Goal: Task Accomplishment & Management: Complete application form

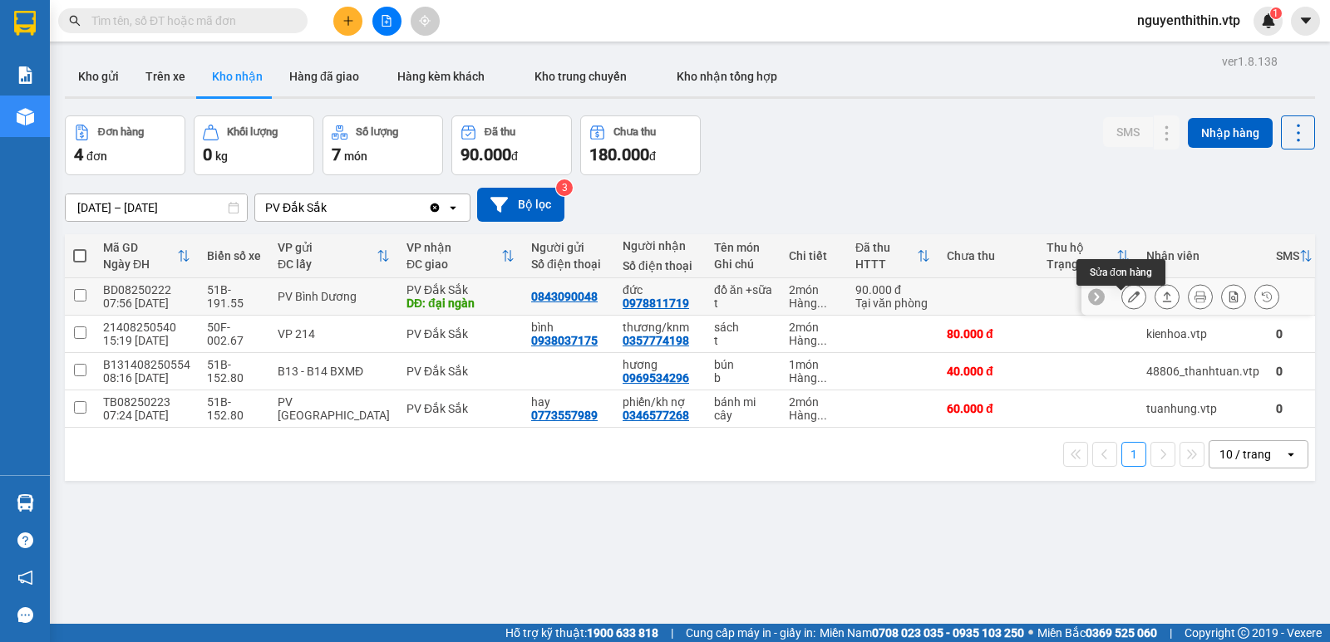
click at [1128, 303] on icon at bounding box center [1134, 297] width 12 height 12
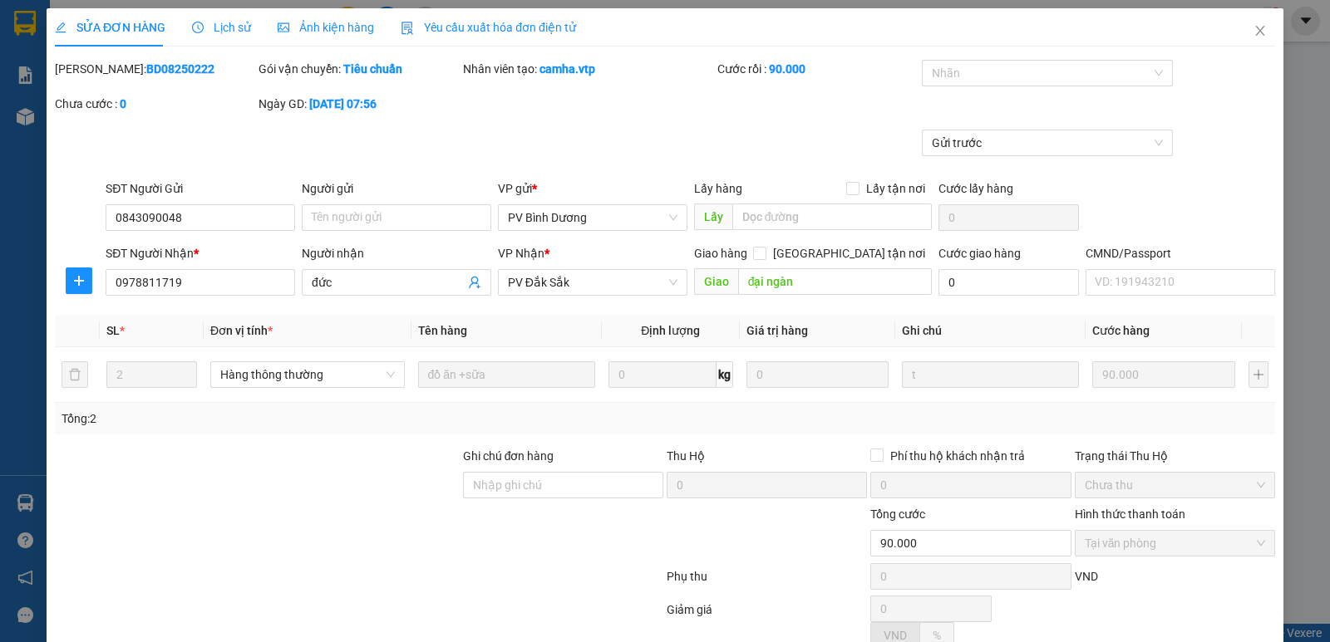
type input "0843090048"
type input "0978811719"
type input "đức"
type input "đại ngàn"
type input "90.000"
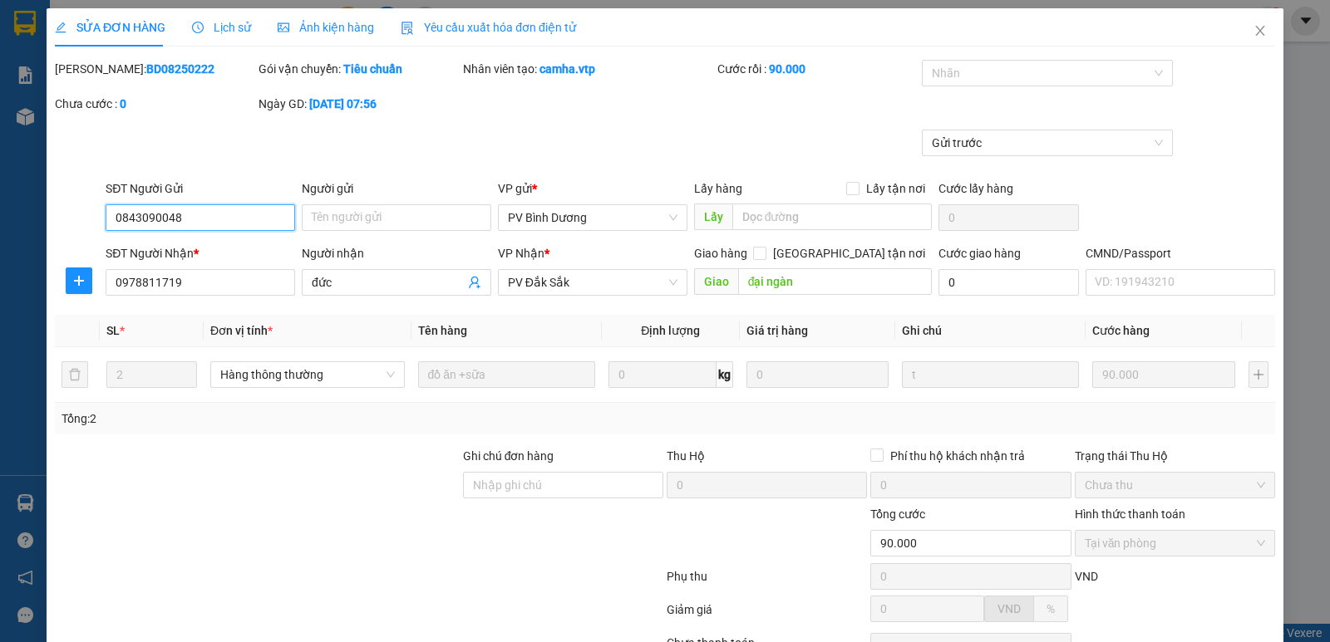
type input "4.500"
click at [342, 286] on input "đức" at bounding box center [388, 282] width 153 height 18
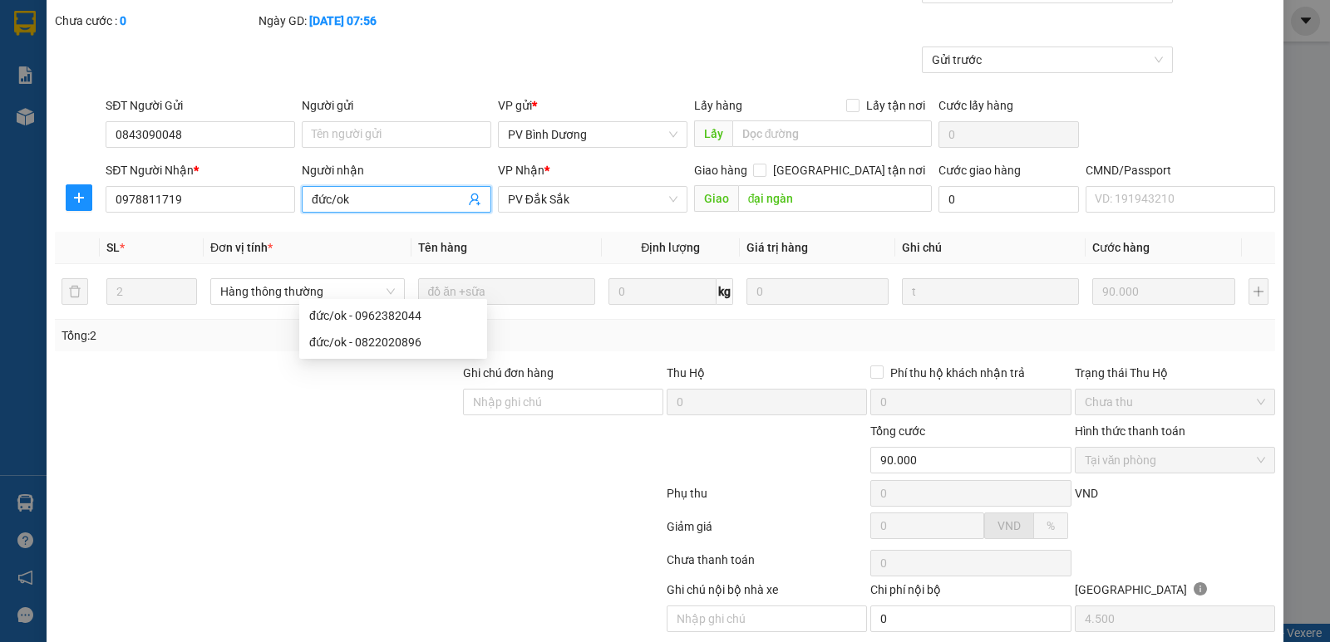
scroll to position [145, 0]
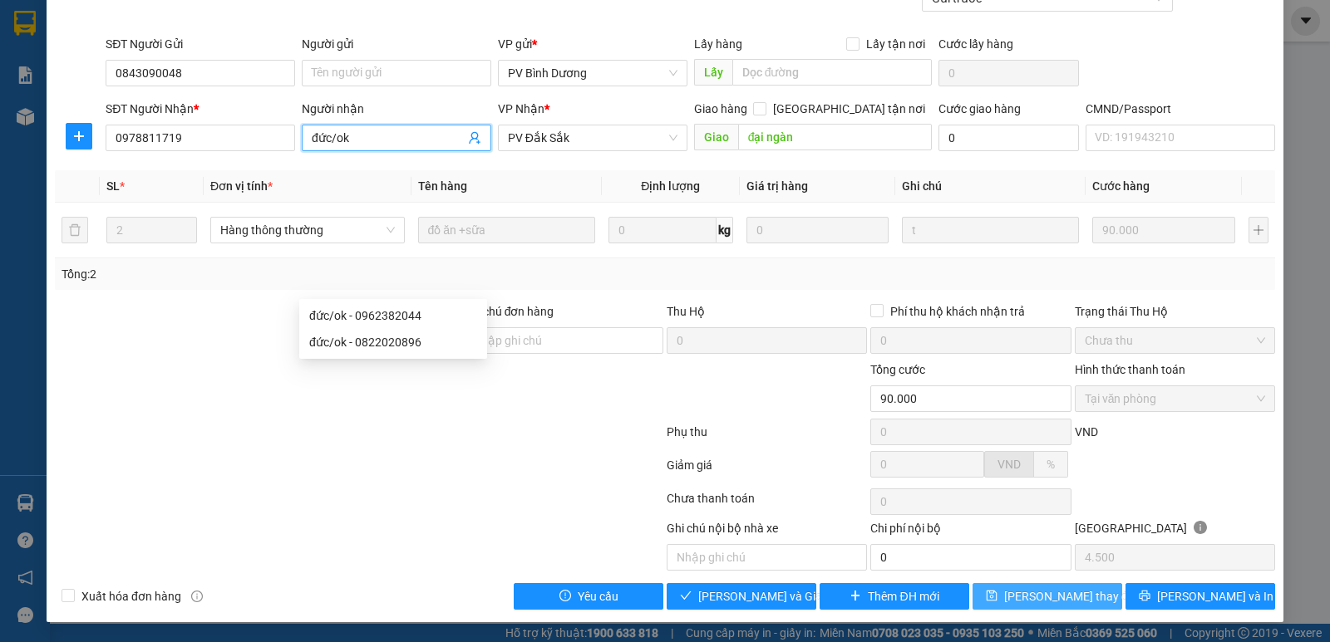
type input "đức/ok"
click at [1059, 600] on span "Lưu thay đổi" at bounding box center [1070, 597] width 133 height 18
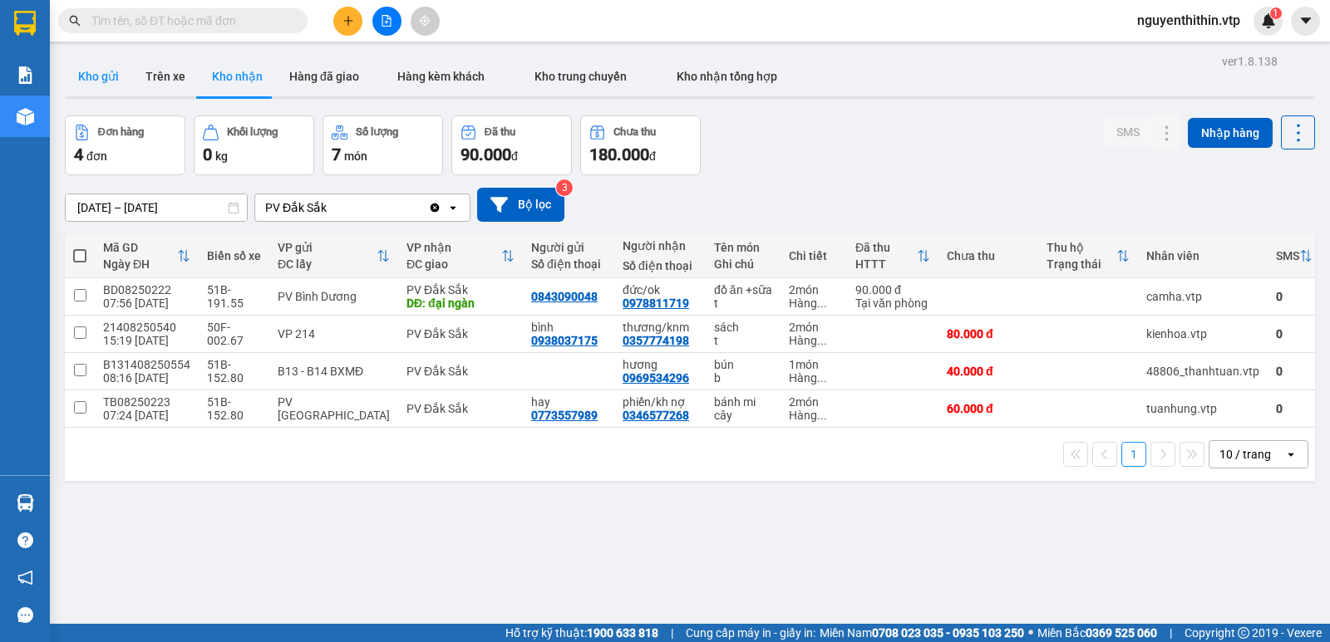
click at [106, 80] on button "Kho gửi" at bounding box center [98, 77] width 67 height 40
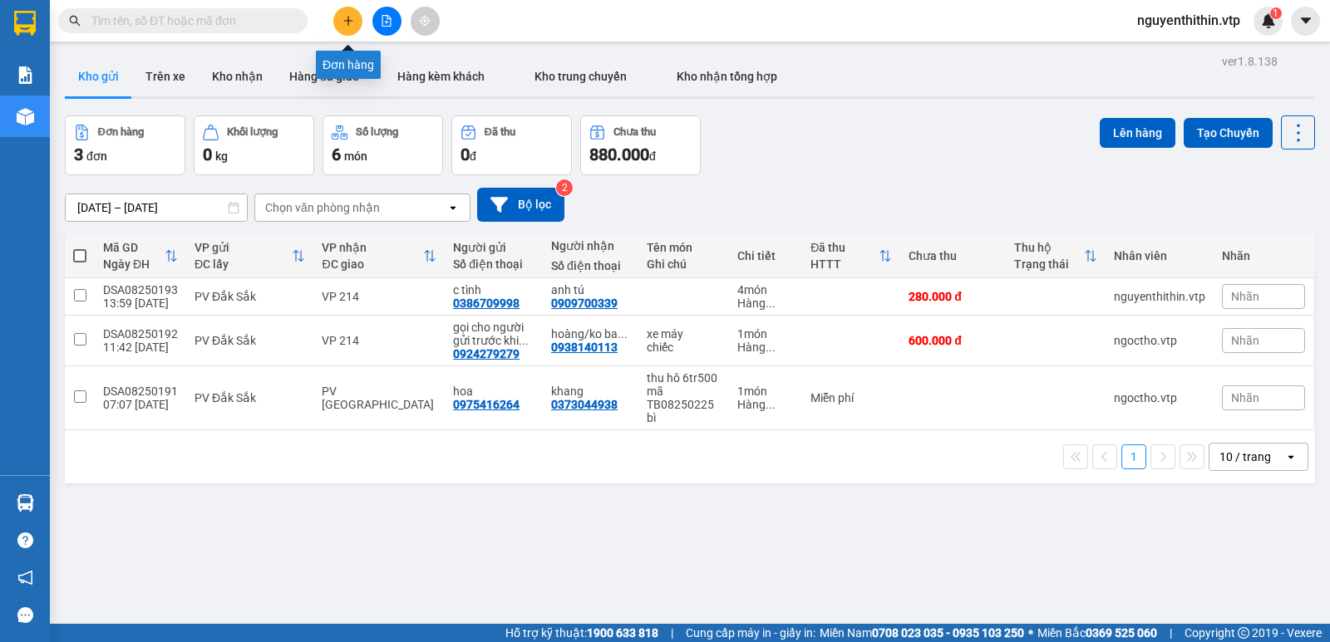
click at [350, 27] on button at bounding box center [347, 21] width 29 height 29
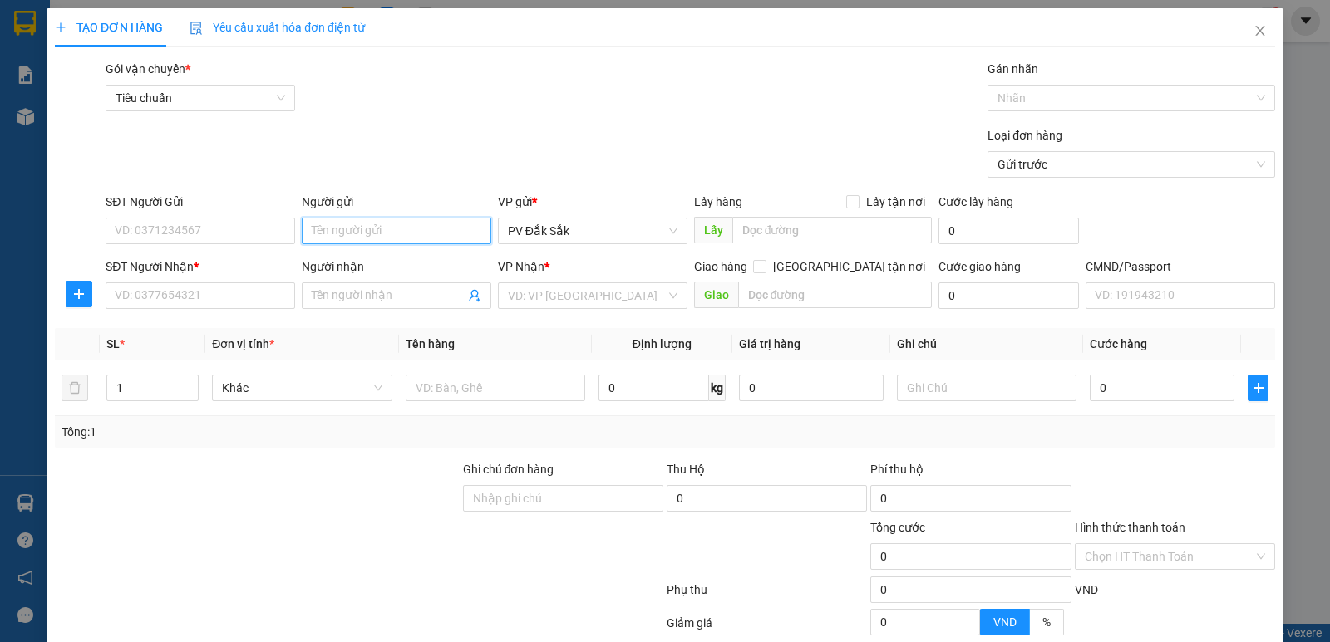
click at [344, 231] on input "Người gửi" at bounding box center [396, 231] width 189 height 27
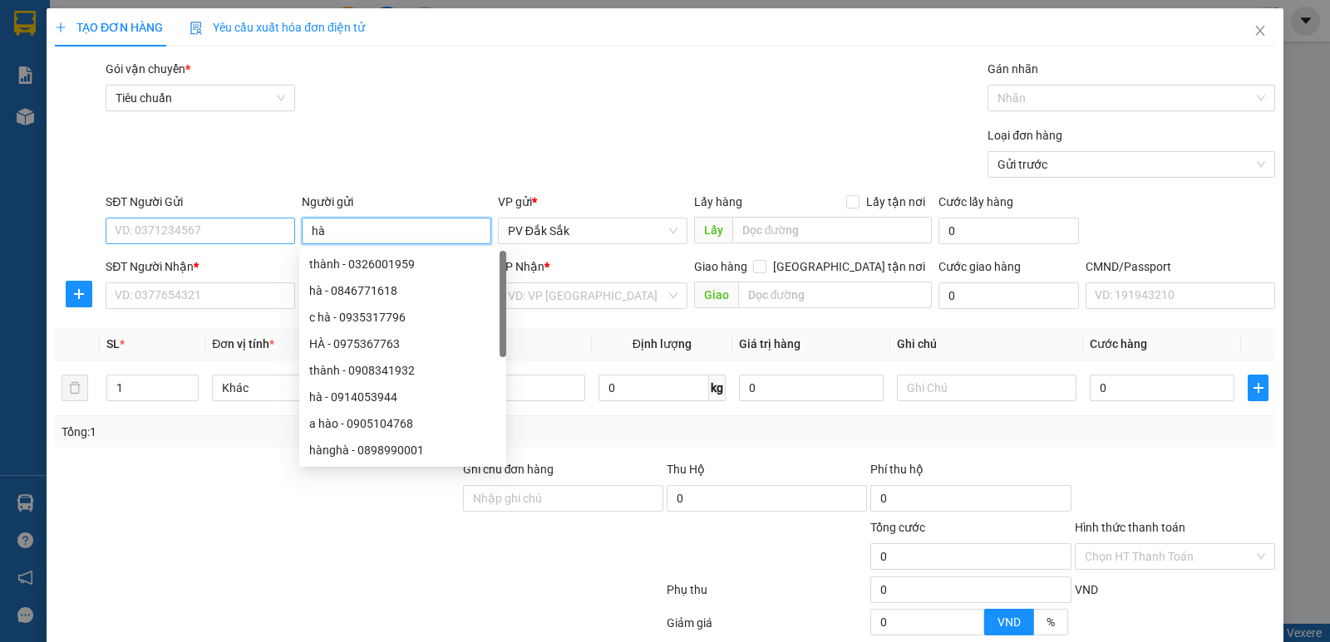
type input "hà"
click at [162, 231] on input "SĐT Người Gửi" at bounding box center [200, 231] width 189 height 27
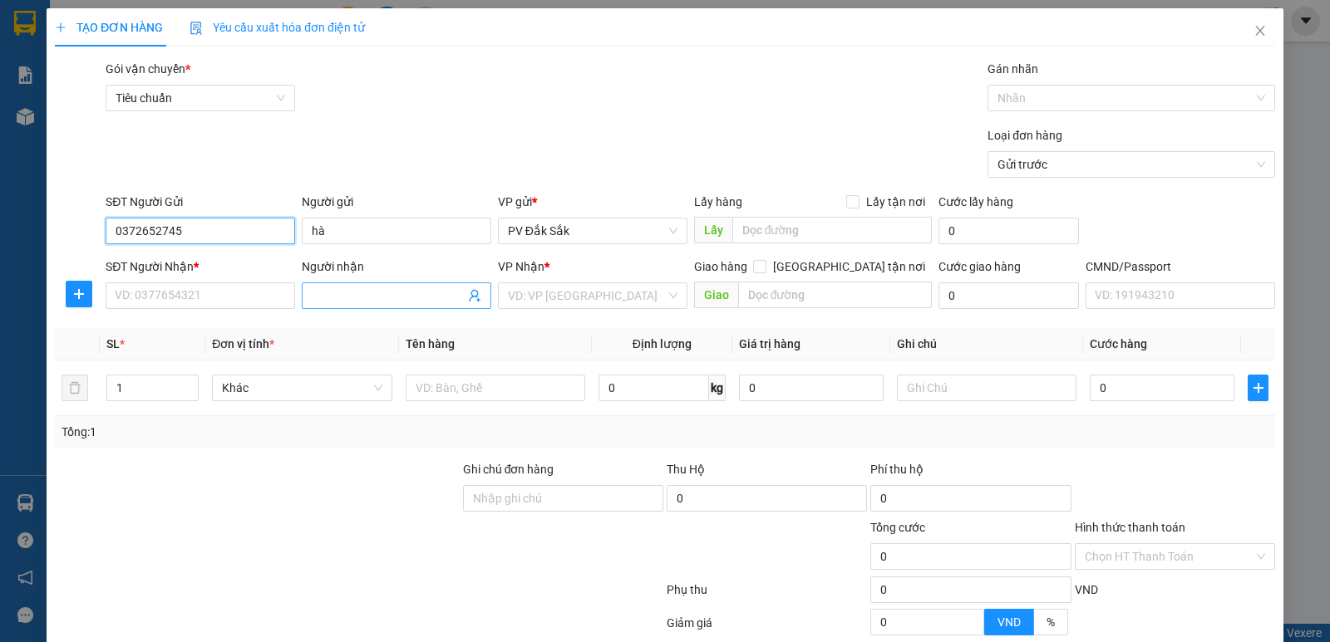
type input "0372652745"
click at [339, 299] on input "Người nhận" at bounding box center [388, 296] width 153 height 18
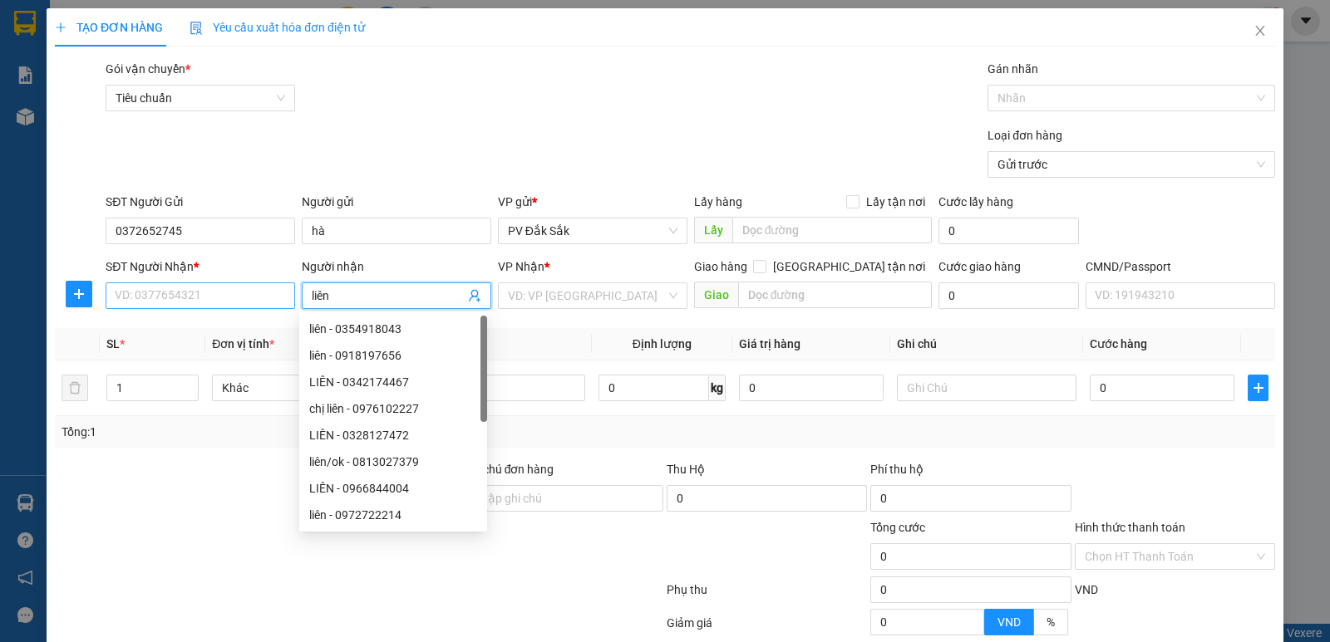
type input "liên"
click at [140, 293] on input "SĐT Người Nhận *" at bounding box center [200, 296] width 189 height 27
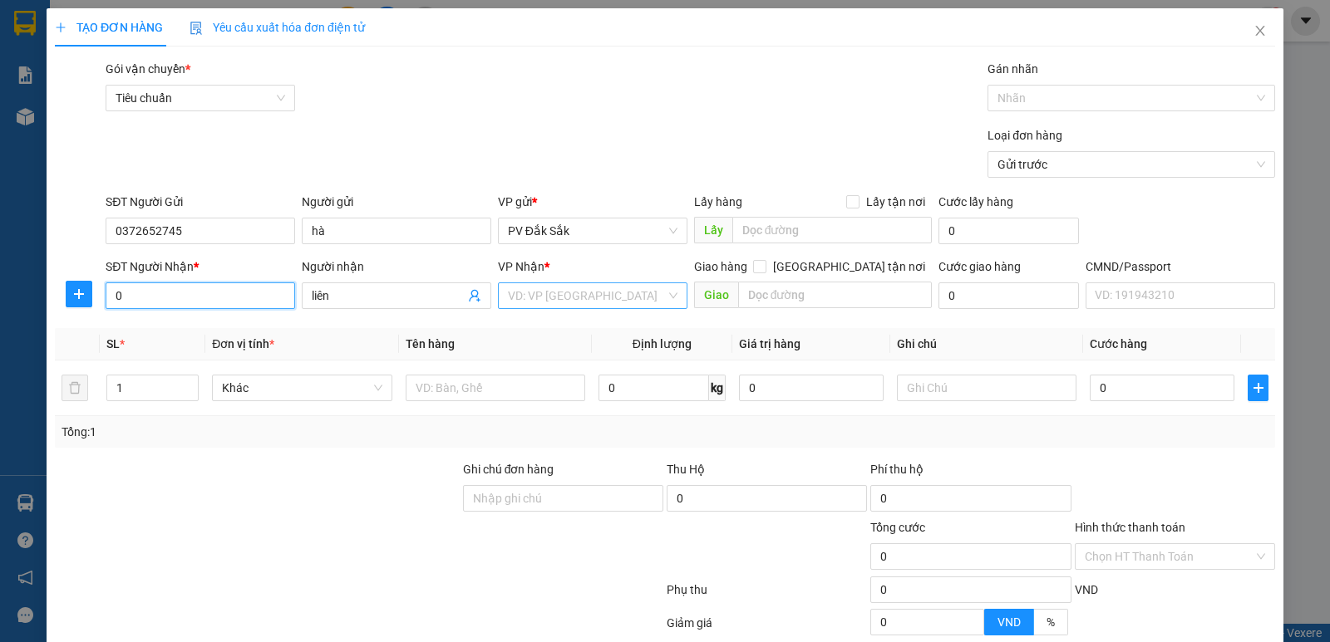
type input "0"
click at [552, 298] on input "search" at bounding box center [587, 295] width 158 height 25
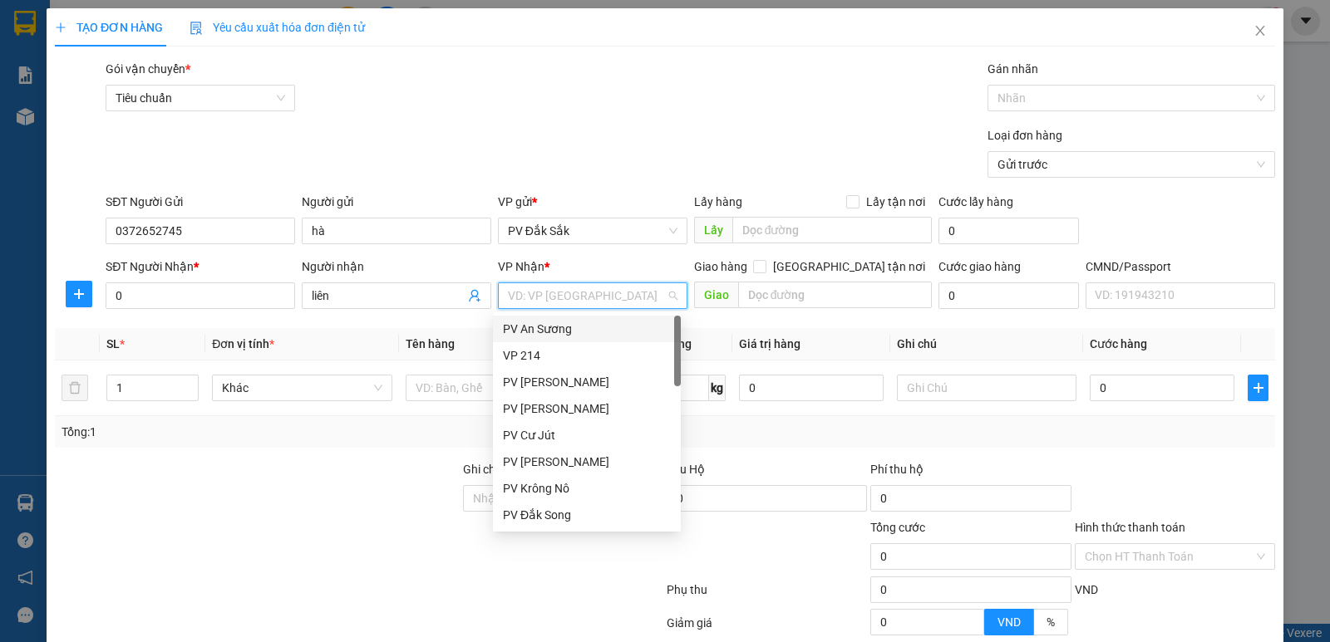
type input "a"
type input "á"
type input "as"
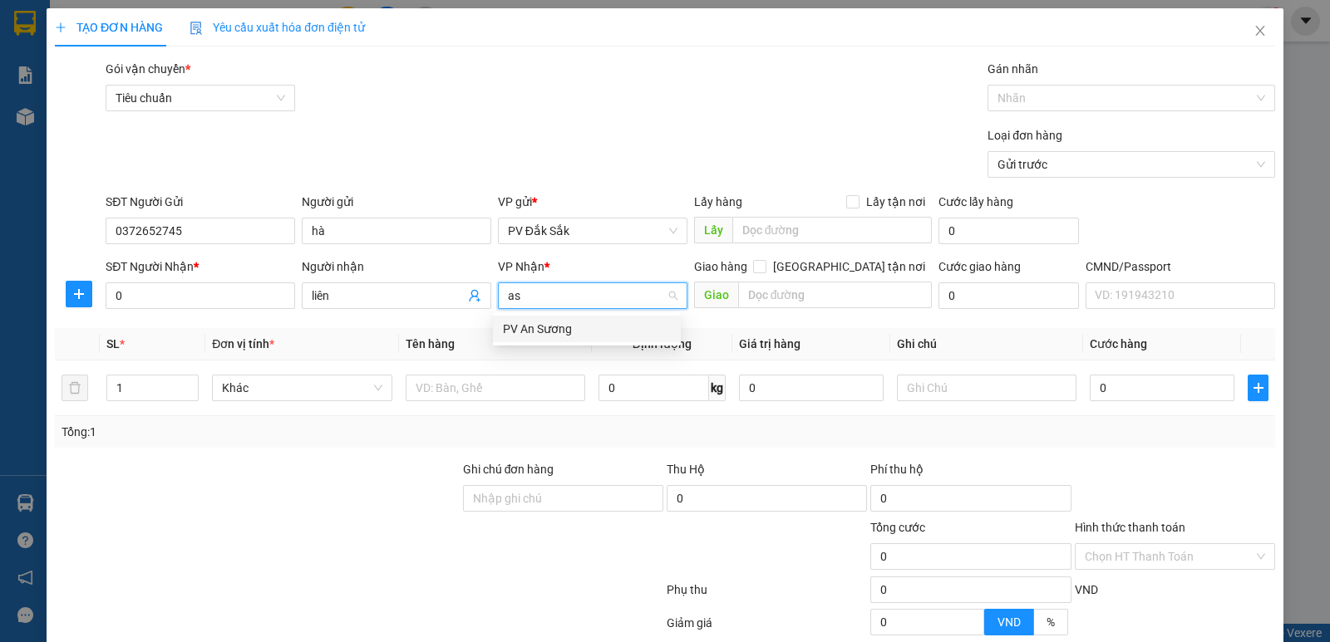
click at [539, 326] on div "PV An Sương" at bounding box center [587, 329] width 168 height 18
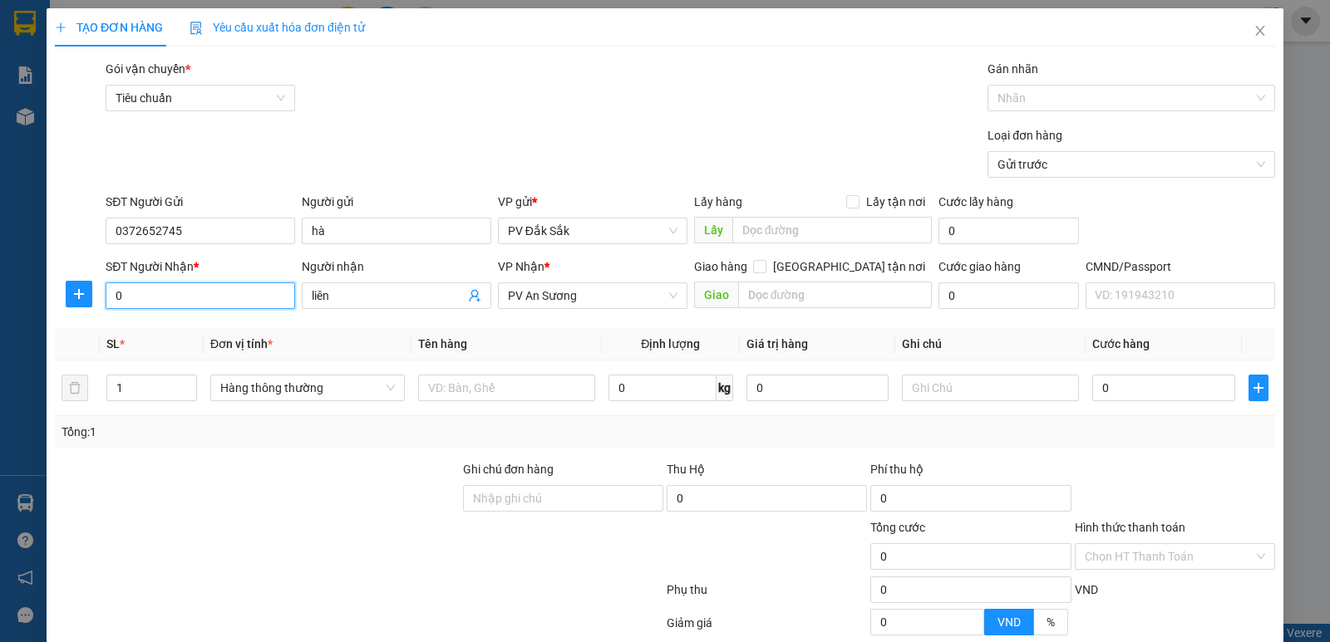
click at [150, 293] on input "0" at bounding box center [200, 296] width 189 height 27
type input "0986822597"
click at [446, 393] on input "text" at bounding box center [506, 388] width 177 height 27
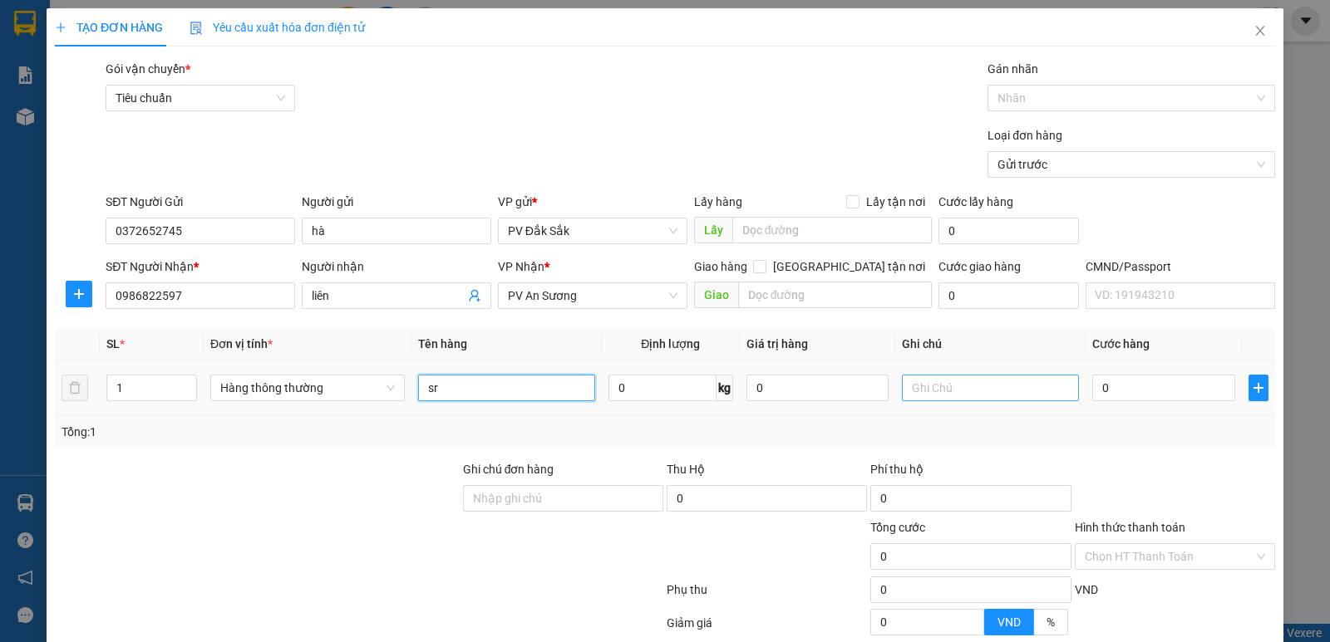
type input "sr"
click at [915, 388] on input "text" at bounding box center [990, 388] width 177 height 27
type input "t"
click at [1092, 389] on input "0" at bounding box center [1163, 388] width 142 height 27
type input "4"
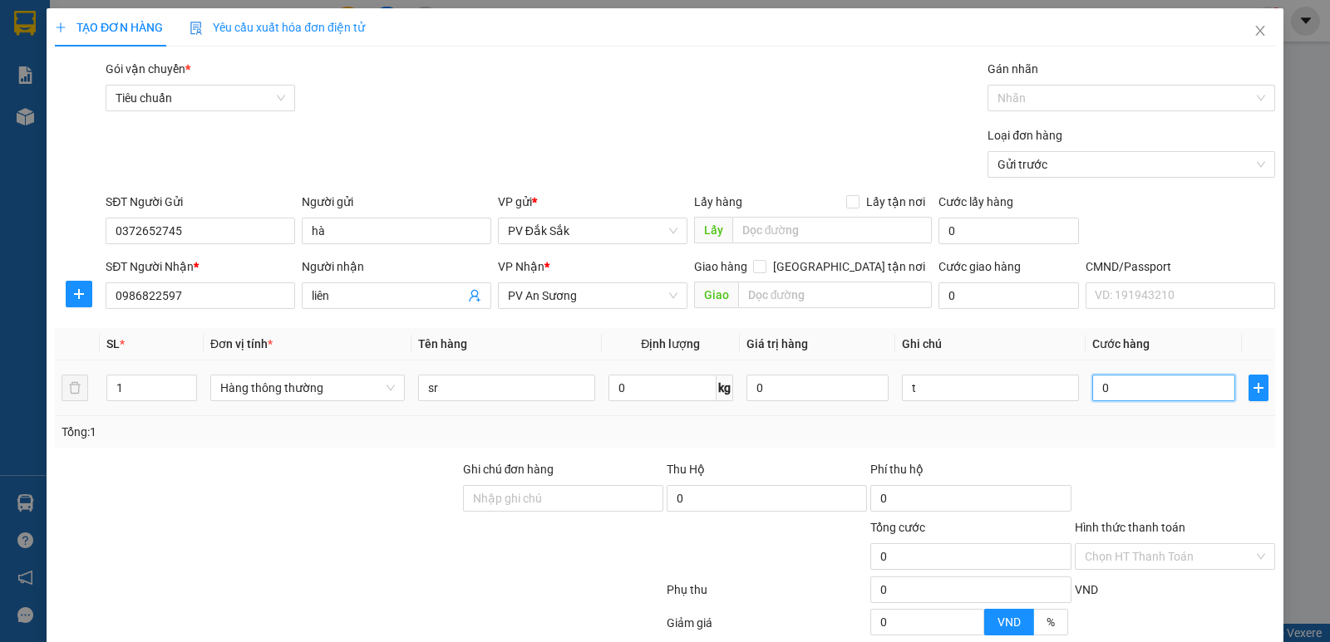
type input "4"
type input "40"
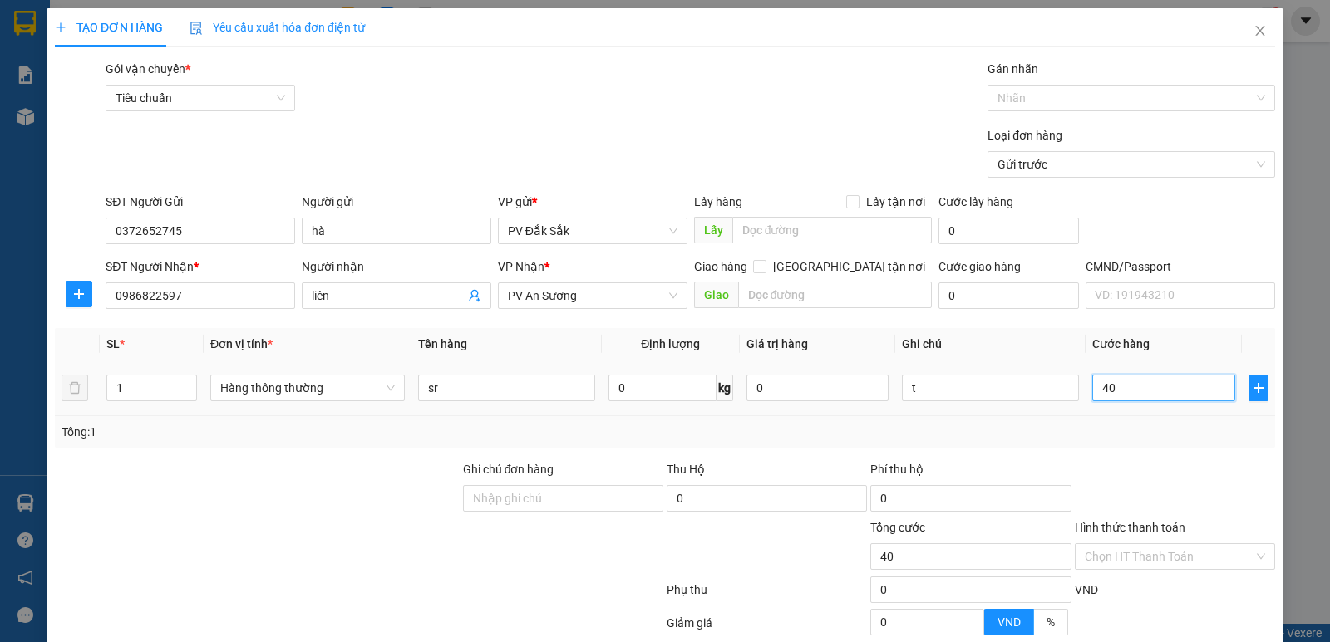
type input "400"
type input "4.000"
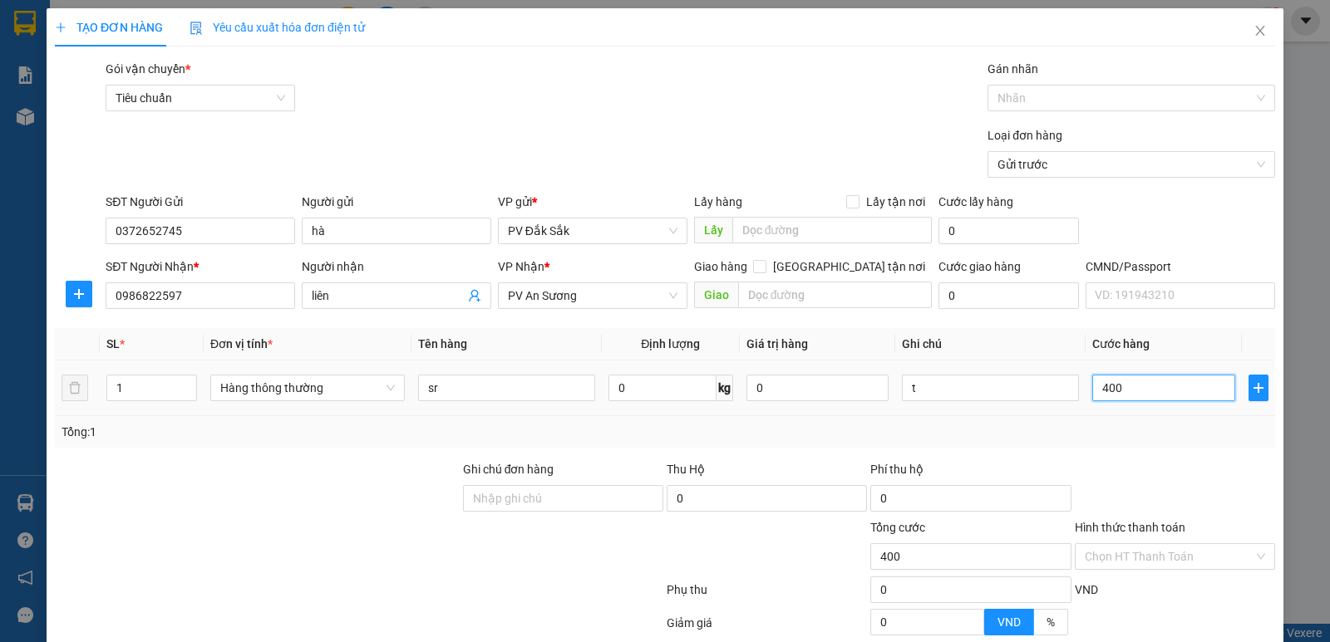
type input "4.000"
type input "40.000"
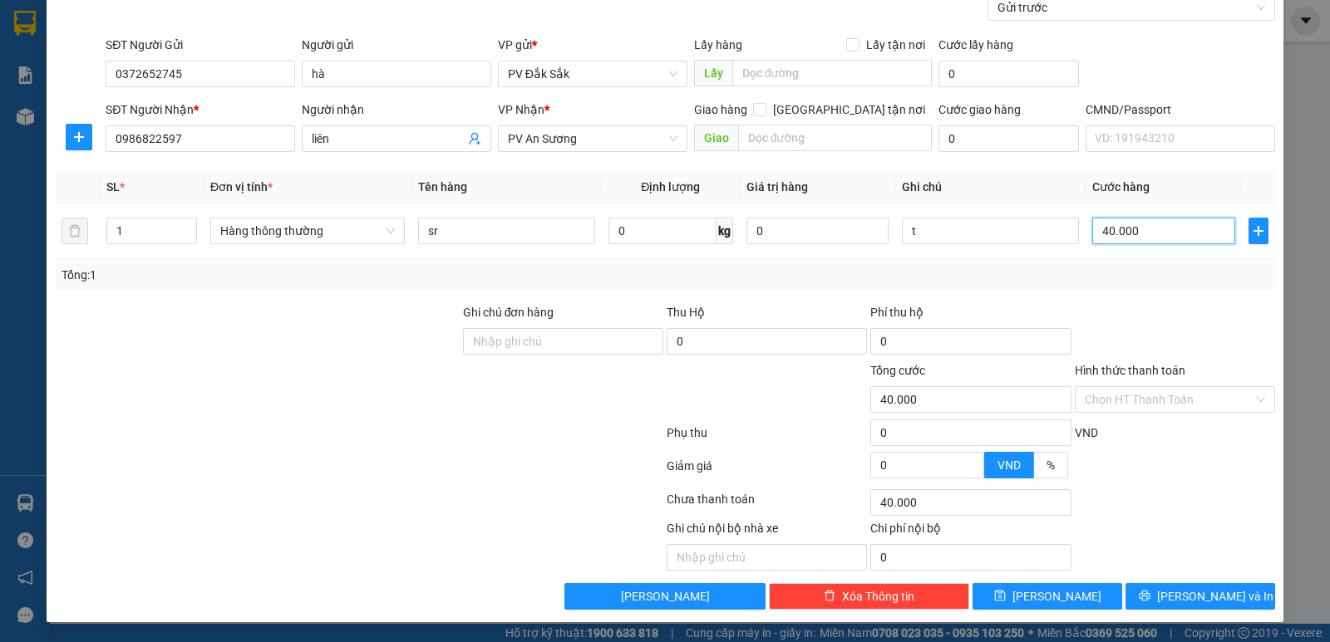
type input "40.000"
click at [1141, 374] on label "Hình thức thanh toán" at bounding box center [1130, 370] width 111 height 13
click at [1141, 387] on input "Hình thức thanh toán" at bounding box center [1169, 399] width 169 height 25
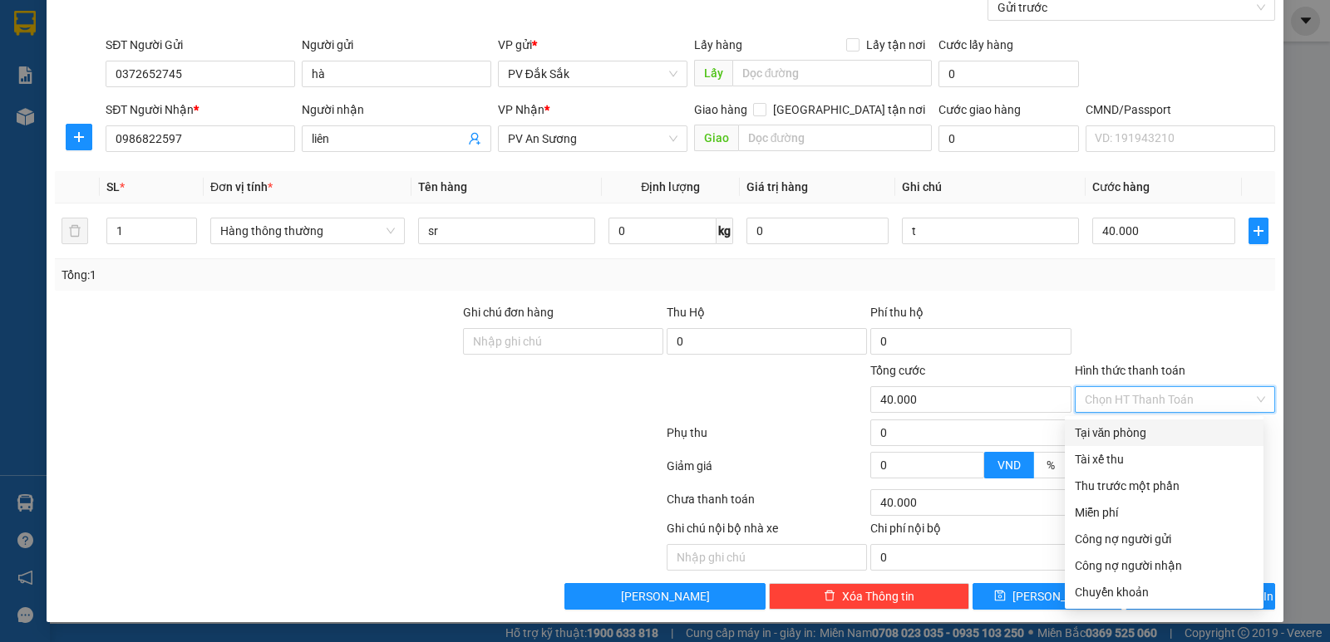
click at [1130, 430] on div "Tại văn phòng" at bounding box center [1164, 433] width 179 height 18
type input "0"
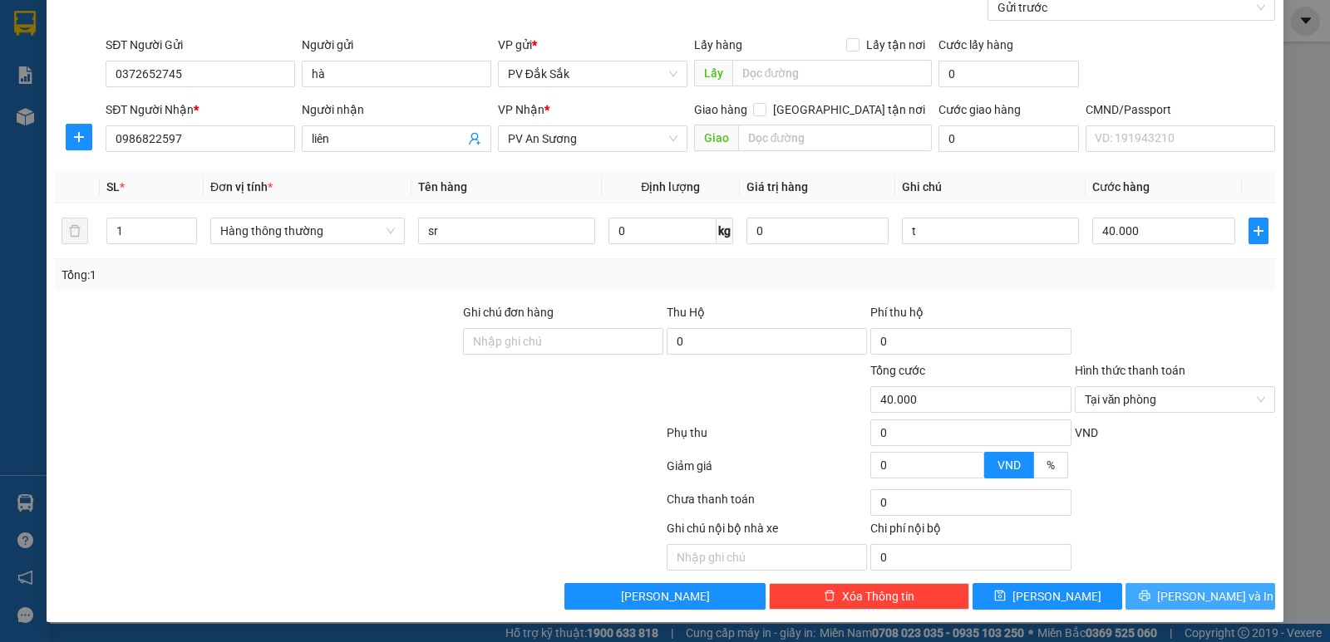
click at [1194, 597] on span "Lưu và In" at bounding box center [1215, 597] width 116 height 18
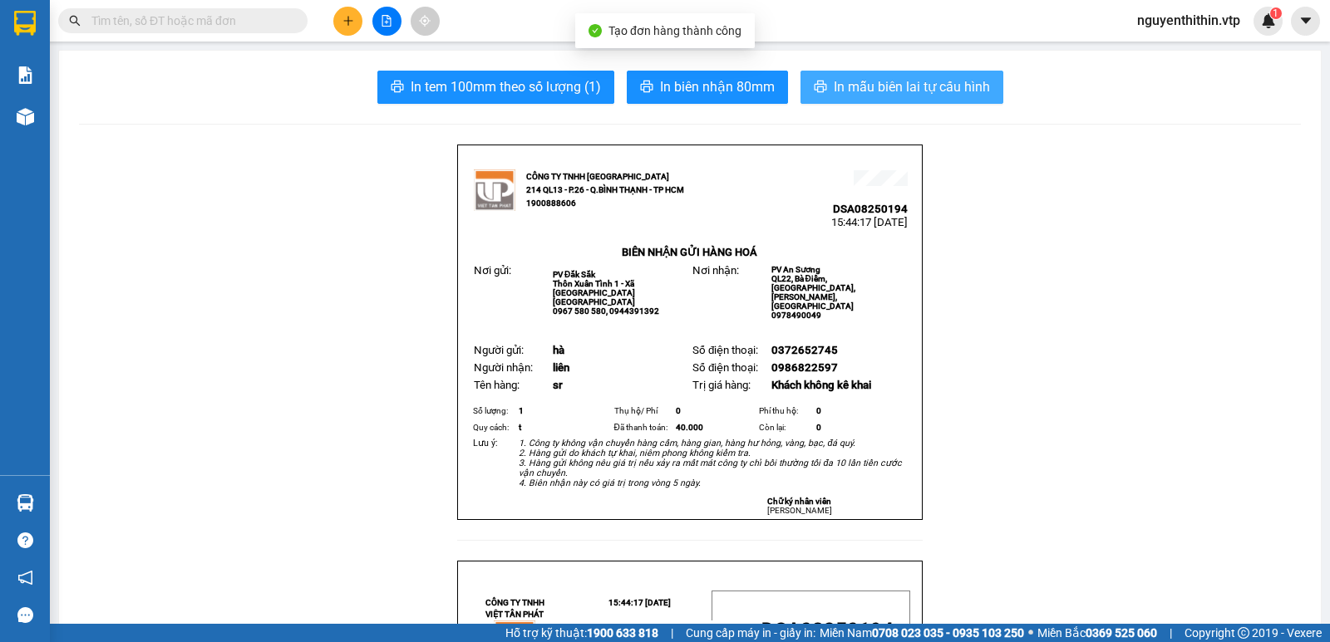
click at [926, 92] on span "In mẫu biên lai tự cấu hình" at bounding box center [912, 86] width 156 height 21
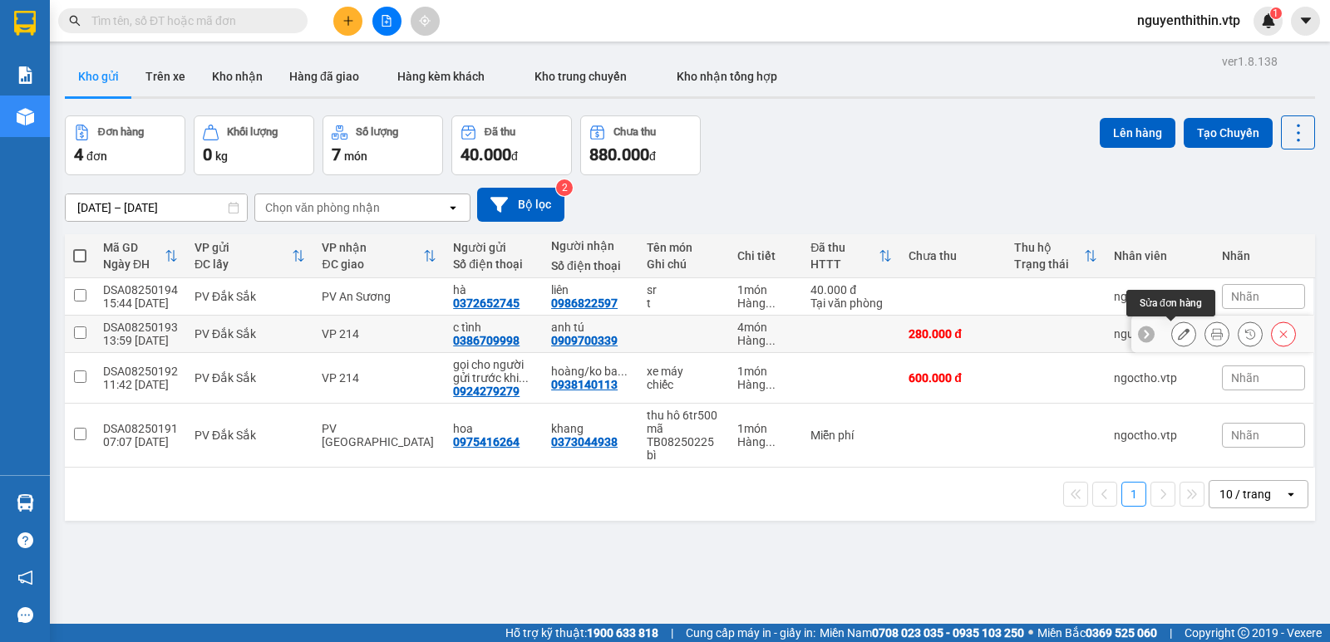
click at [1178, 338] on icon at bounding box center [1184, 334] width 12 height 12
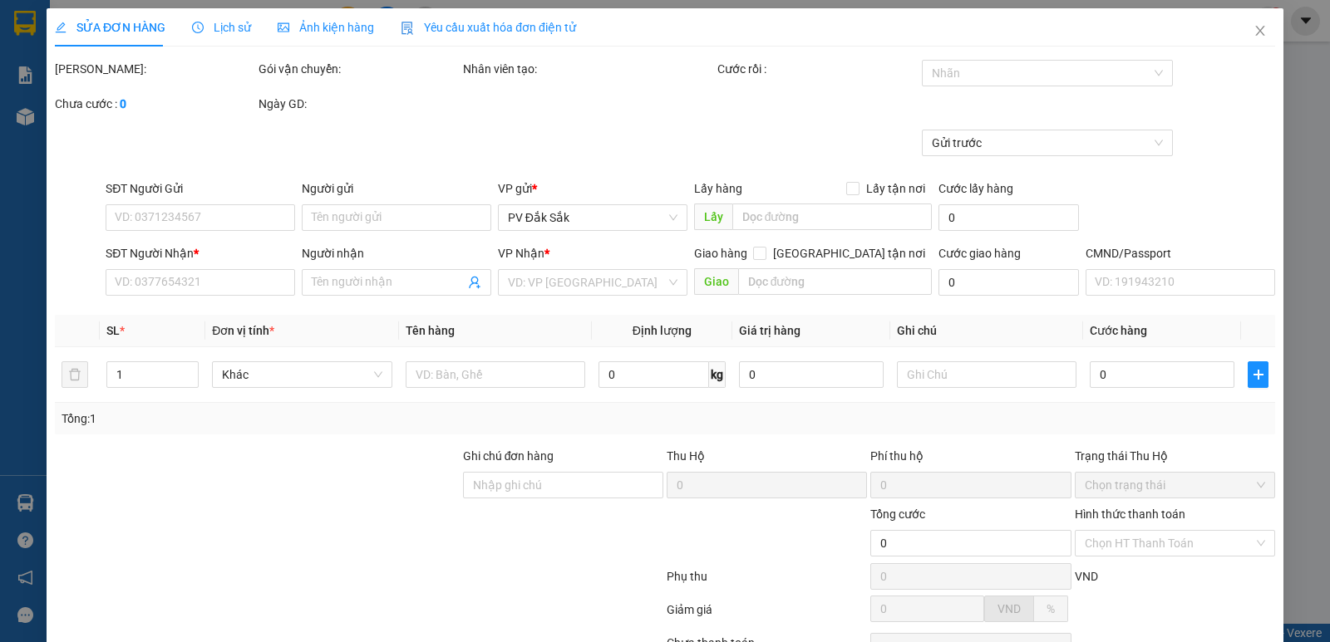
type input "0386709998"
type input "c tình"
type input "0909700339"
type input "anh tú"
type input "280.000"
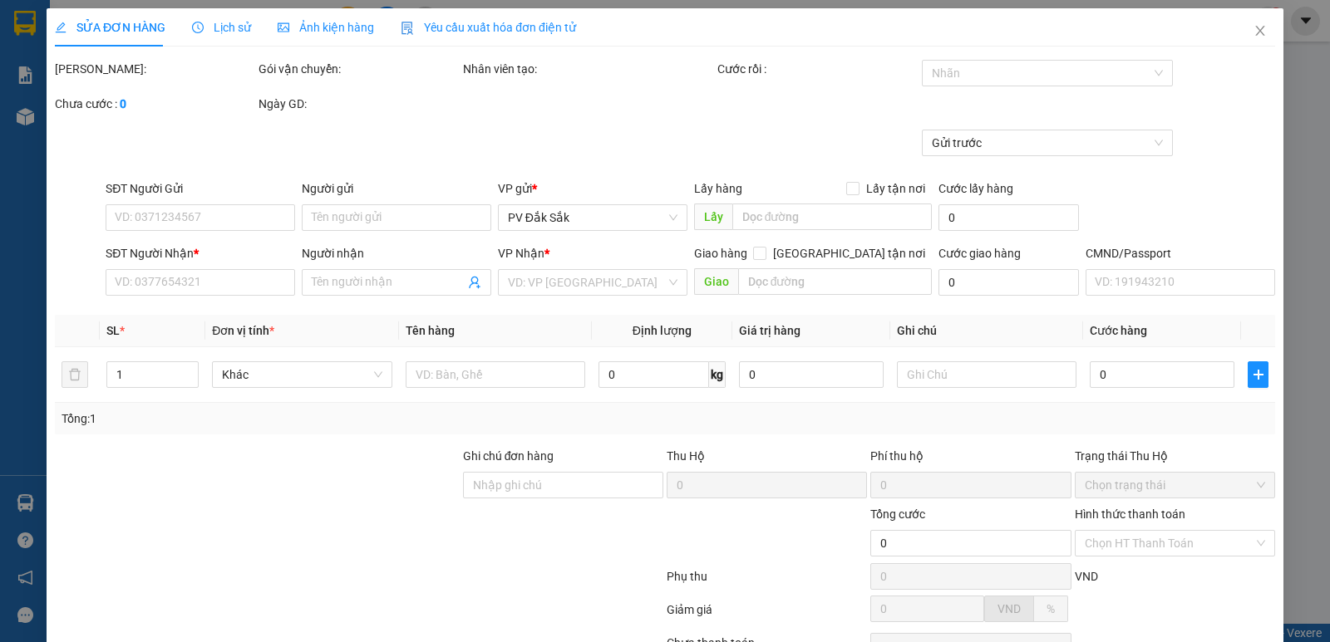
type input "280.000"
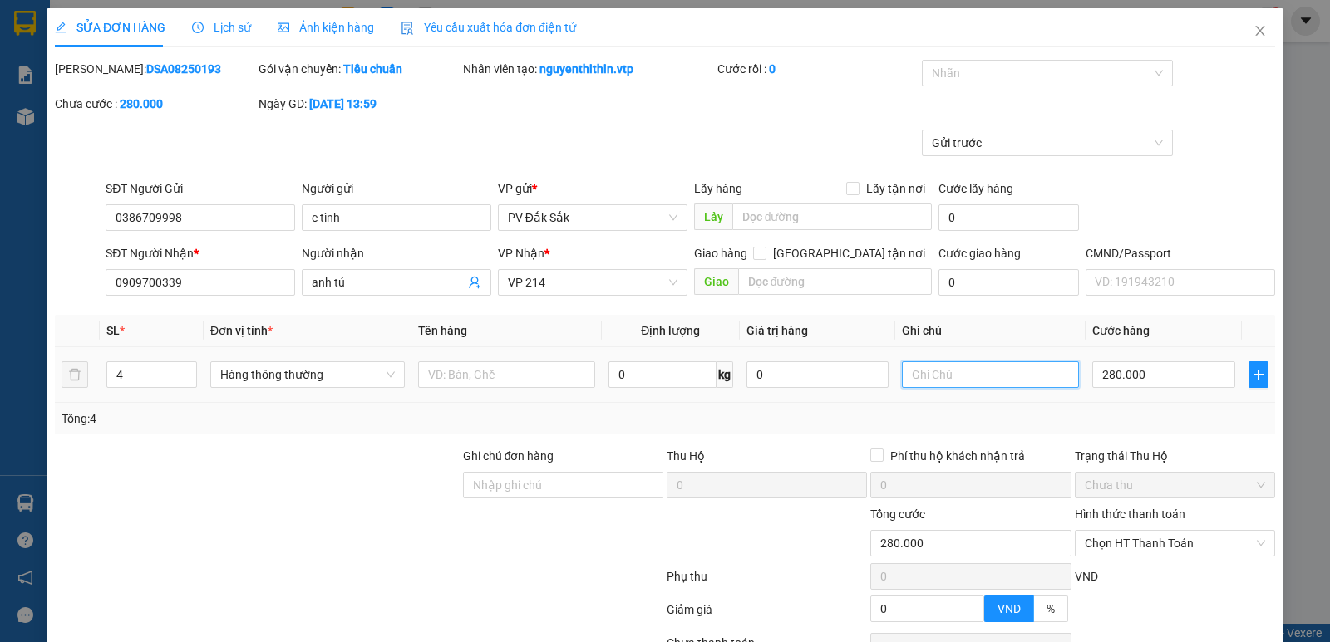
click at [908, 372] on input "text" at bounding box center [990, 375] width 177 height 27
type input "t"
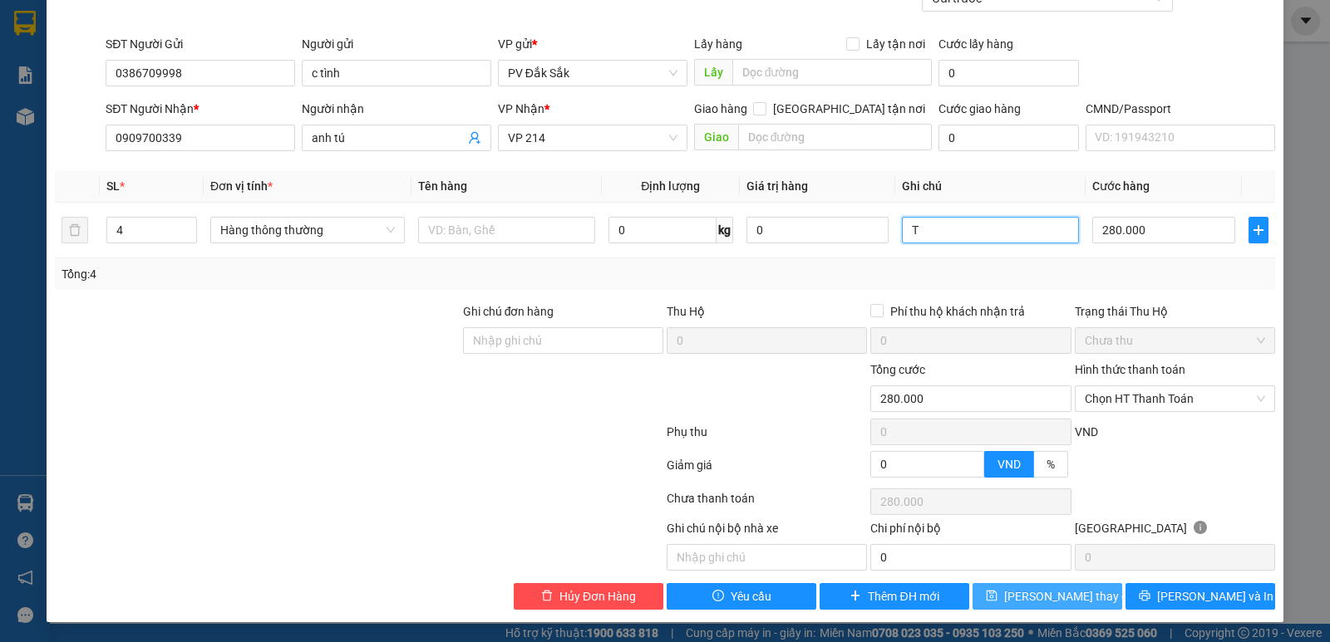
type input "T"
click at [1051, 601] on span "Lưu thay đổi" at bounding box center [1070, 597] width 133 height 18
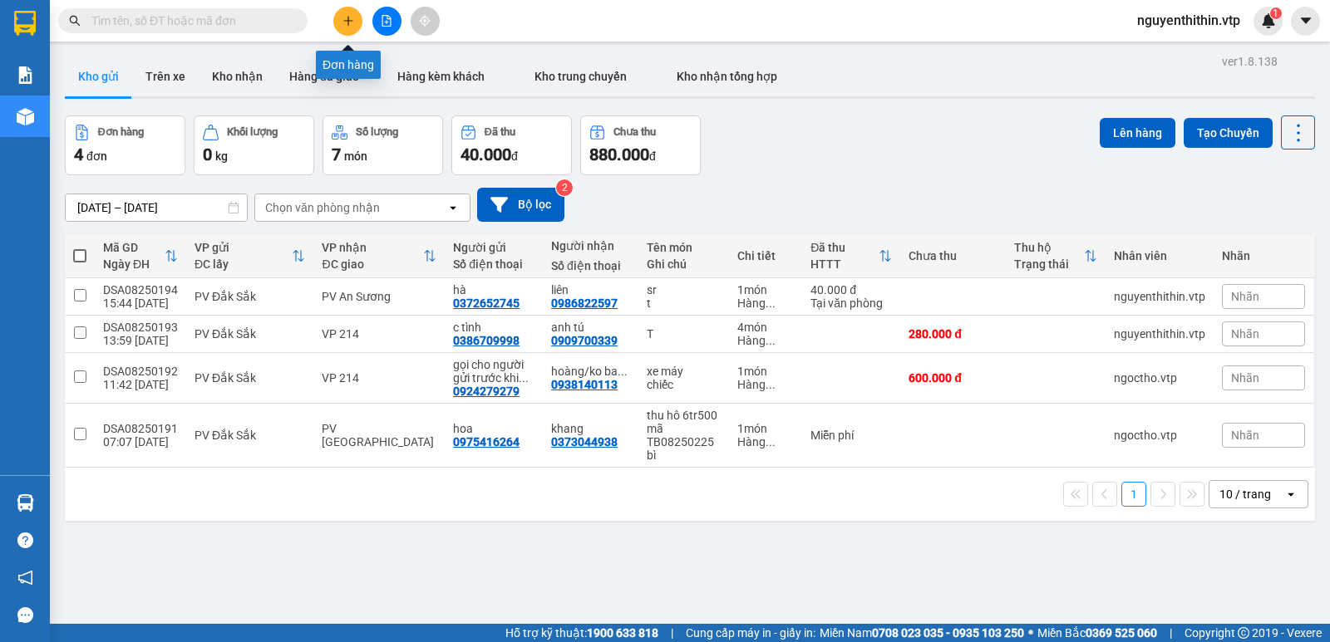
click at [350, 30] on button at bounding box center [347, 21] width 29 height 29
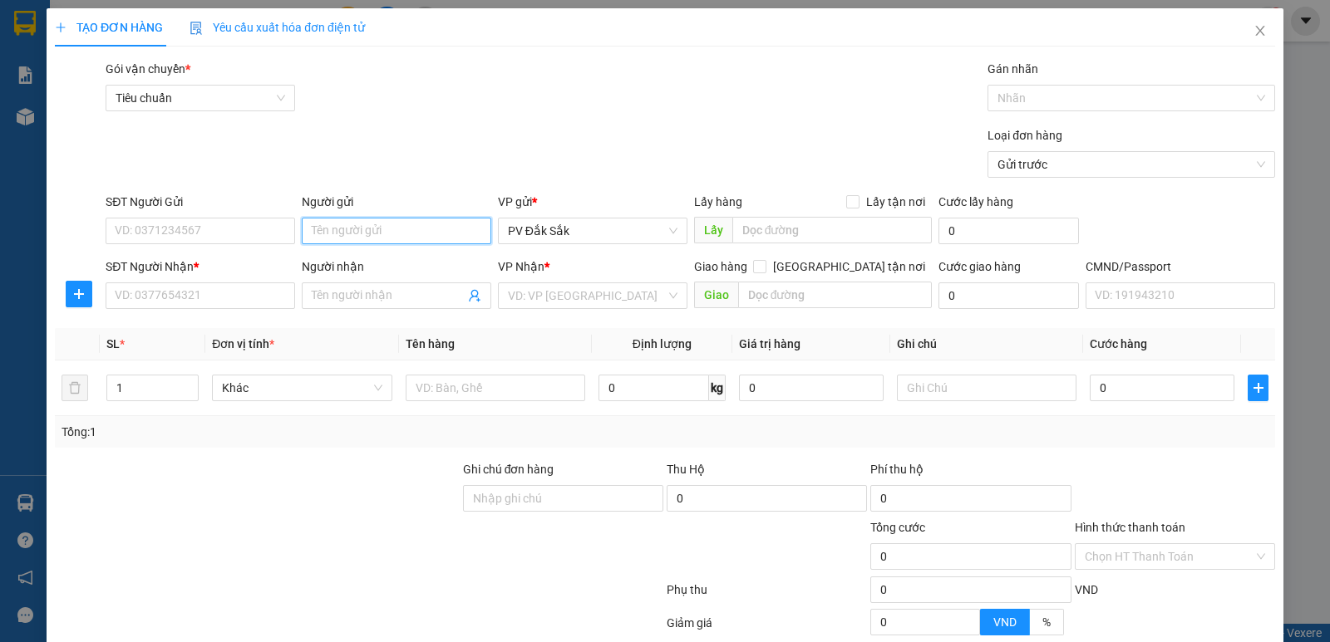
click at [308, 220] on input "Người gửi" at bounding box center [396, 231] width 189 height 27
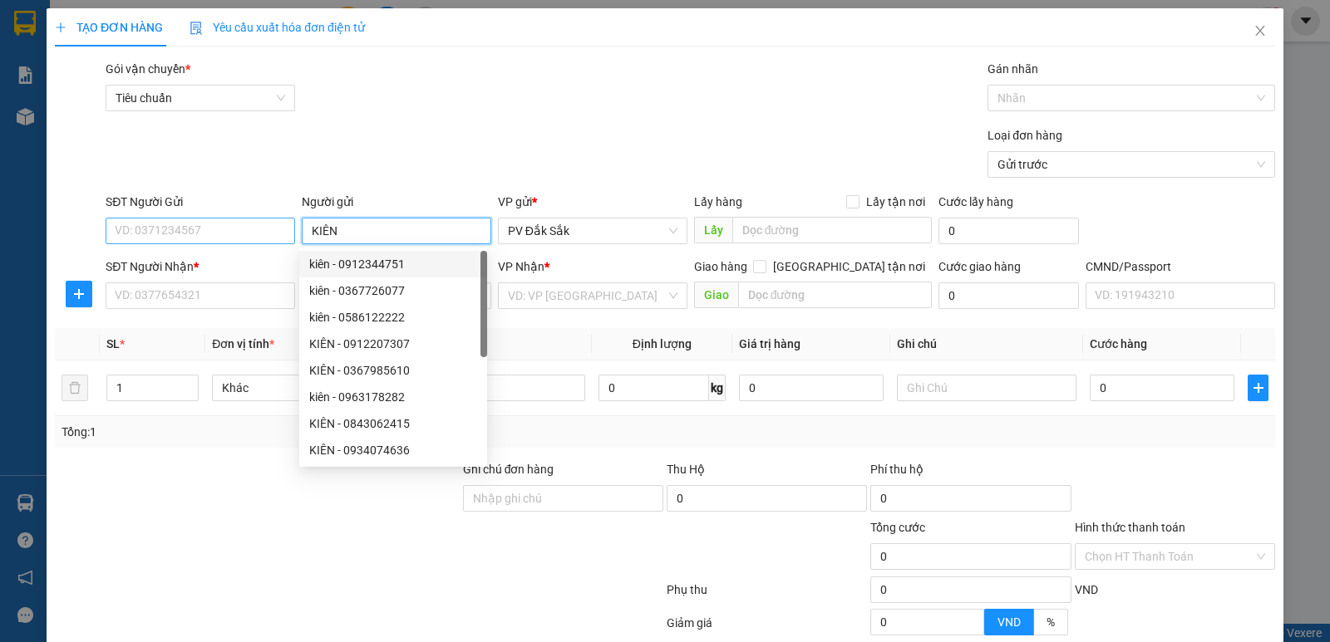
type input "KIÊN"
click at [154, 230] on input "SĐT Người Gửi" at bounding box center [200, 231] width 189 height 27
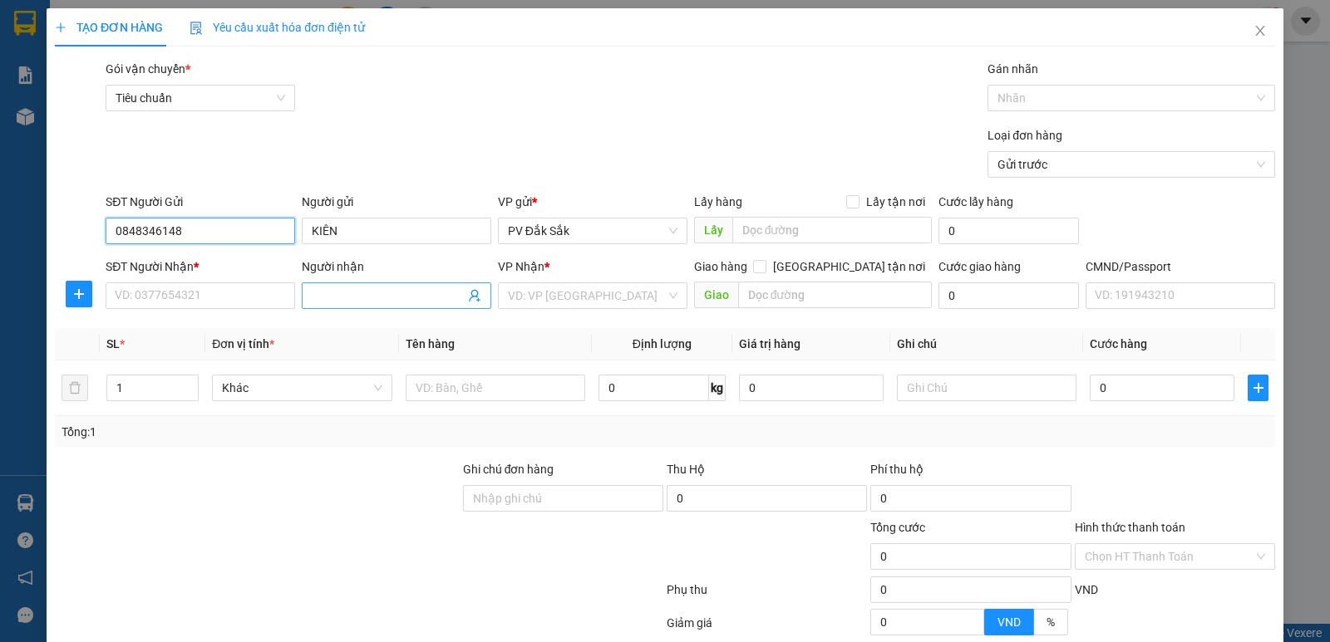
type input "0848346148"
click at [336, 298] on input "Người nhận" at bounding box center [388, 296] width 153 height 18
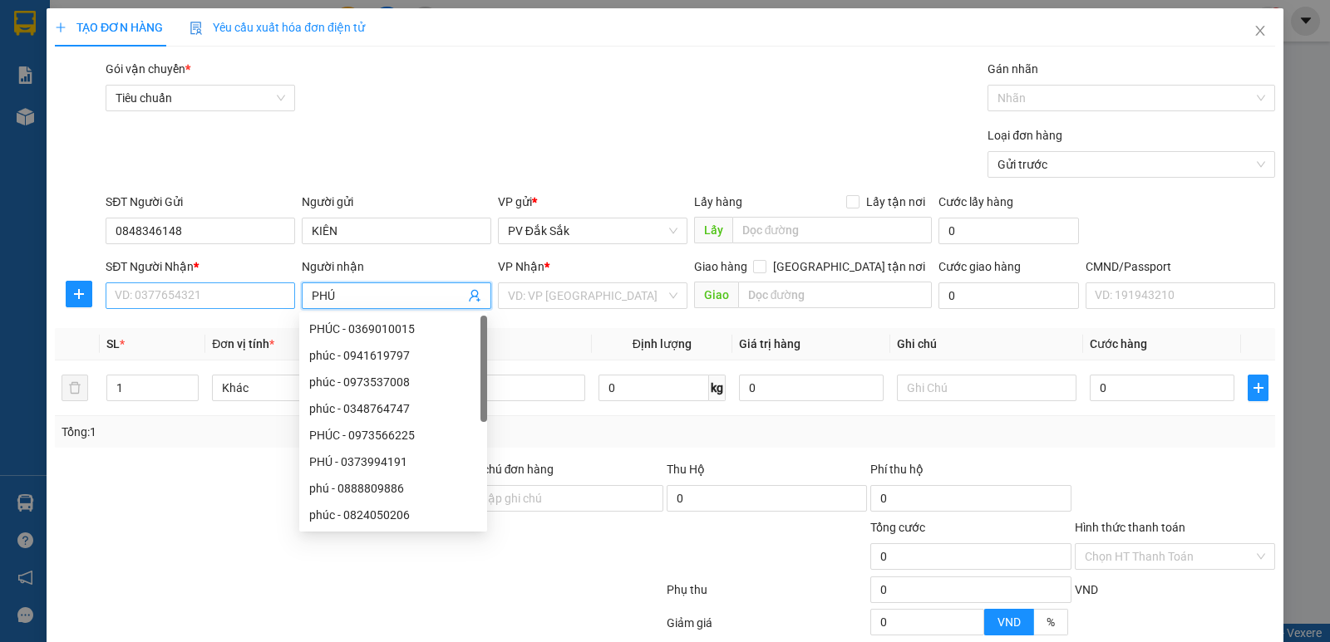
type input "PHÚ"
click at [151, 298] on input "SĐT Người Nhận *" at bounding box center [200, 296] width 189 height 27
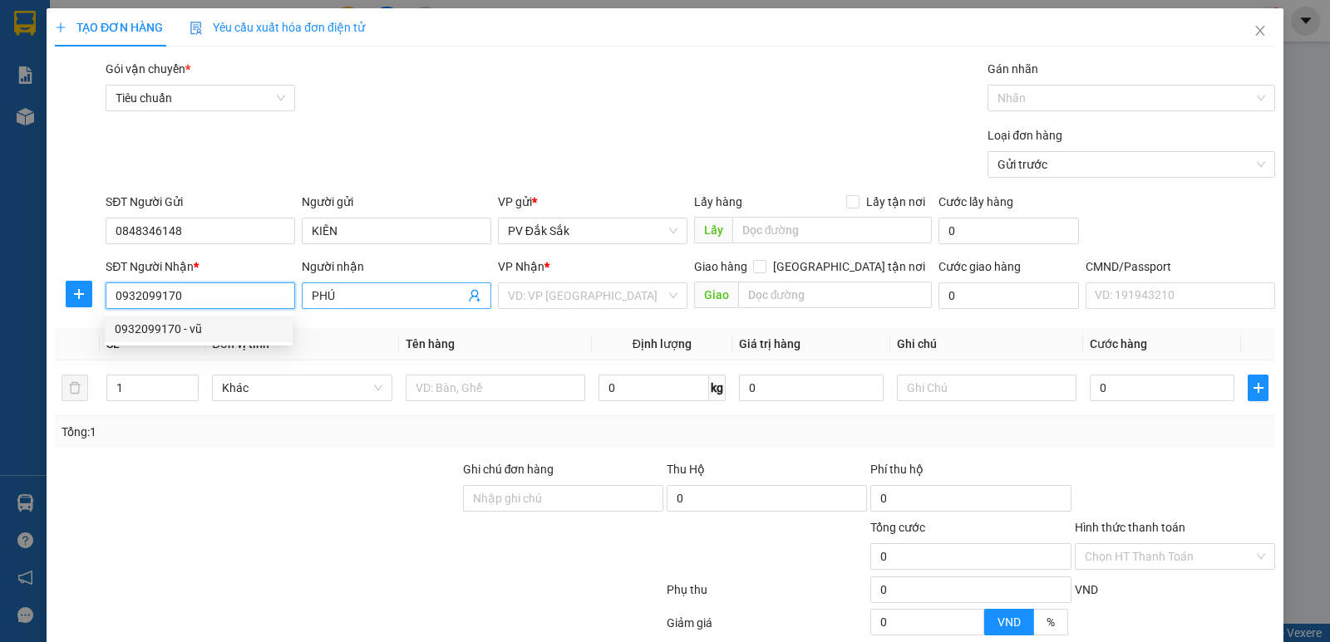
type input "0932099170"
click at [322, 295] on input "PHÚ" at bounding box center [388, 296] width 153 height 18
click at [330, 298] on input "VÚ" at bounding box center [388, 296] width 153 height 18
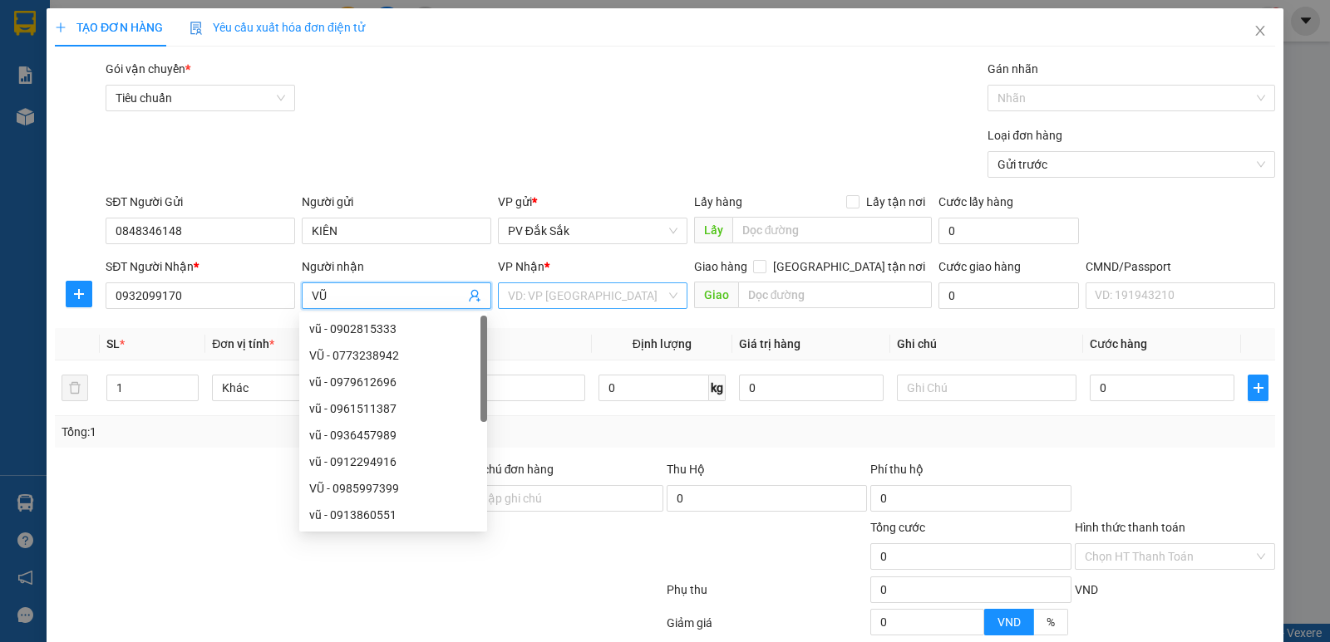
type input "VŨ"
click at [542, 303] on input "search" at bounding box center [587, 295] width 158 height 25
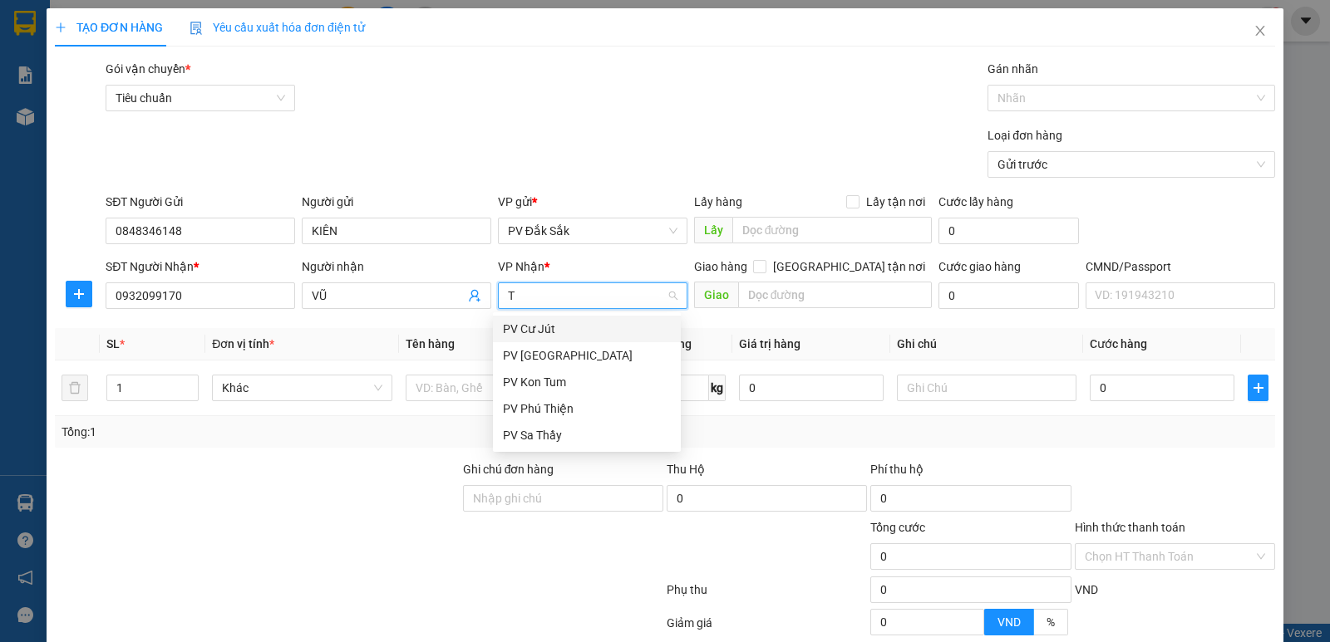
type input "TB"
click at [552, 332] on div "PV Tân Bình" at bounding box center [587, 329] width 168 height 18
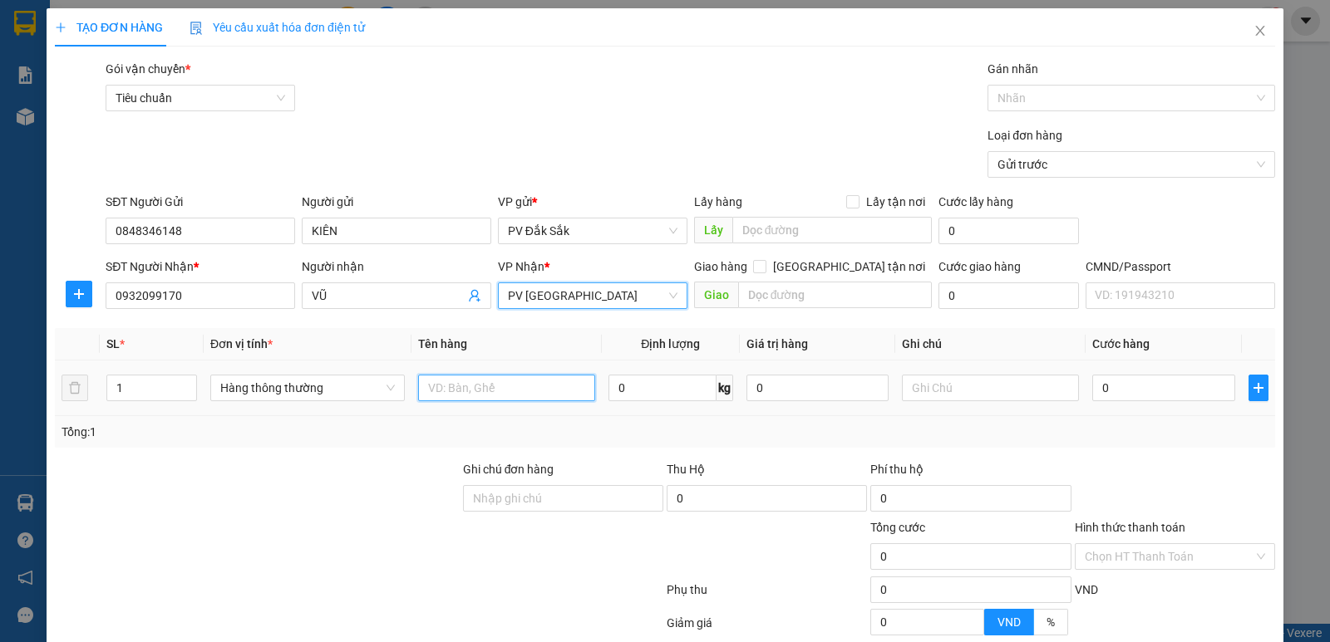
click at [438, 388] on input "text" at bounding box center [506, 388] width 177 height 27
type input "SR"
click at [928, 372] on div at bounding box center [990, 388] width 177 height 33
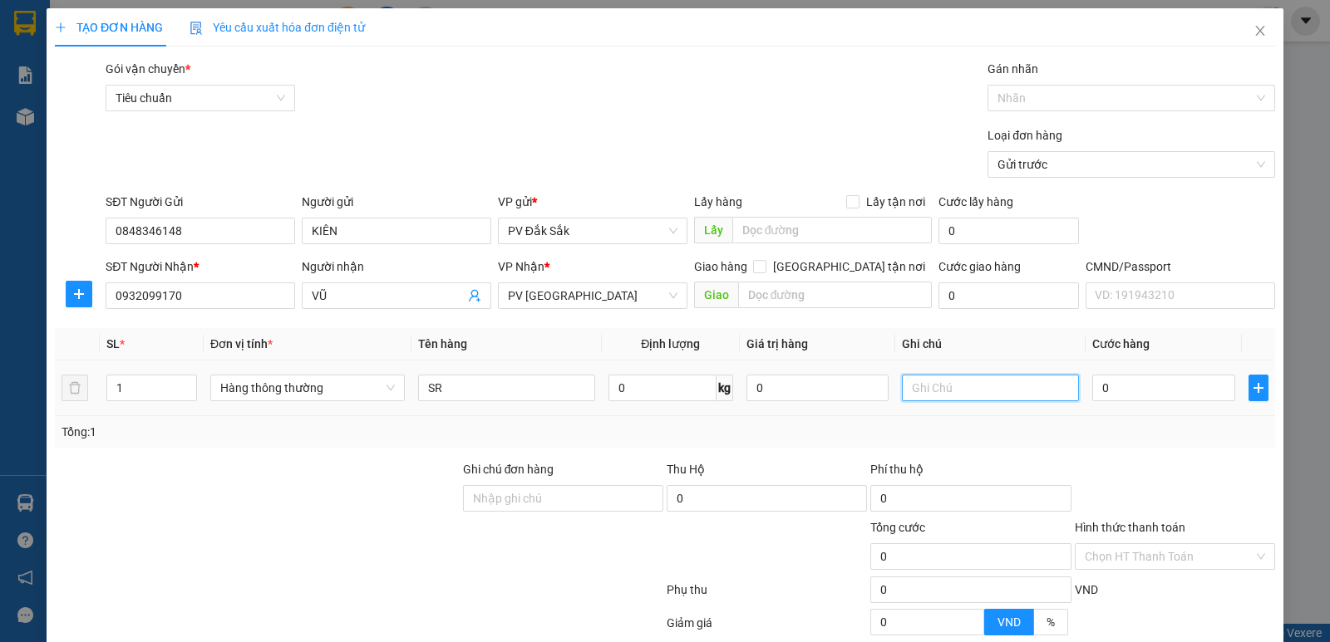
click at [919, 391] on input "text" at bounding box center [990, 388] width 177 height 27
type input "BAO"
click at [1102, 385] on input "0" at bounding box center [1163, 388] width 142 height 27
type input "5"
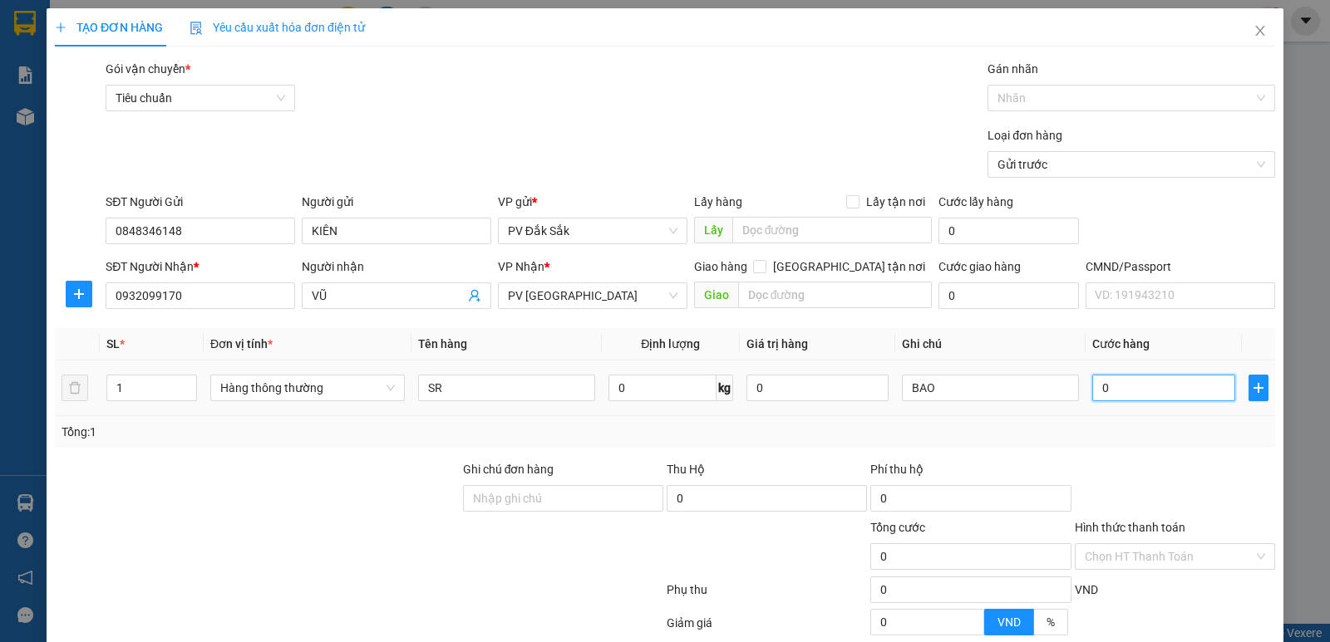
type input "5"
type input "50"
type input "500"
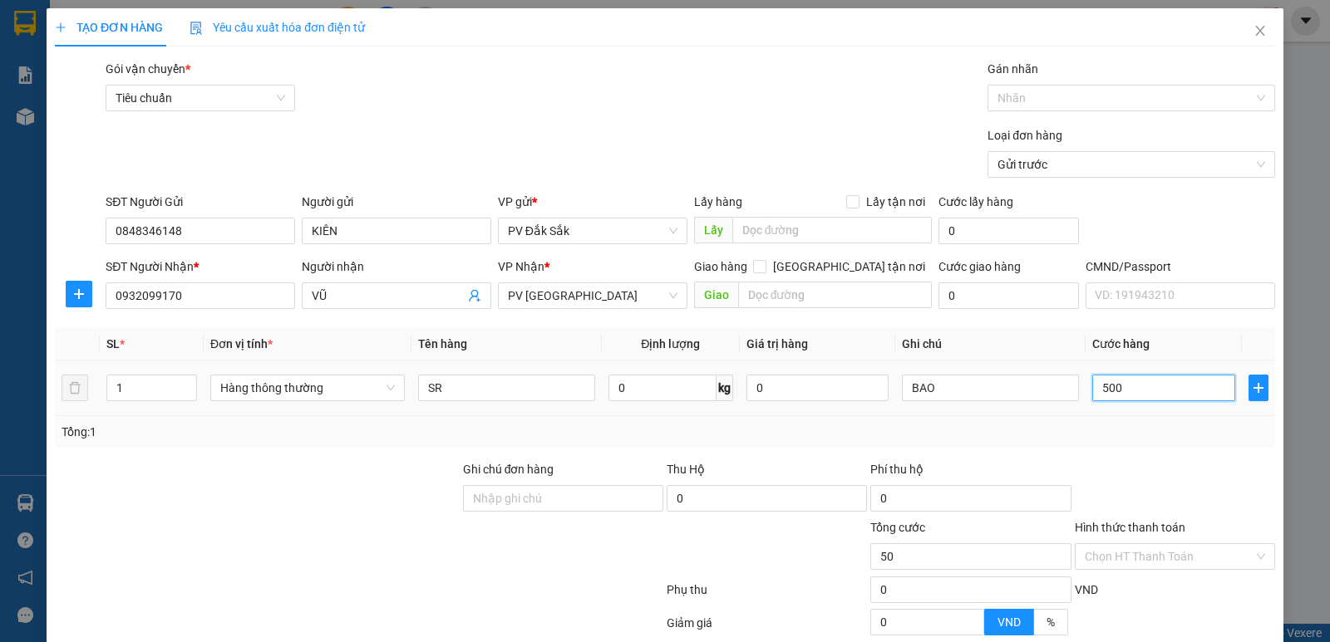
type input "500"
type input "5.000"
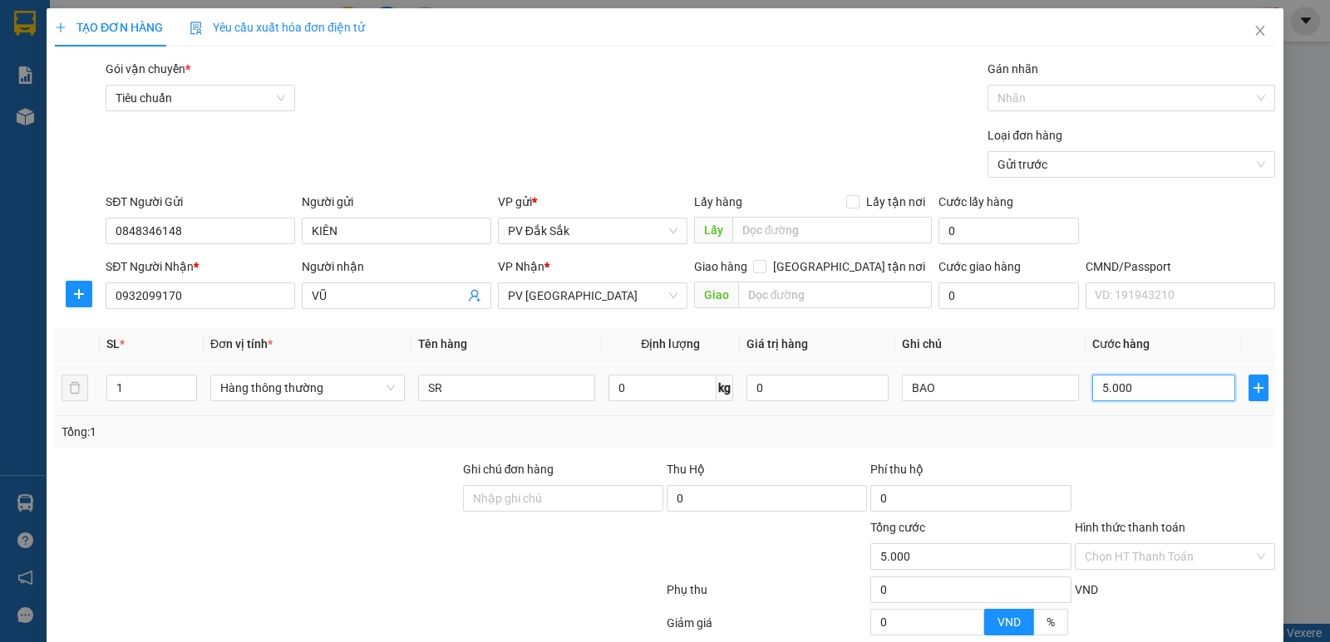
type input "50.000"
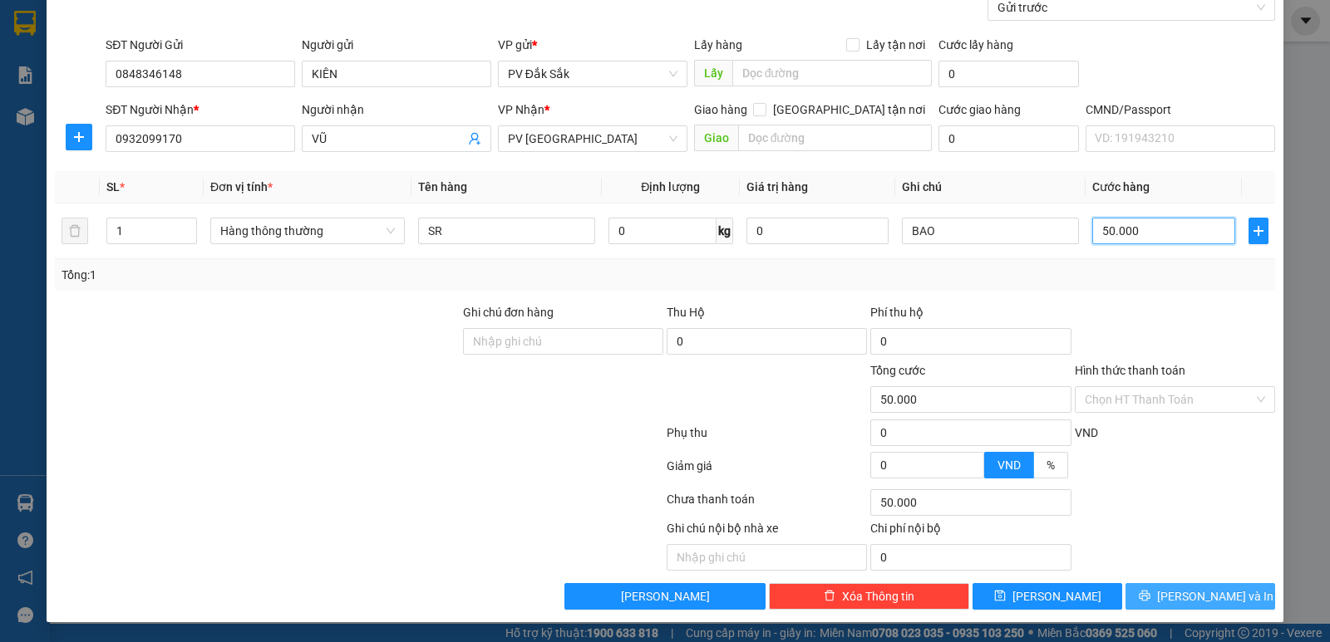
type input "50.000"
click at [1194, 603] on span "Lưu và In" at bounding box center [1215, 597] width 116 height 18
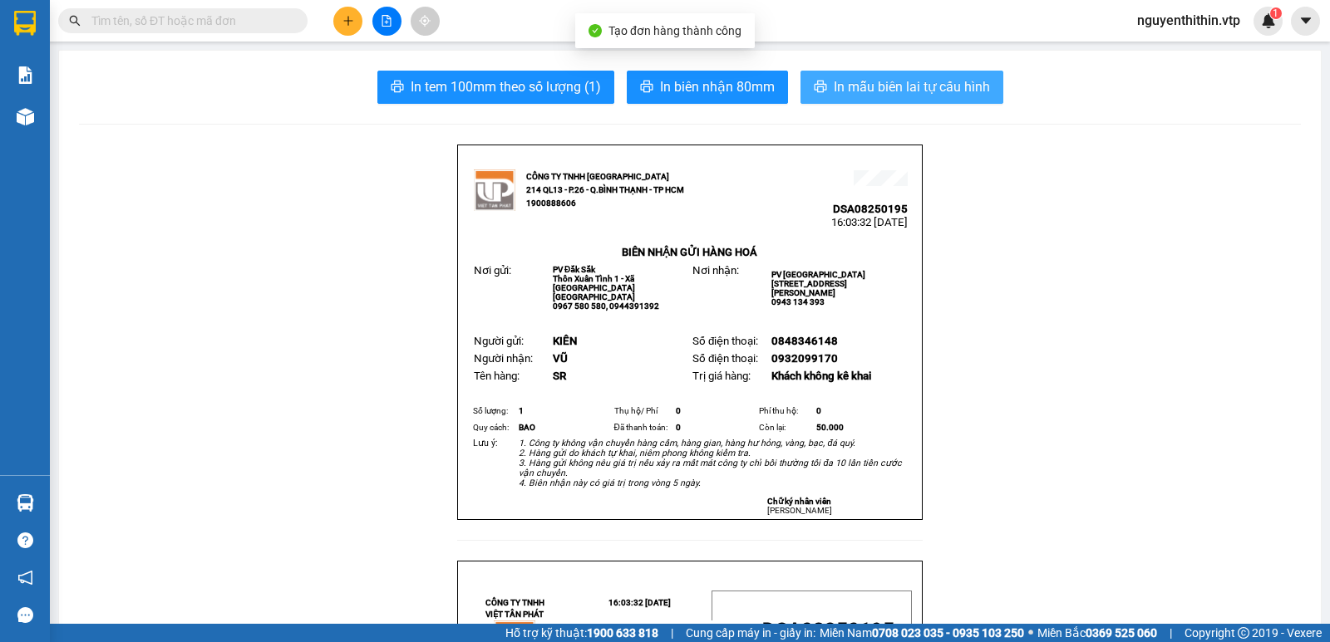
click at [931, 92] on span "In mẫu biên lai tự cấu hình" at bounding box center [912, 86] width 156 height 21
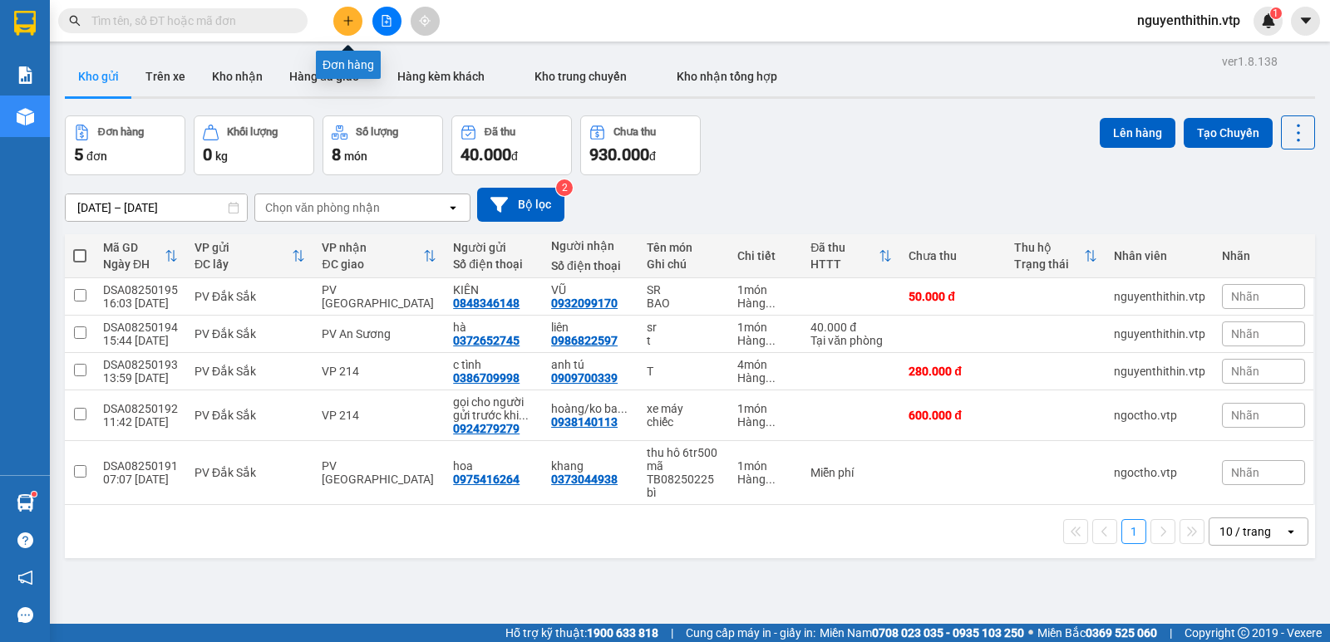
click at [350, 23] on icon "plus" at bounding box center [348, 21] width 12 height 12
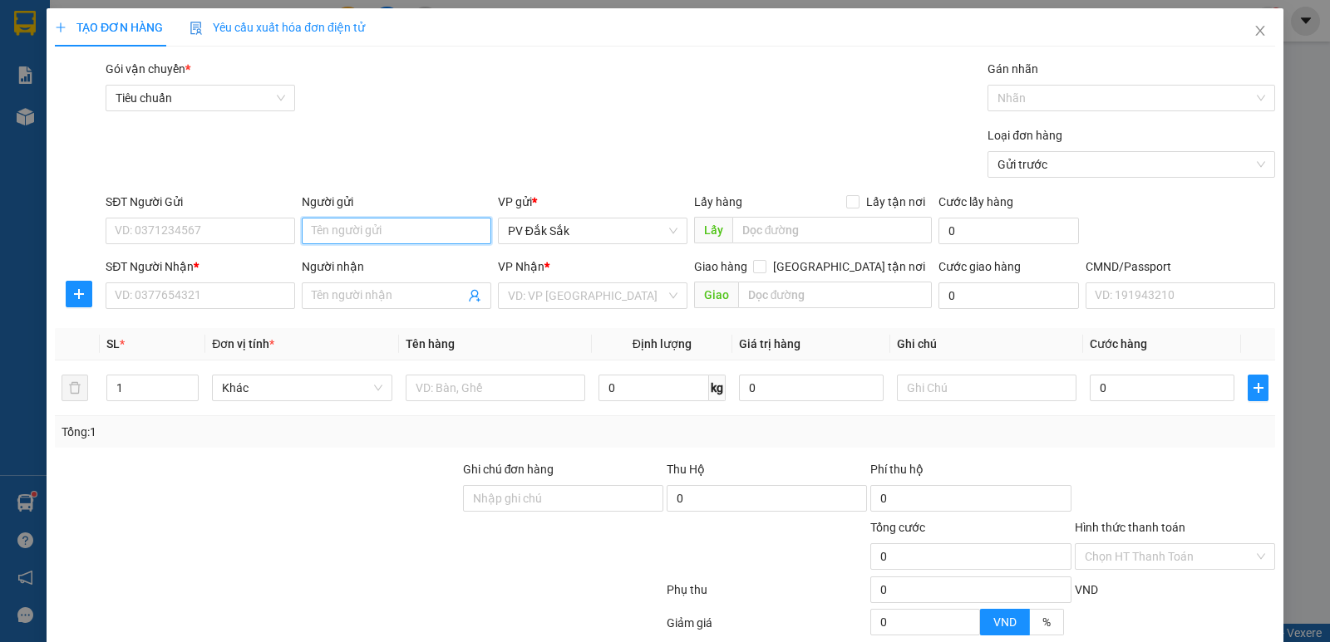
click at [337, 230] on input "Người gửi" at bounding box center [396, 231] width 189 height 27
type input "C"
type input "BÀ CÔNG"
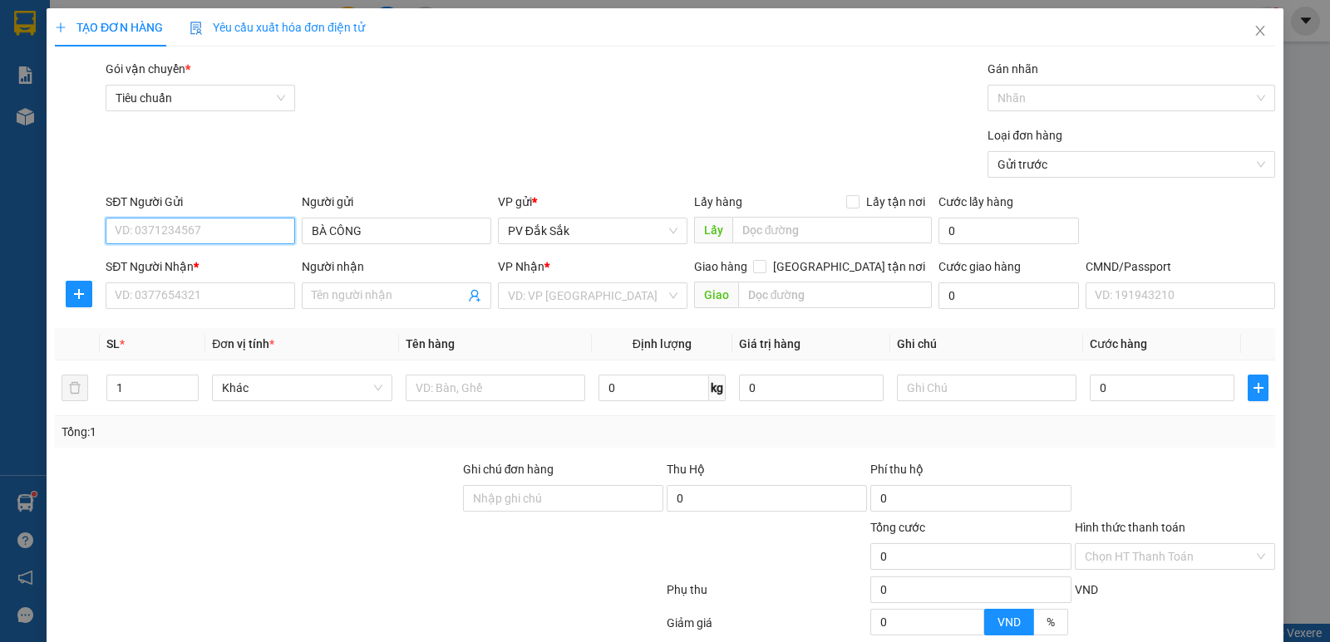
click at [145, 231] on input "SĐT Người Gửi" at bounding box center [200, 231] width 189 height 27
type input "0983054478"
click at [327, 298] on input "Người nhận" at bounding box center [388, 296] width 153 height 18
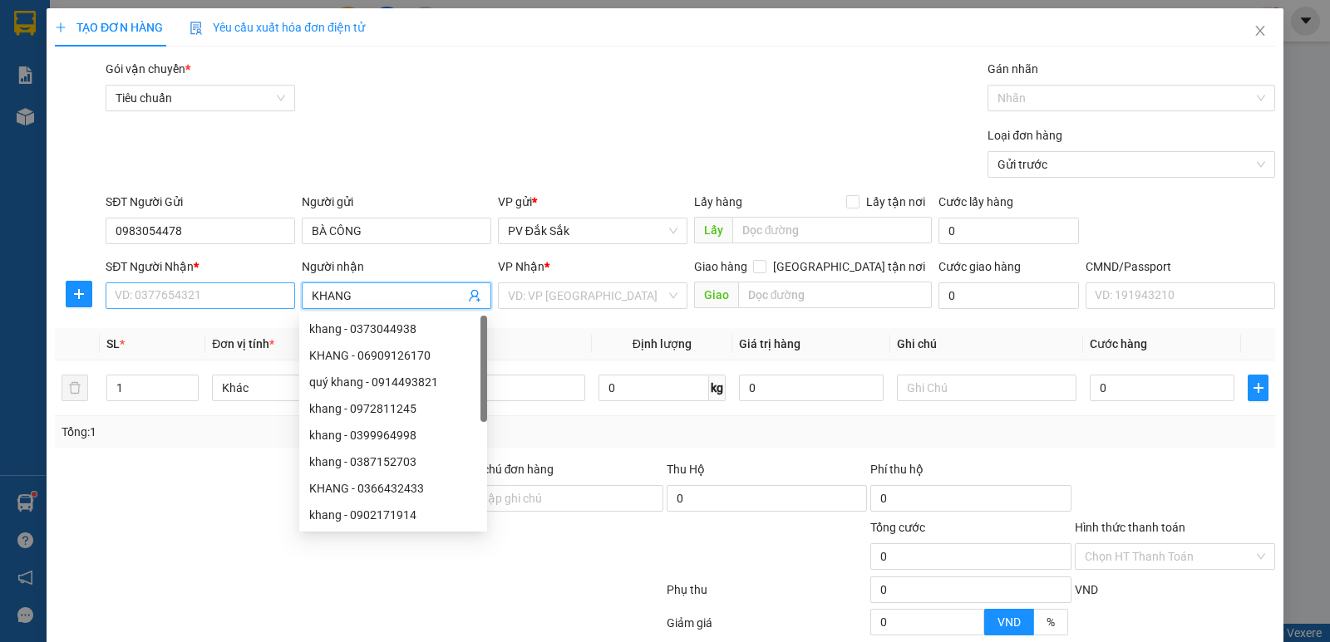
type input "KHANG"
click at [145, 303] on input "SĐT Người Nhận *" at bounding box center [200, 296] width 189 height 27
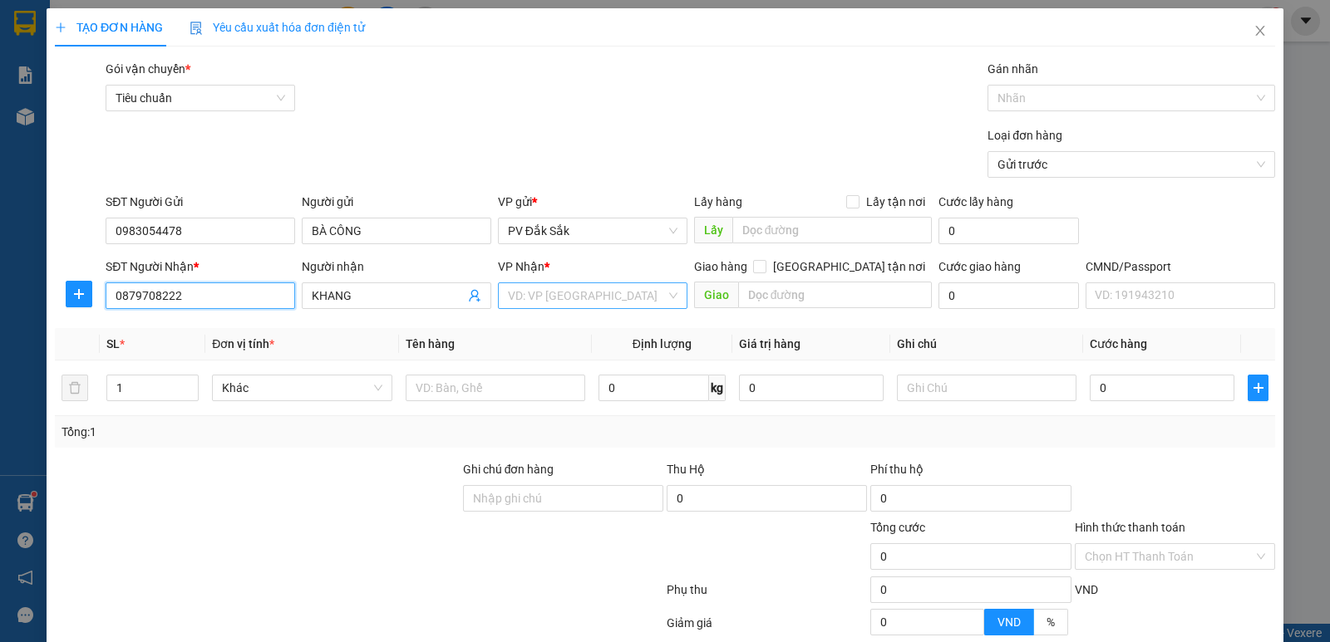
type input "0879708222"
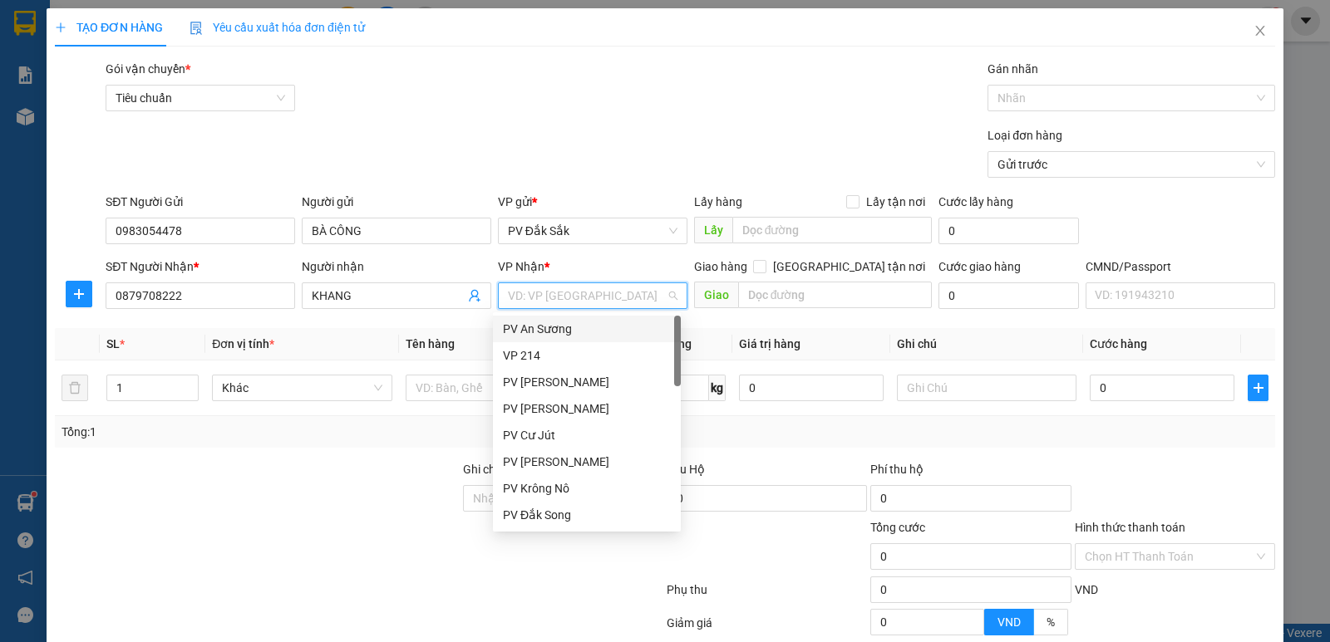
click at [534, 300] on input "search" at bounding box center [587, 295] width 158 height 25
click at [533, 352] on div "VP 214" at bounding box center [587, 356] width 168 height 18
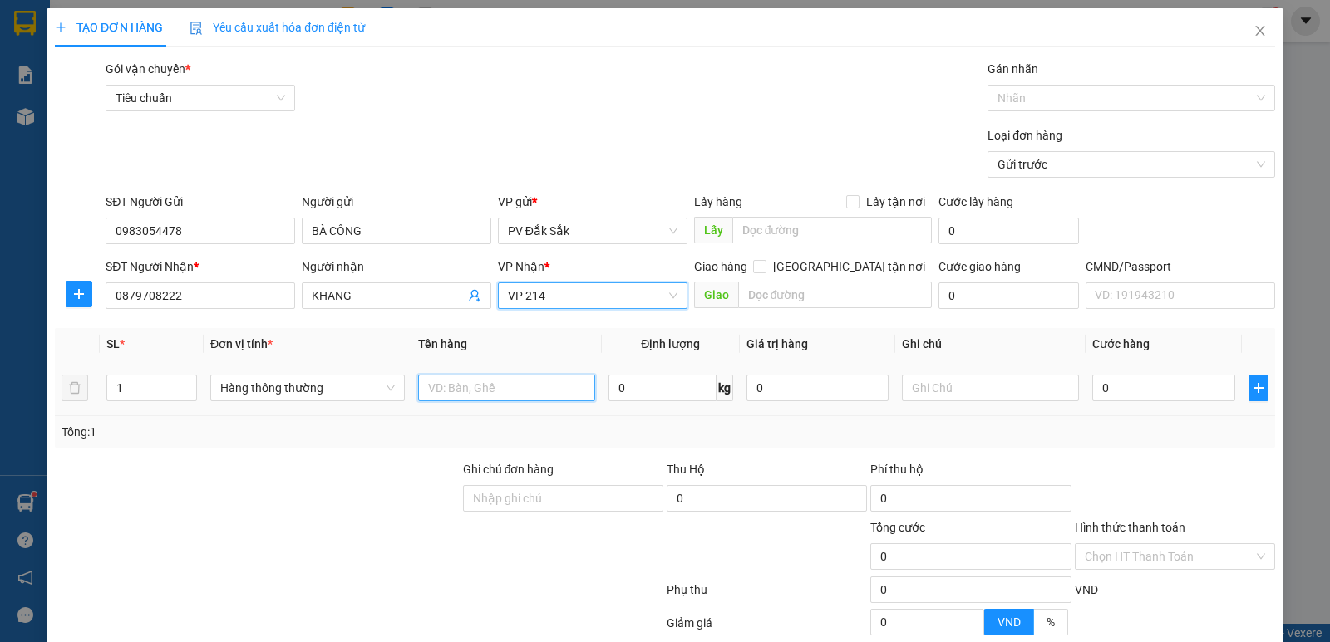
click at [429, 387] on input "text" at bounding box center [506, 388] width 177 height 27
type input "SR"
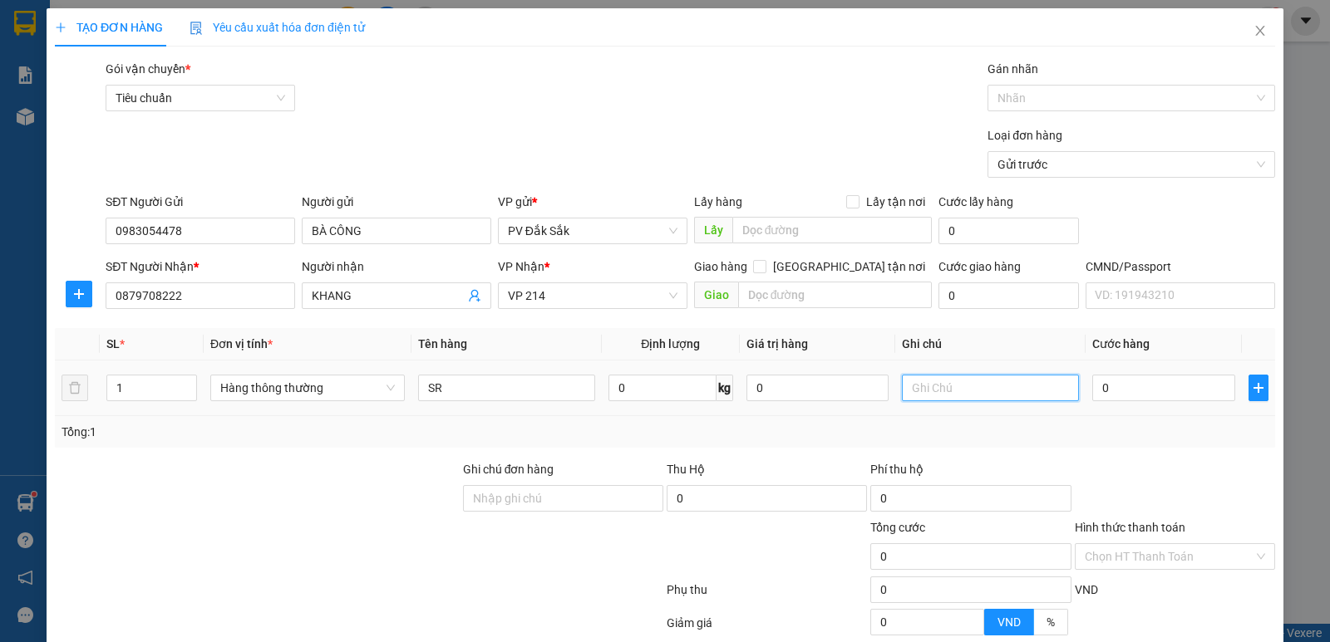
click at [915, 385] on input "text" at bounding box center [990, 388] width 177 height 27
type input "T"
click at [1095, 386] on input "0" at bounding box center [1163, 388] width 142 height 27
type input "5"
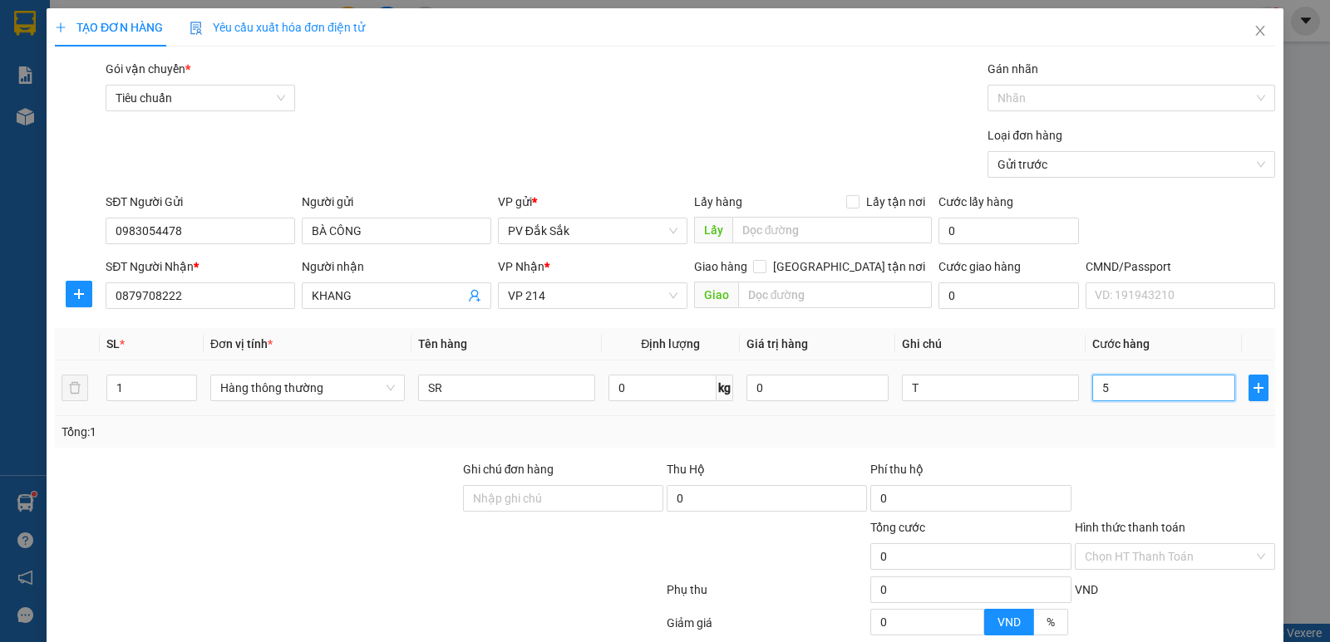
type input "5"
type input "50"
type input "500"
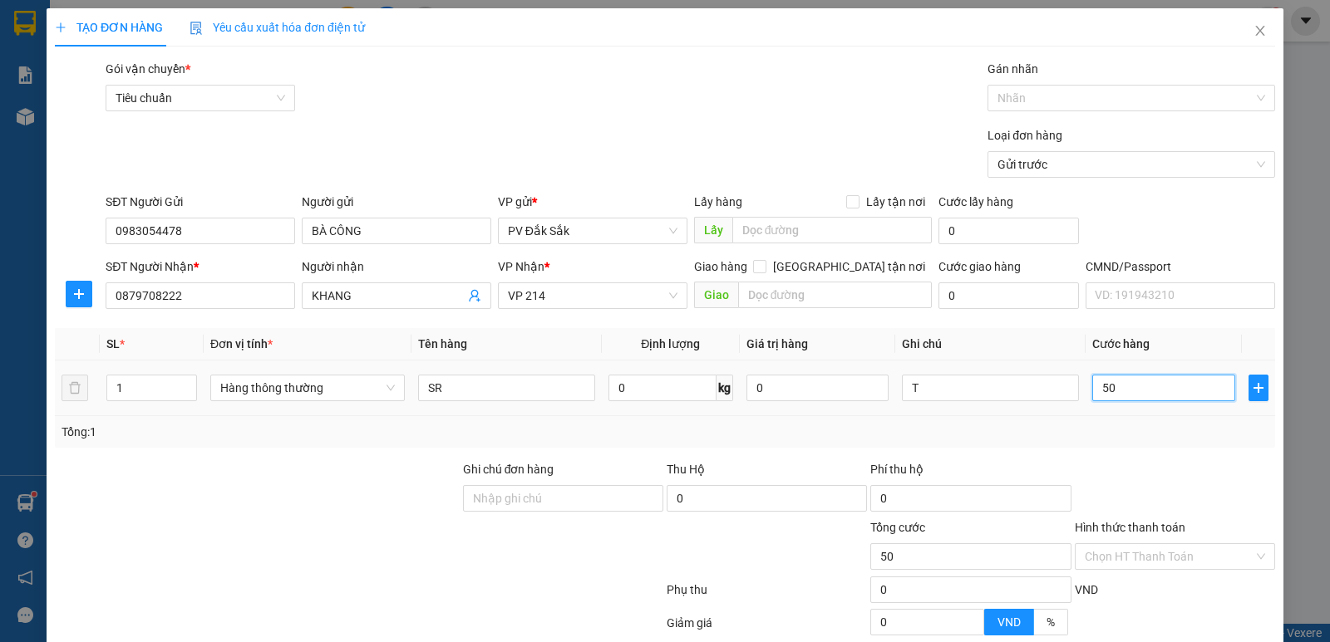
type input "500"
type input "5.000"
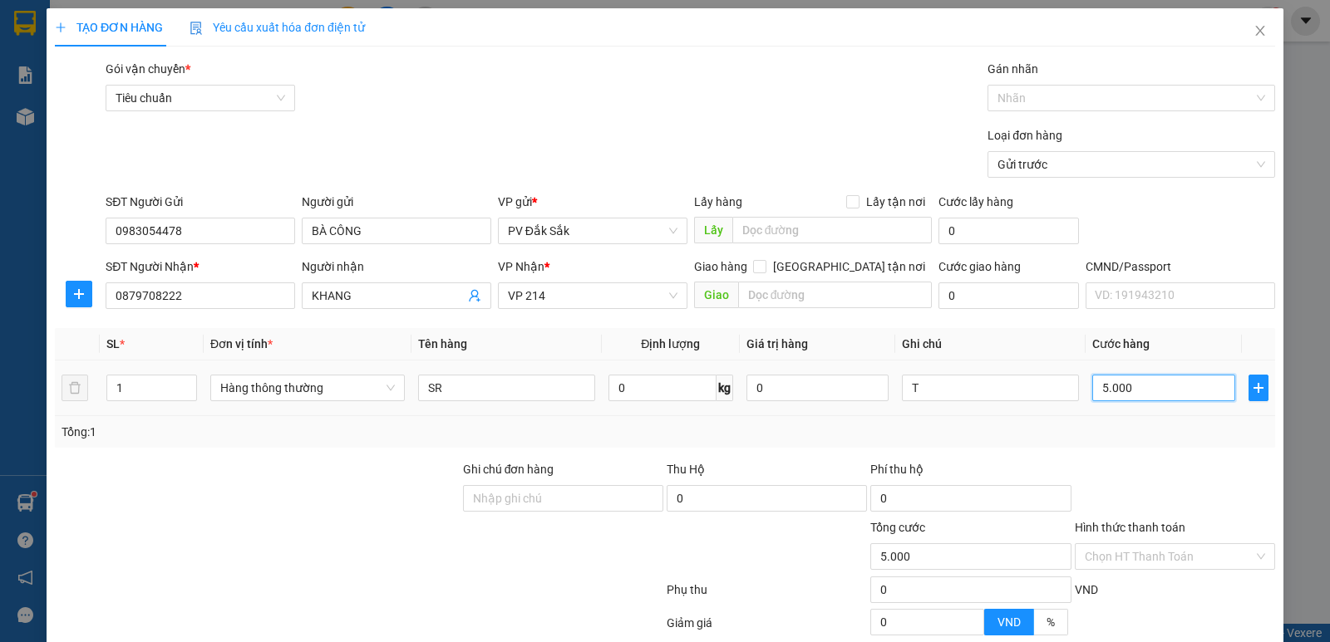
type input "50.000"
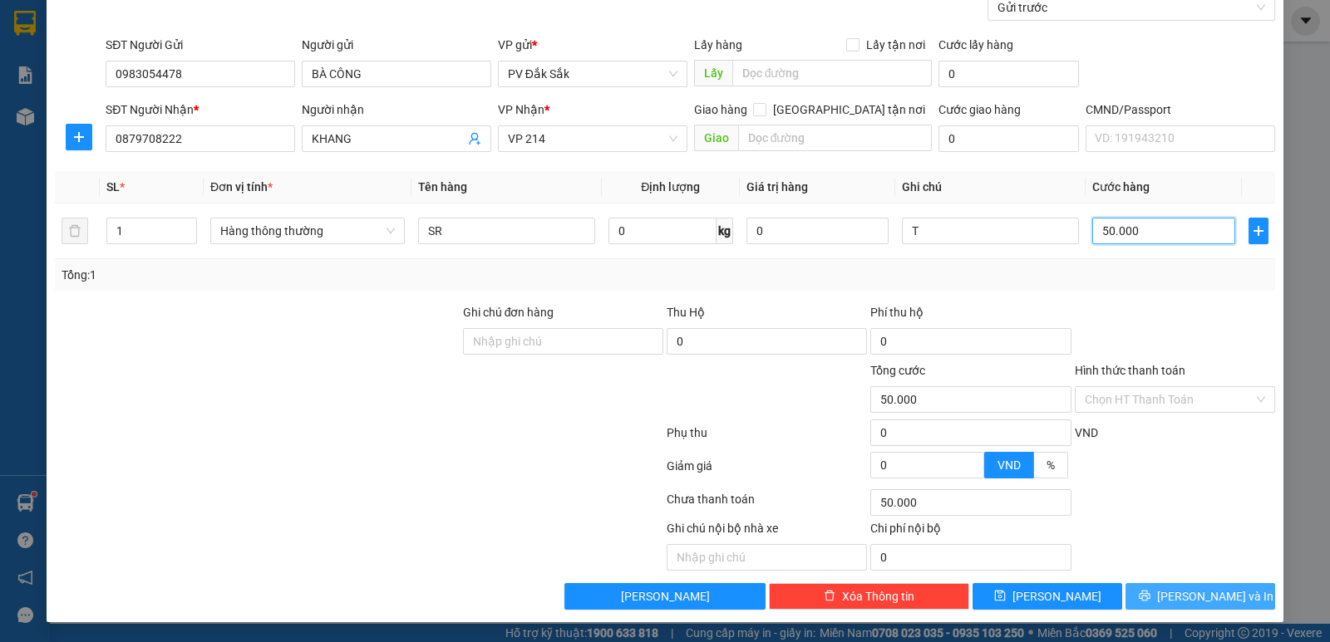
type input "50.000"
click at [1188, 602] on span "Lưu và In" at bounding box center [1215, 597] width 116 height 18
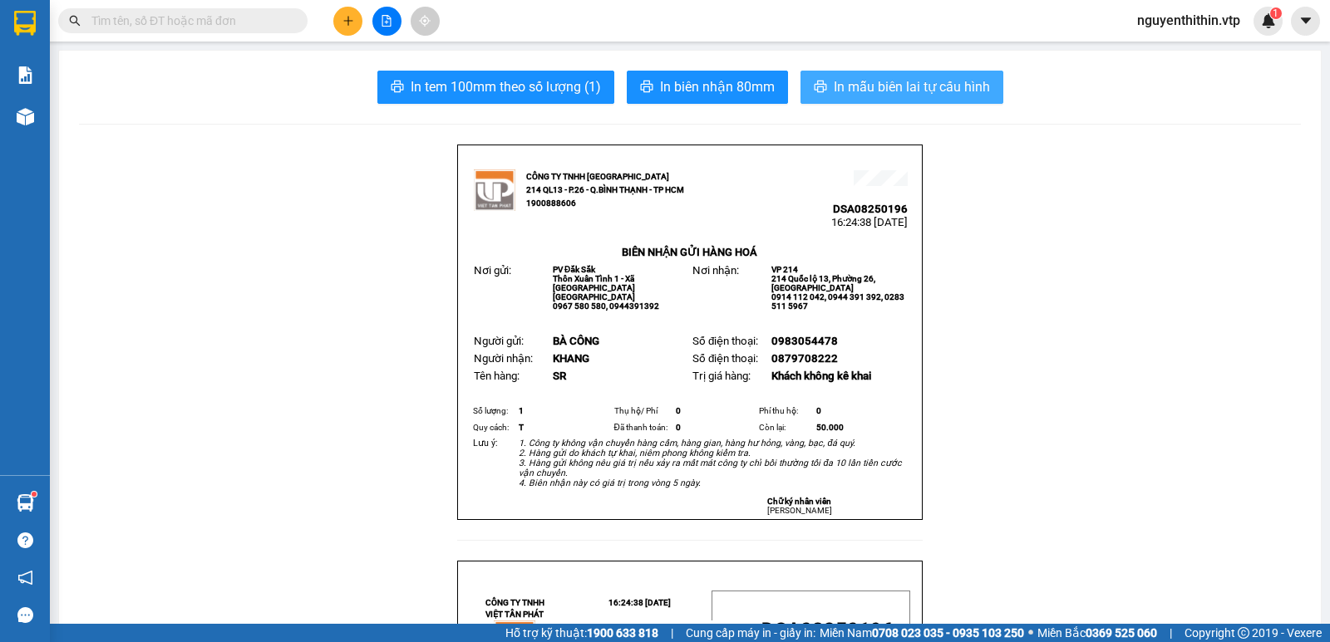
click at [899, 88] on span "In mẫu biên lai tự cấu hình" at bounding box center [912, 86] width 156 height 21
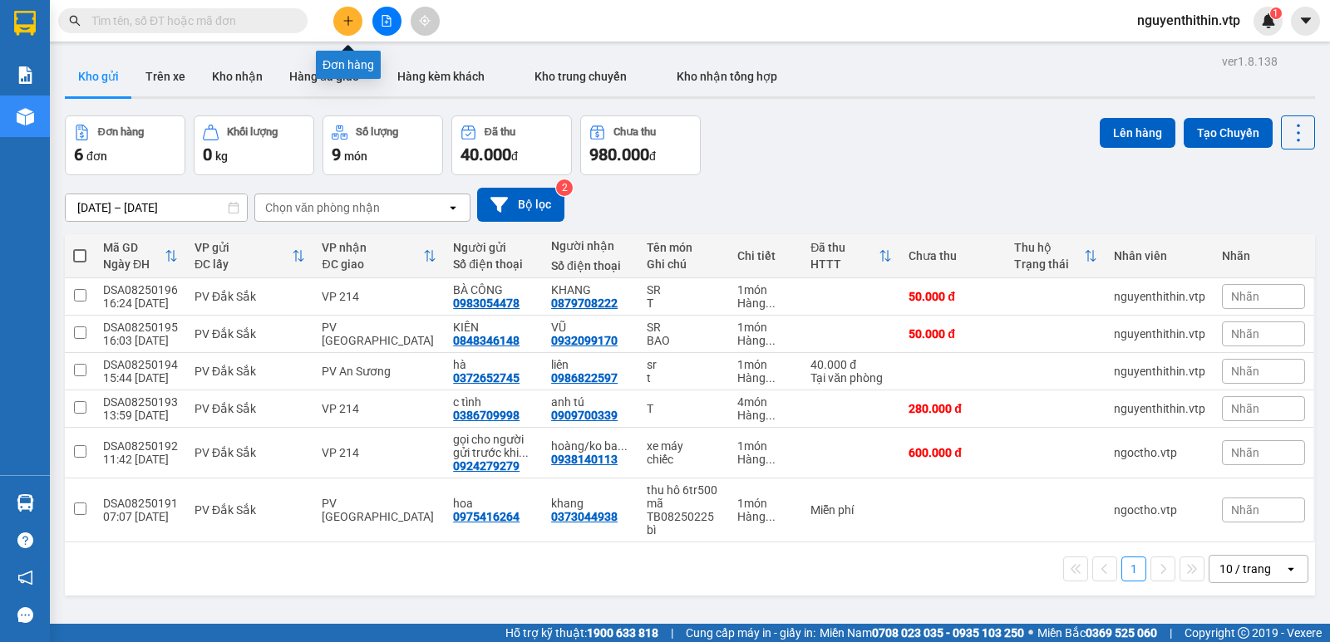
click at [347, 29] on button at bounding box center [347, 21] width 29 height 29
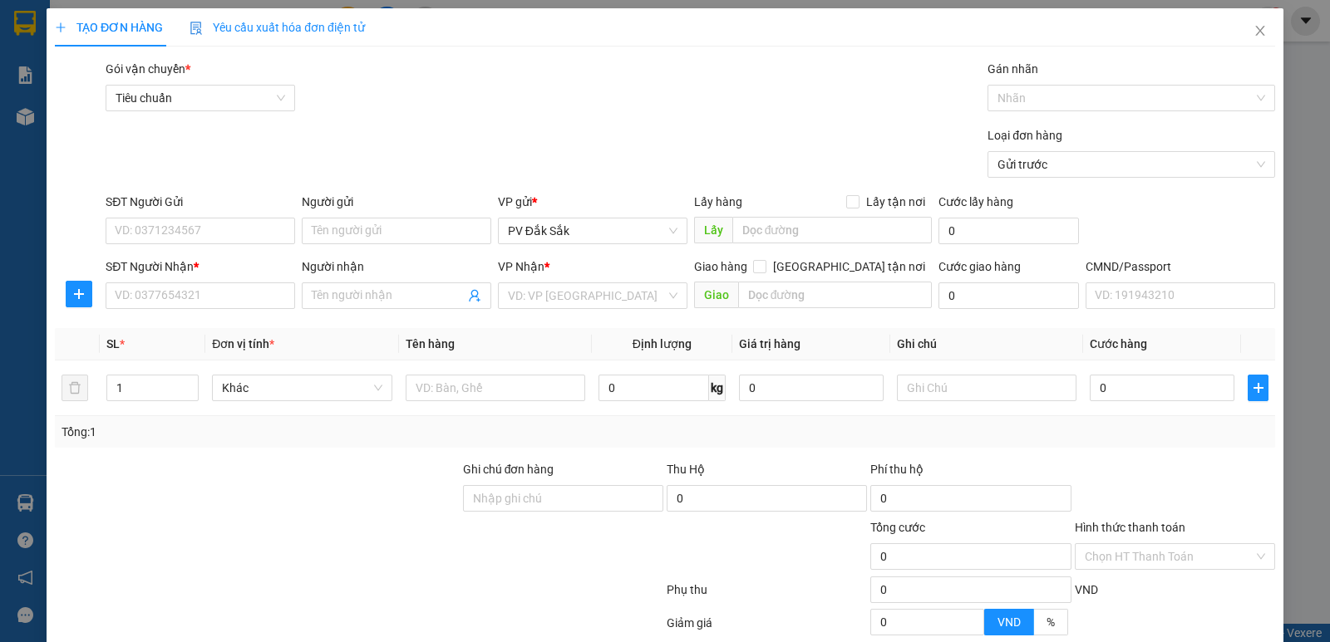
click at [337, 244] on div "Người gửi Tên người gửi" at bounding box center [396, 222] width 189 height 58
click at [331, 234] on input "Người gửi" at bounding box center [396, 231] width 189 height 27
type input "d"
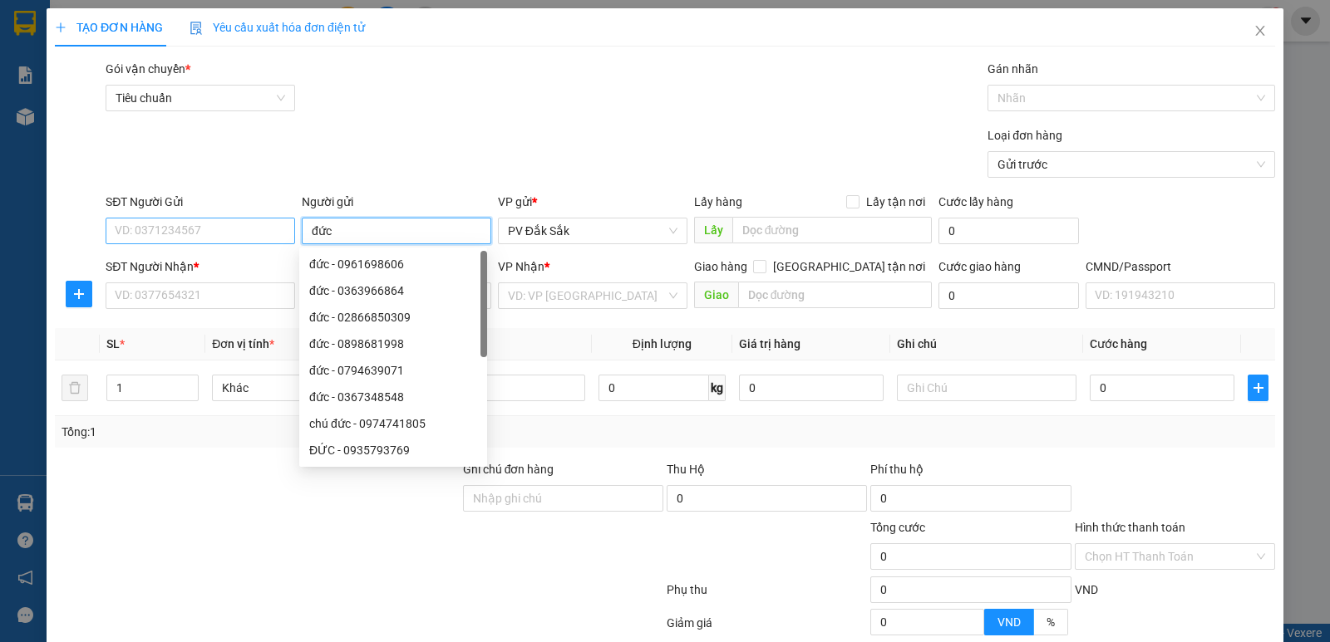
type input "đức"
click at [179, 228] on input "SĐT Người Gửi" at bounding box center [200, 231] width 189 height 27
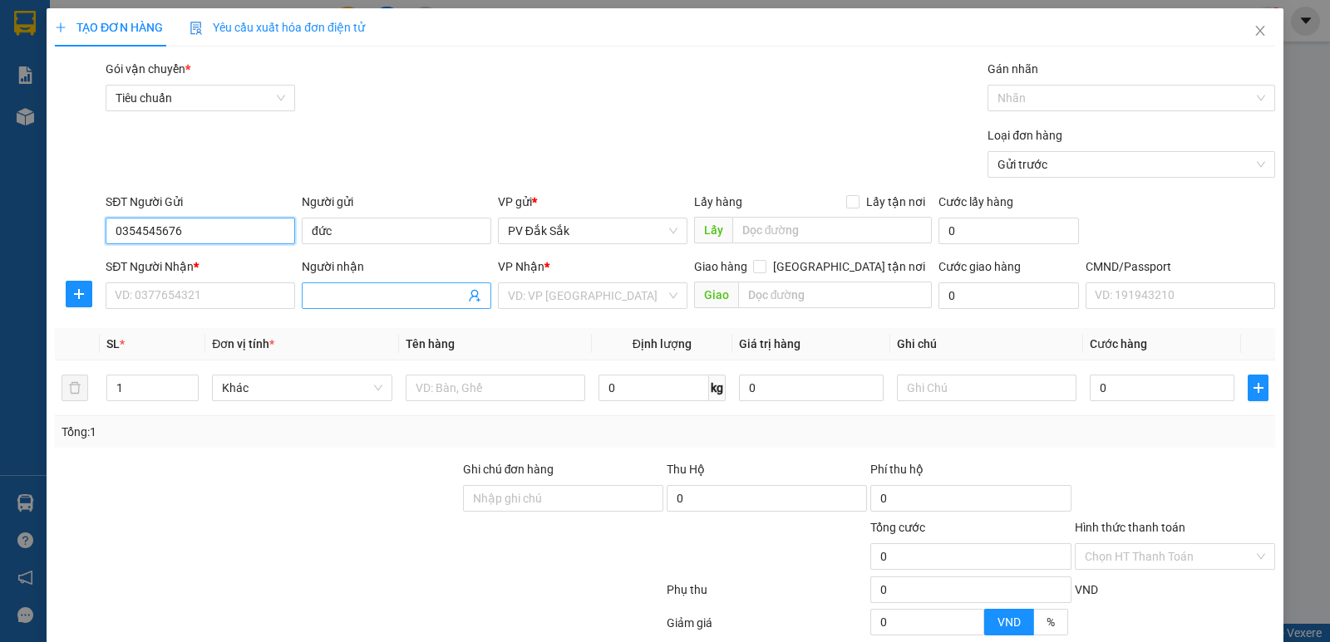
type input "0354545676"
click at [324, 292] on input "Người nhận" at bounding box center [388, 296] width 153 height 18
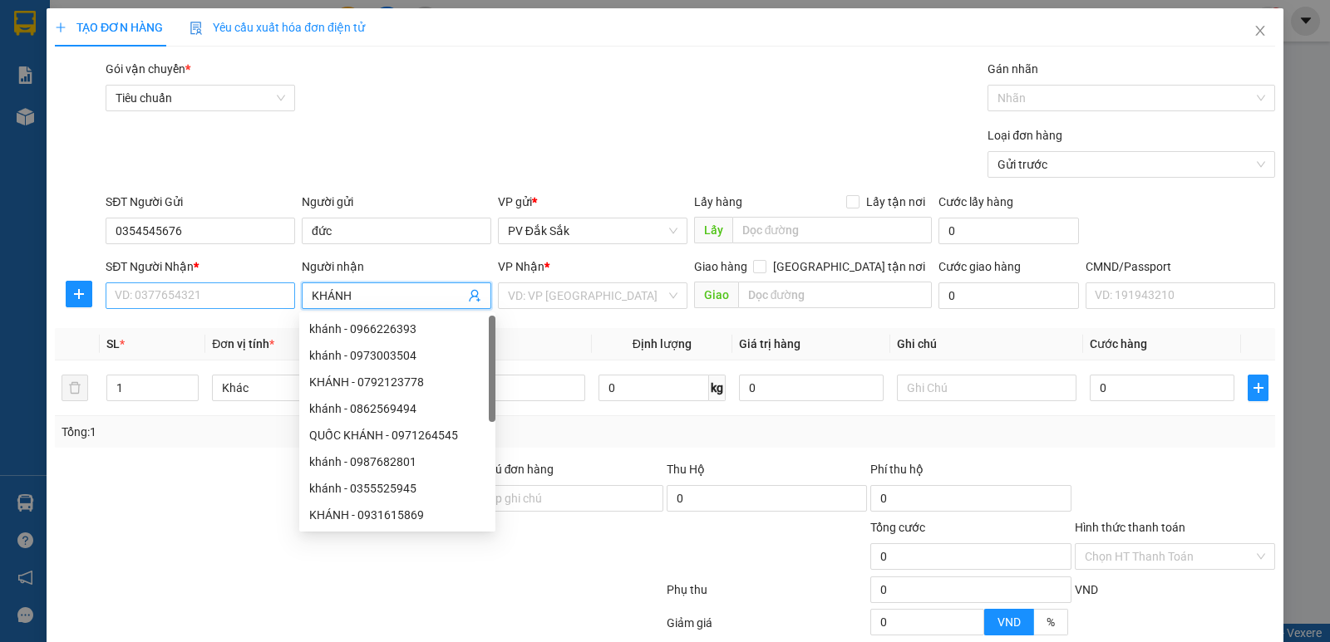
type input "KHÁNH"
click at [168, 299] on input "SĐT Người Nhận *" at bounding box center [200, 296] width 189 height 27
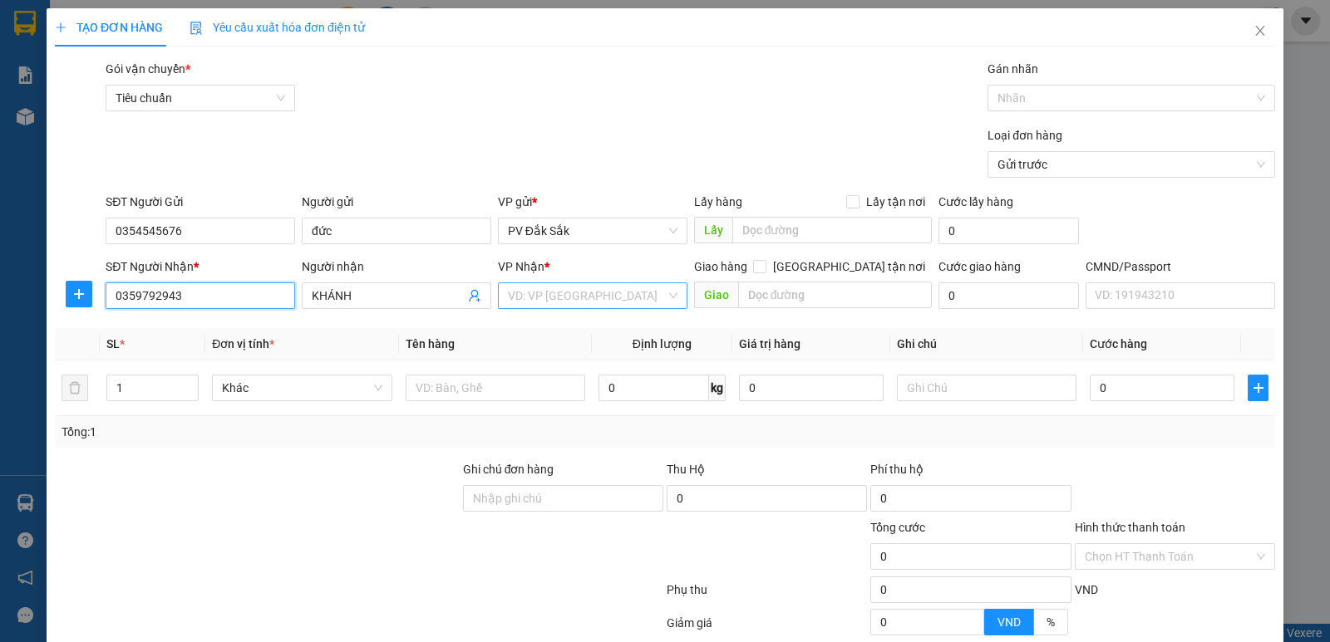
type input "0359792943"
click at [534, 299] on input "search" at bounding box center [587, 295] width 158 height 25
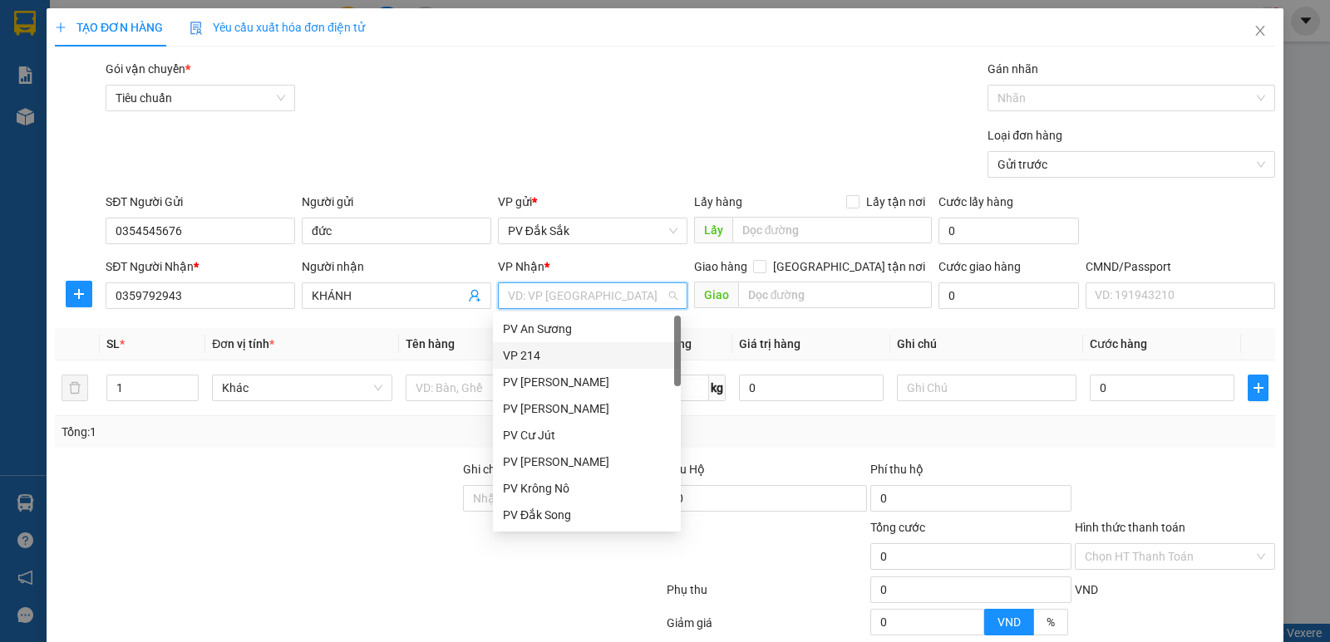
click at [535, 355] on div "VP 214" at bounding box center [587, 356] width 168 height 18
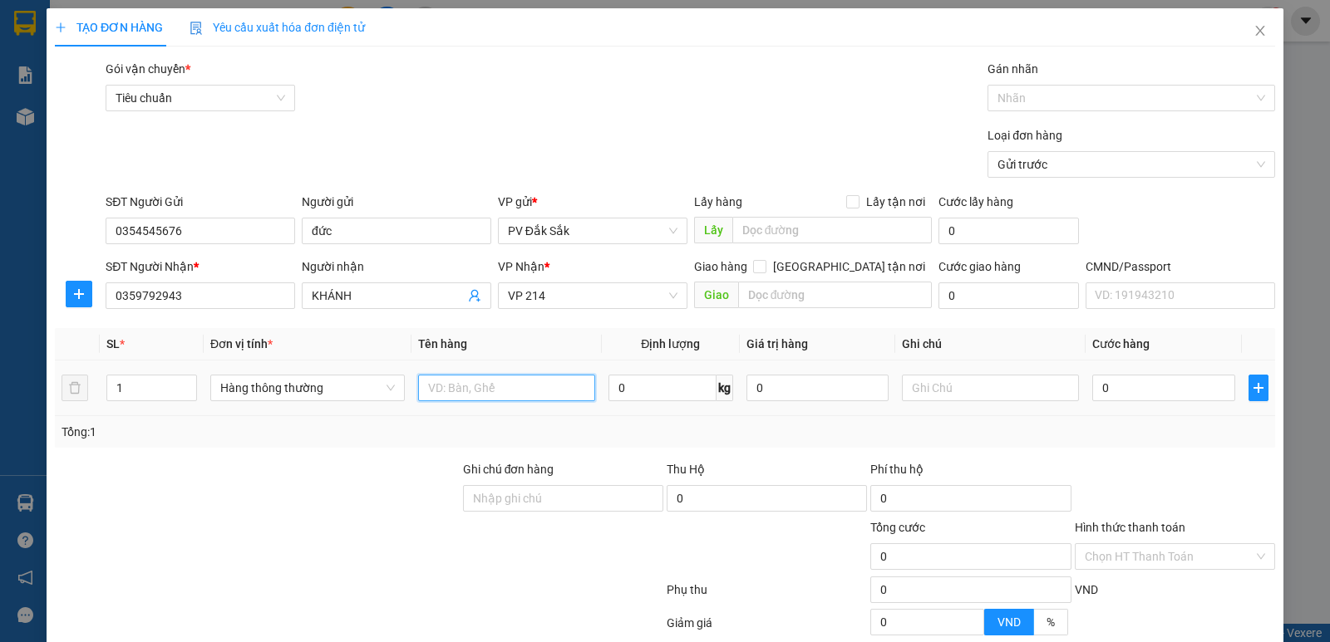
click at [428, 391] on input "text" at bounding box center [506, 388] width 177 height 27
type input "SR"
click at [927, 381] on input "text" at bounding box center [990, 388] width 177 height 27
type input "T"
click at [1093, 385] on input "0" at bounding box center [1163, 388] width 142 height 27
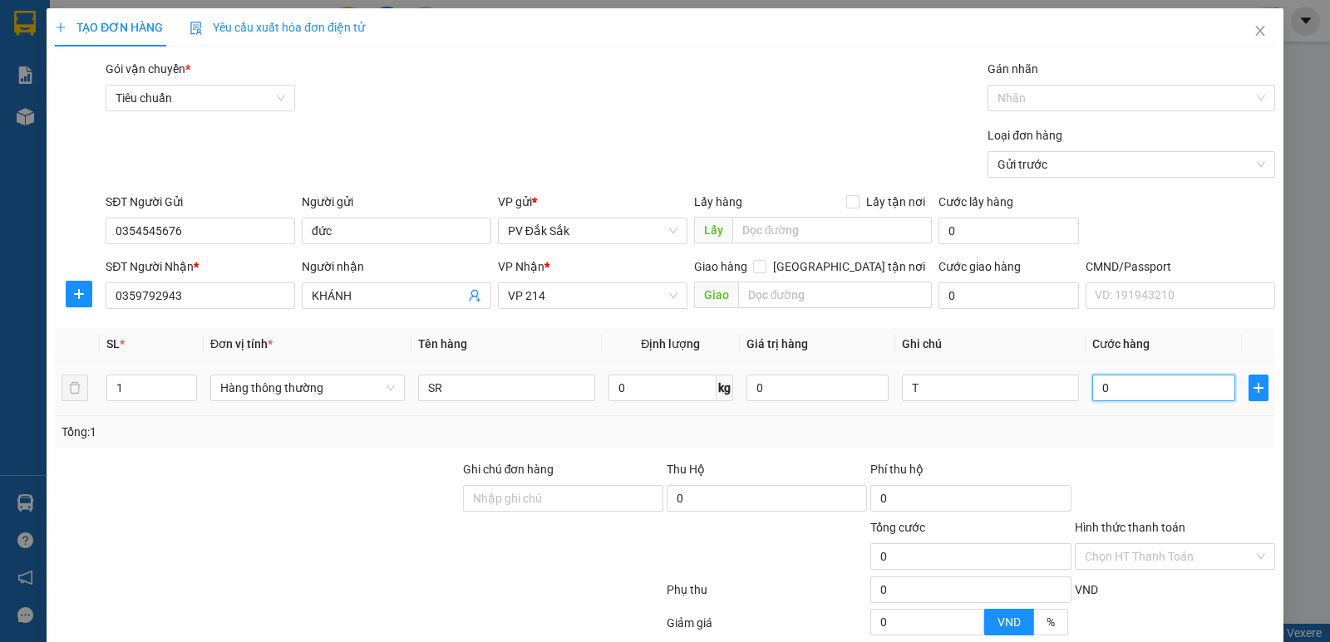
type input "4"
type input "40"
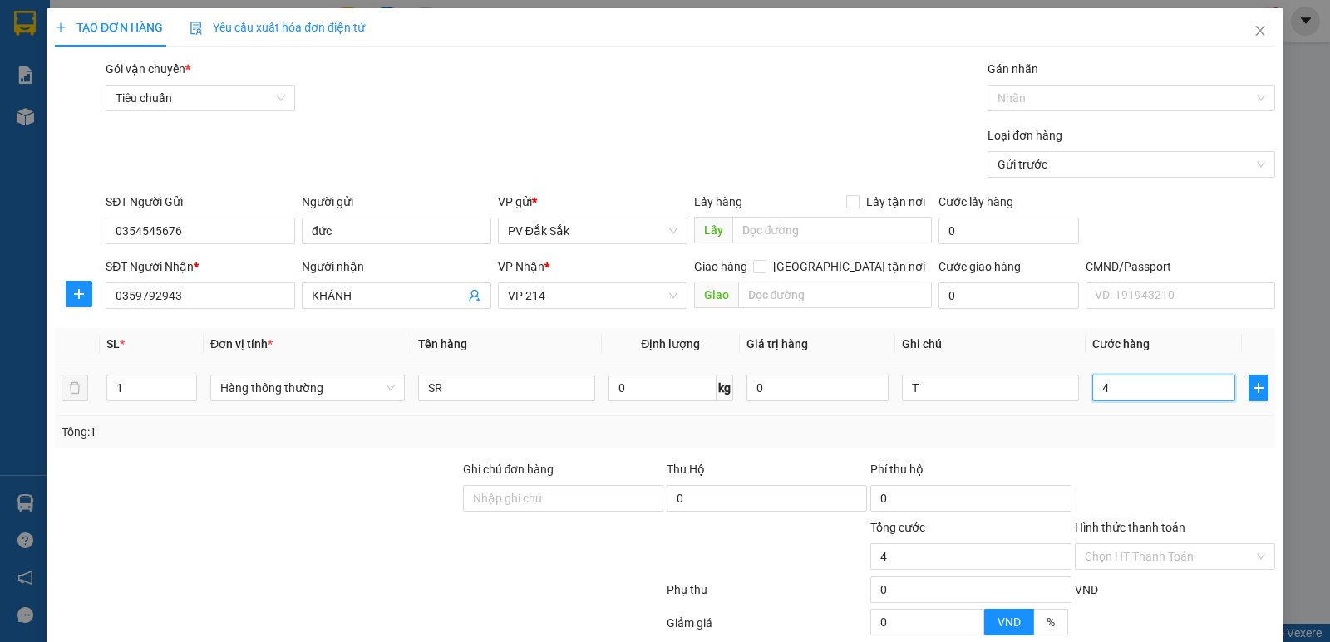
type input "40"
type input "400"
type input "4.000"
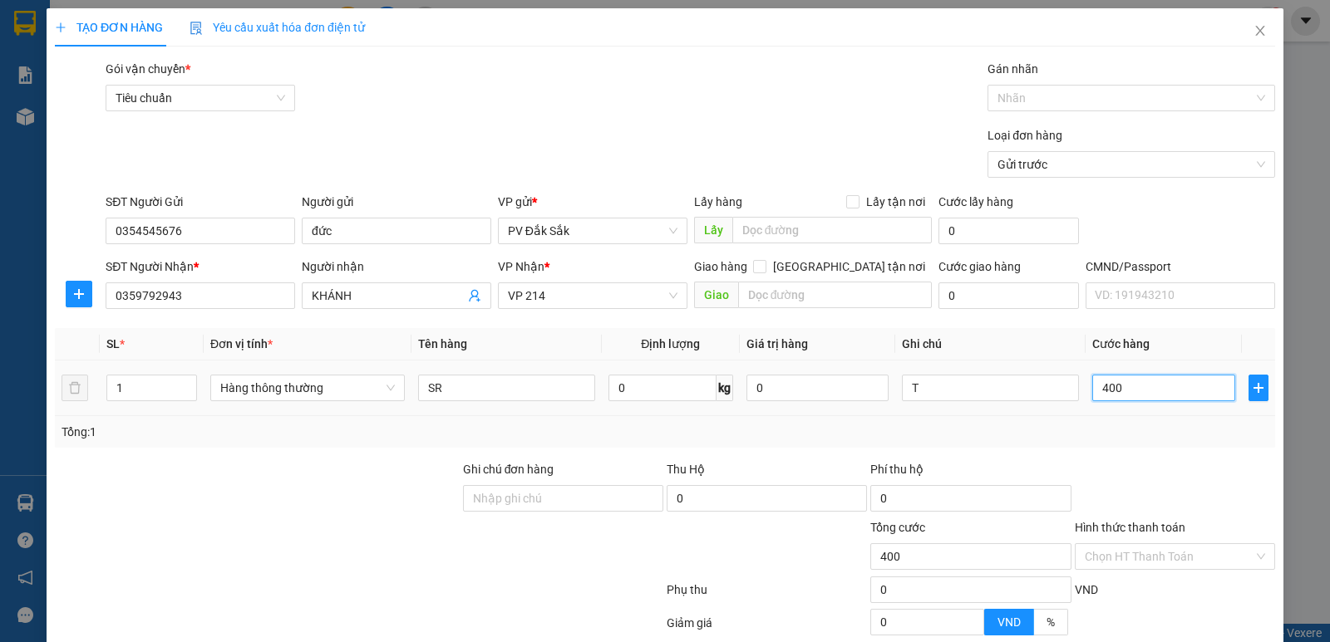
type input "4.000"
type input "40.000"
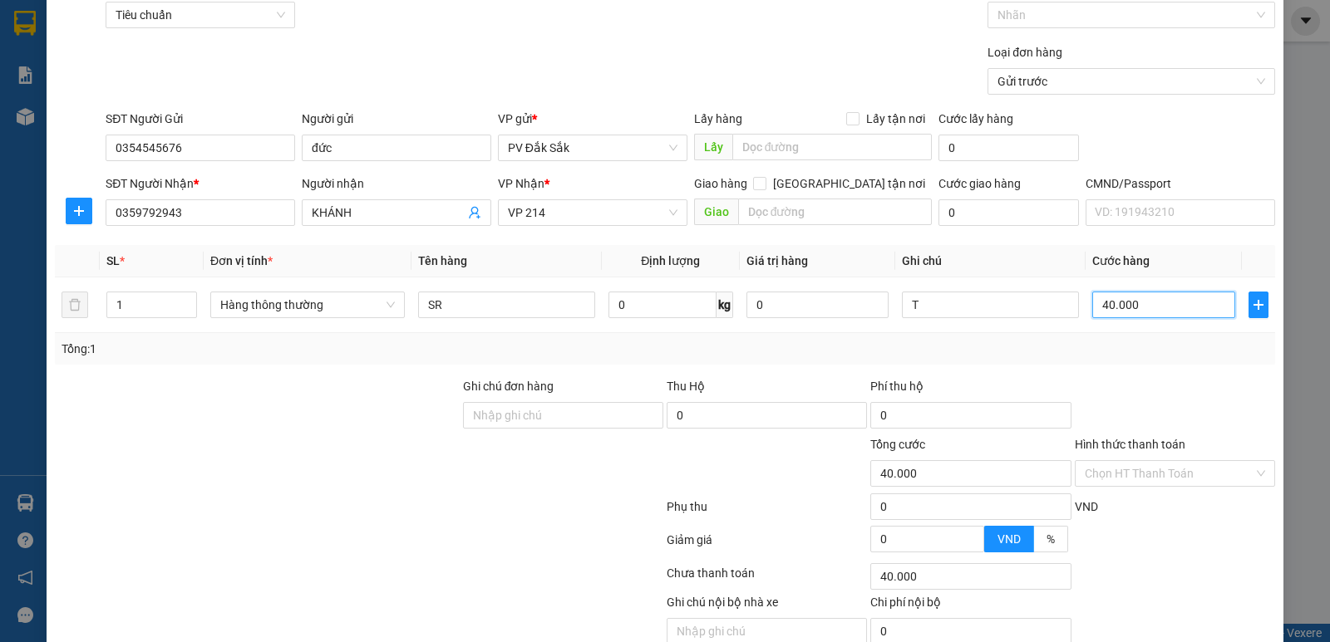
scroll to position [157, 0]
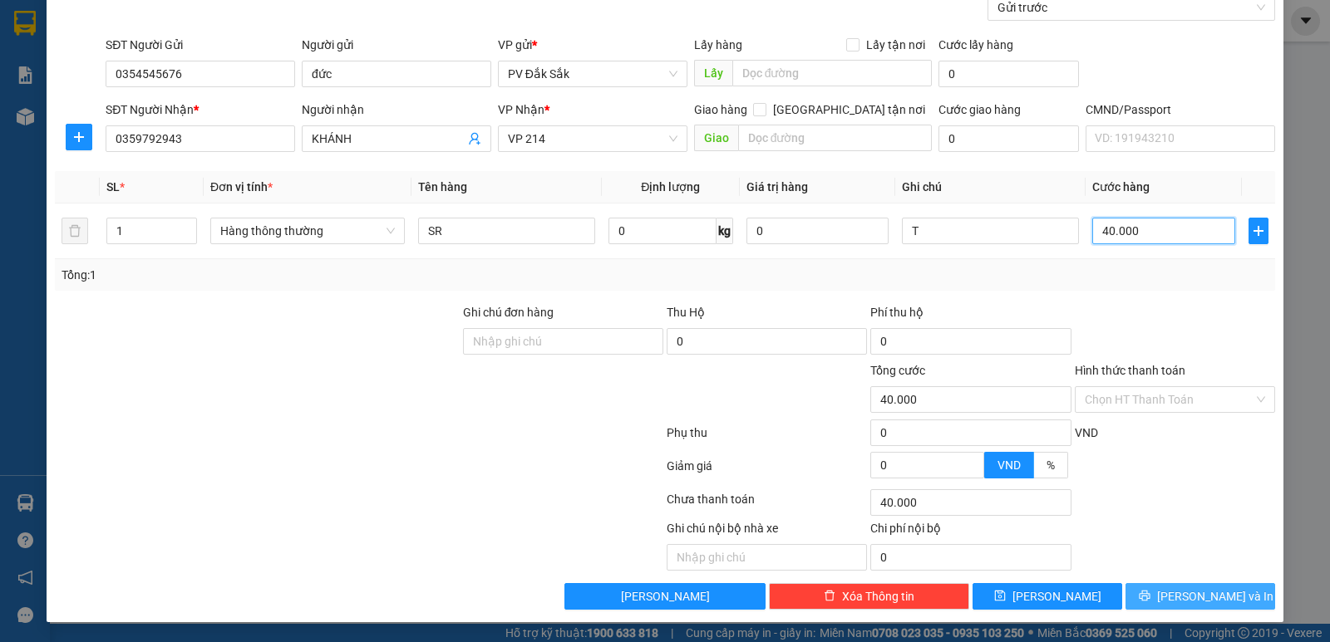
type input "40.000"
click at [1181, 598] on span "Lưu và In" at bounding box center [1215, 597] width 116 height 18
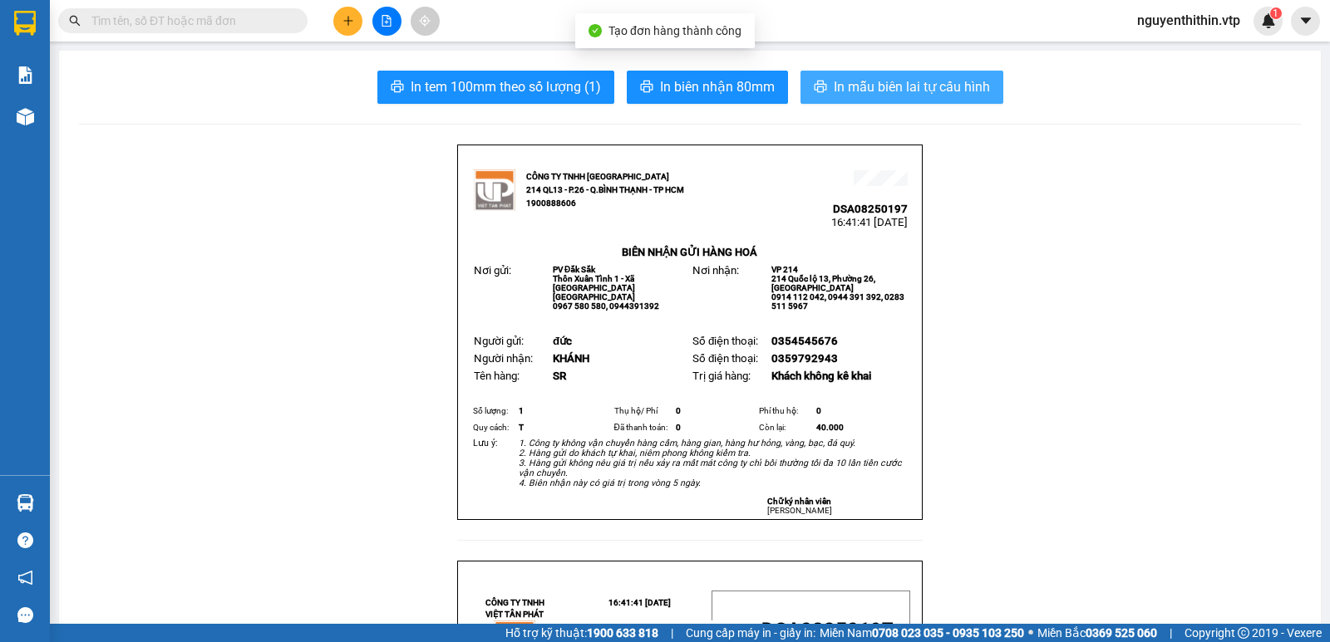
click at [948, 87] on span "In mẫu biên lai tự cấu hình" at bounding box center [912, 86] width 156 height 21
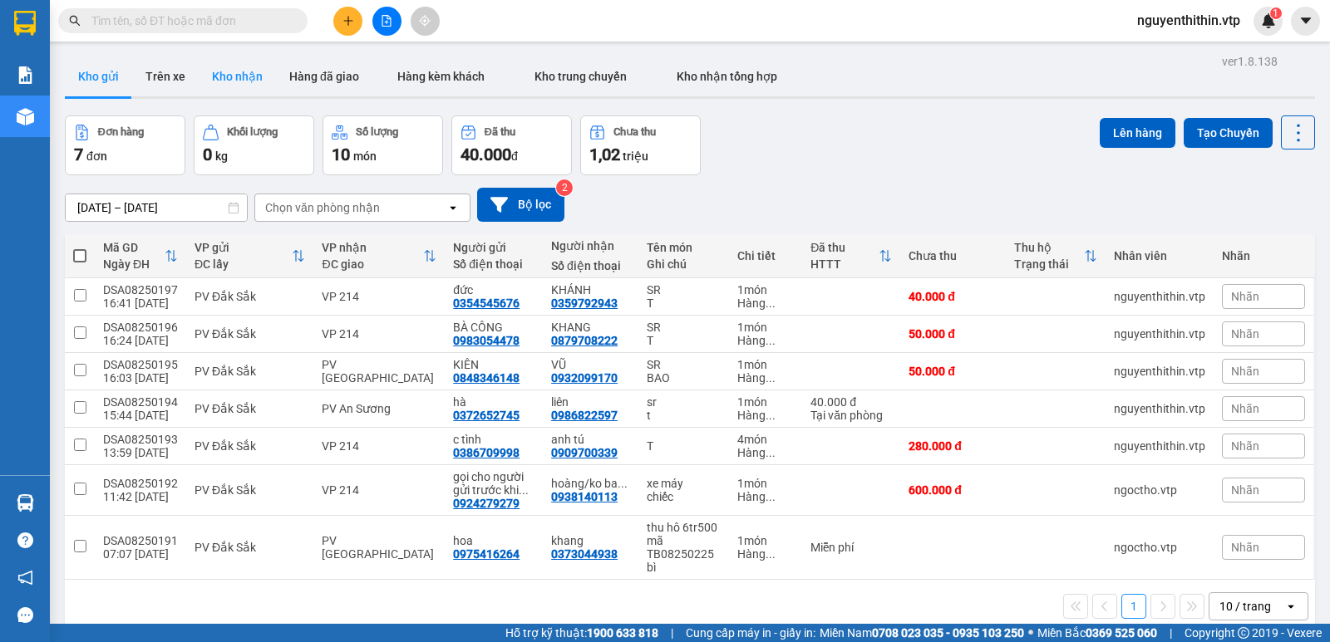
click at [242, 78] on button "Kho nhận" at bounding box center [237, 77] width 77 height 40
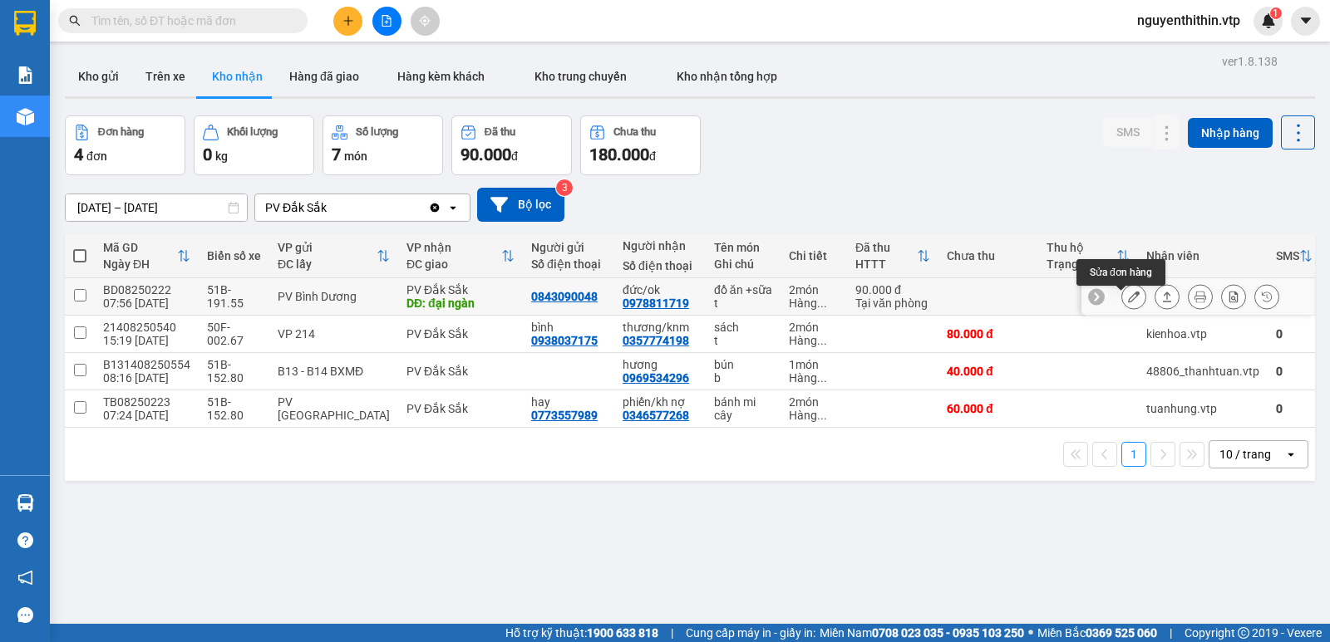
click at [1128, 303] on icon at bounding box center [1134, 297] width 12 height 12
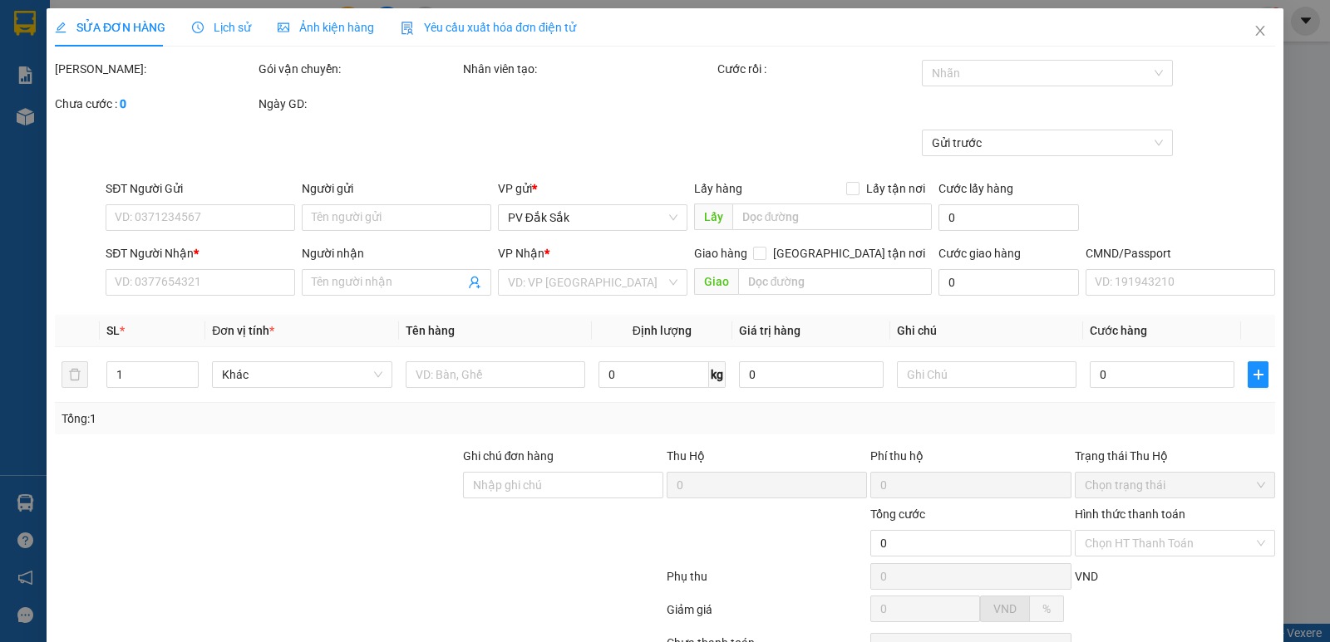
type input "0843090048"
type input "0978811719"
type input "đức/ok"
type input "đại ngàn"
type input "90.000"
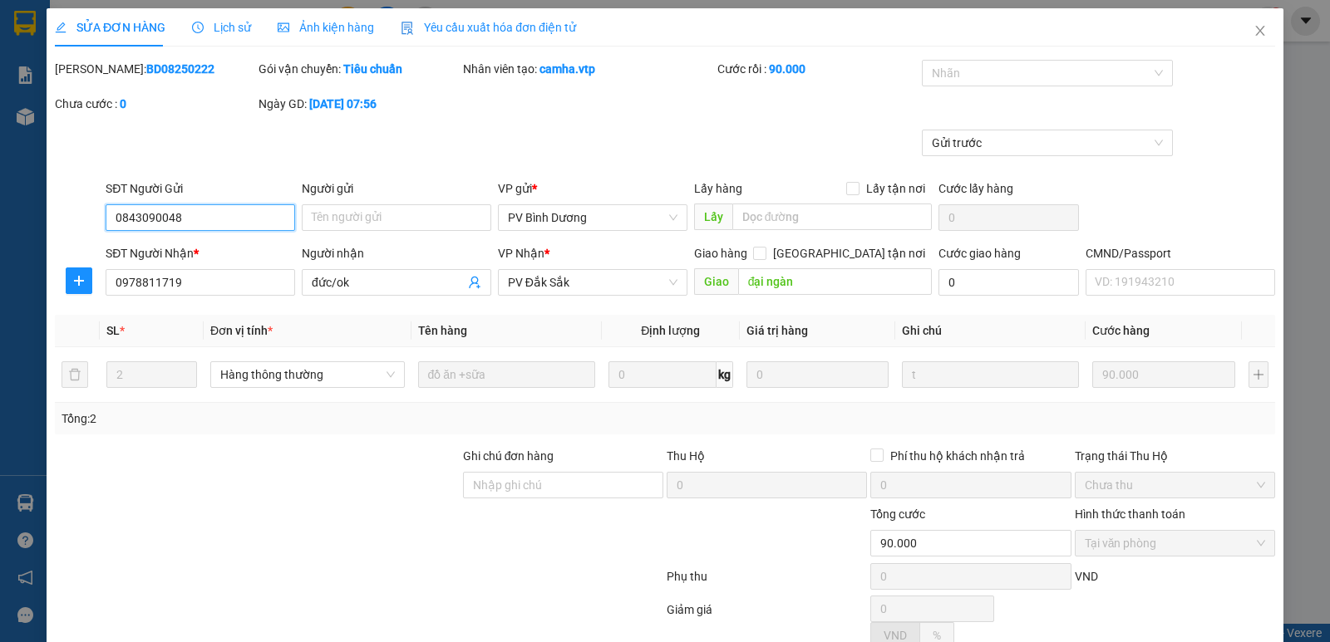
type input "4.500"
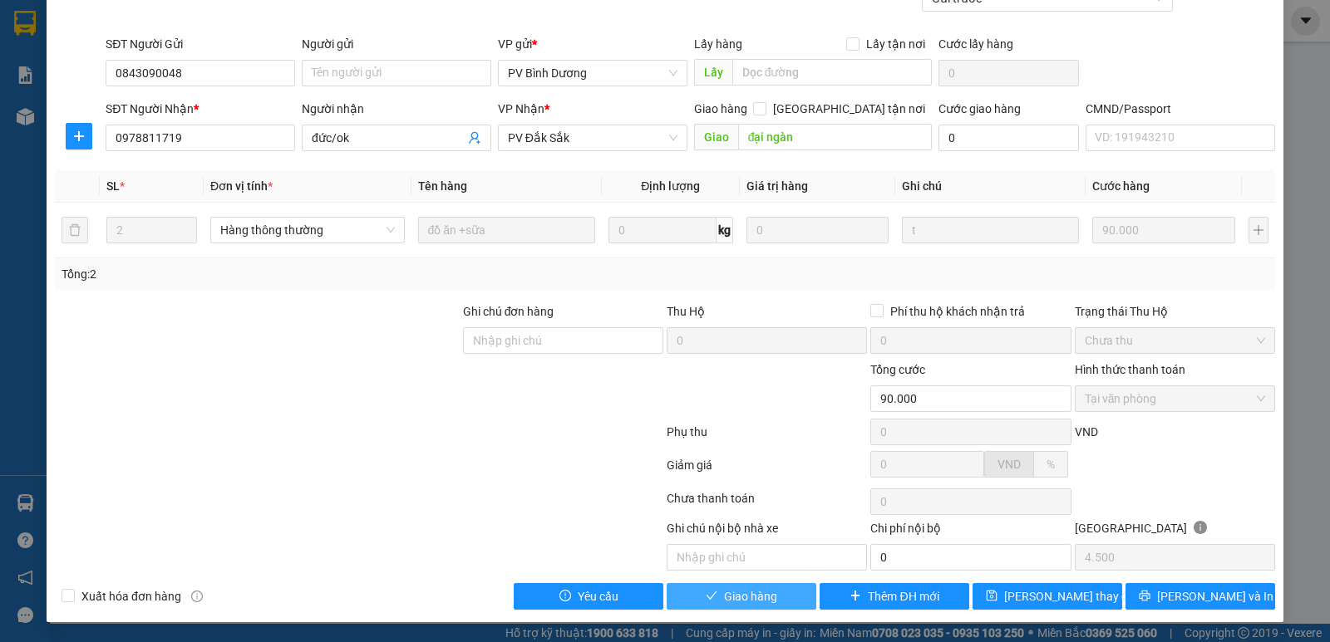
click at [737, 602] on span "Giao hàng" at bounding box center [750, 597] width 53 height 18
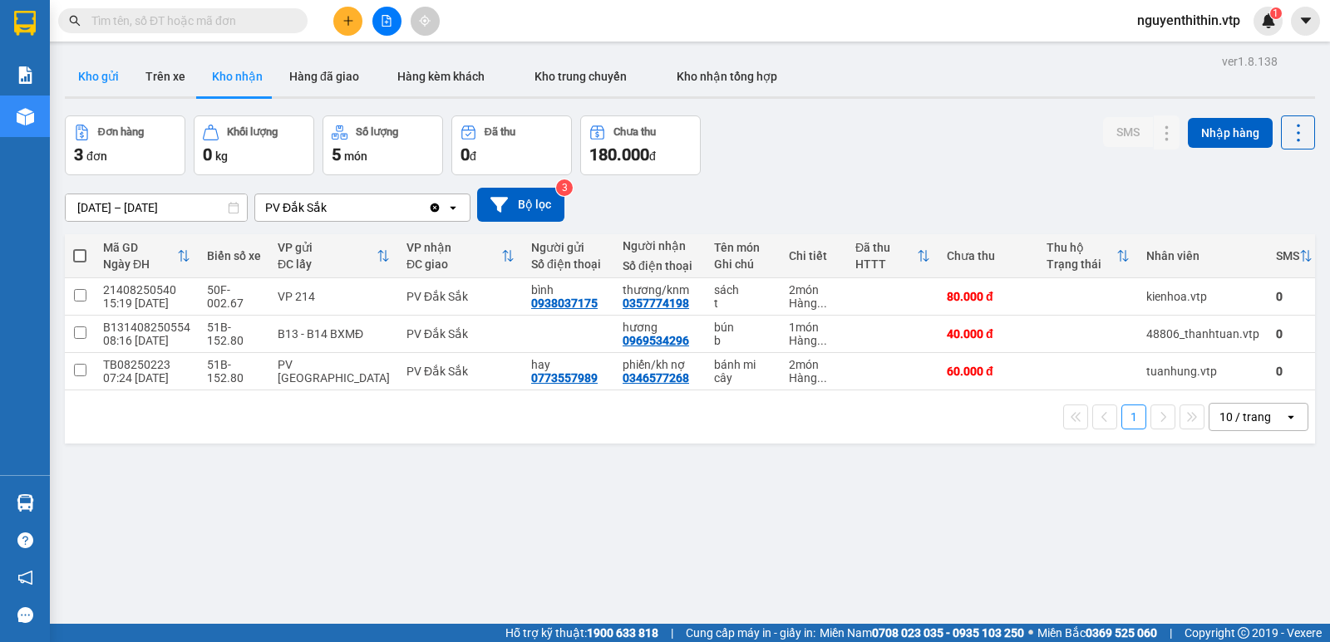
click at [99, 81] on button "Kho gửi" at bounding box center [98, 77] width 67 height 40
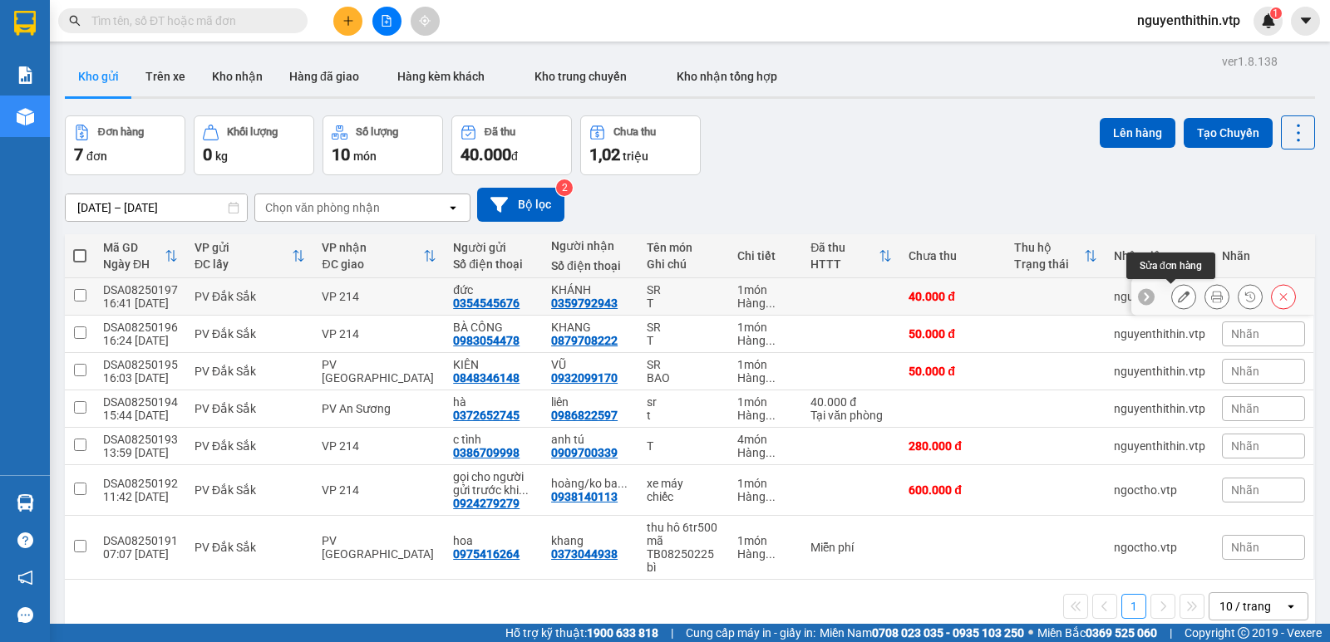
click at [1172, 298] on button at bounding box center [1183, 297] width 23 height 29
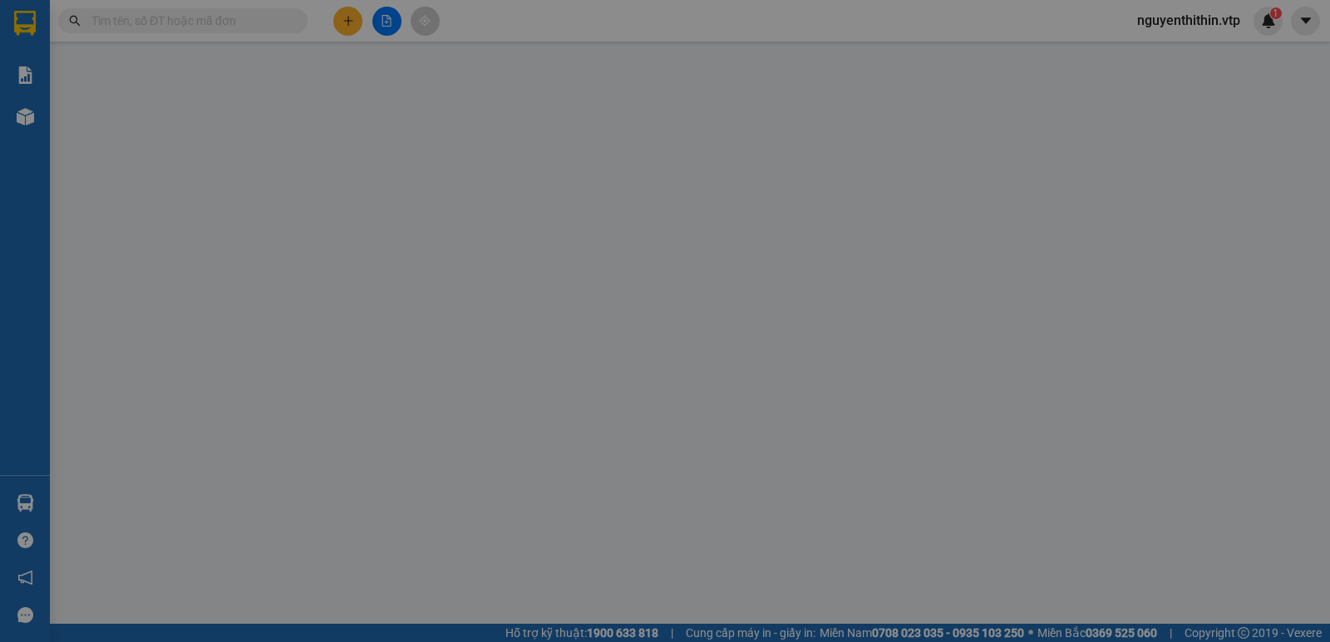
type input "0354545676"
type input "đức"
type input "0359792943"
type input "KHÁNH"
type input "40.000"
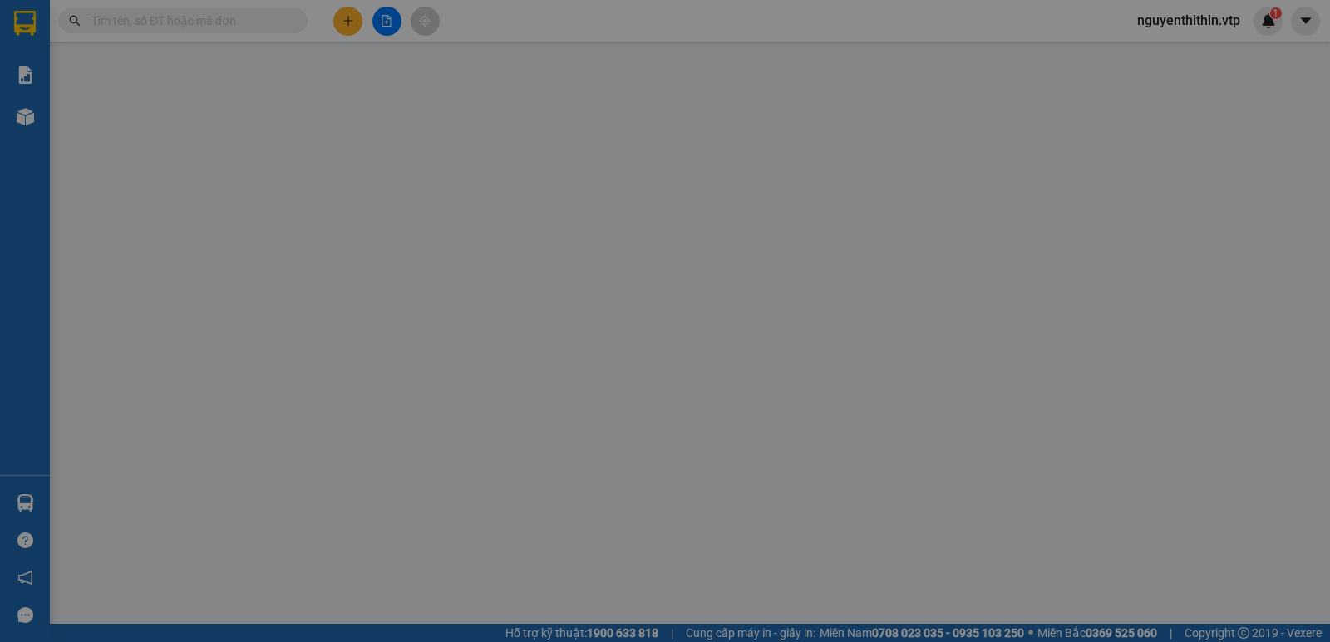
type input "40.000"
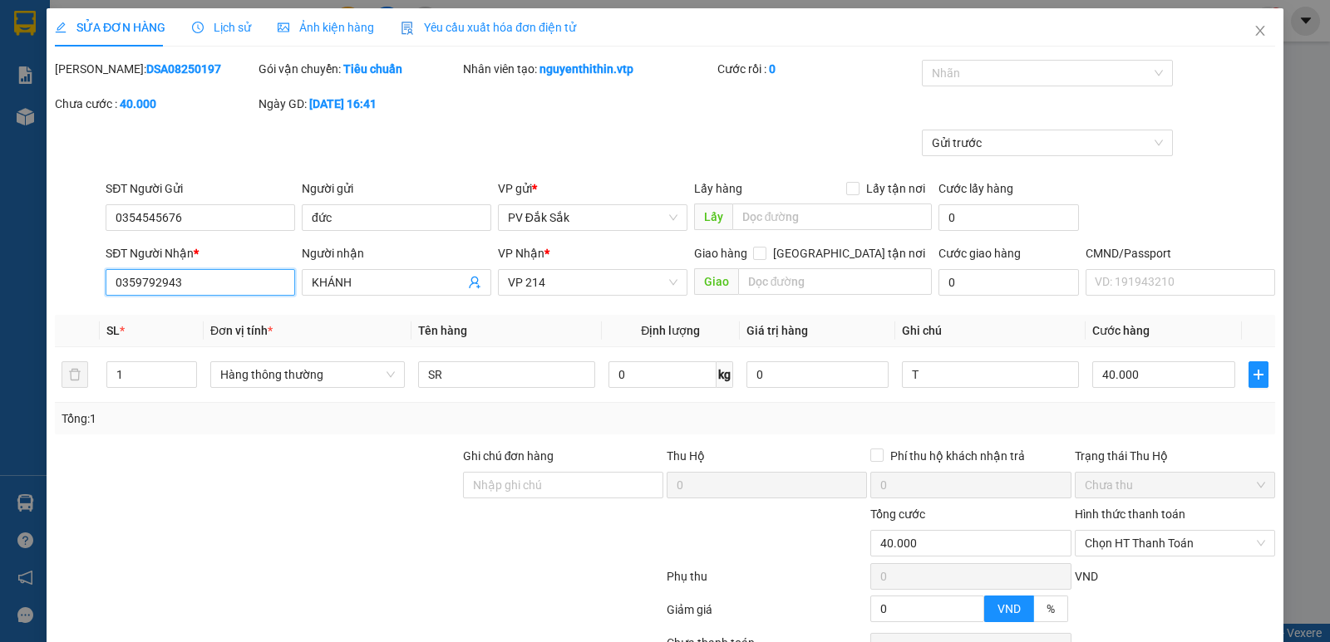
click at [181, 285] on input "0359792943" at bounding box center [200, 282] width 189 height 27
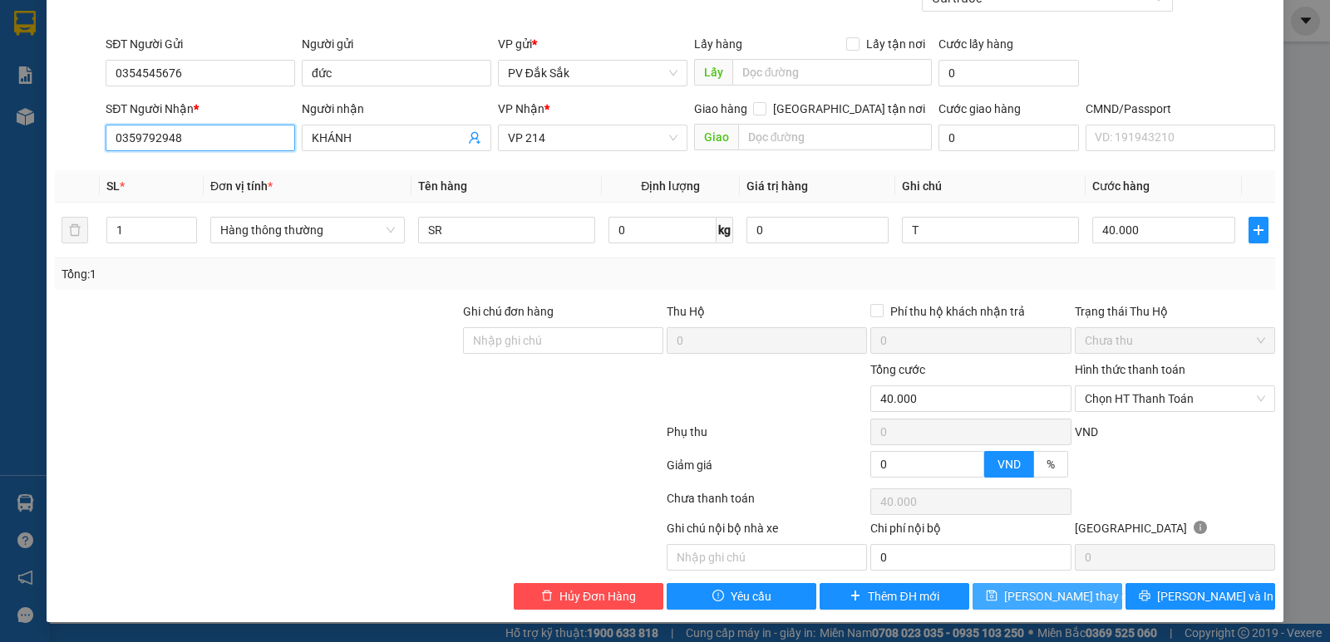
type input "0359792948"
click at [1043, 599] on span "Lưu thay đổi" at bounding box center [1070, 597] width 133 height 18
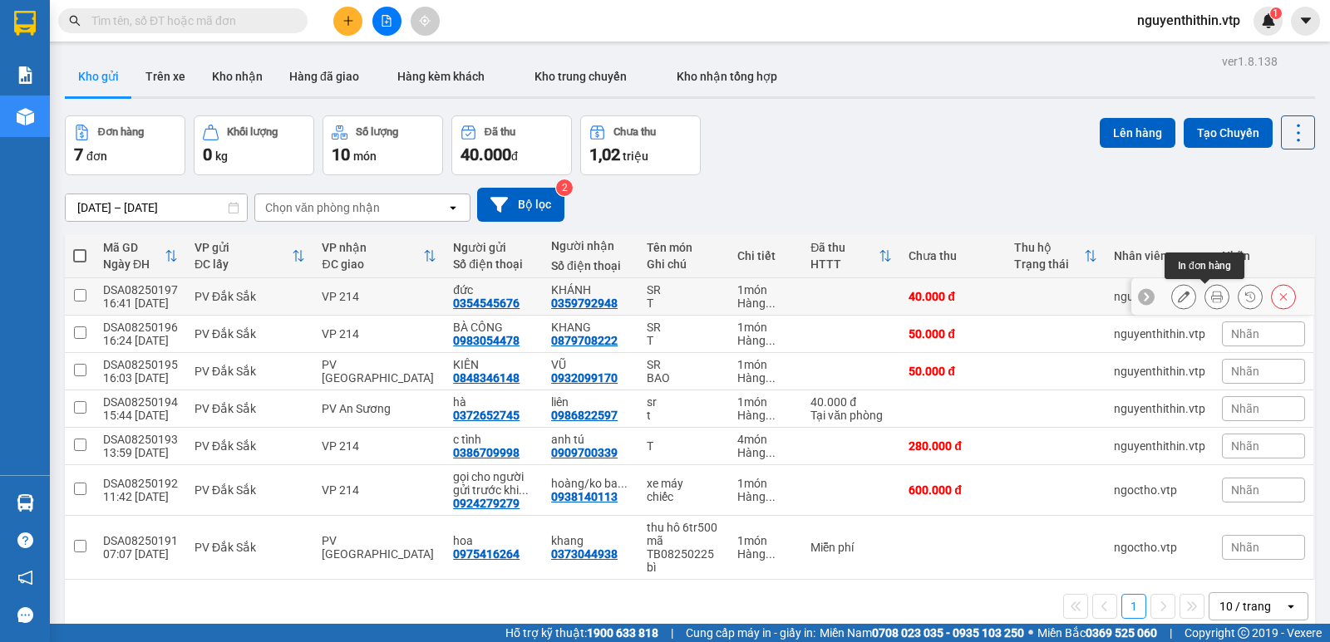
click at [1211, 300] on icon at bounding box center [1217, 297] width 12 height 12
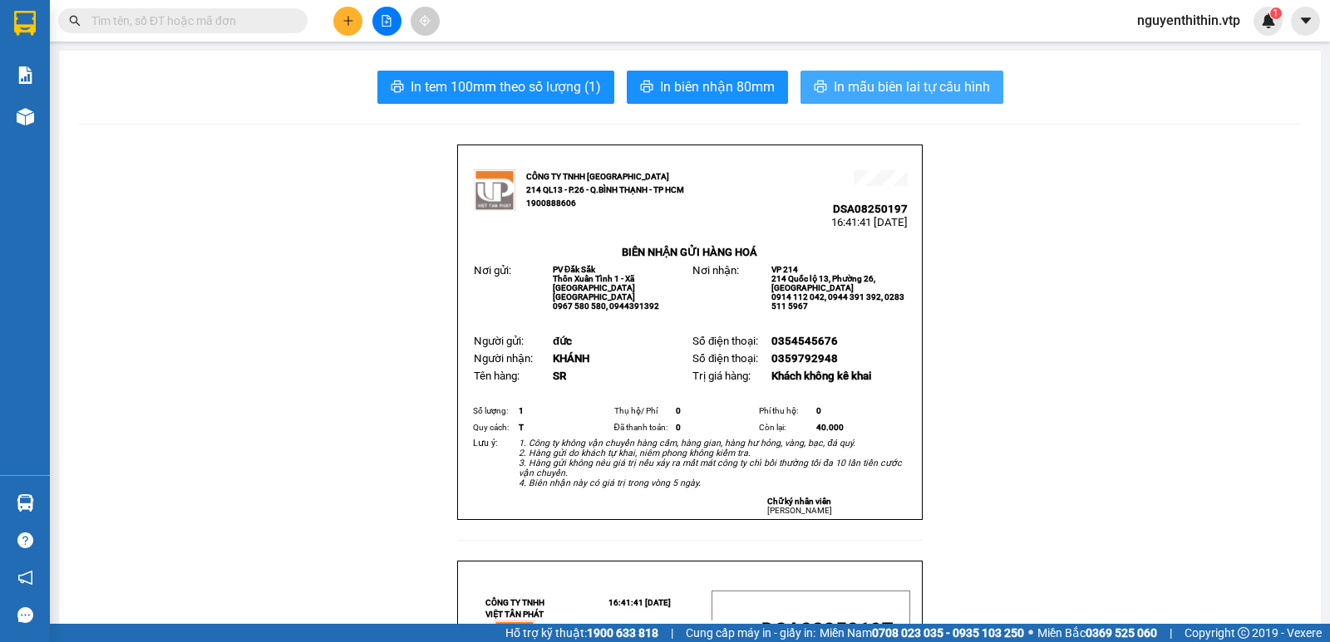
click at [873, 86] on span "In mẫu biên lai tự cấu hình" at bounding box center [912, 86] width 156 height 21
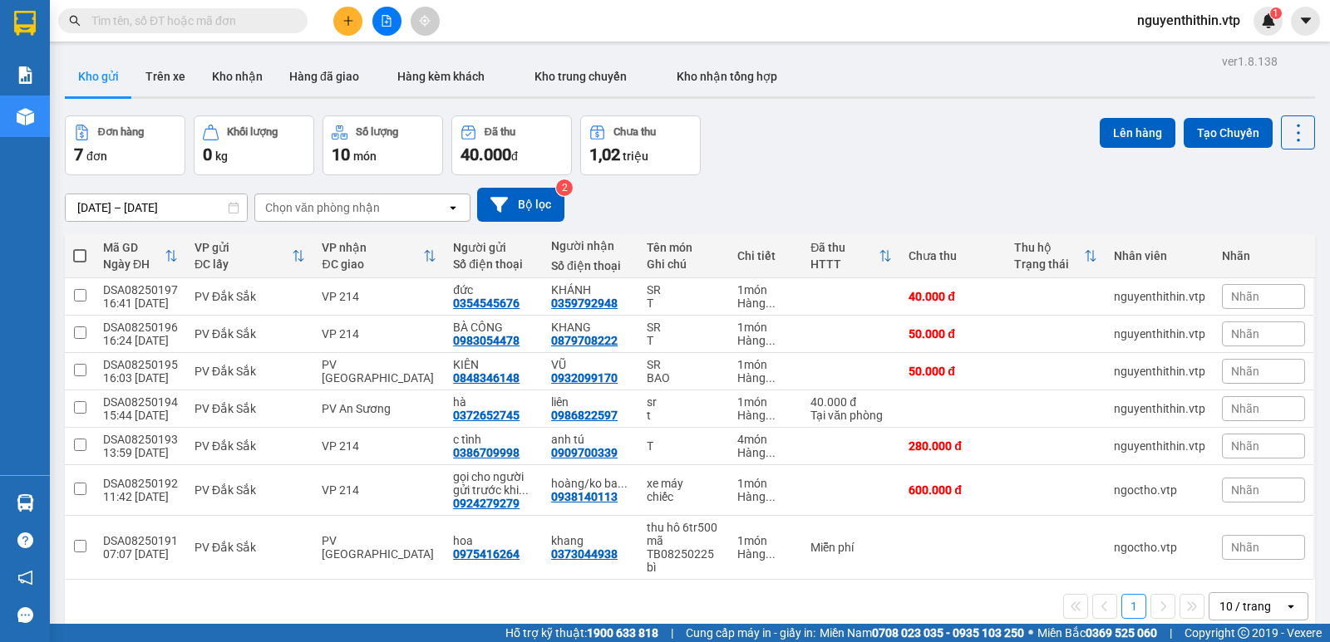
click at [104, 20] on input "text" at bounding box center [189, 21] width 196 height 18
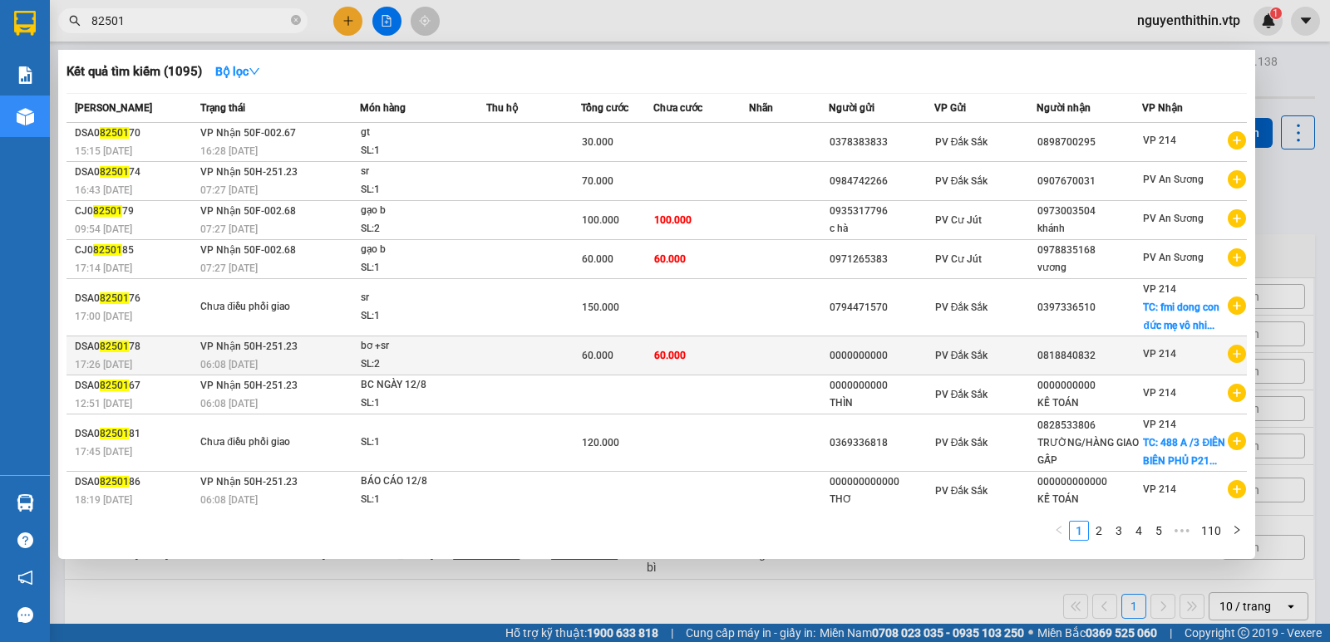
type input "82501"
click at [1115, 359] on div "0818840832" at bounding box center [1089, 355] width 105 height 17
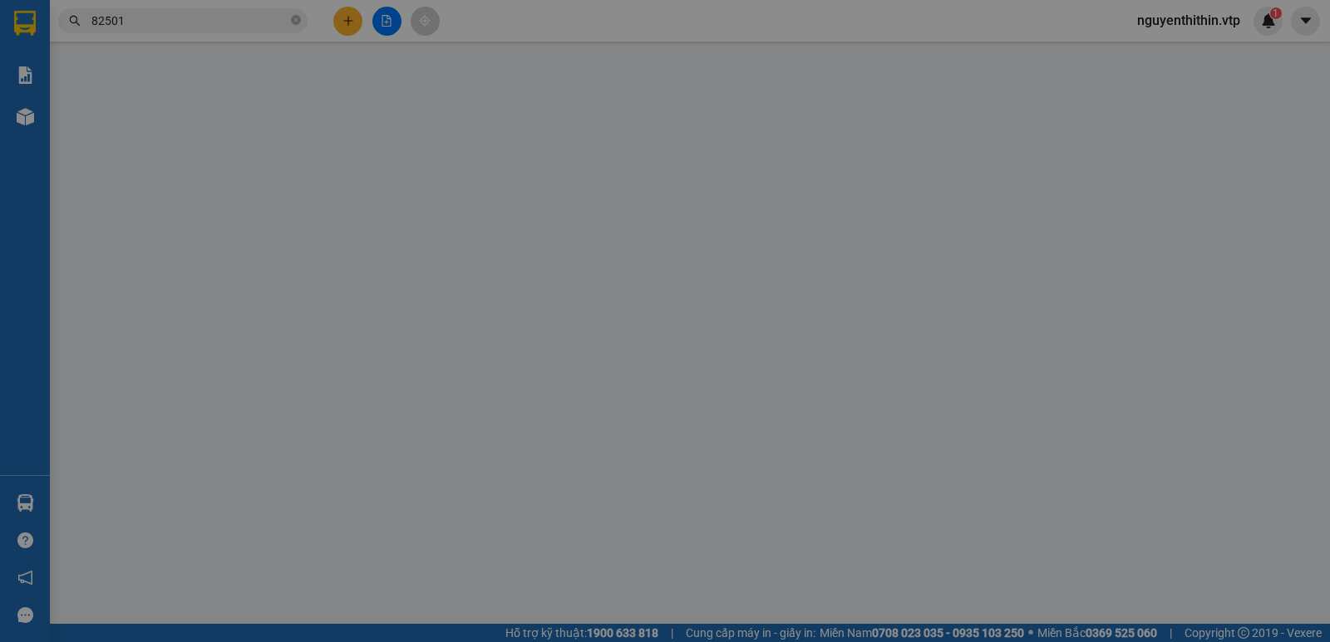
type input "0000000000"
type input "0818840832"
type input "60.000"
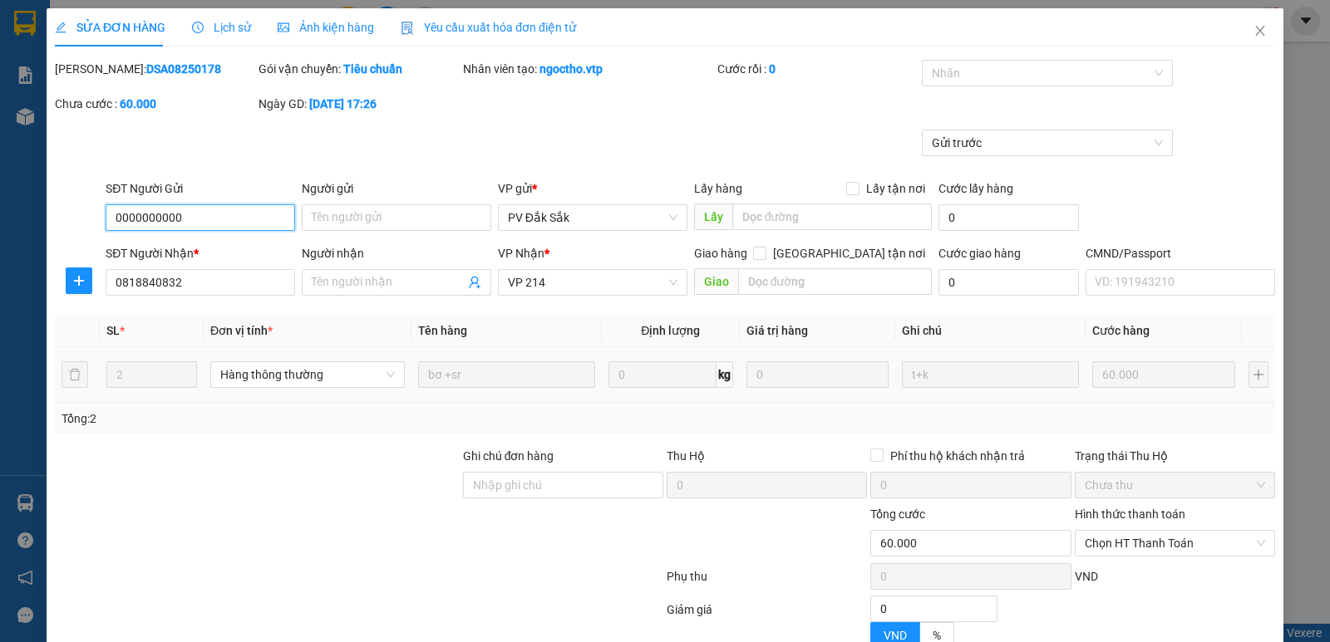
type input "3.000"
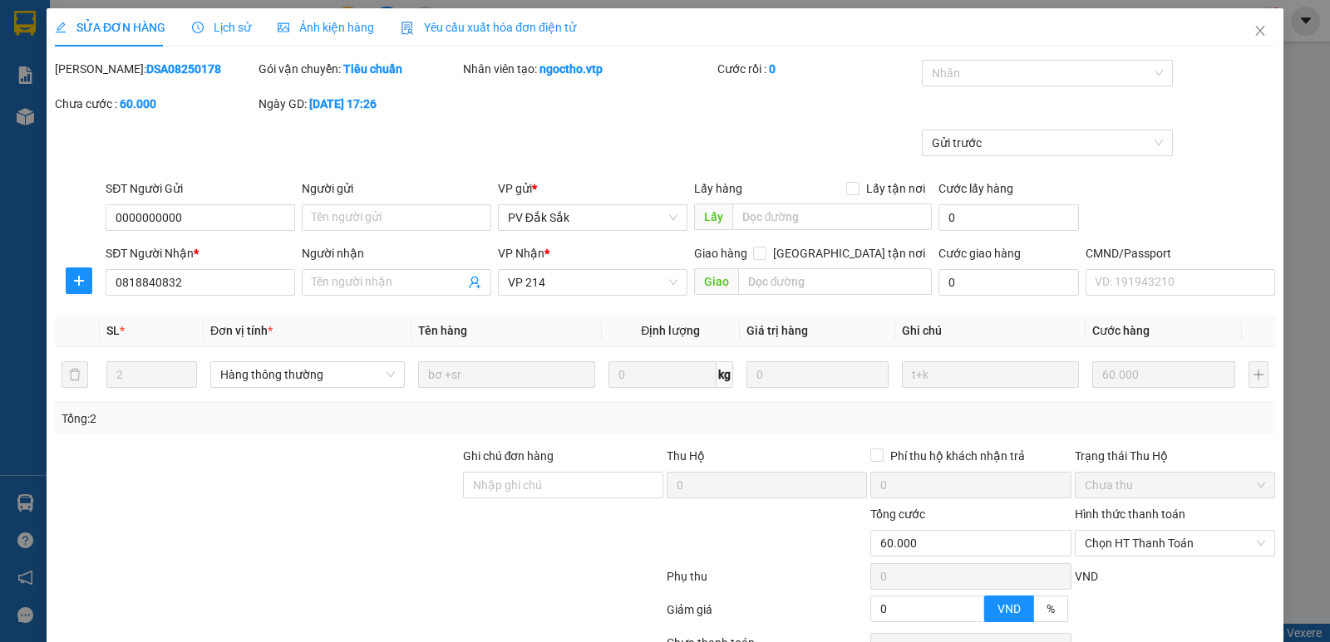
click at [224, 32] on span "Lịch sử" at bounding box center [221, 27] width 59 height 13
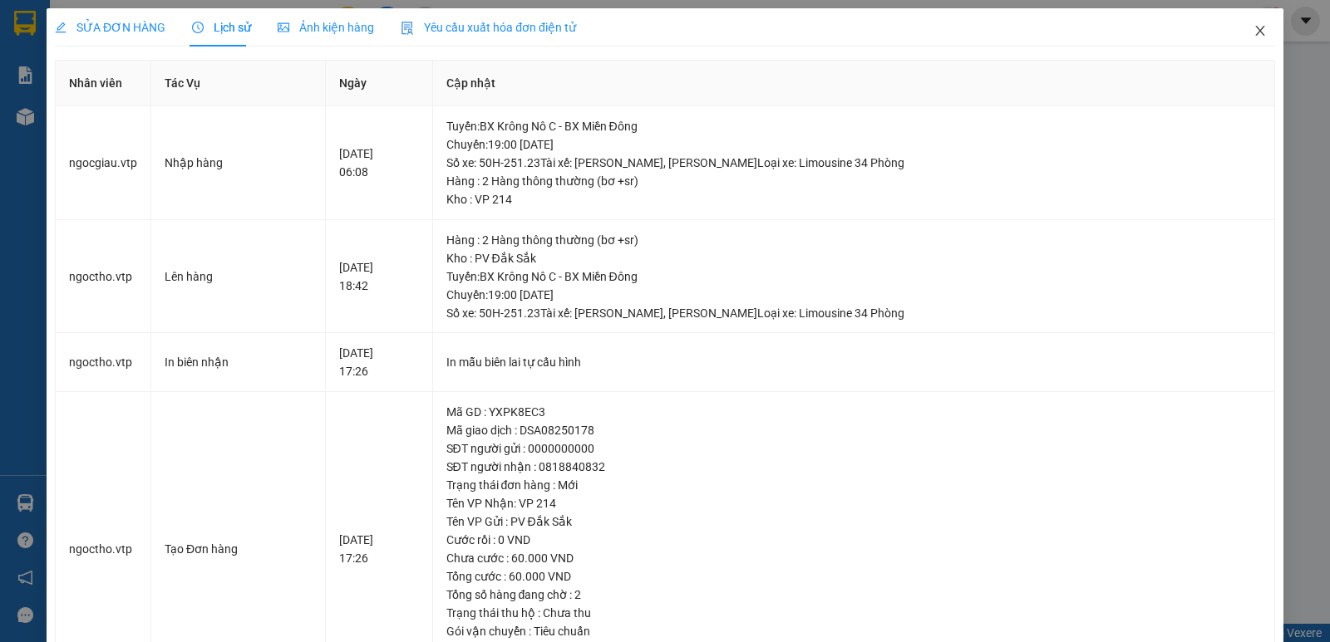
click at [1253, 27] on icon "close" at bounding box center [1259, 30] width 13 height 13
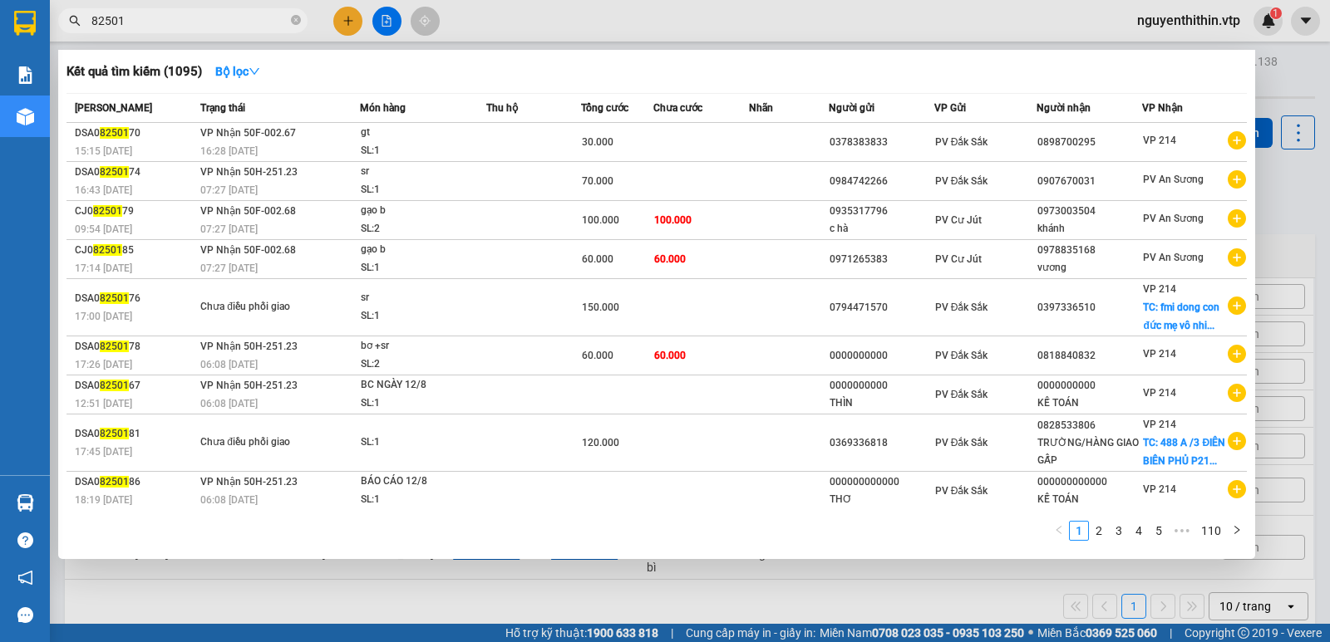
click at [125, 24] on input "82501" at bounding box center [189, 21] width 196 height 18
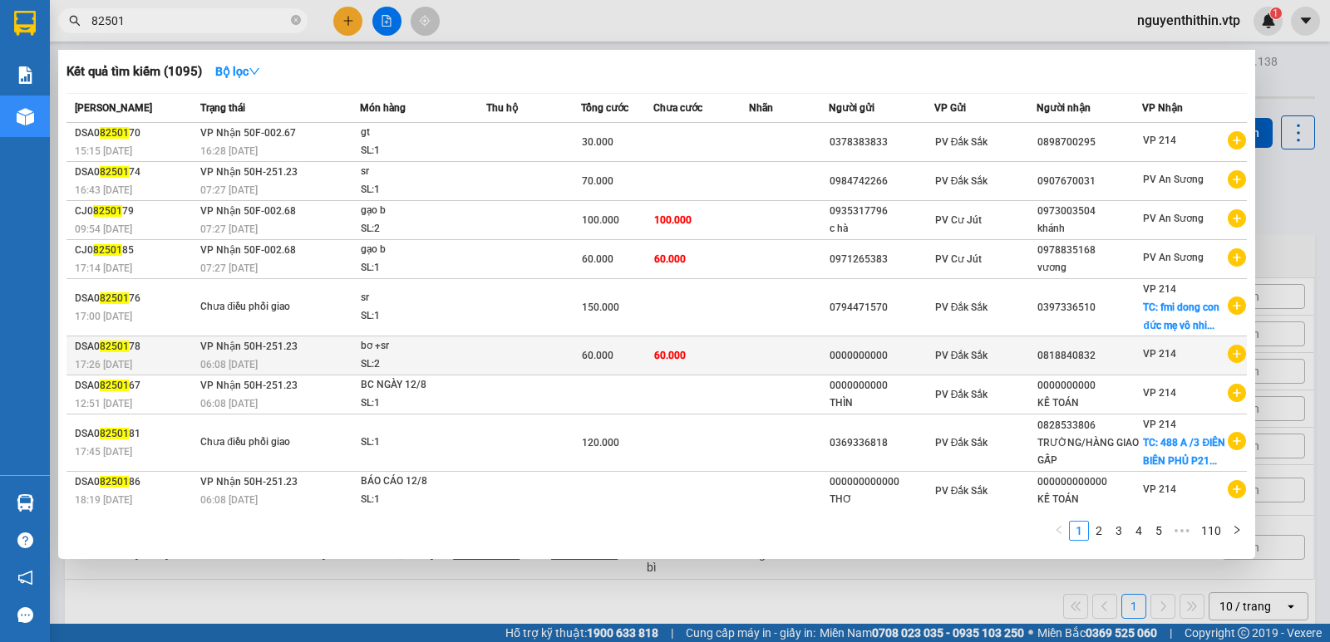
click at [912, 357] on div "0000000000" at bounding box center [881, 355] width 104 height 17
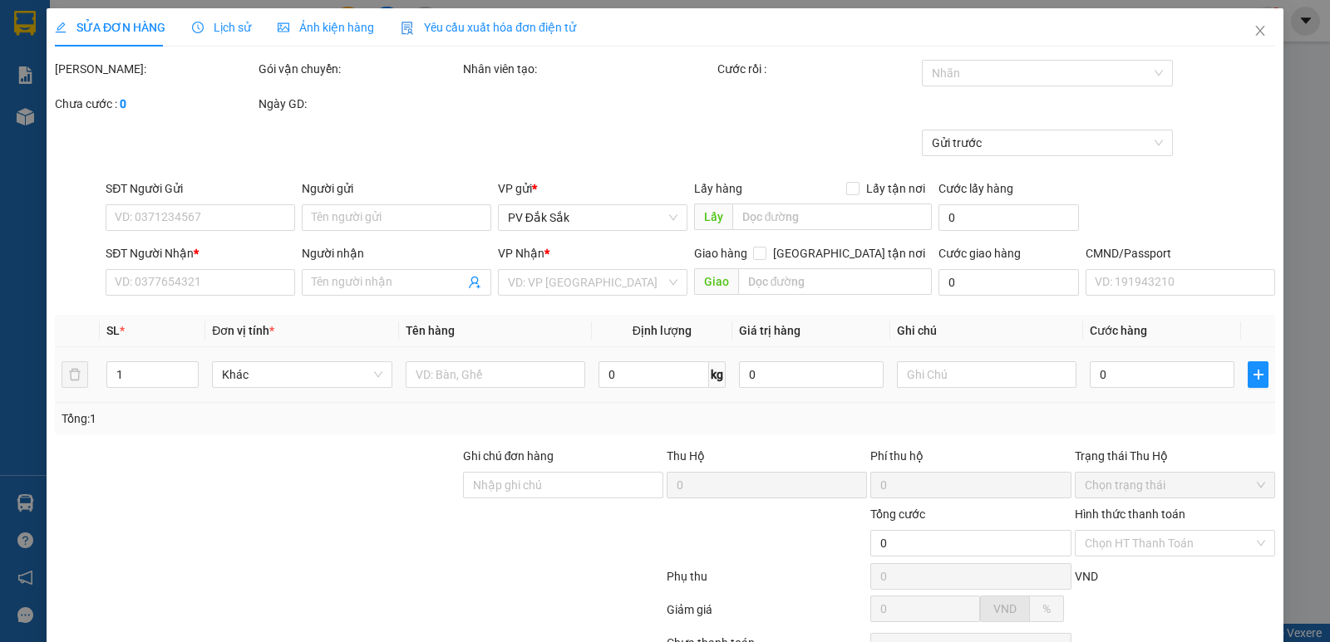
type input "0000000000"
type input "0818840832"
type input "hằng / 0918840832"
type input "60.000"
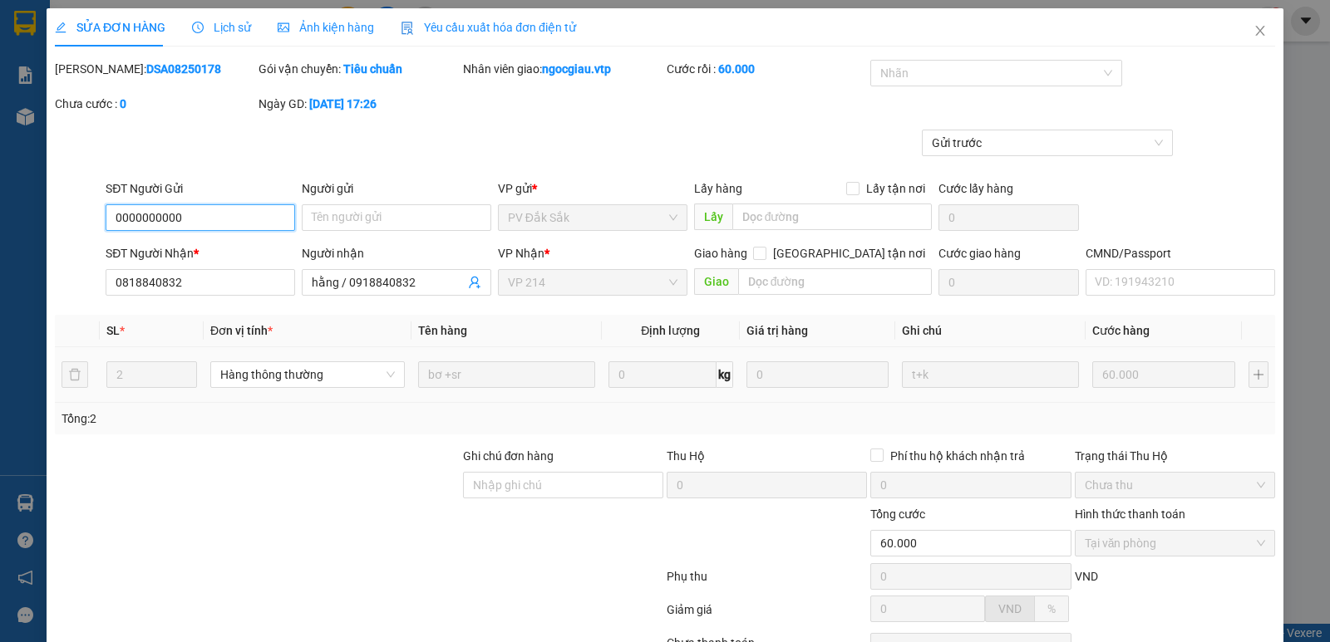
type input "3.000"
click at [234, 24] on span "Lịch sử" at bounding box center [221, 27] width 59 height 13
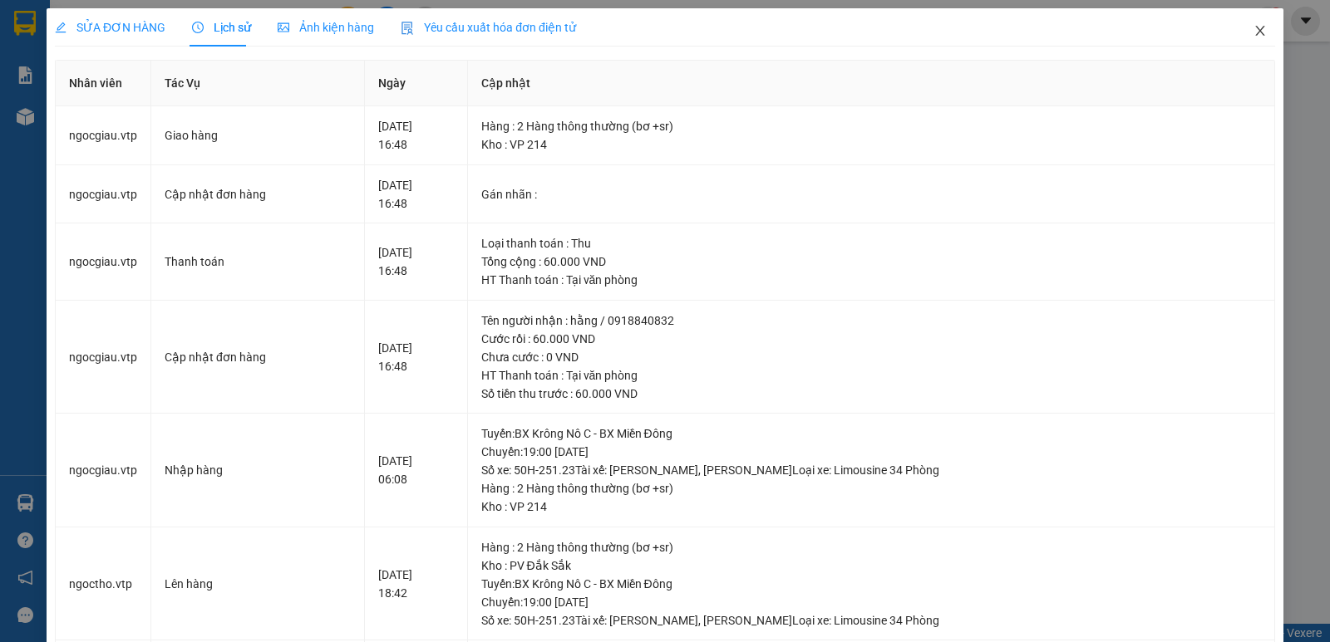
click at [1253, 30] on icon "close" at bounding box center [1259, 30] width 13 height 13
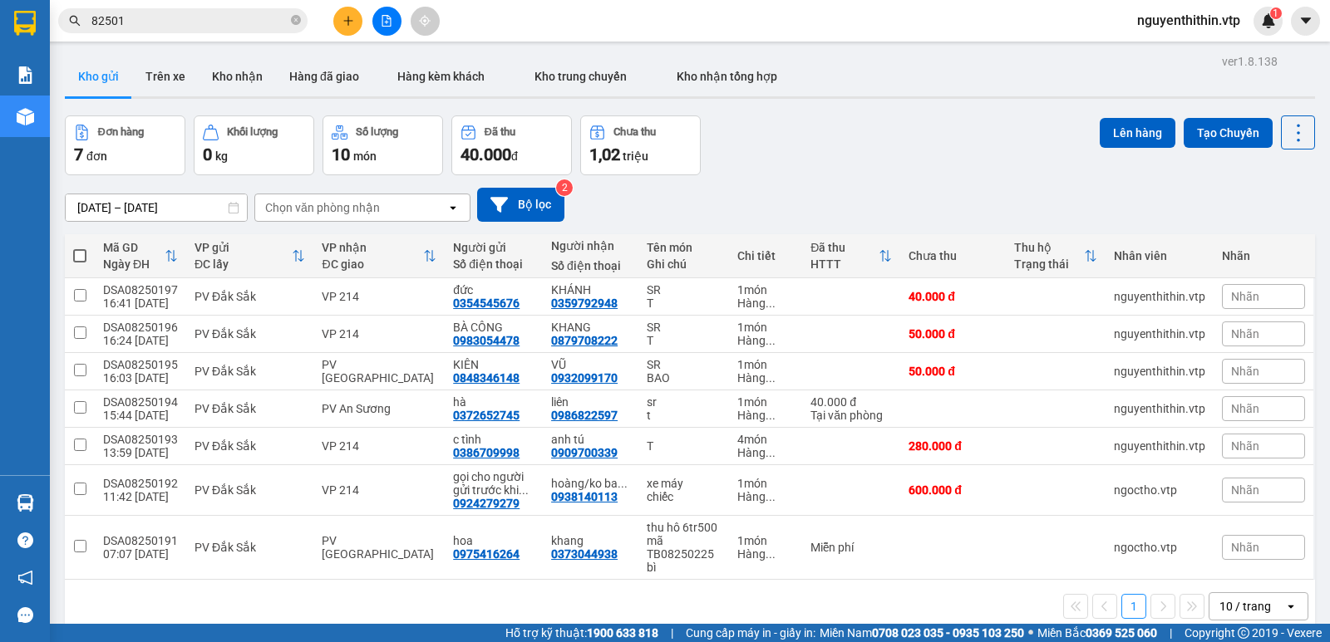
click at [161, 19] on input "82501" at bounding box center [189, 21] width 196 height 18
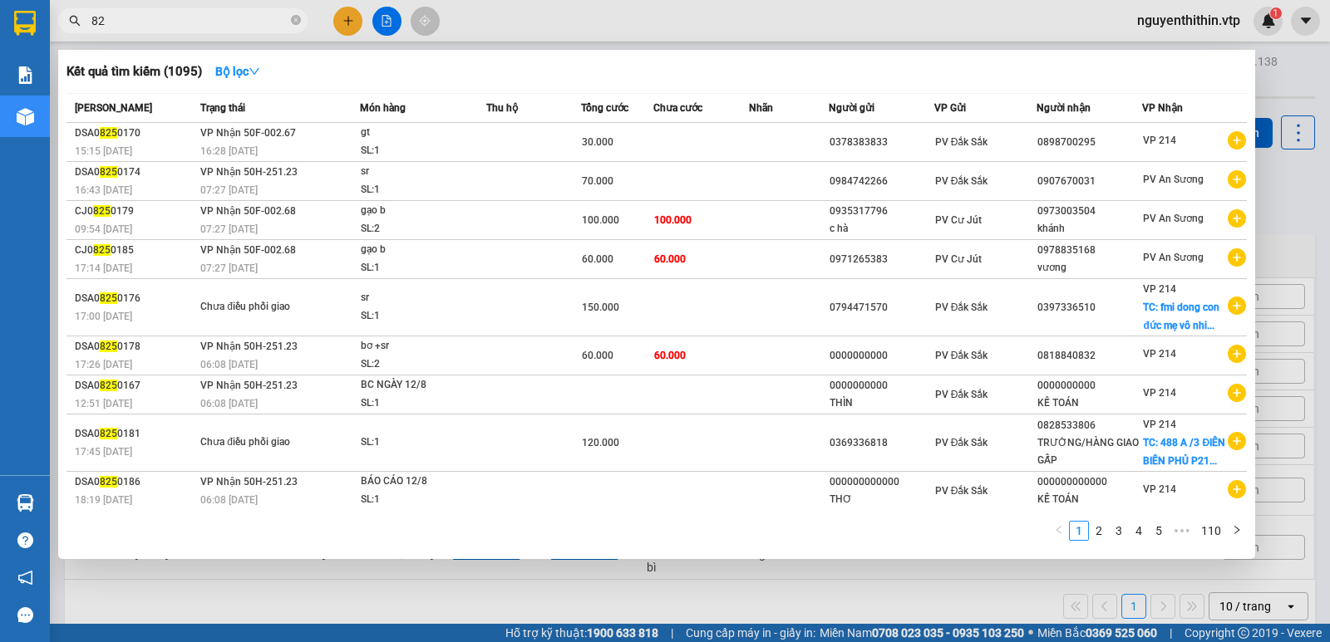
type input "8"
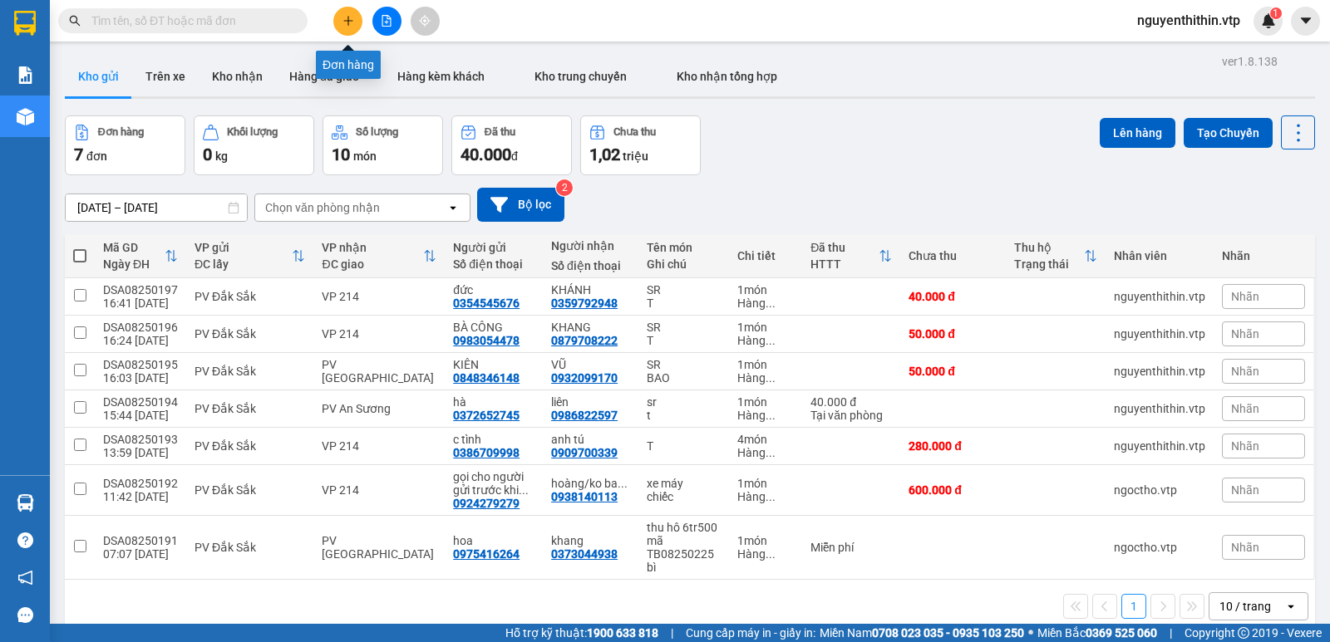
click at [347, 20] on icon "plus" at bounding box center [348, 21] width 12 height 12
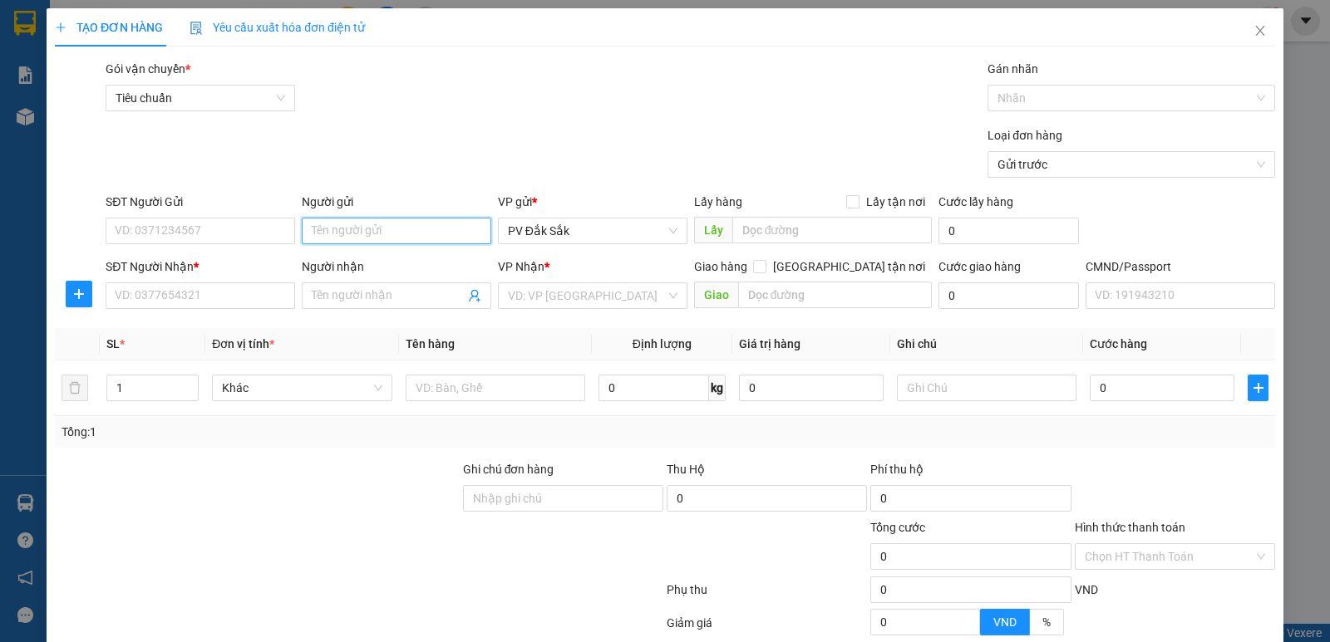
click at [327, 234] on input "Người gửi" at bounding box center [396, 231] width 189 height 27
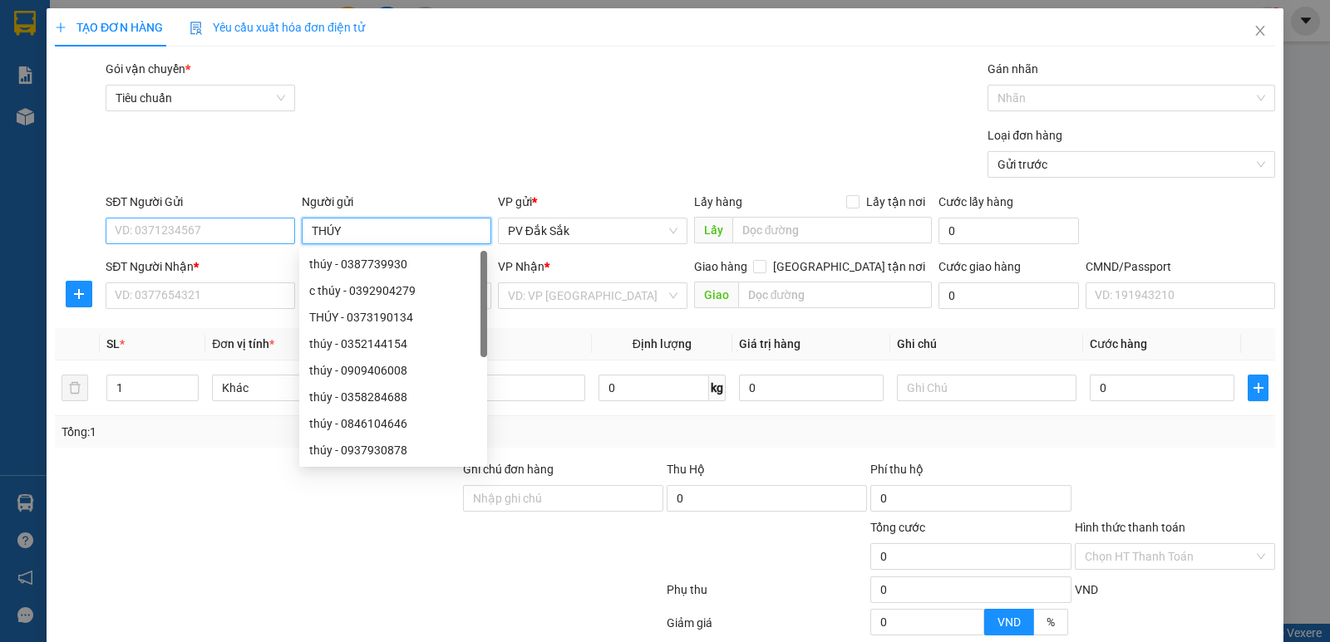
type input "THÚY"
click at [154, 227] on input "SĐT Người Gửi" at bounding box center [200, 231] width 189 height 27
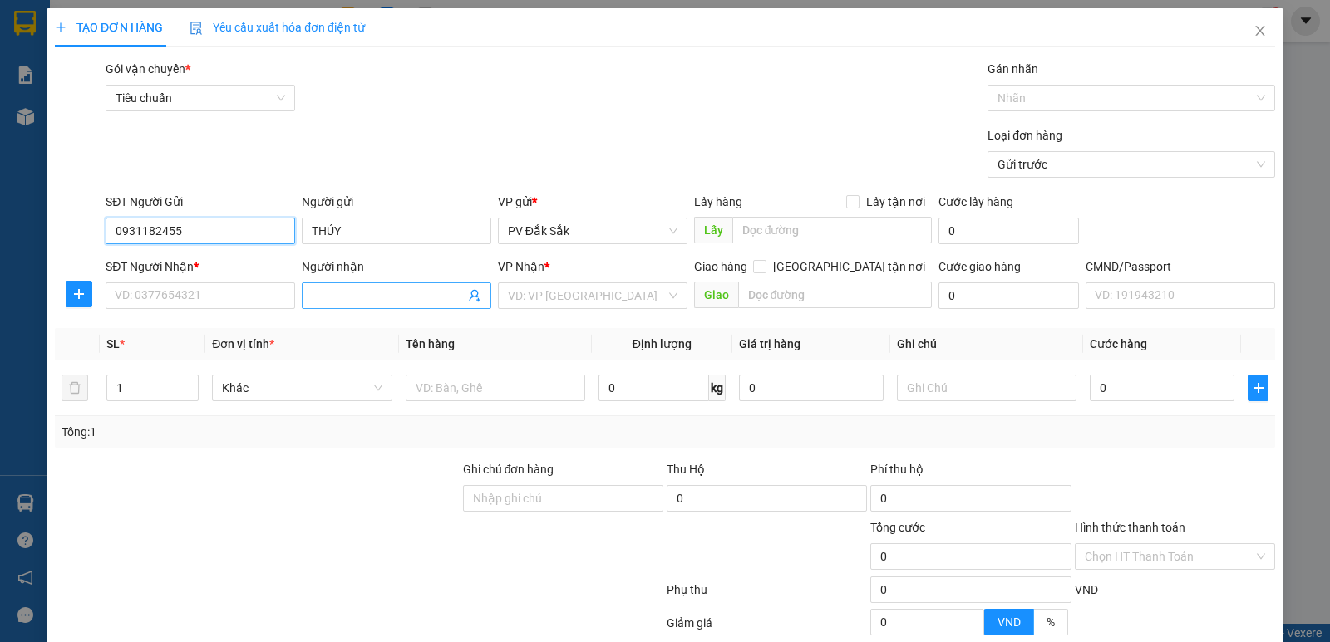
type input "0931182455"
click at [315, 285] on span at bounding box center [396, 296] width 189 height 27
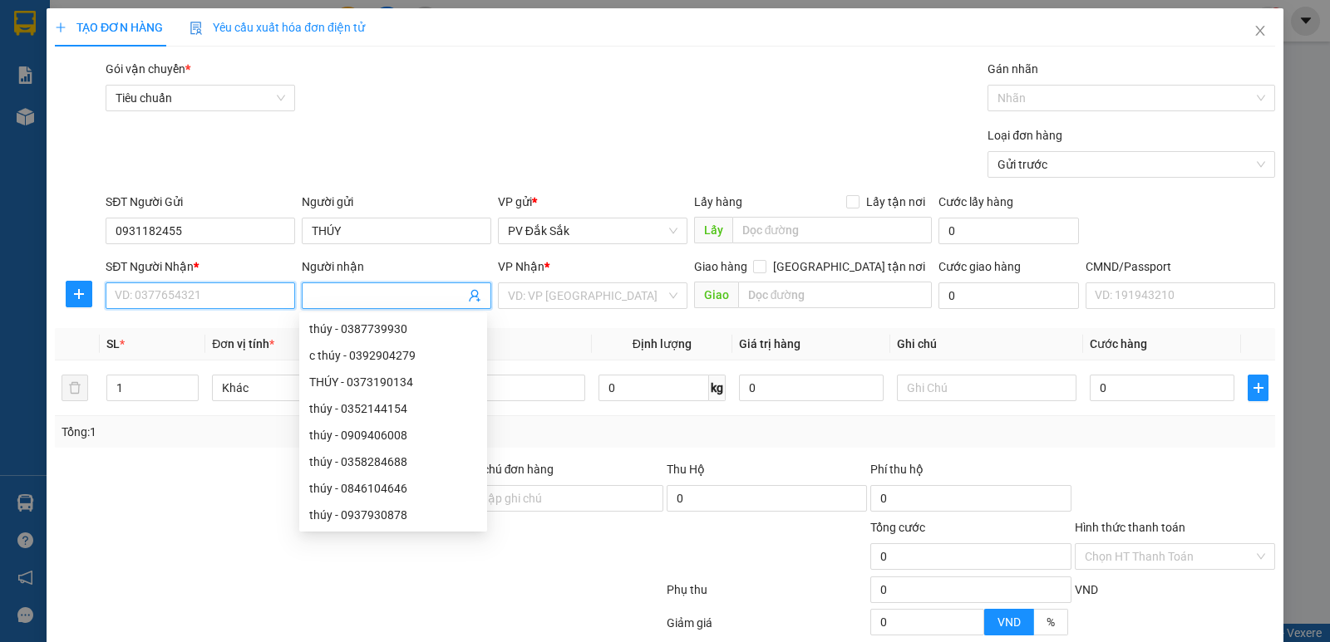
click at [192, 305] on input "SĐT Người Nhận *" at bounding box center [200, 296] width 189 height 27
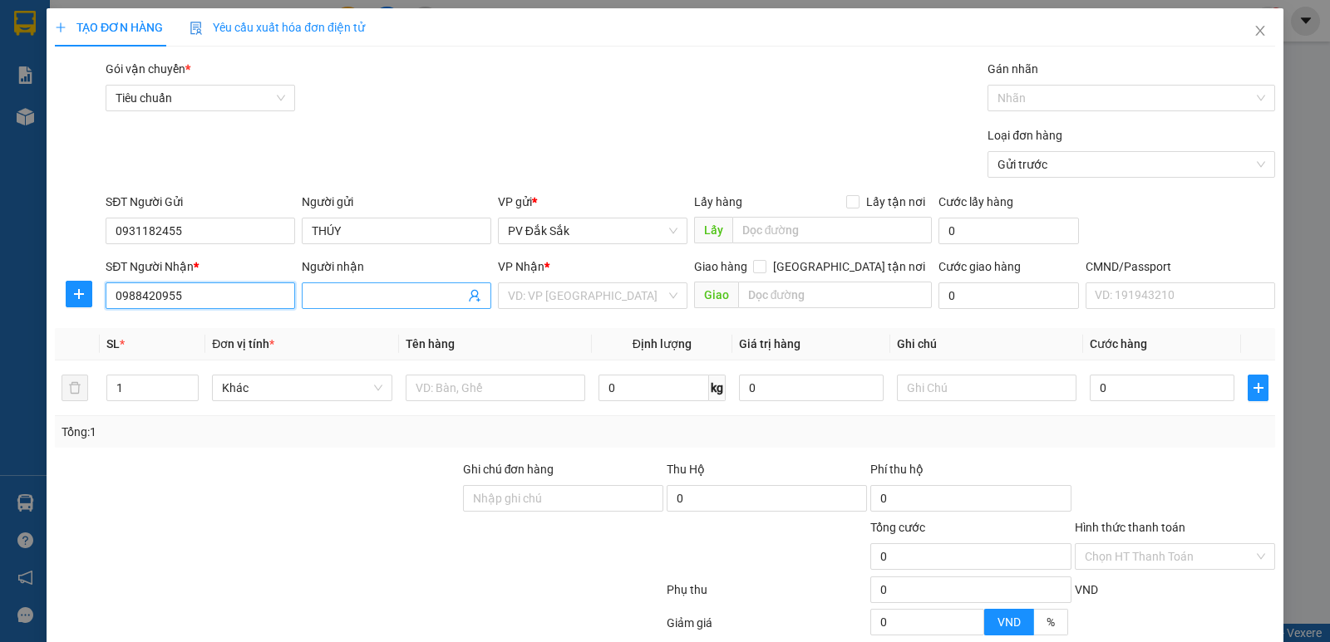
type input "0988420955"
click at [329, 297] on input "Người nhận" at bounding box center [388, 296] width 153 height 18
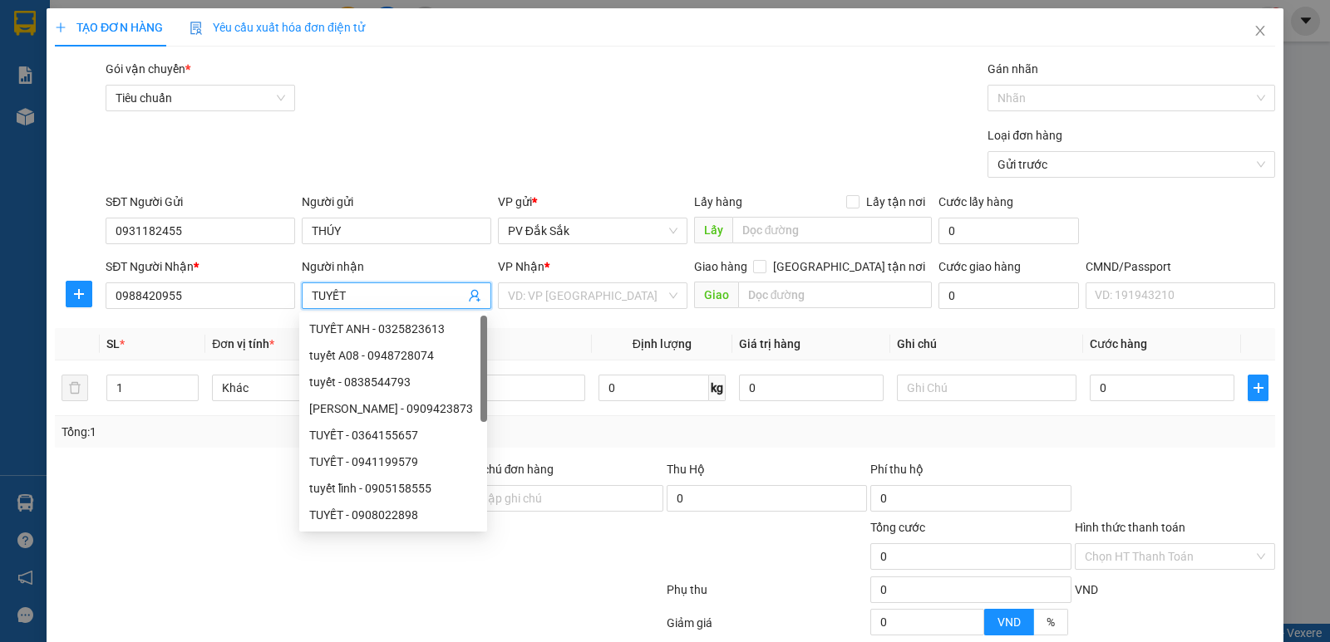
type input "TUYẾT"
click at [525, 278] on div "VP Nhận *" at bounding box center [592, 270] width 189 height 25
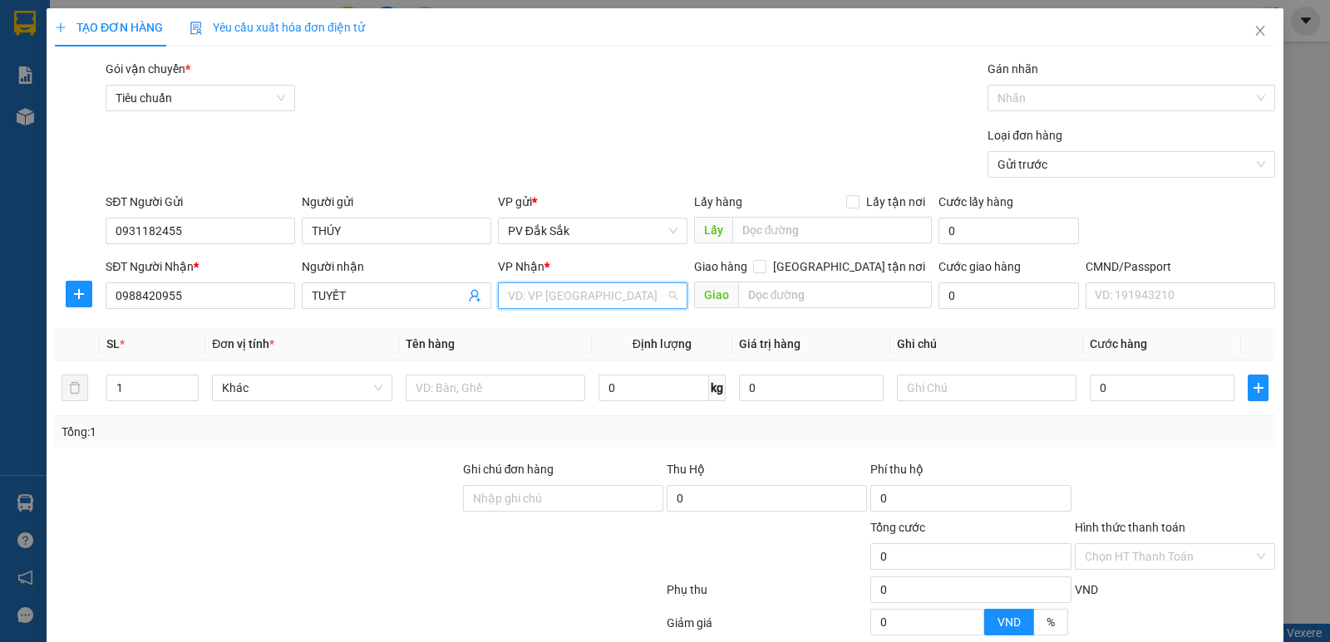
click at [523, 299] on input "search" at bounding box center [587, 295] width 158 height 25
type input "BD"
click at [554, 332] on div "PV Bình Dương" at bounding box center [587, 329] width 168 height 18
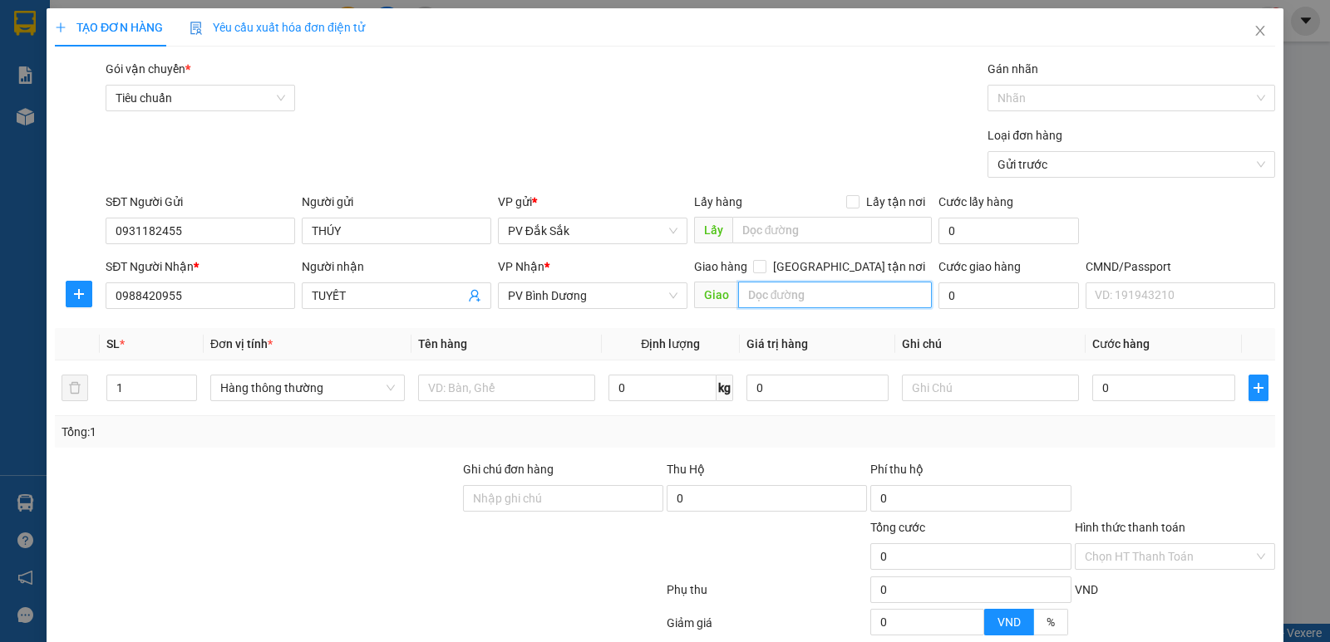
click at [756, 297] on input "text" at bounding box center [835, 295] width 194 height 27
type input "N4 HÒA LÂN"
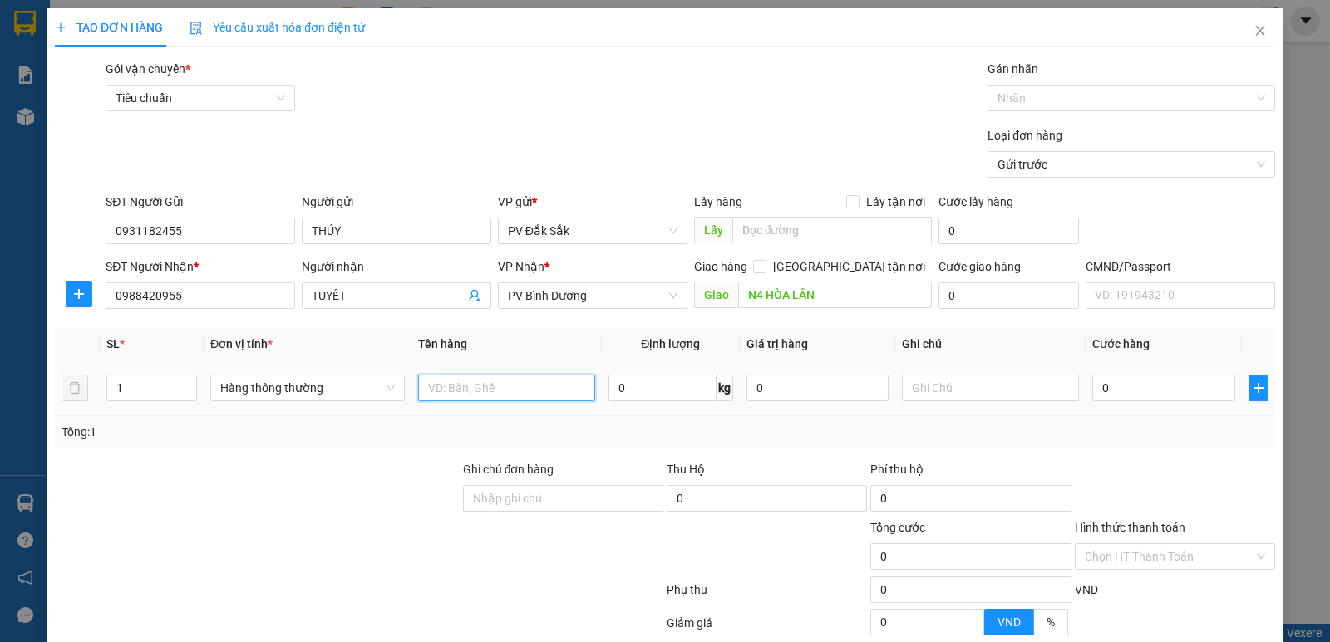
click at [424, 392] on input "text" at bounding box center [506, 388] width 177 height 27
type input "S"
type input "BƠ"
click at [917, 381] on input "text" at bounding box center [990, 388] width 177 height 27
type input "T"
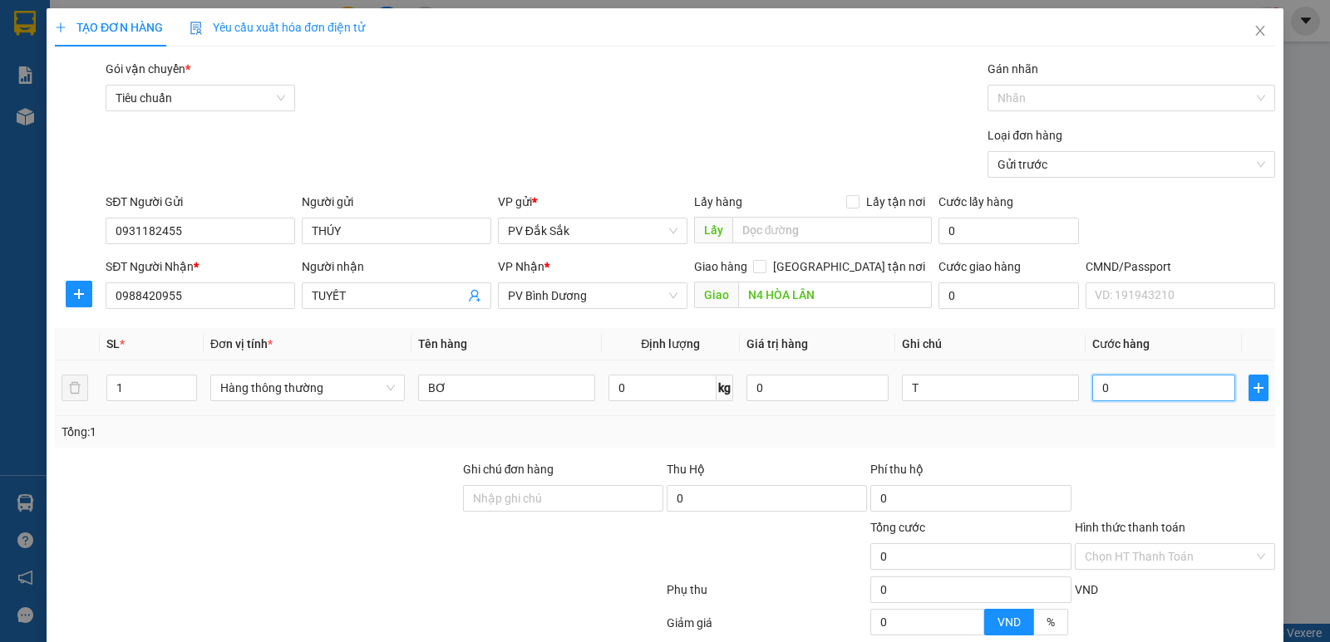
click at [1100, 396] on input "0" at bounding box center [1163, 388] width 142 height 27
type input "5"
type input "50"
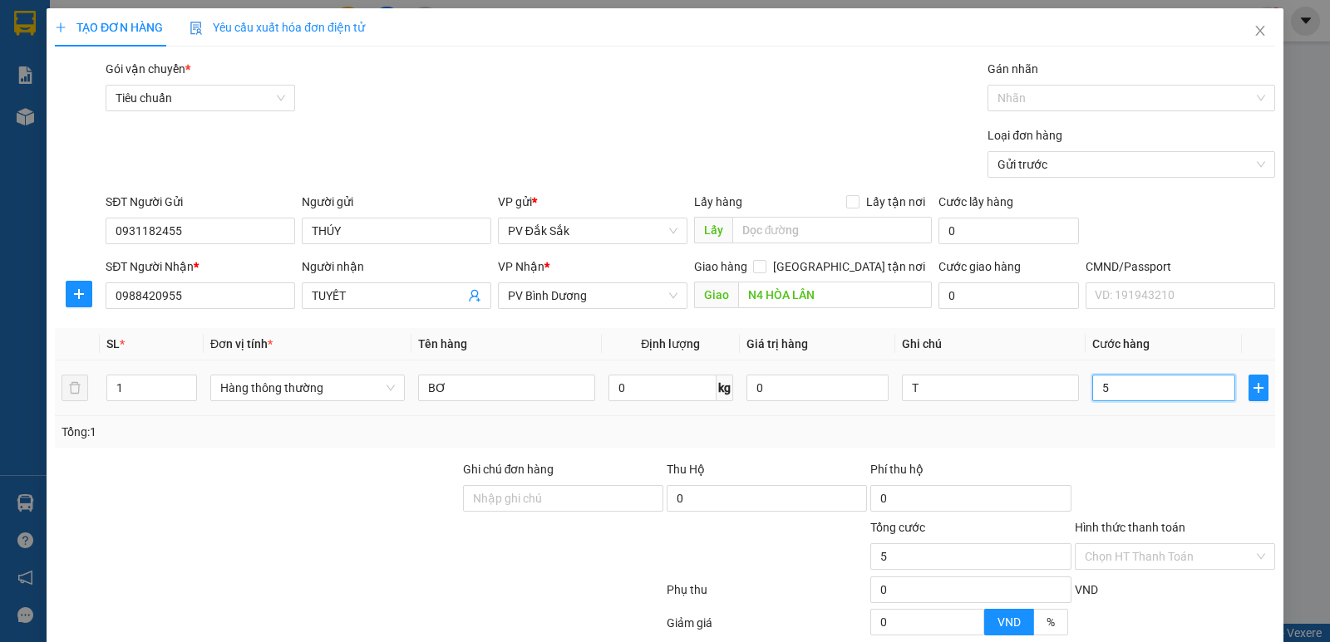
type input "50"
type input "500"
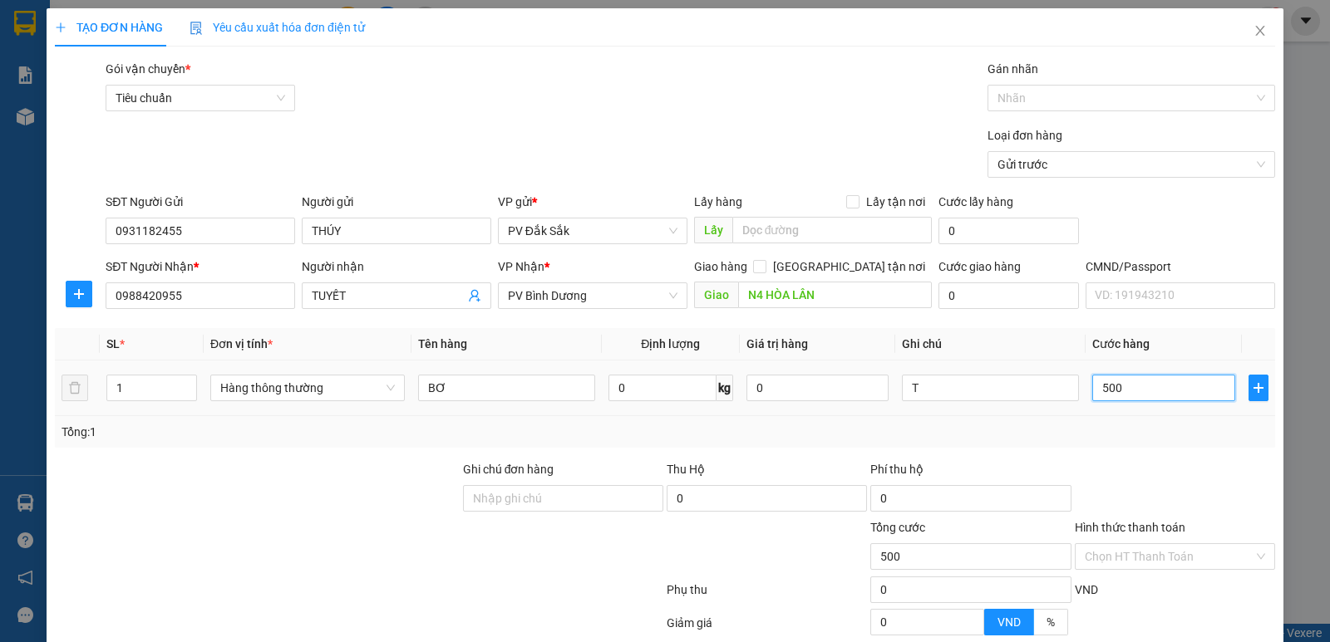
type input "5.000"
type input "50.000"
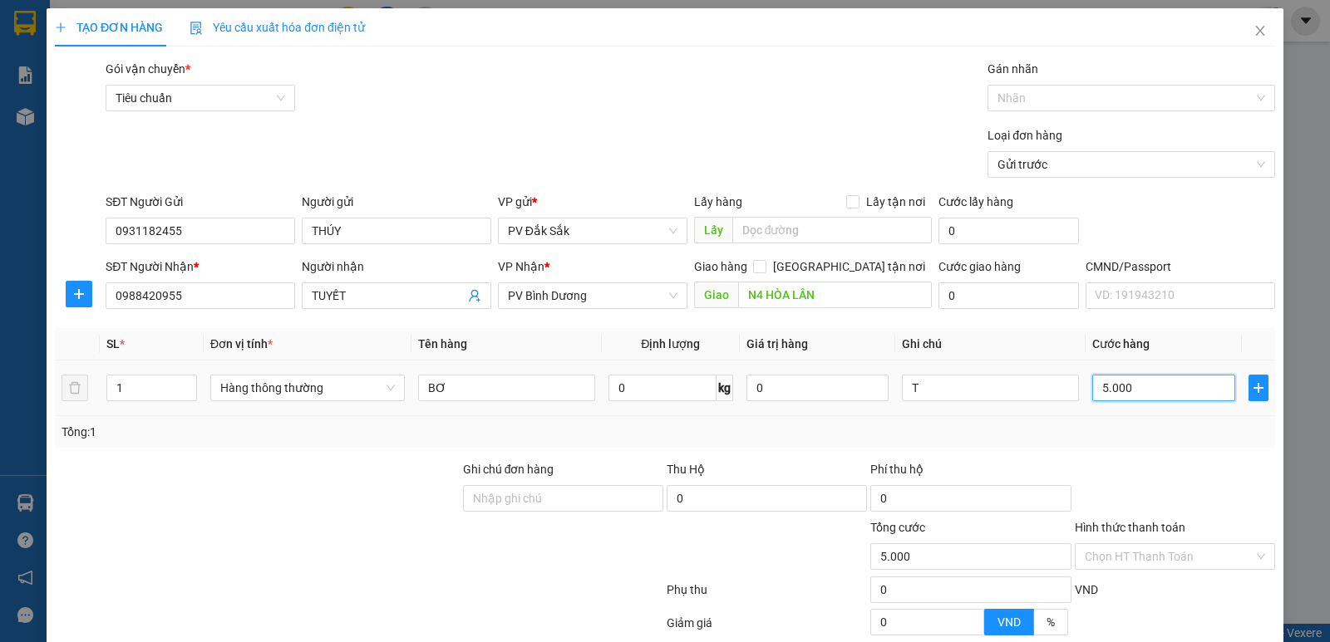
type input "50.000"
click at [1143, 523] on label "Hình thức thanh toán" at bounding box center [1130, 527] width 111 height 13
click at [1143, 544] on input "Hình thức thanh toán" at bounding box center [1169, 556] width 169 height 25
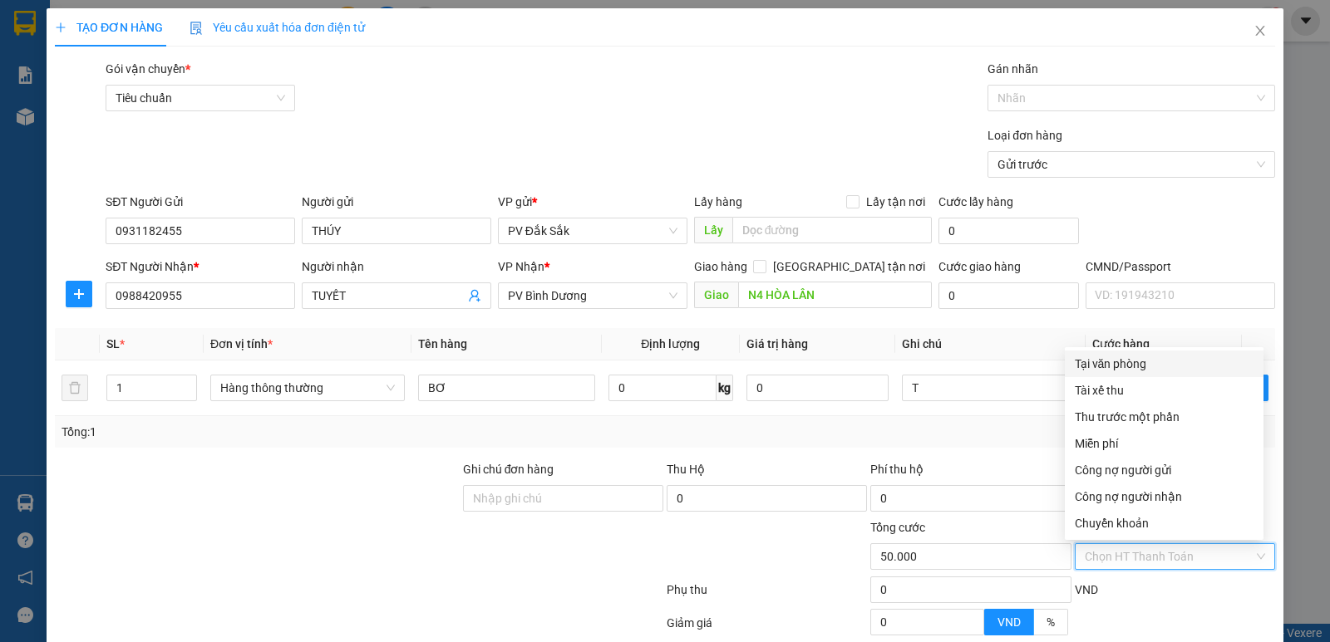
click at [1100, 357] on div "Tại văn phòng" at bounding box center [1164, 364] width 179 height 18
type input "0"
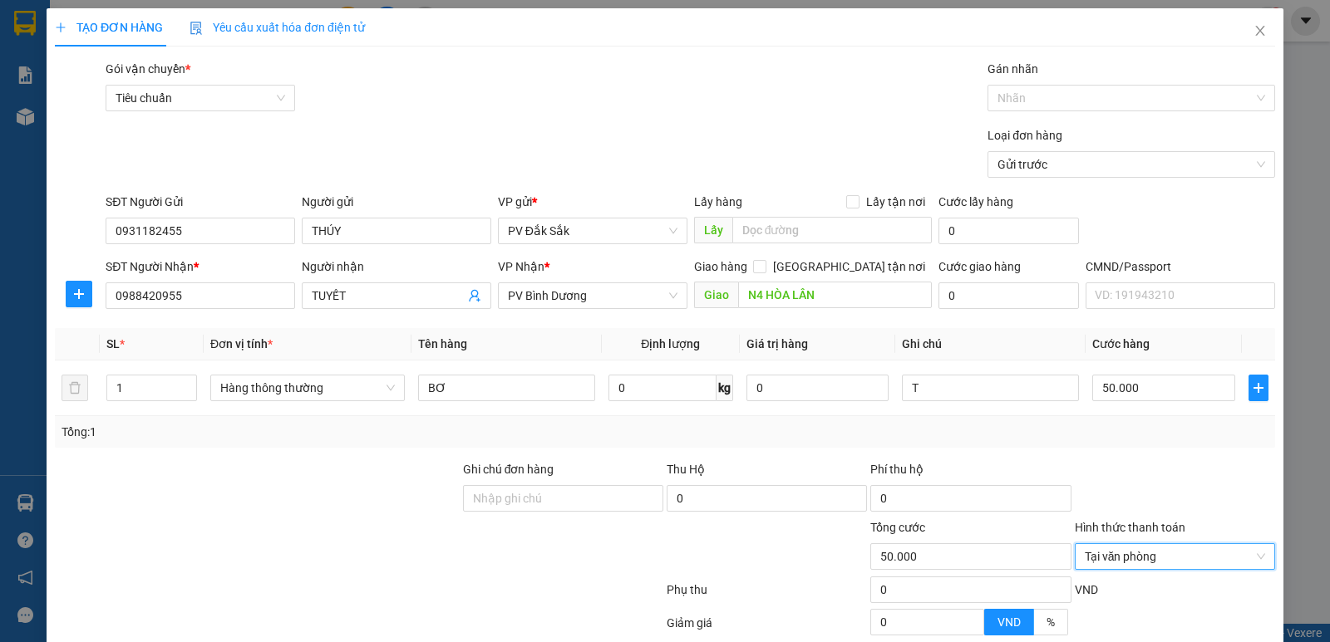
scroll to position [157, 0]
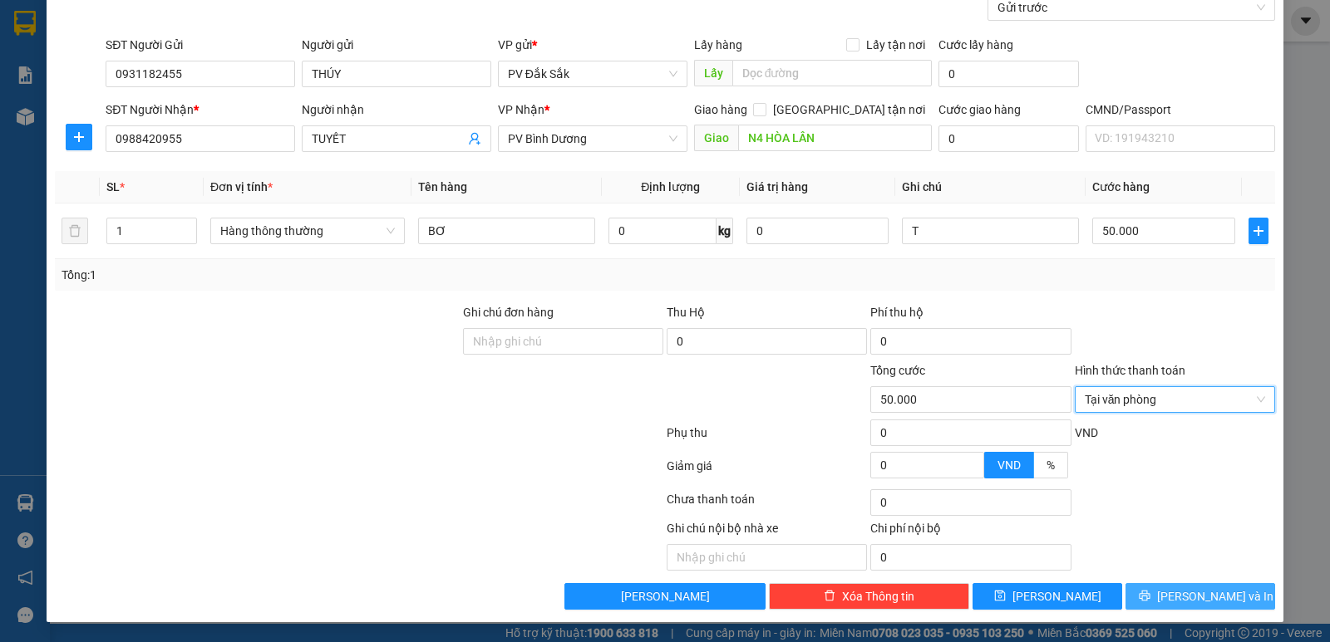
click at [1188, 591] on span "Lưu và In" at bounding box center [1215, 597] width 116 height 18
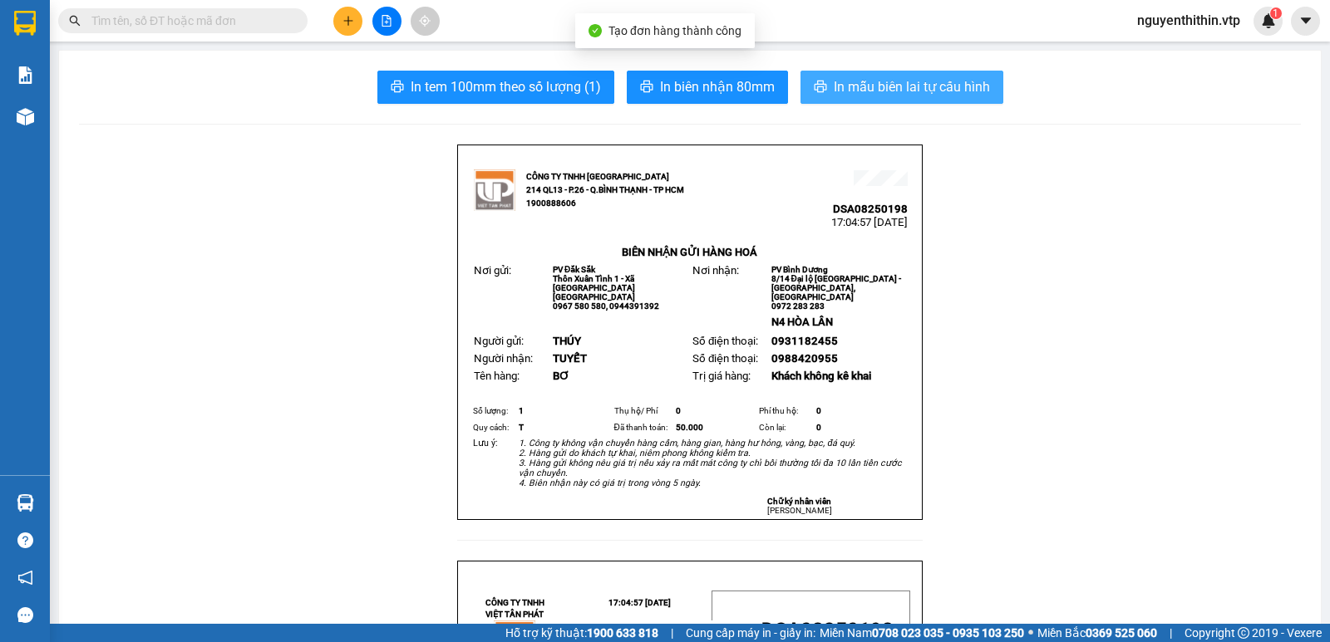
click at [941, 93] on span "In mẫu biên lai tự cấu hình" at bounding box center [912, 86] width 156 height 21
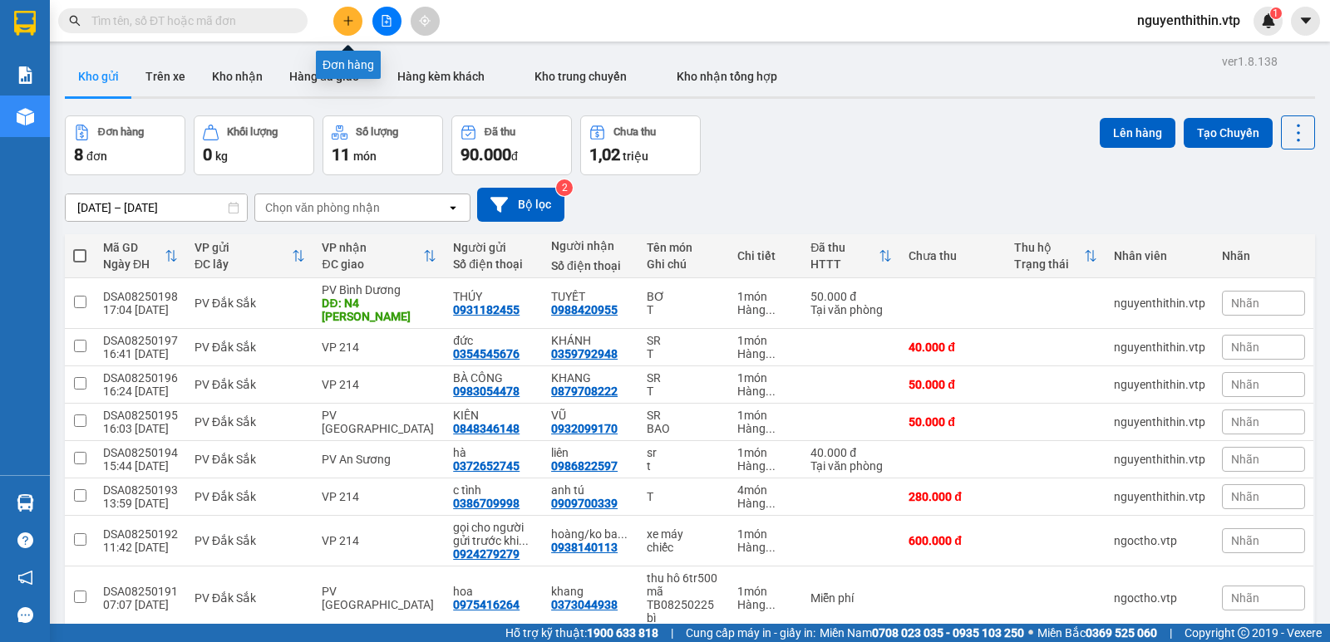
click at [342, 21] on icon "plus" at bounding box center [348, 21] width 12 height 12
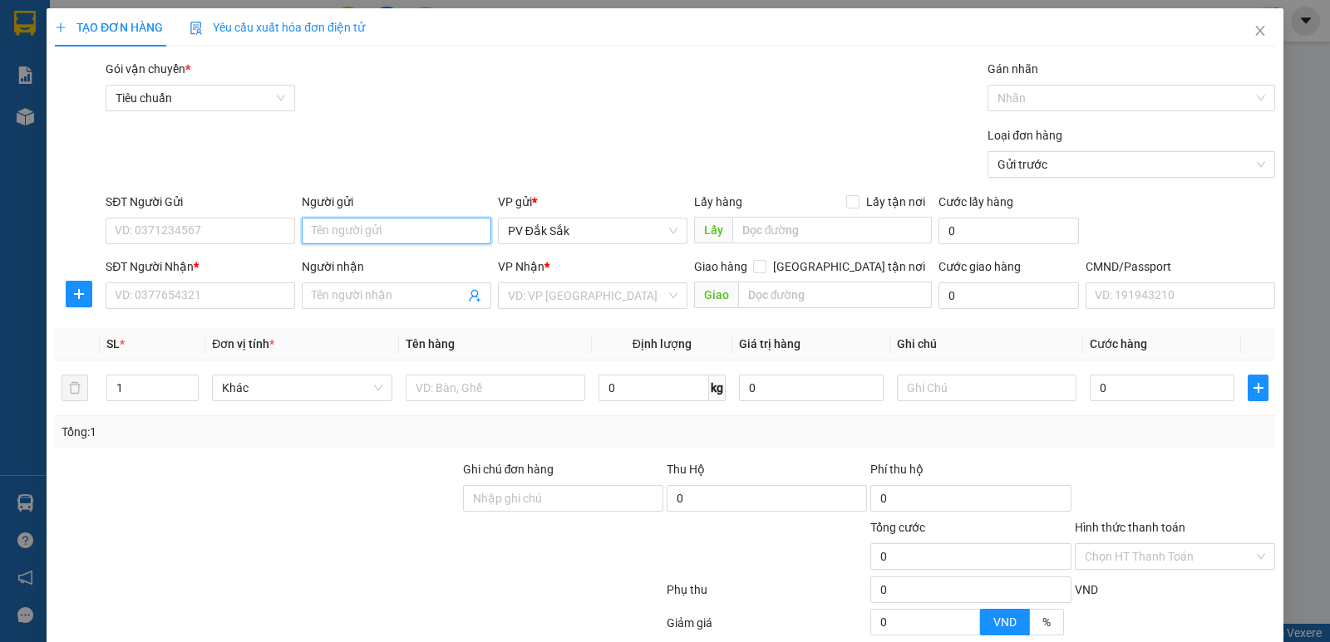
click at [314, 225] on input "Người gửi" at bounding box center [396, 231] width 189 height 27
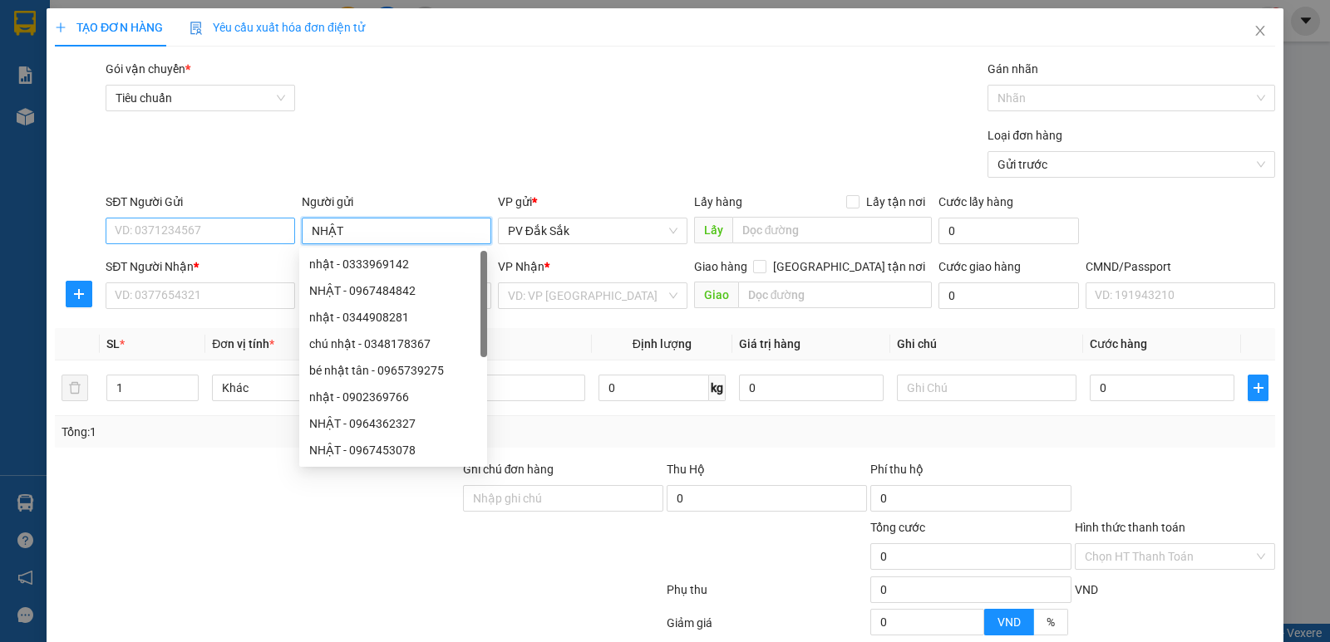
type input "NHẬT"
click at [120, 231] on input "SĐT Người Gửi" at bounding box center [200, 231] width 189 height 27
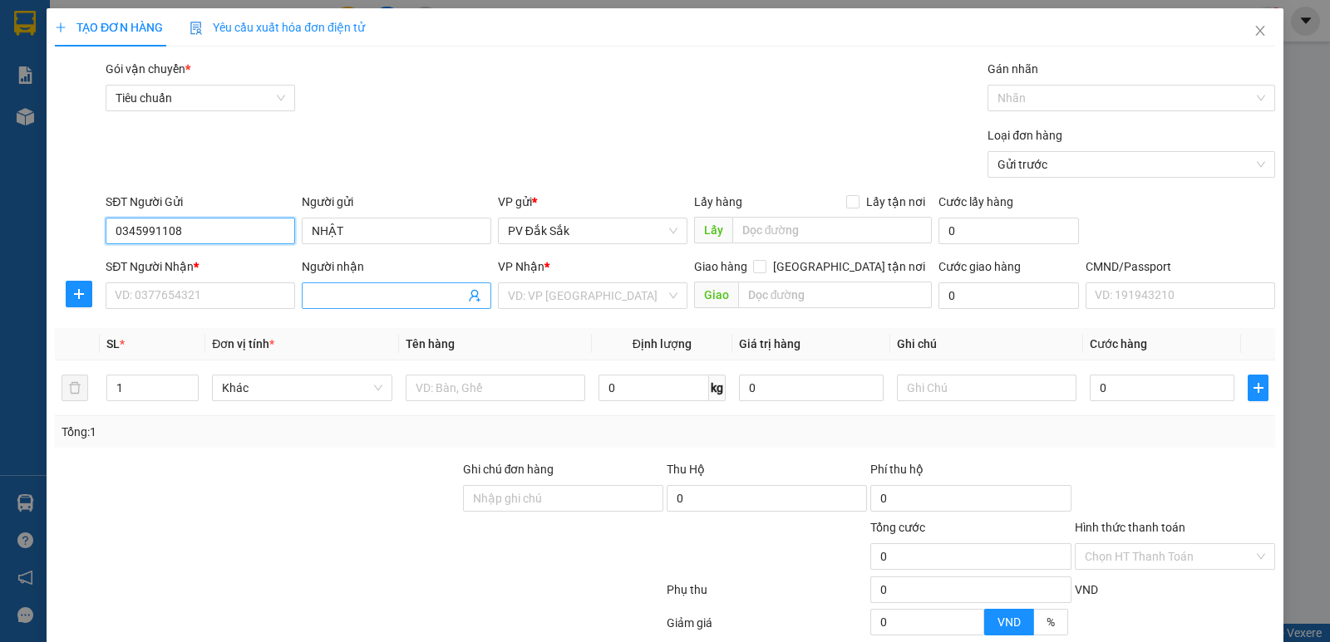
type input "0345991108"
click at [312, 291] on input "Người nhận" at bounding box center [388, 296] width 153 height 18
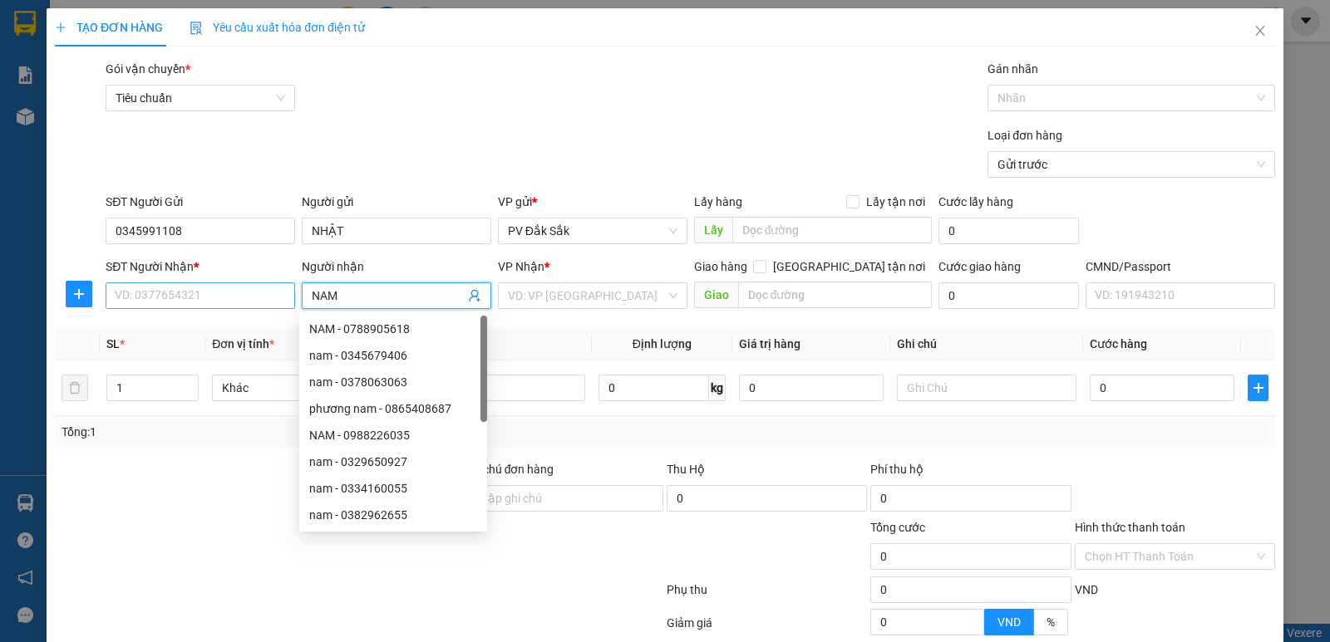
type input "NAM"
click at [142, 296] on input "SĐT Người Nhận *" at bounding box center [200, 296] width 189 height 27
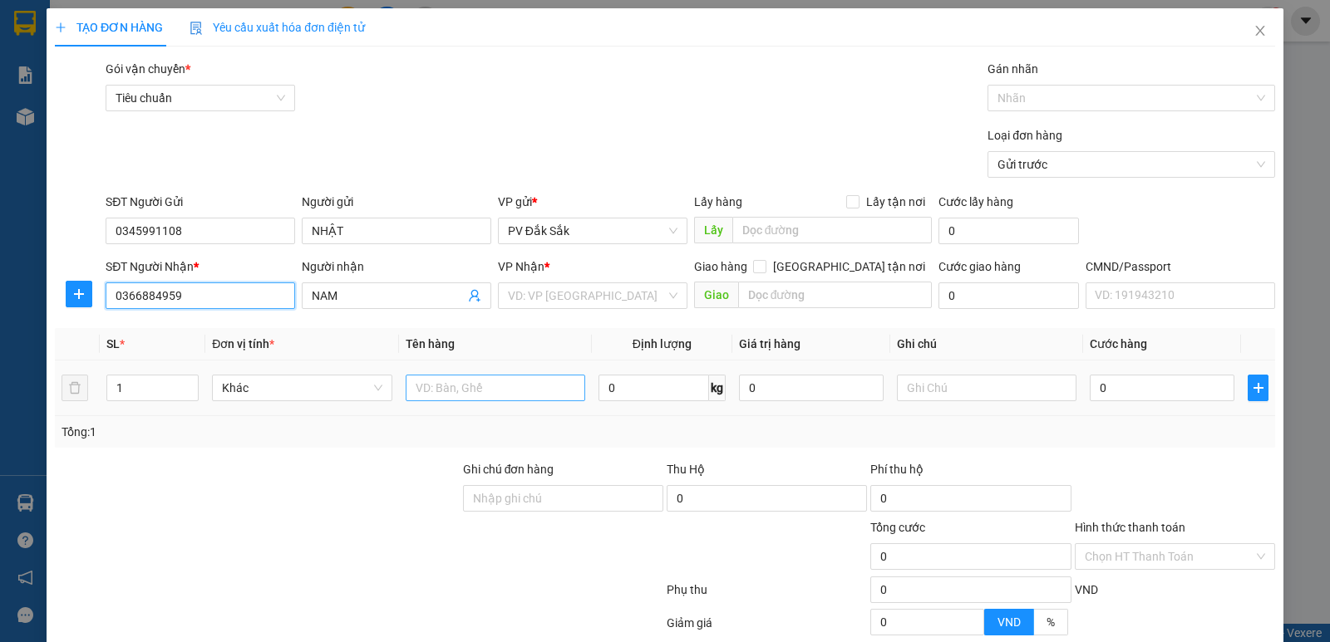
type input "0366884959"
click at [421, 390] on input "text" at bounding box center [496, 388] width 180 height 27
type input "SR"
click at [922, 392] on input "text" at bounding box center [987, 388] width 180 height 27
type input "T"
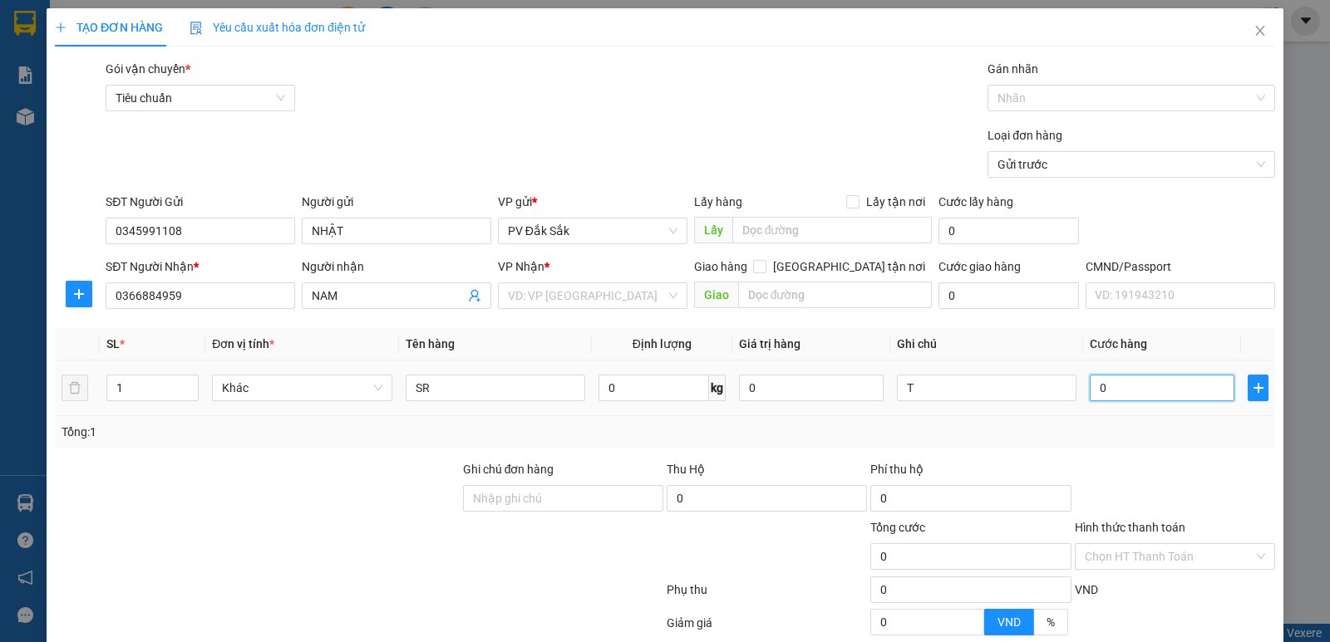
click at [1090, 388] on input "0" at bounding box center [1162, 388] width 145 height 27
type input "7"
type input "70"
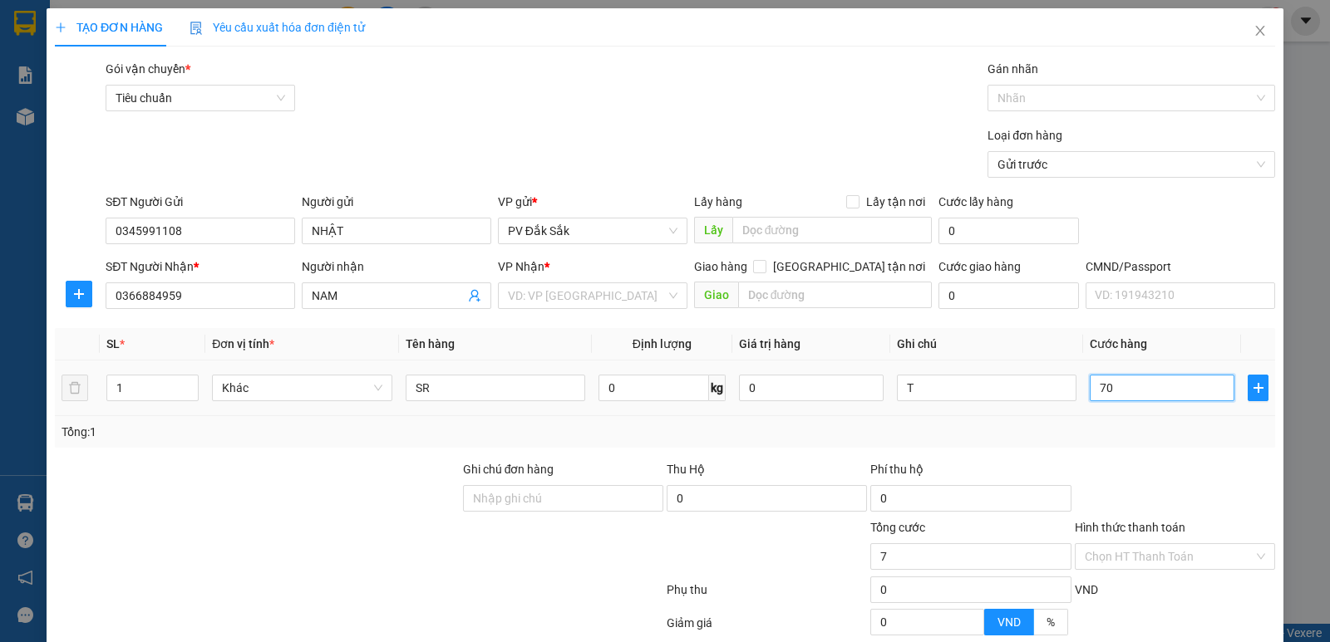
type input "70"
type input "700"
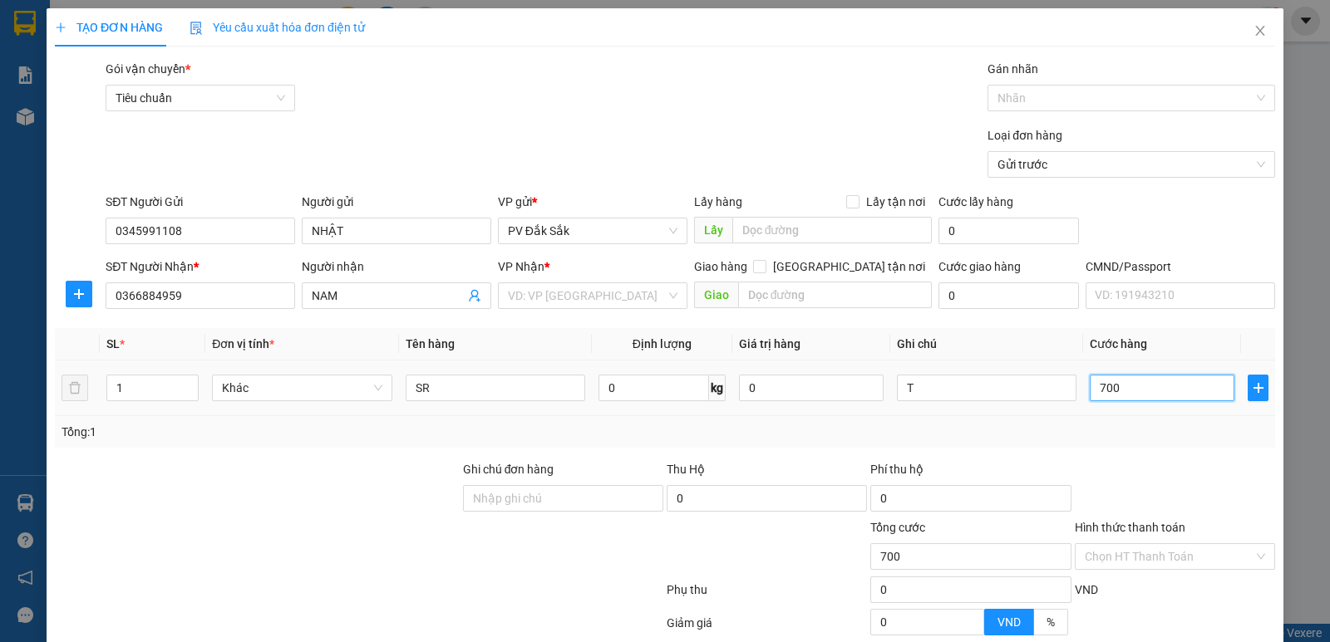
type input "7.000"
type input "70.000"
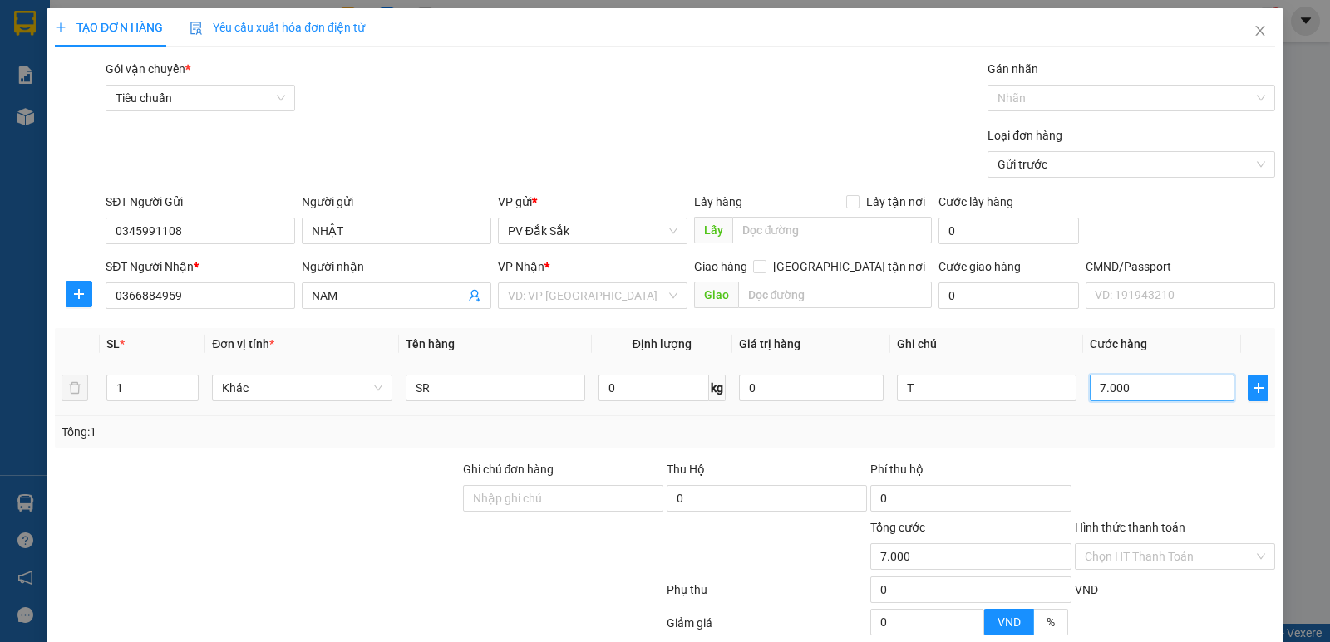
type input "70.000"
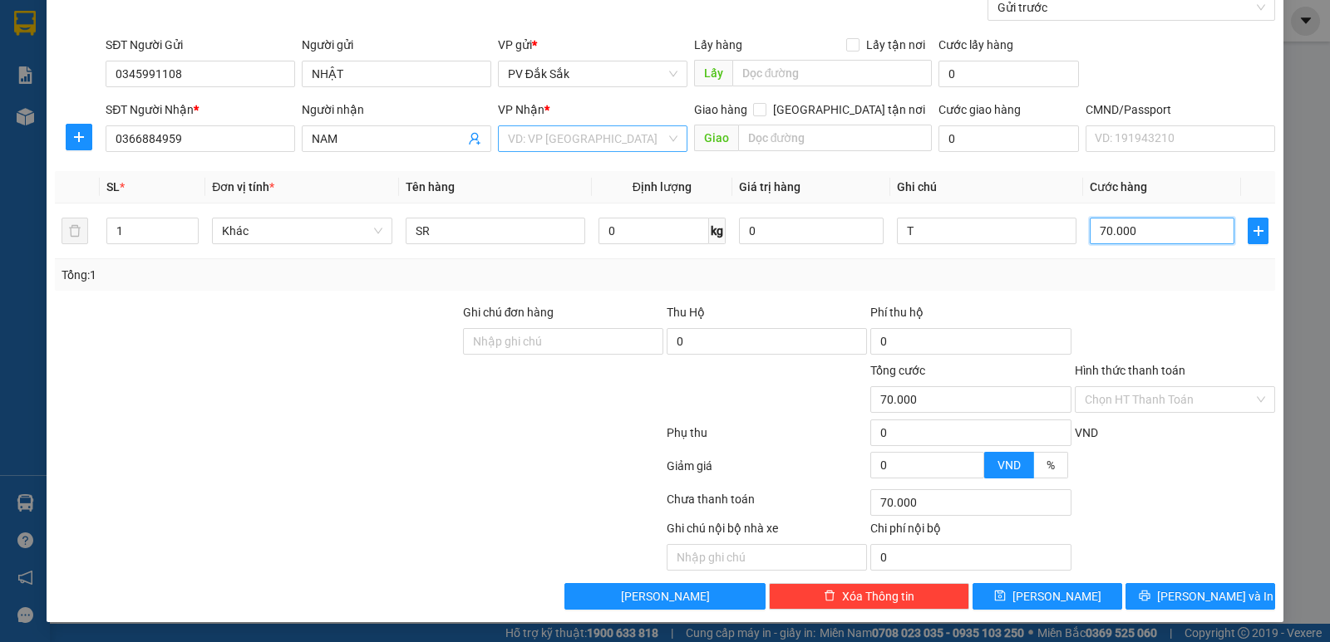
type input "70.000"
click at [512, 139] on input "search" at bounding box center [587, 138] width 158 height 25
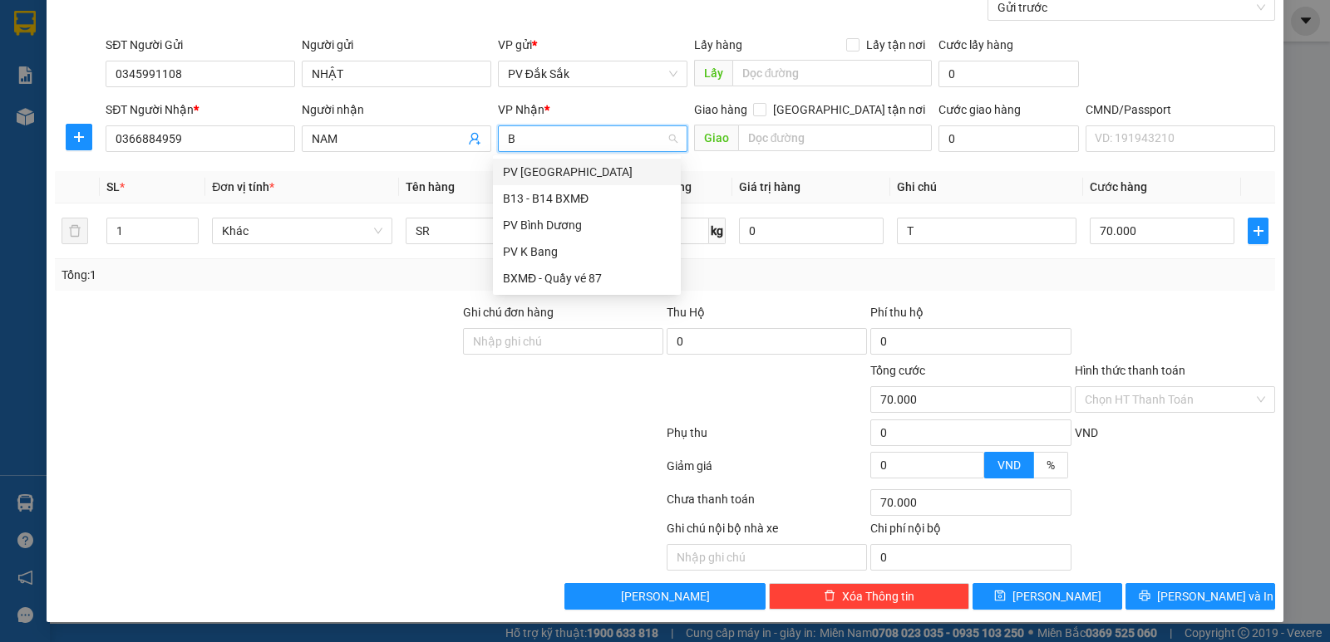
type input "BD"
click at [538, 175] on div "PV Bình Dương" at bounding box center [587, 172] width 168 height 18
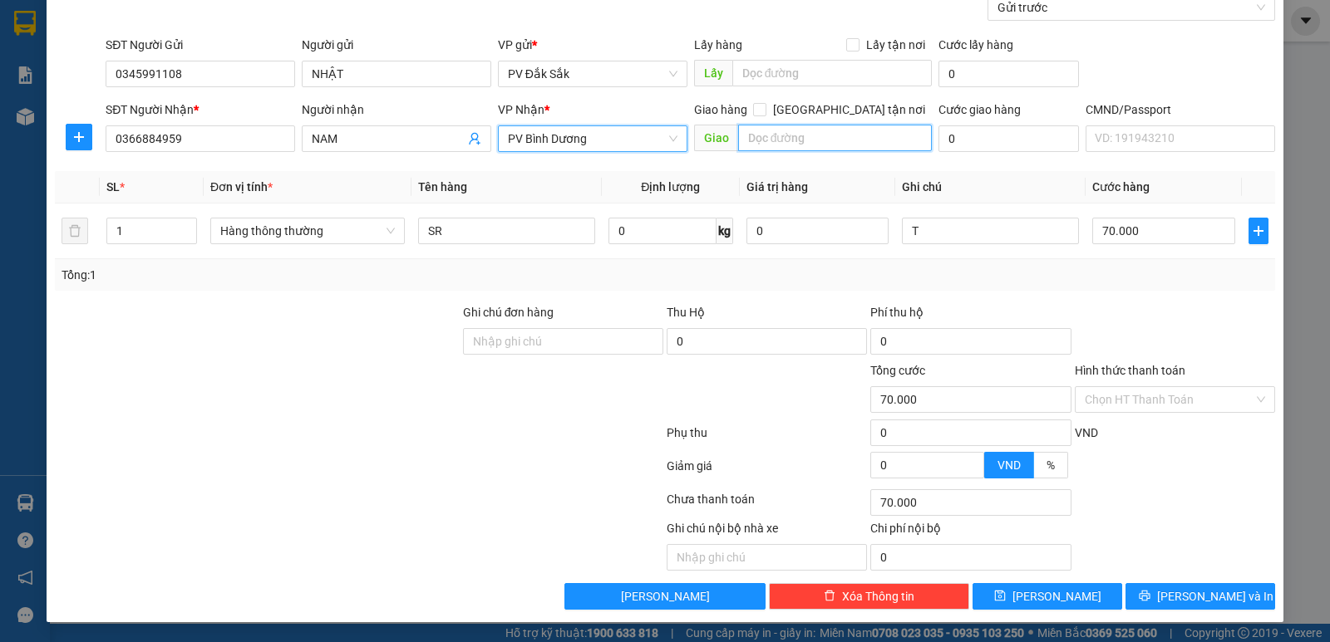
click at [742, 135] on input "text" at bounding box center [835, 138] width 194 height 27
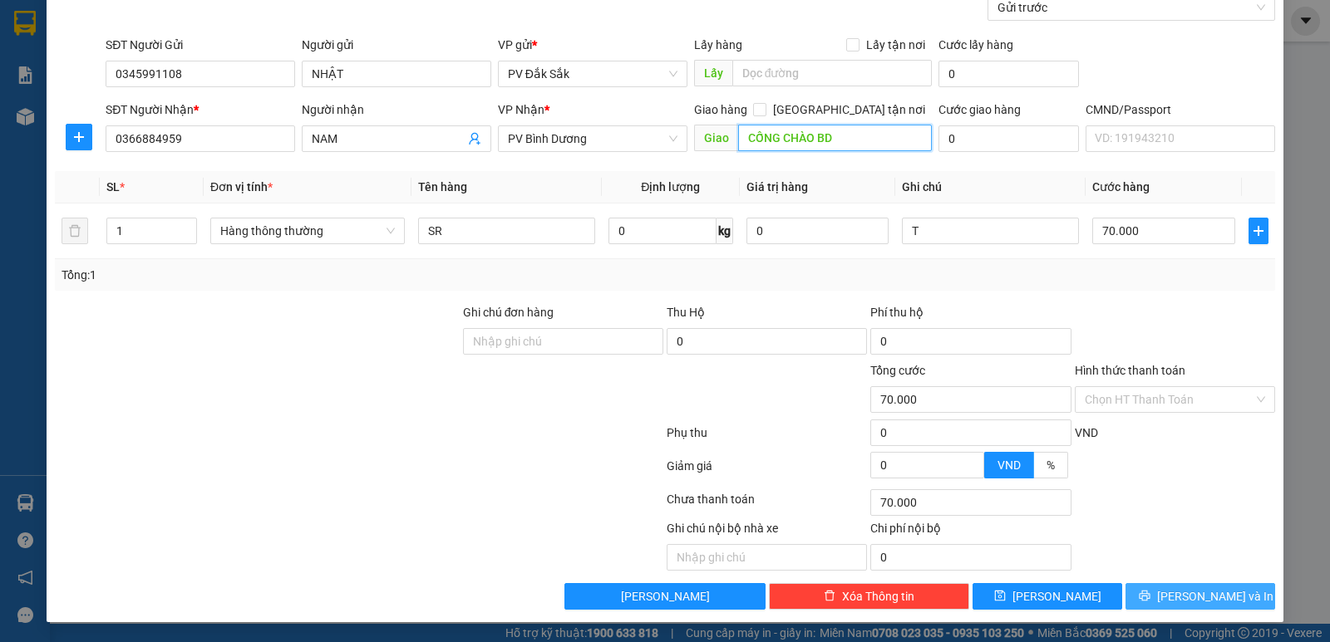
type input "CỐNG CHÀO BD"
click at [1201, 591] on span "Lưu và In" at bounding box center [1215, 597] width 116 height 18
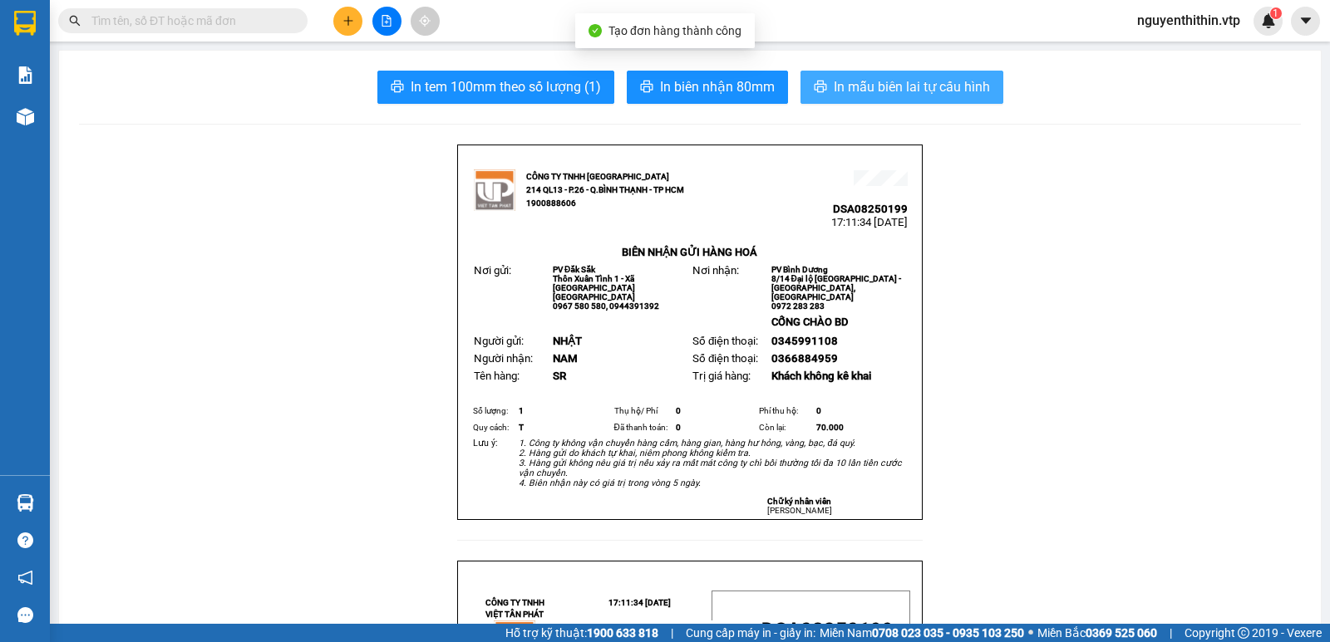
click at [875, 78] on span "In mẫu biên lai tự cấu hình" at bounding box center [912, 86] width 156 height 21
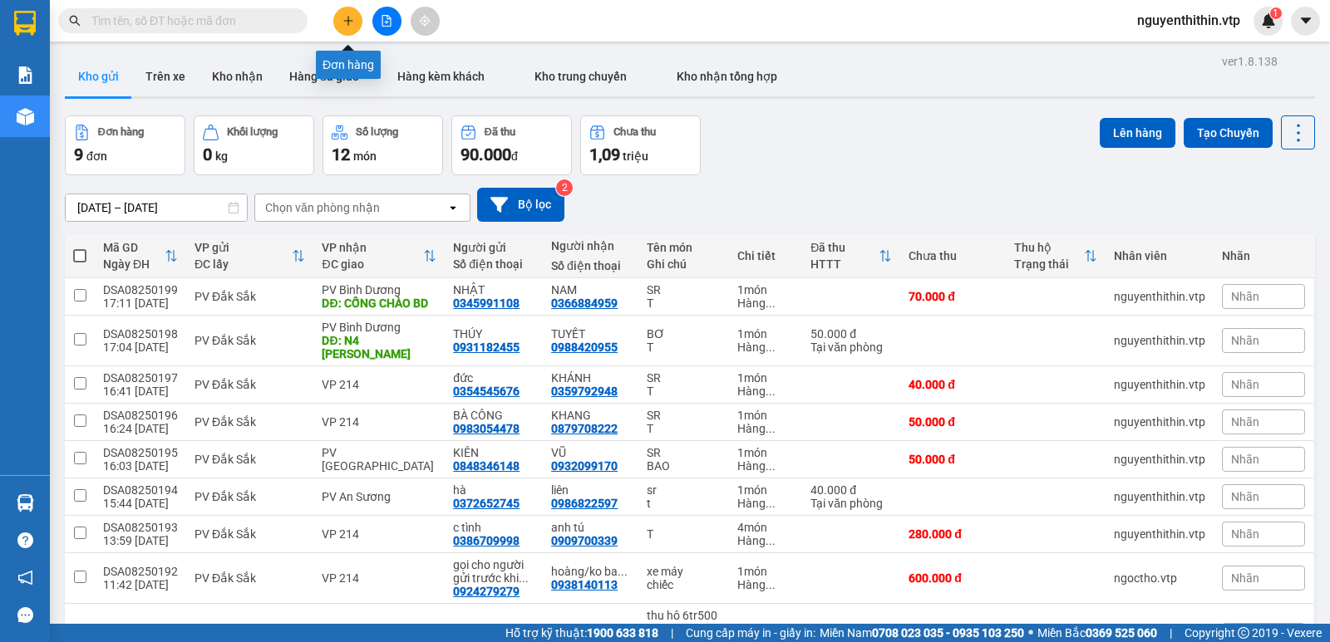
click at [342, 20] on icon "plus" at bounding box center [348, 21] width 12 height 12
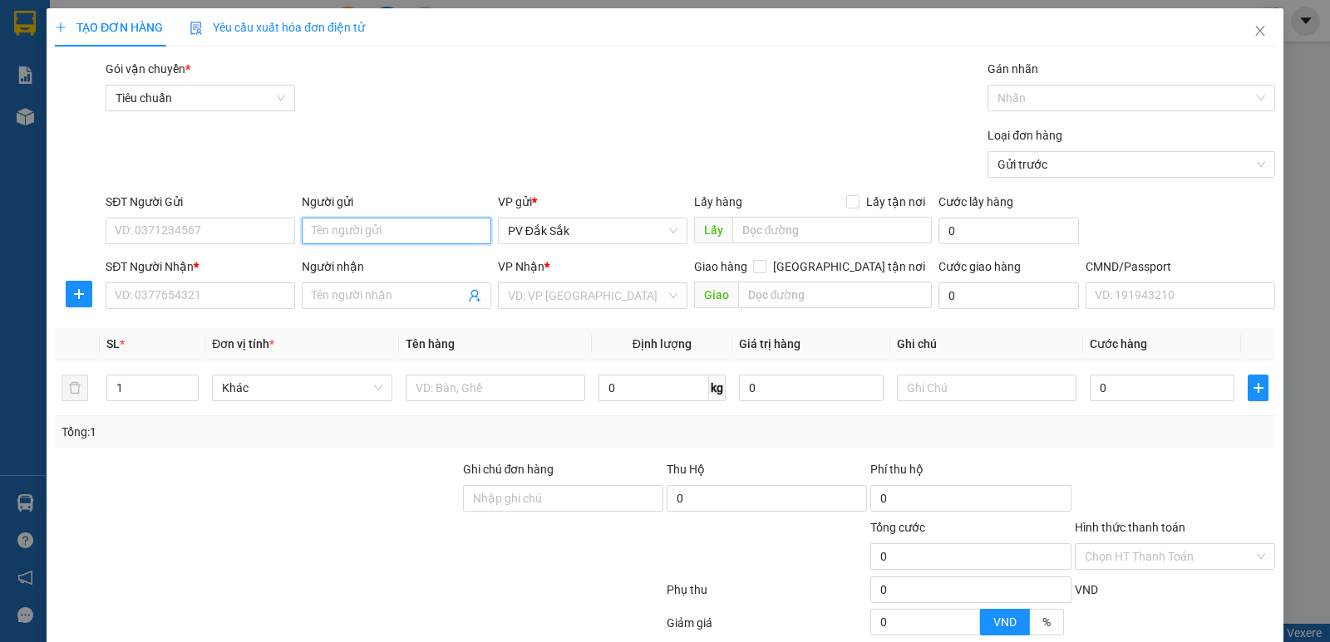
click at [315, 230] on input "Người gửi" at bounding box center [396, 231] width 189 height 27
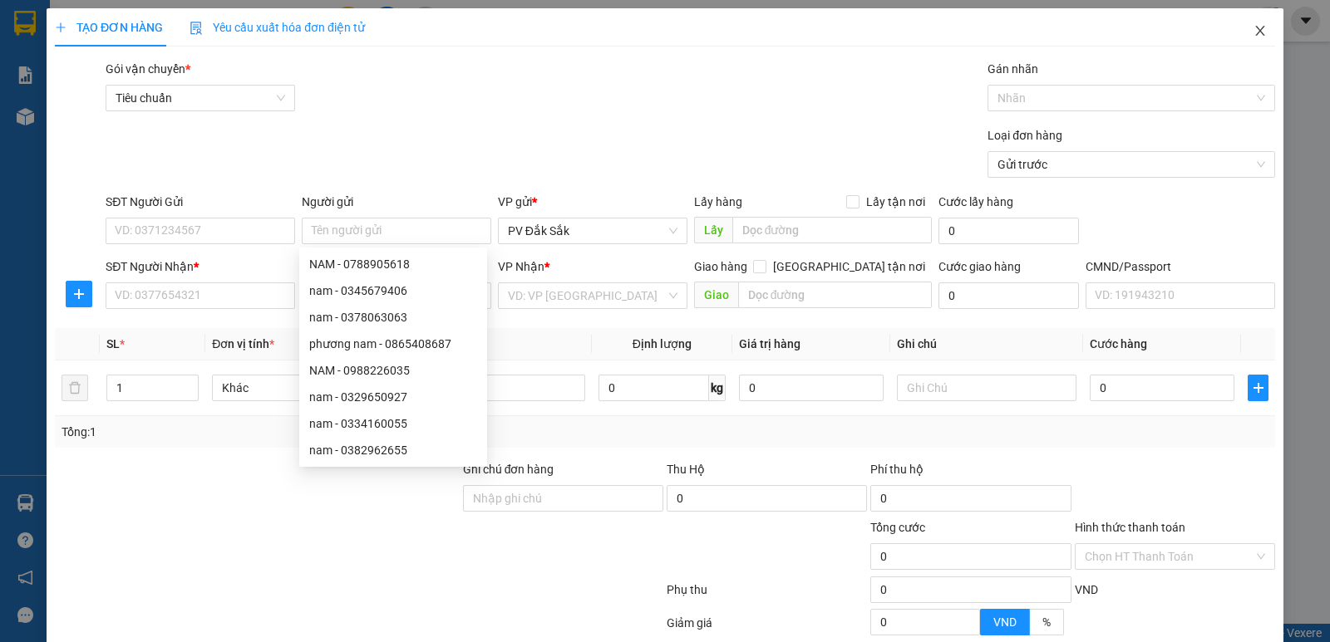
click at [1255, 30] on icon "close" at bounding box center [1259, 31] width 9 height 10
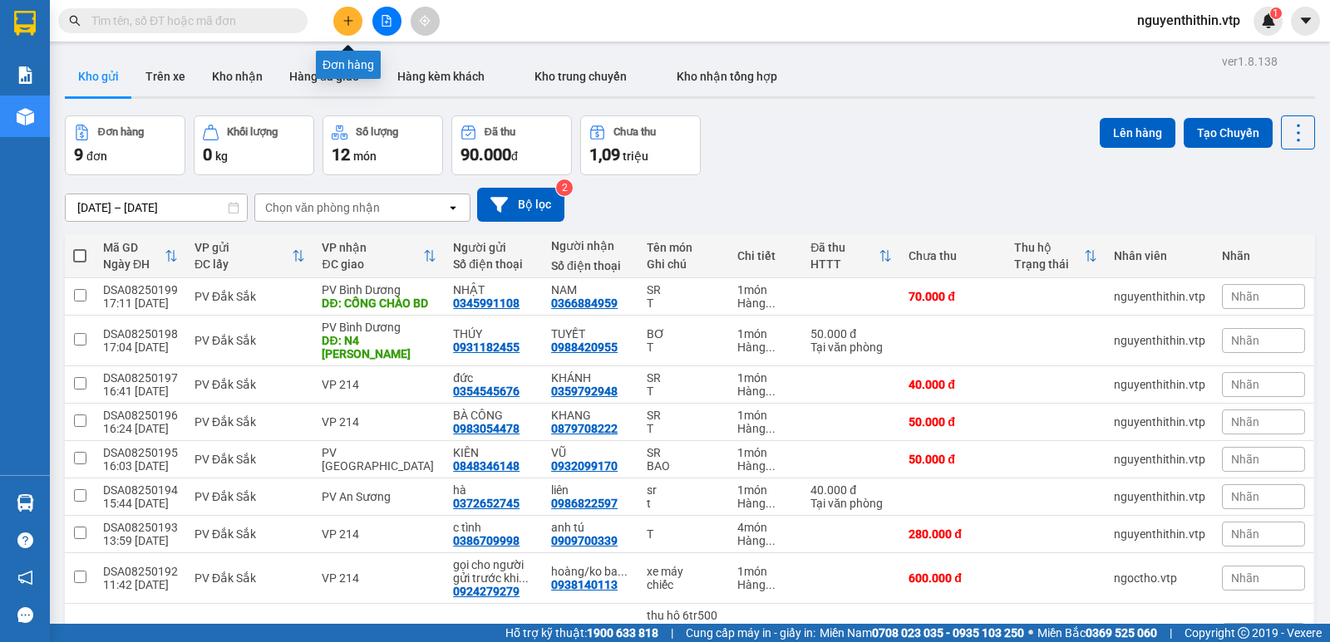
click at [346, 22] on icon "plus" at bounding box center [348, 21] width 12 height 12
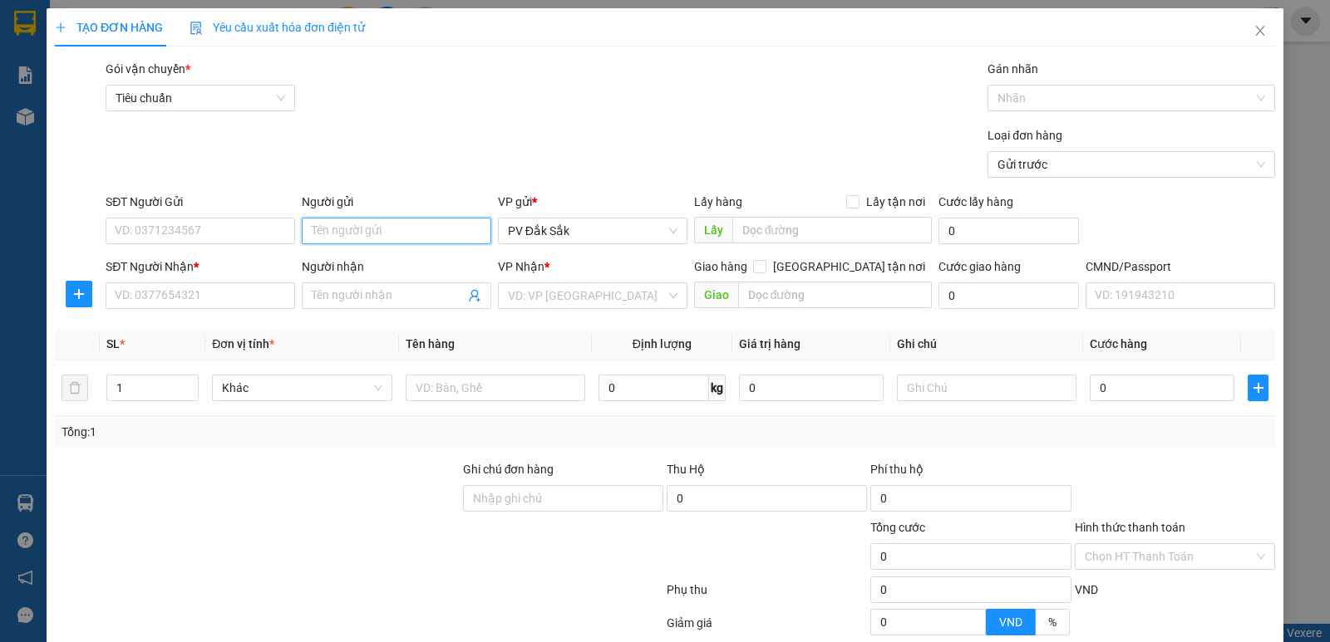
click at [328, 230] on input "Người gửi" at bounding box center [396, 231] width 189 height 27
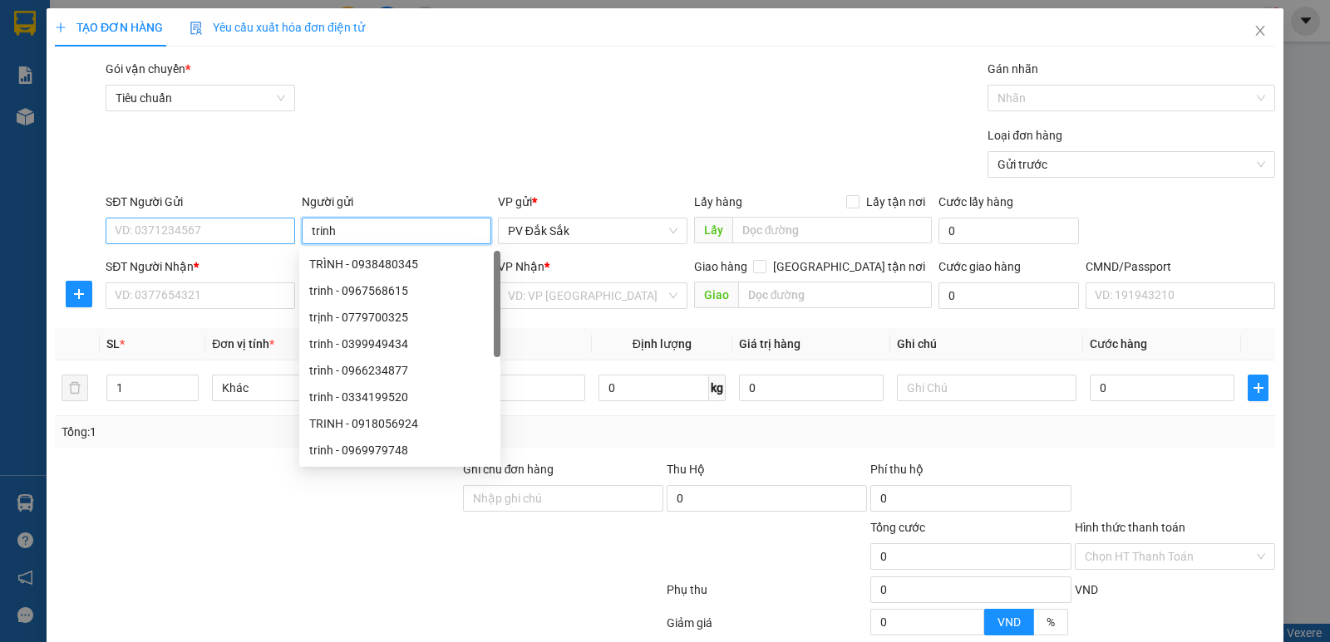
type input "trinh"
click at [186, 236] on input "SĐT Người Gửi" at bounding box center [200, 231] width 189 height 27
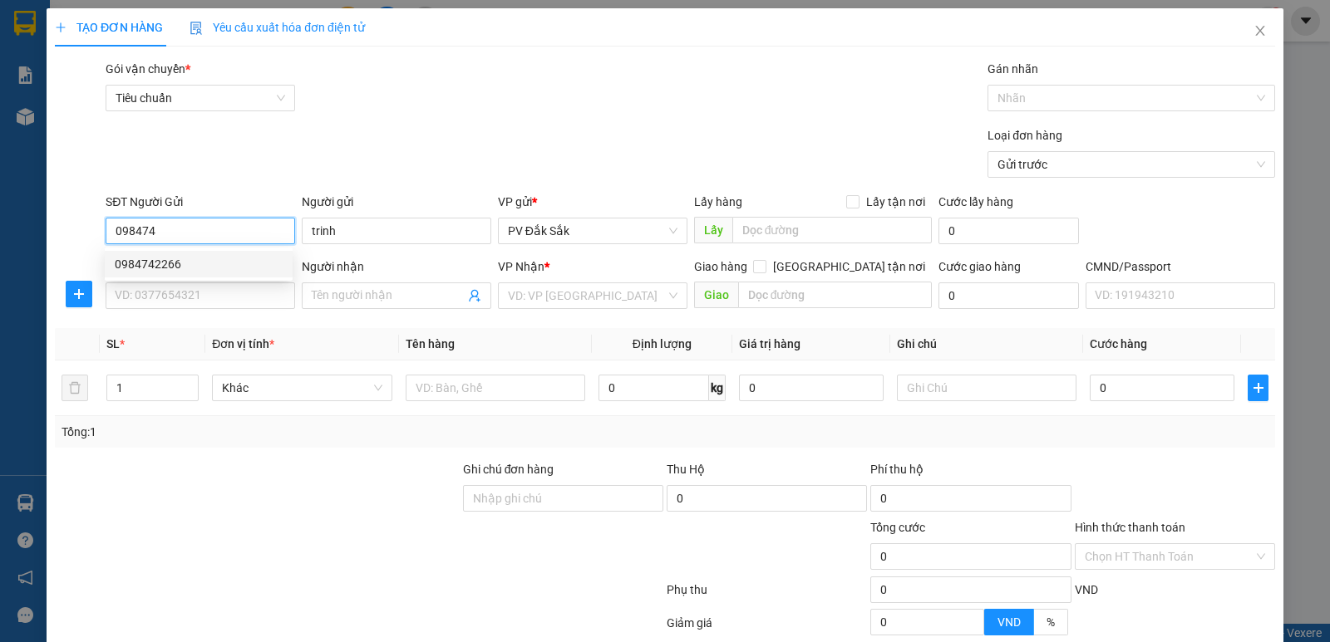
click at [158, 270] on div "0984742266" at bounding box center [199, 264] width 168 height 18
type input "0984742266"
type input "0907670031"
type input "0984742266"
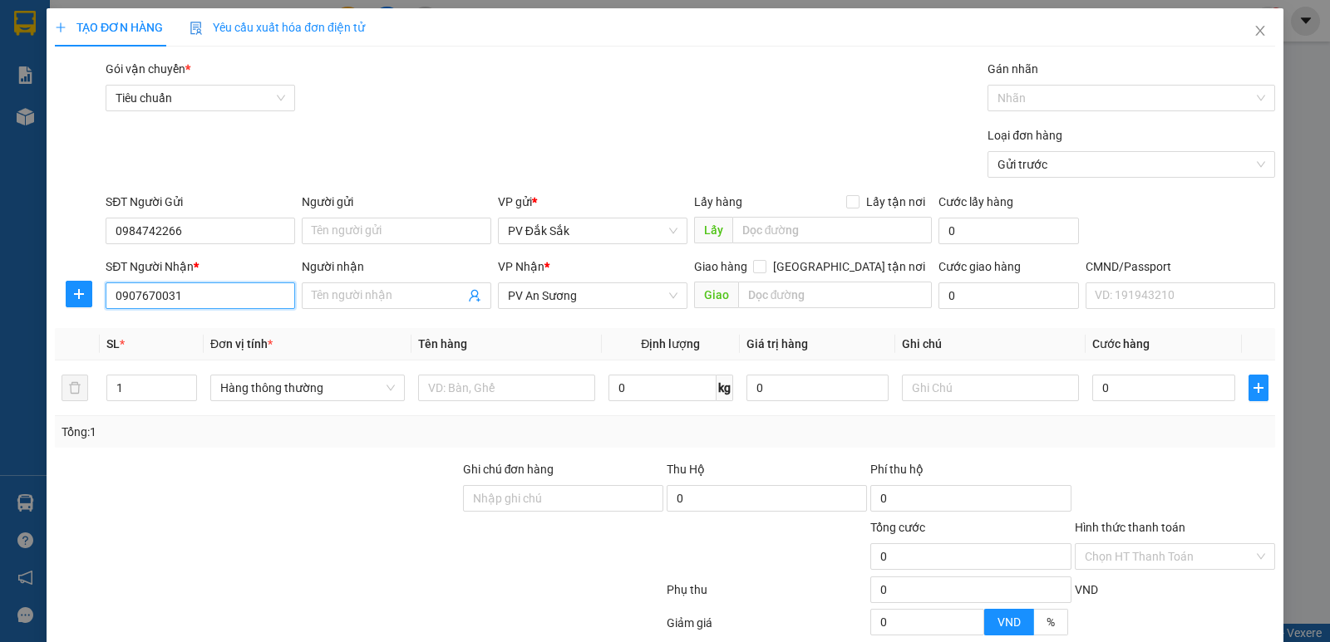
click at [206, 294] on input "0907670031" at bounding box center [200, 296] width 189 height 27
click at [165, 324] on div "0902395157 - mai" at bounding box center [199, 329] width 168 height 18
type input "0902395157"
type input "mai"
type input "0902395157"
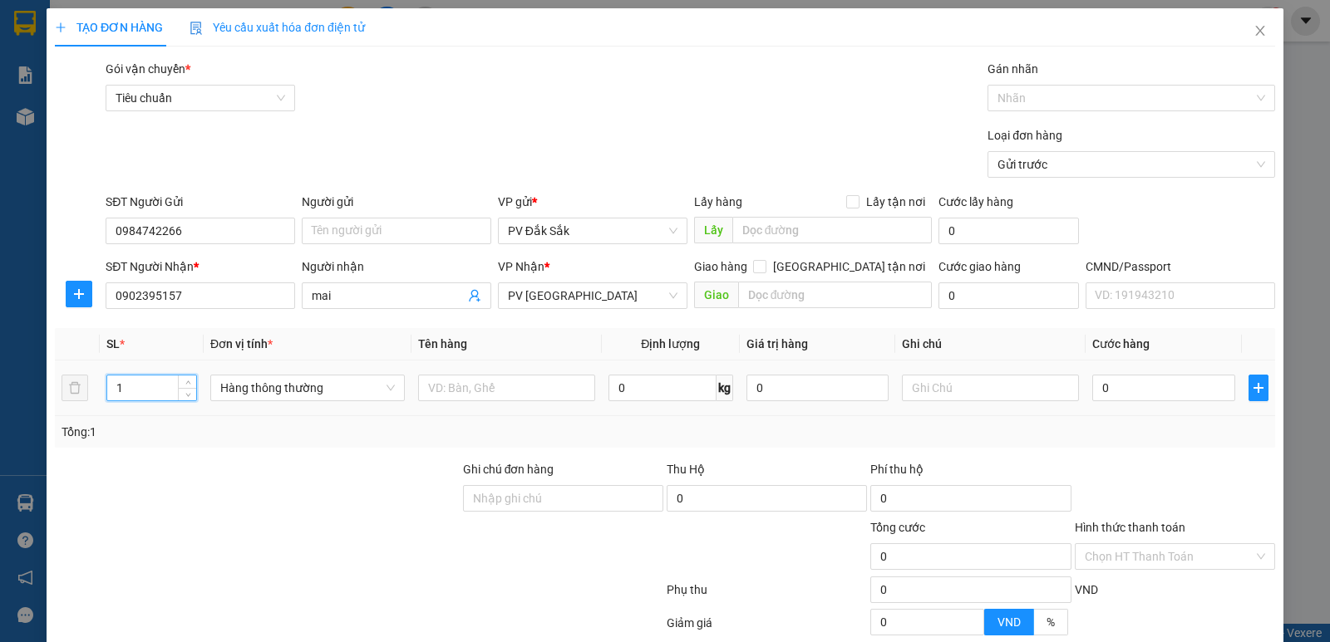
click at [137, 391] on input "1" at bounding box center [151, 388] width 89 height 25
type input "2"
click at [431, 375] on input "text" at bounding box center [506, 388] width 177 height 27
click at [126, 387] on input "2" at bounding box center [151, 388] width 89 height 25
type input "1"
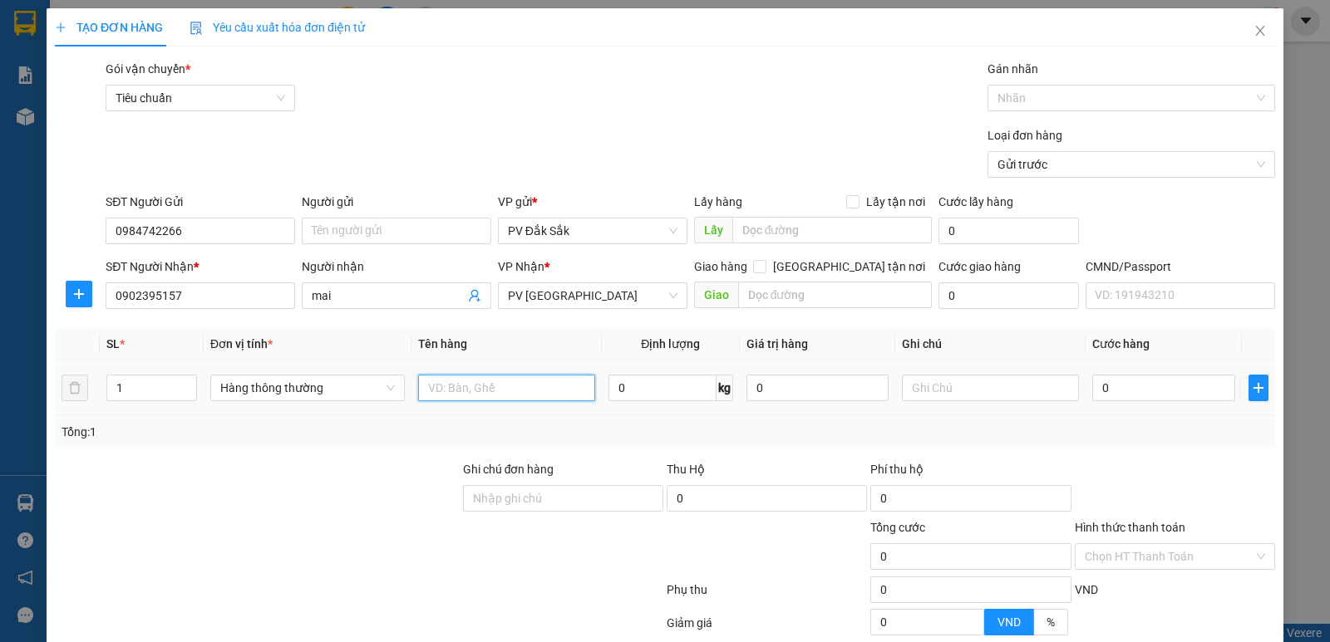
click at [438, 387] on input "text" at bounding box center [506, 388] width 177 height 27
type input "SR"
click at [924, 386] on input "text" at bounding box center [990, 388] width 177 height 27
type input "T"
click at [1101, 396] on input "0" at bounding box center [1163, 388] width 142 height 27
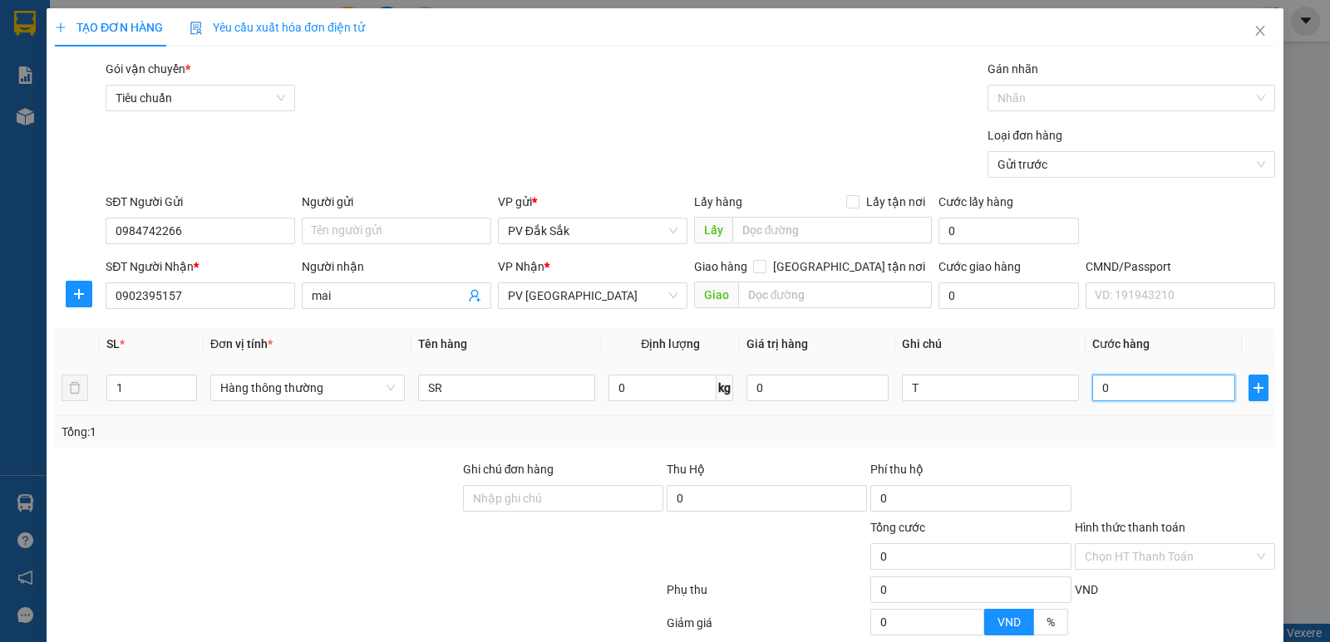
type input "7"
type input "70"
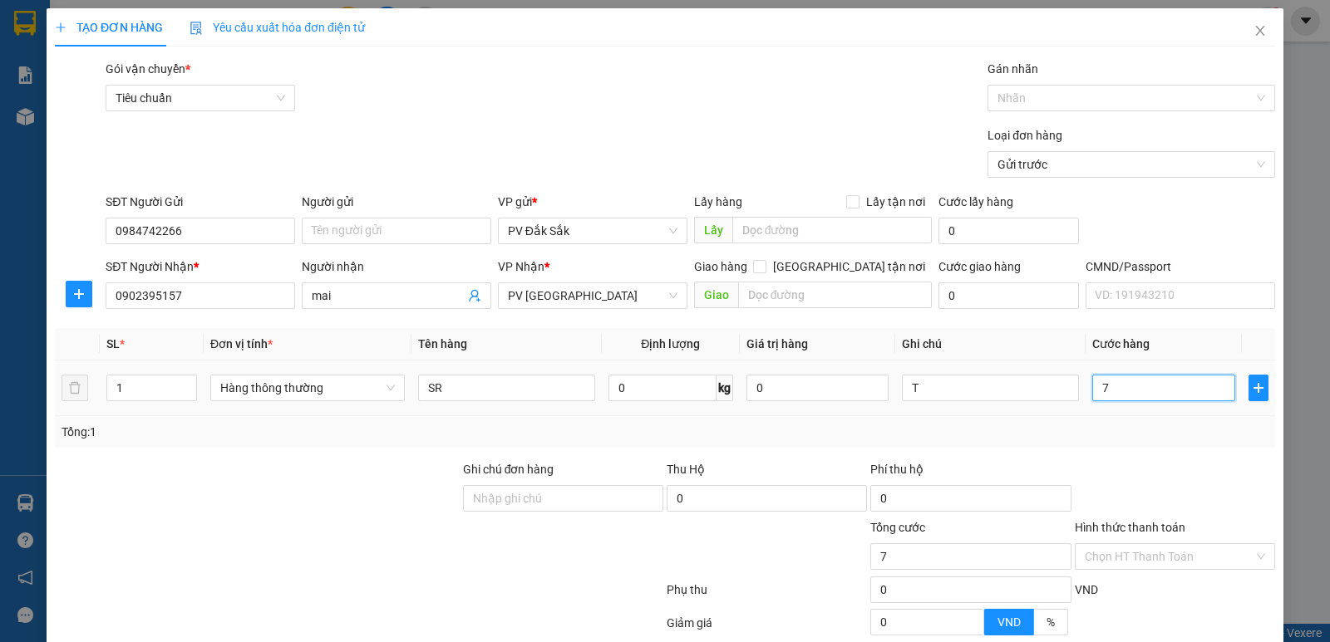
type input "70"
type input "700"
type input "7.000"
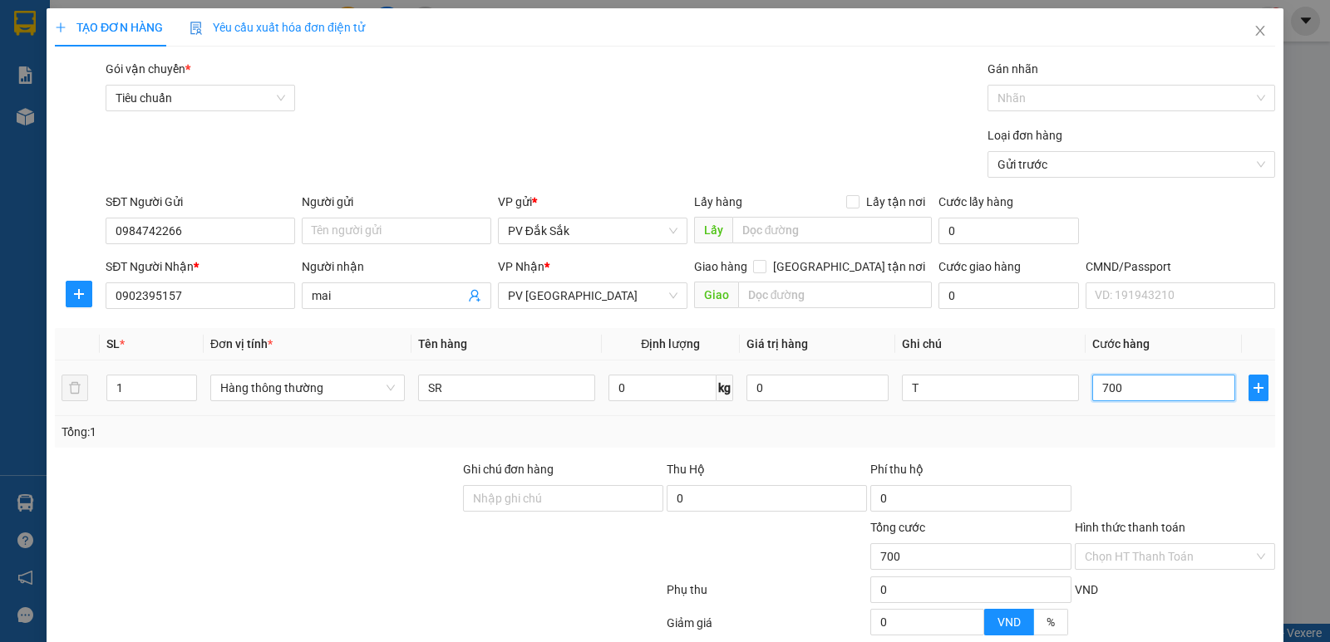
type input "7.000"
type input "70.000"
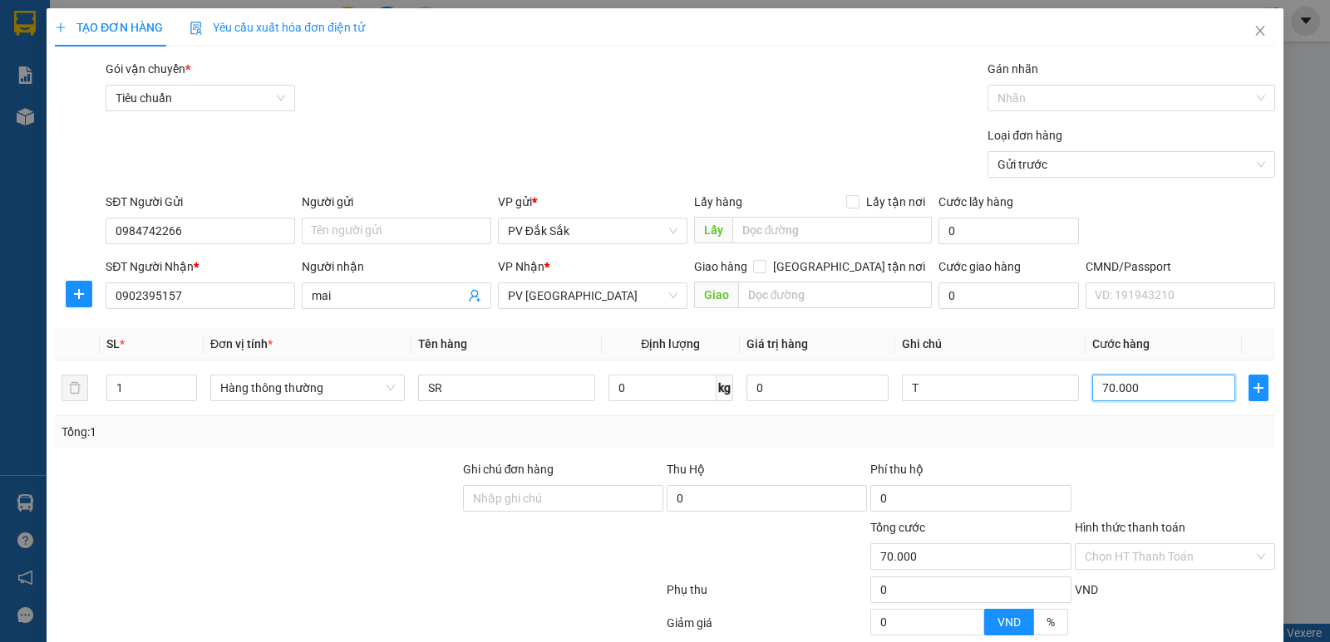
scroll to position [157, 0]
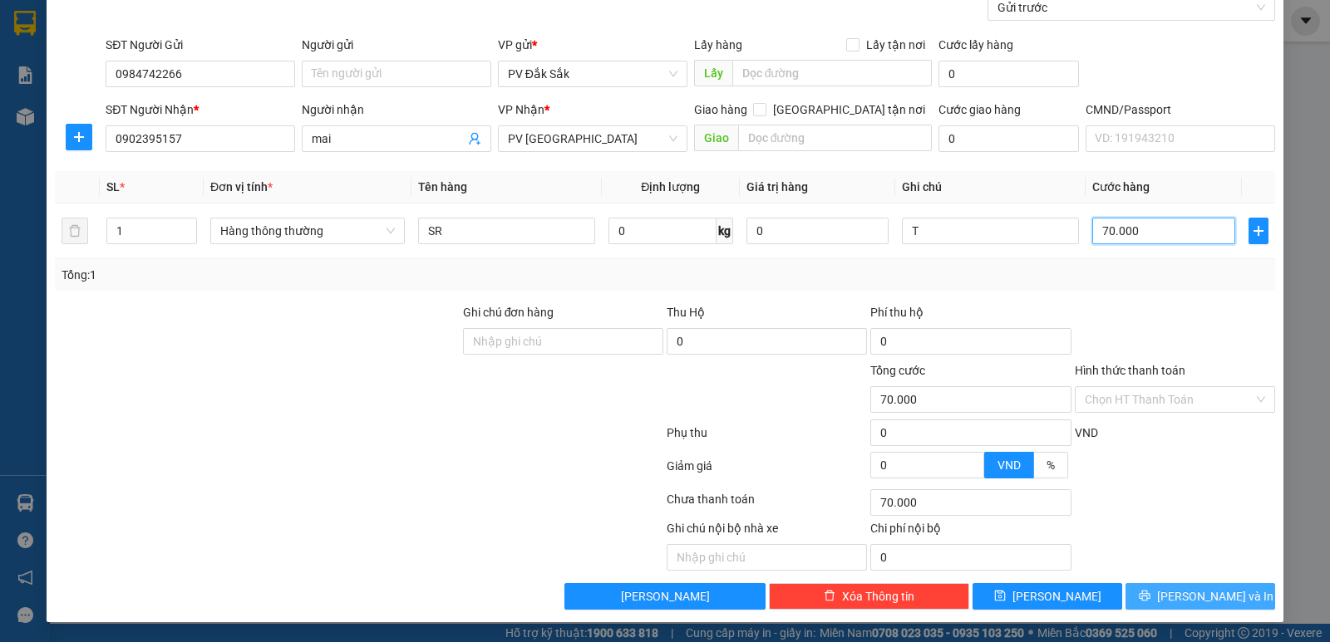
type input "70.000"
click at [1205, 600] on span "Lưu và In" at bounding box center [1215, 597] width 116 height 18
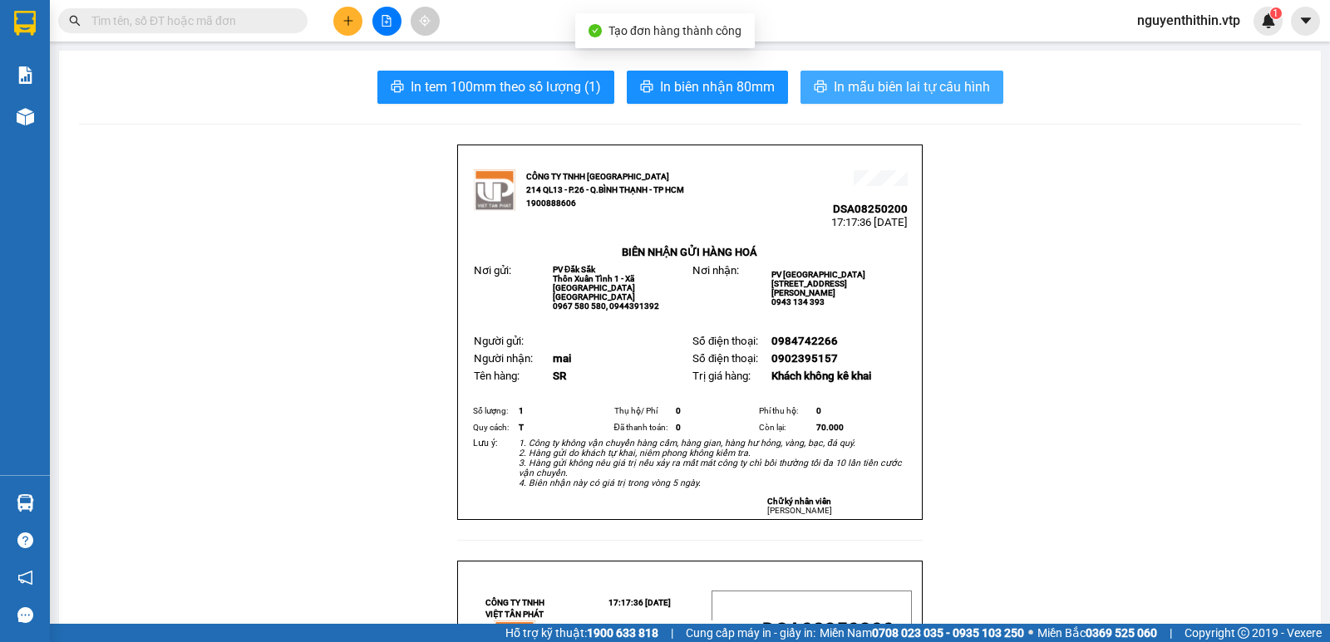
click at [857, 96] on span "In mẫu biên lai tự cấu hình" at bounding box center [912, 86] width 156 height 21
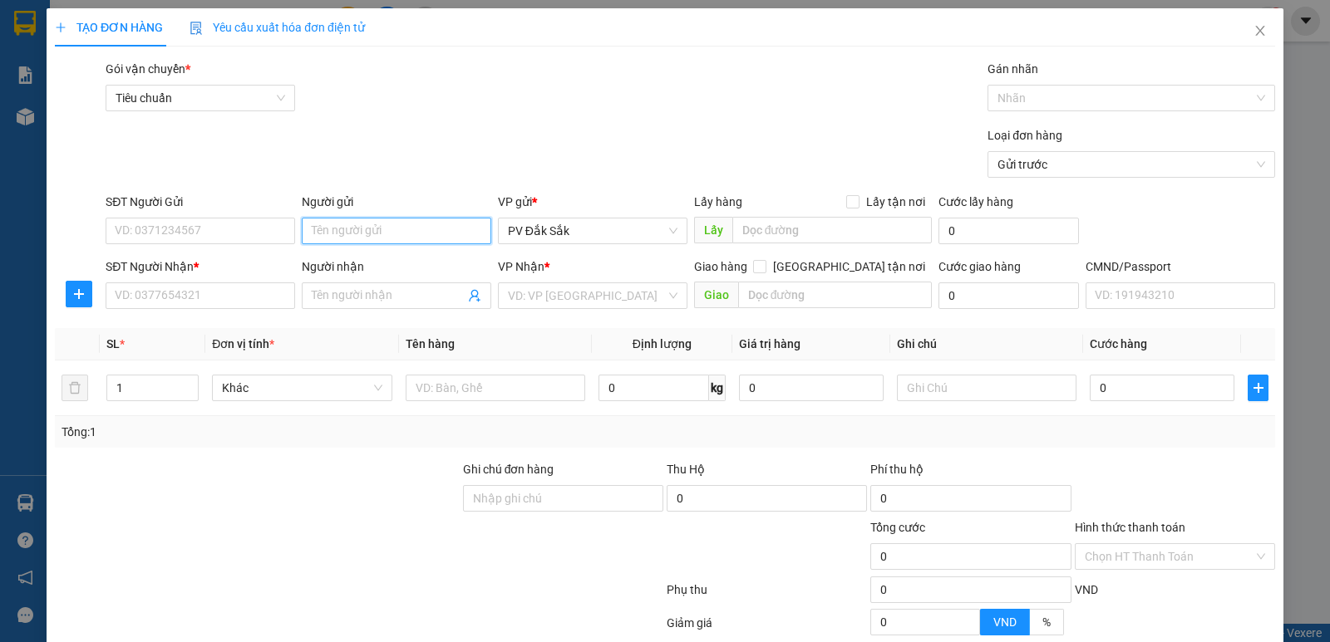
click at [312, 233] on input "Người gửi" at bounding box center [396, 231] width 189 height 27
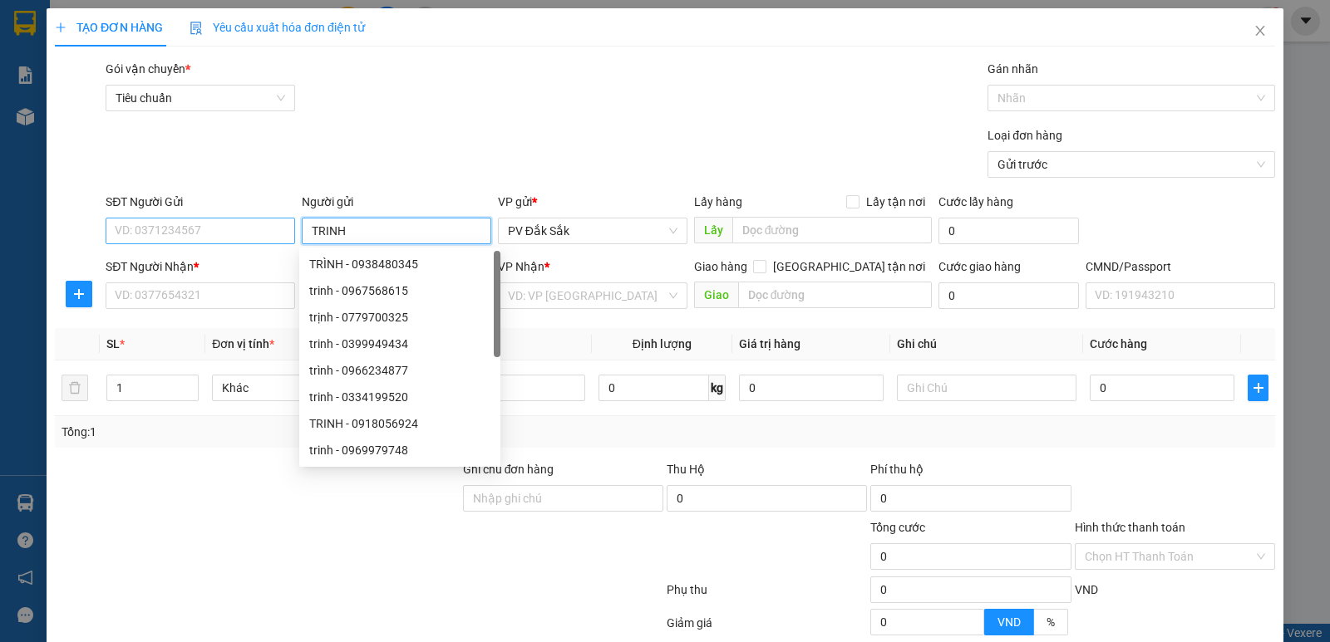
type input "TRINH"
click at [160, 237] on input "SĐT Người Gửi" at bounding box center [200, 231] width 189 height 27
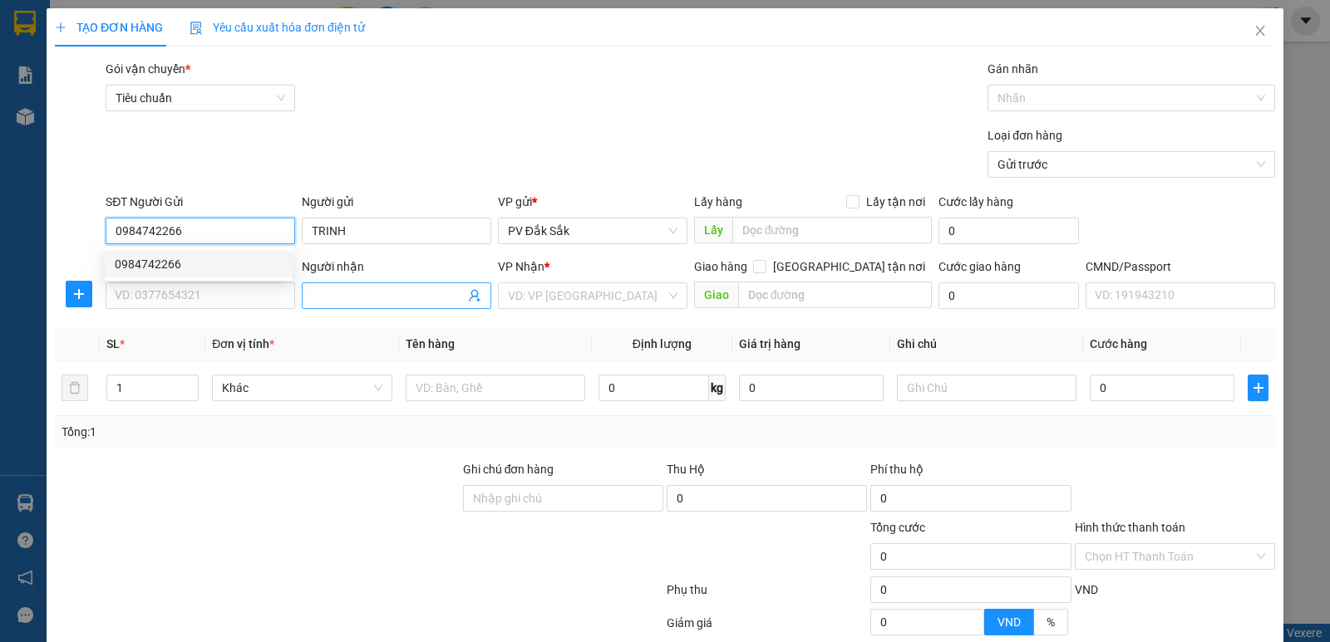
type input "0984742266"
click at [322, 303] on input "Người nhận" at bounding box center [388, 296] width 153 height 18
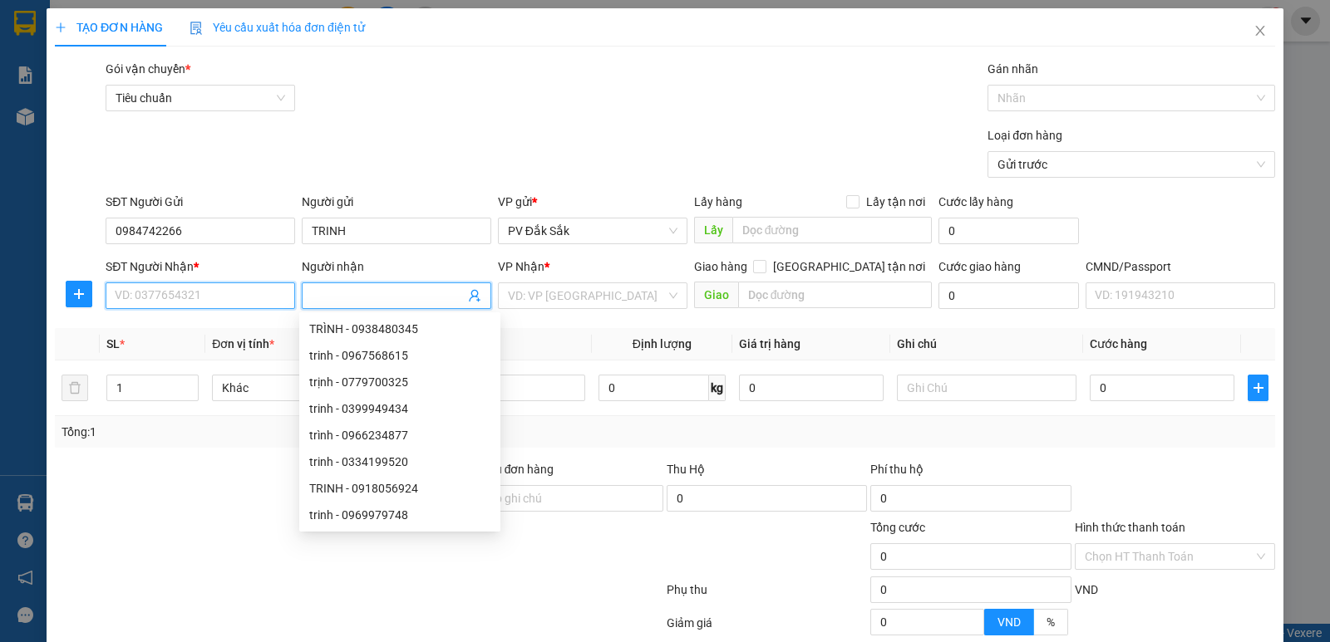
click at [156, 303] on input "SĐT Người Nhận *" at bounding box center [200, 296] width 189 height 27
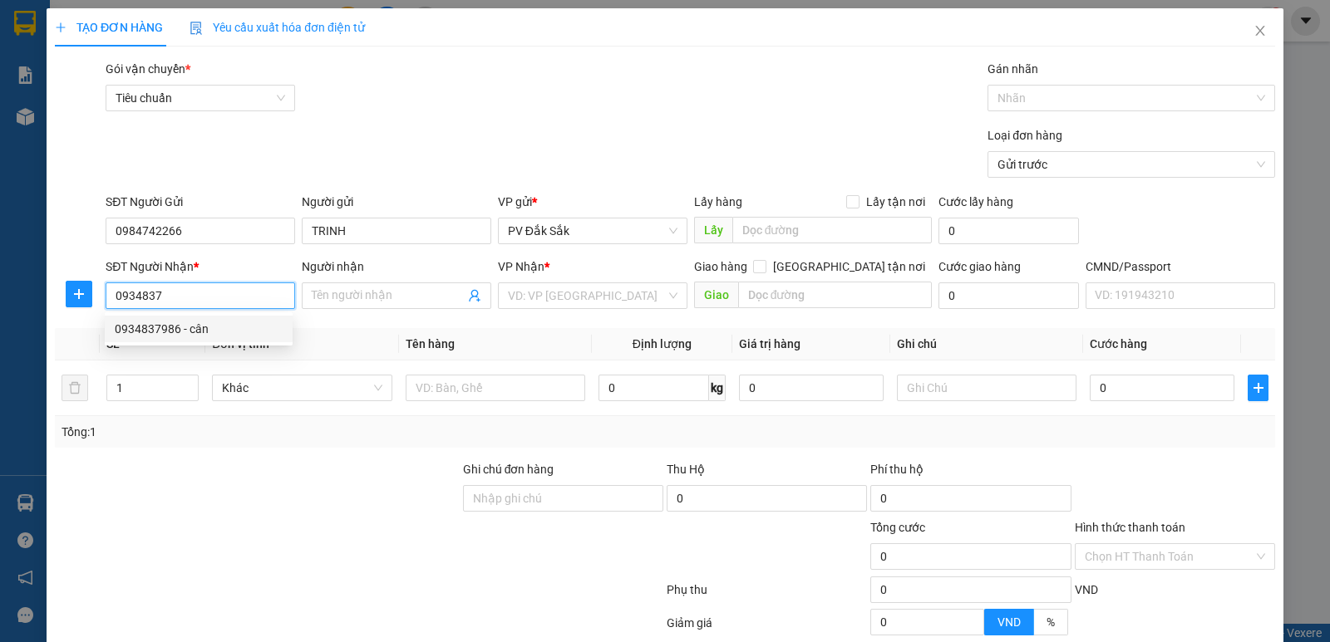
click at [170, 332] on div "0934837986 - cân" at bounding box center [199, 329] width 168 height 18
type input "0934837986"
type input "cân"
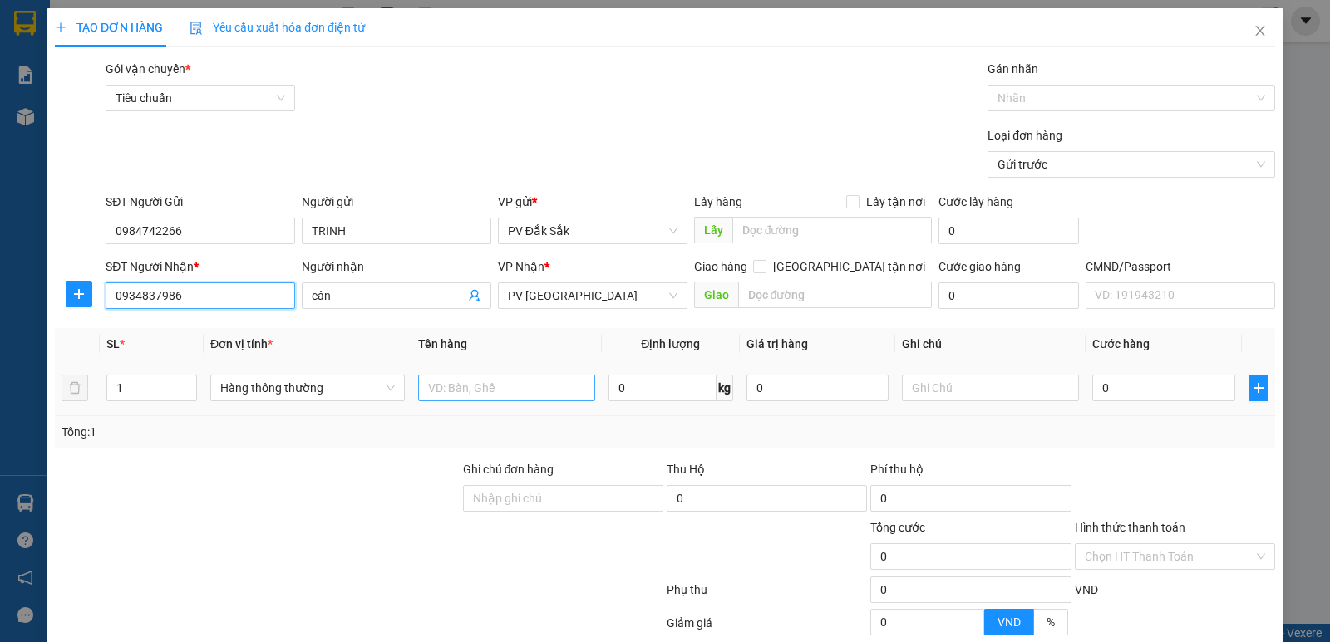
type input "0934837986"
click at [433, 390] on input "text" at bounding box center [506, 388] width 177 height 27
type input "SR"
click at [930, 386] on input "text" at bounding box center [990, 388] width 177 height 27
type input "T"
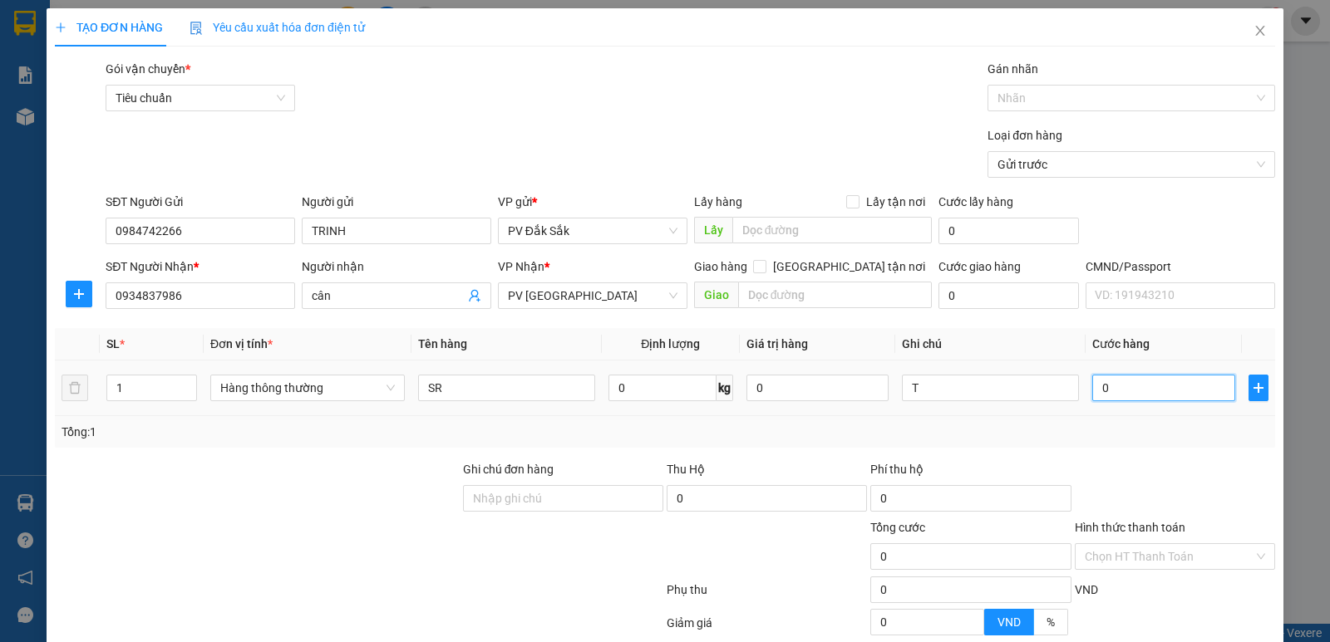
click at [1111, 393] on input "0" at bounding box center [1163, 388] width 142 height 27
type input "7"
type input "70"
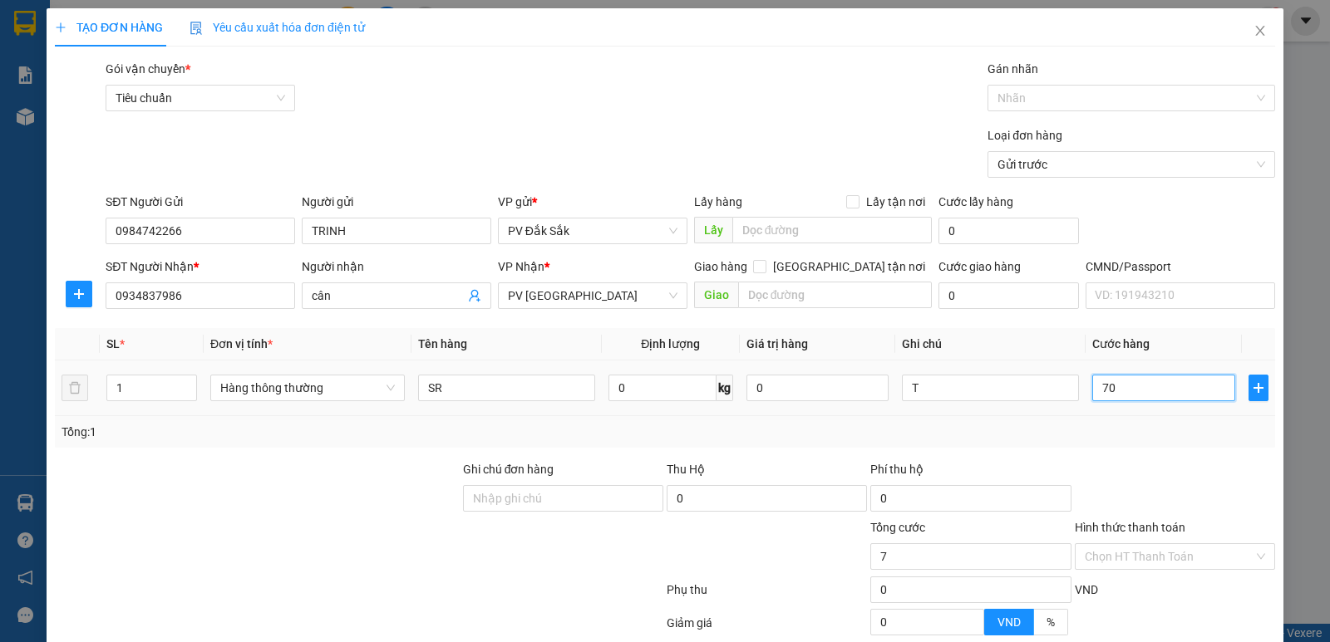
type input "70"
type input "700"
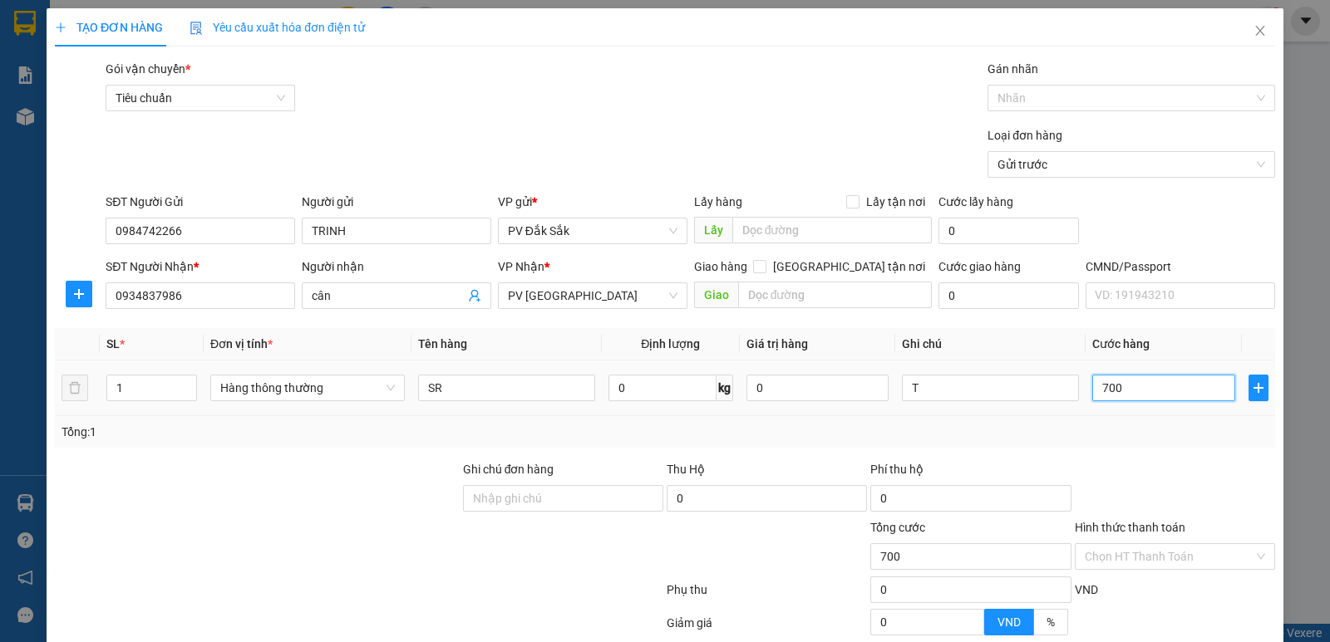
type input "7.000"
type input "70.000"
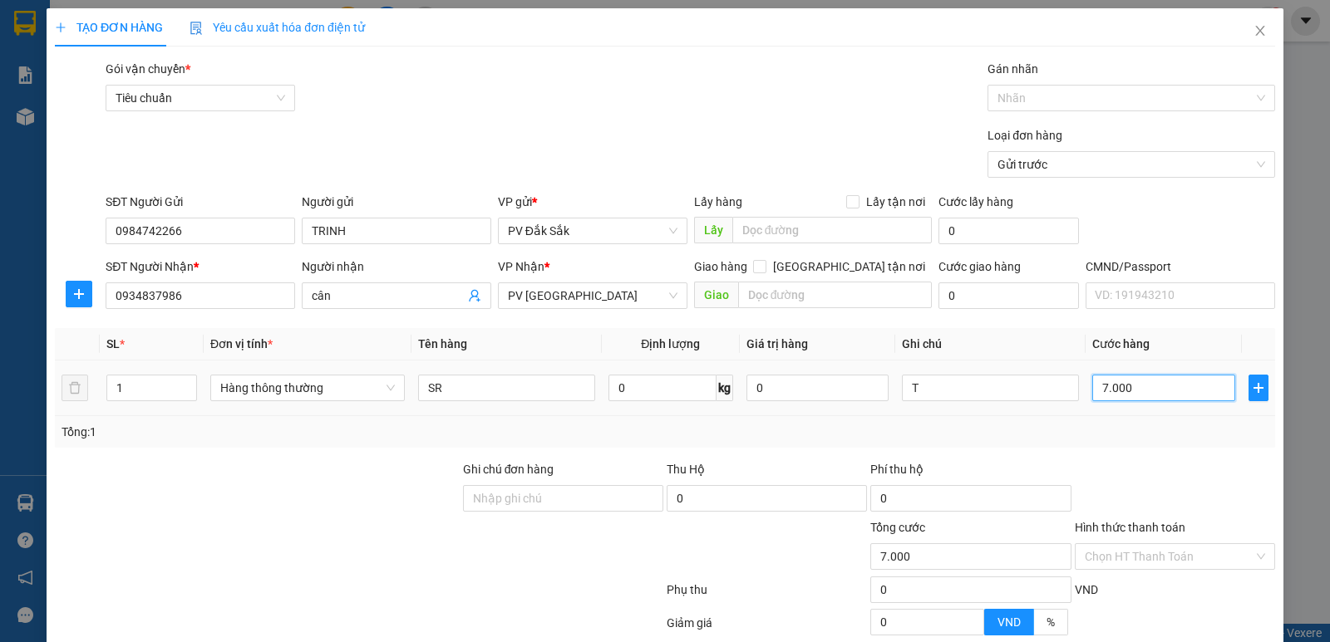
type input "70.000"
click at [1123, 528] on label "Hình thức thanh toán" at bounding box center [1130, 527] width 111 height 13
click at [1123, 544] on input "Hình thức thanh toán" at bounding box center [1169, 556] width 169 height 25
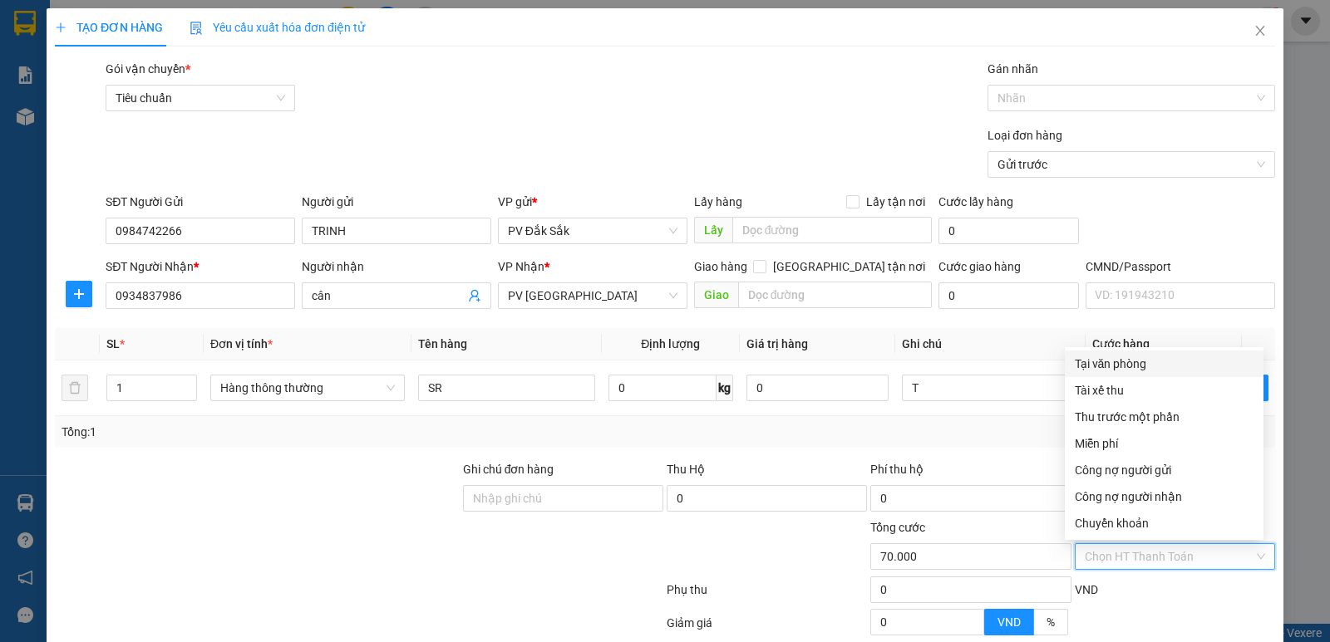
click at [1130, 367] on div "Tại văn phòng" at bounding box center [1164, 364] width 179 height 18
type input "0"
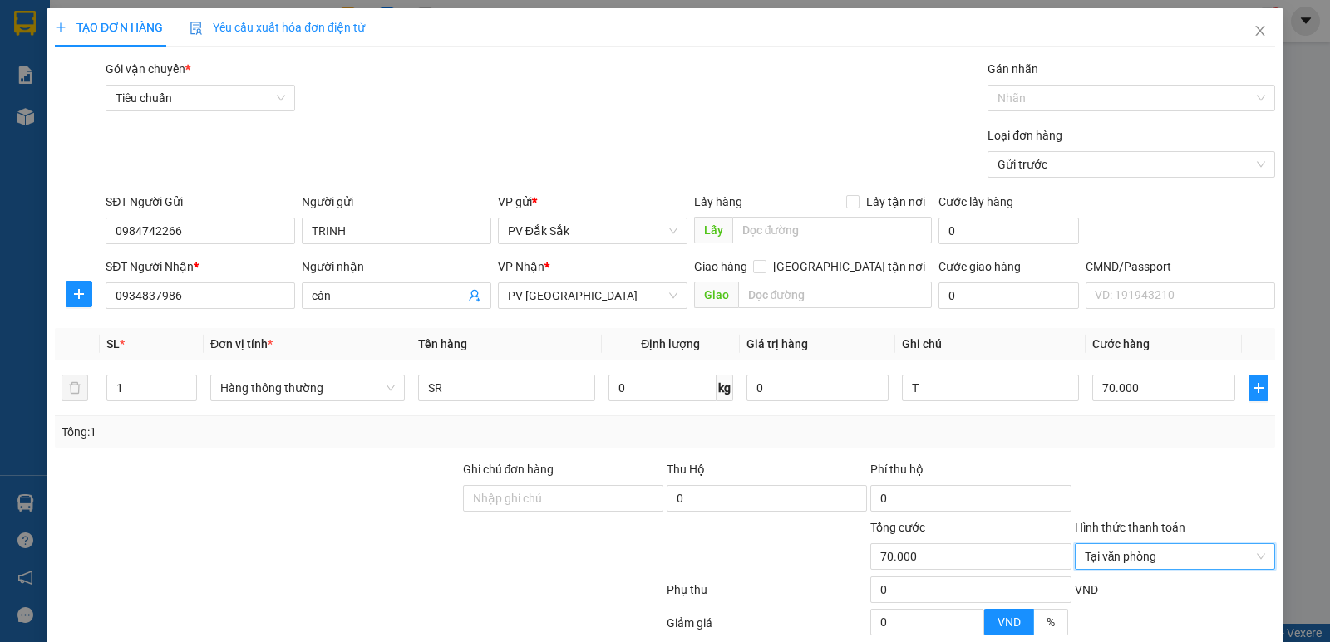
scroll to position [157, 0]
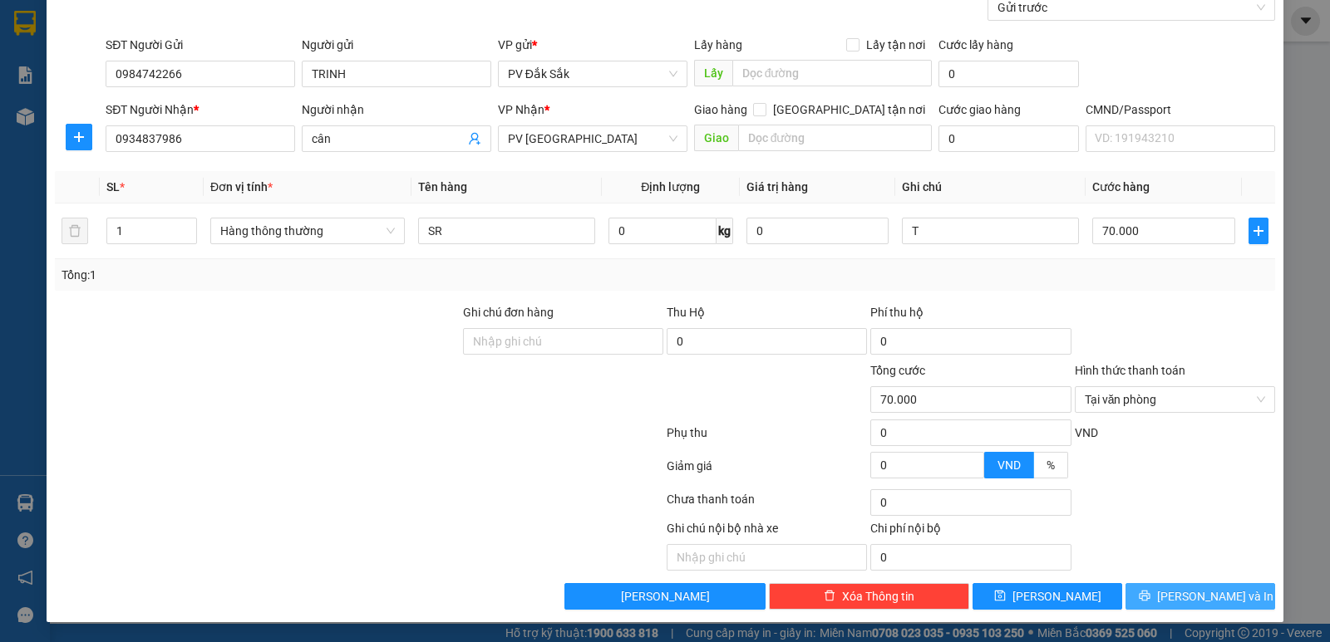
click at [1178, 598] on span "Lưu và In" at bounding box center [1215, 597] width 116 height 18
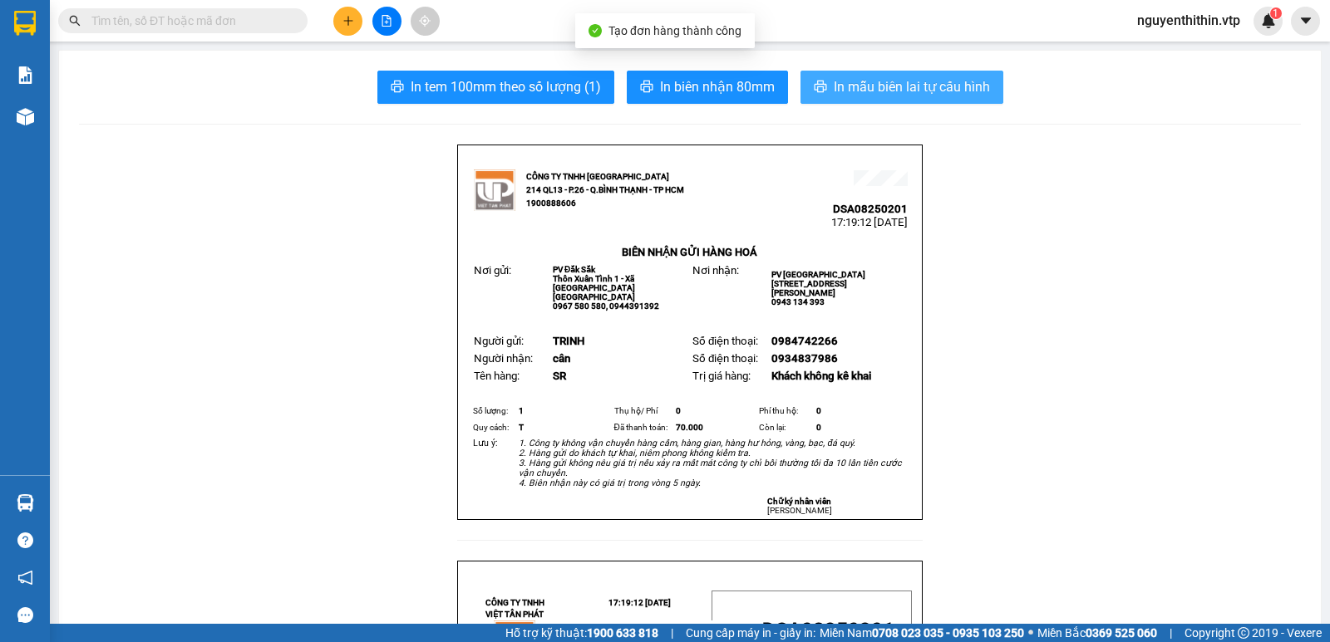
click at [933, 90] on span "In mẫu biên lai tự cấu hình" at bounding box center [912, 86] width 156 height 21
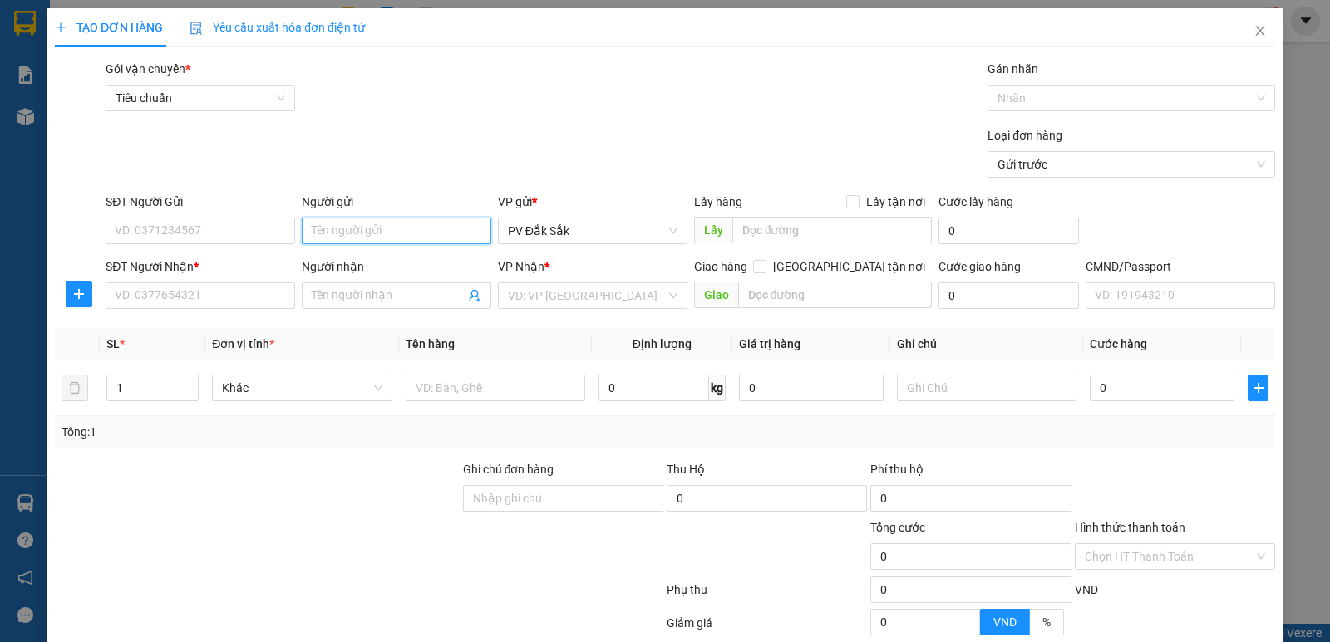
click at [322, 231] on input "Người gửi" at bounding box center [396, 231] width 189 height 27
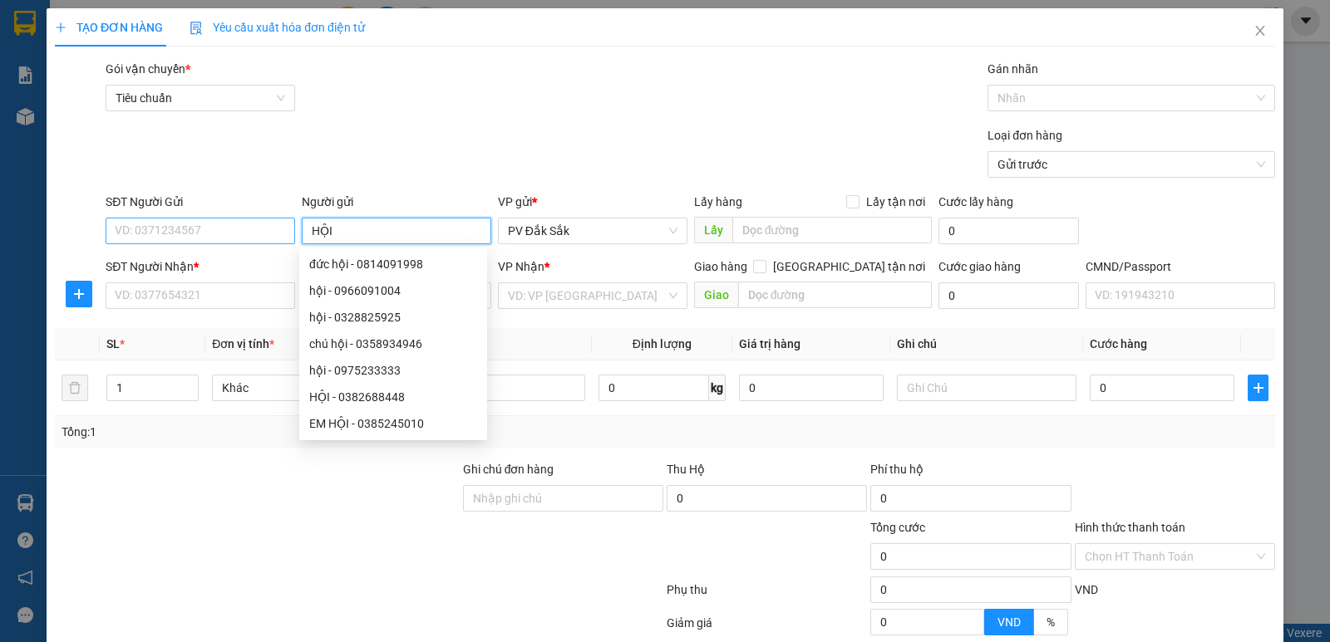
type input "HỘI"
click at [140, 228] on input "SĐT Người Gửi" at bounding box center [200, 231] width 189 height 27
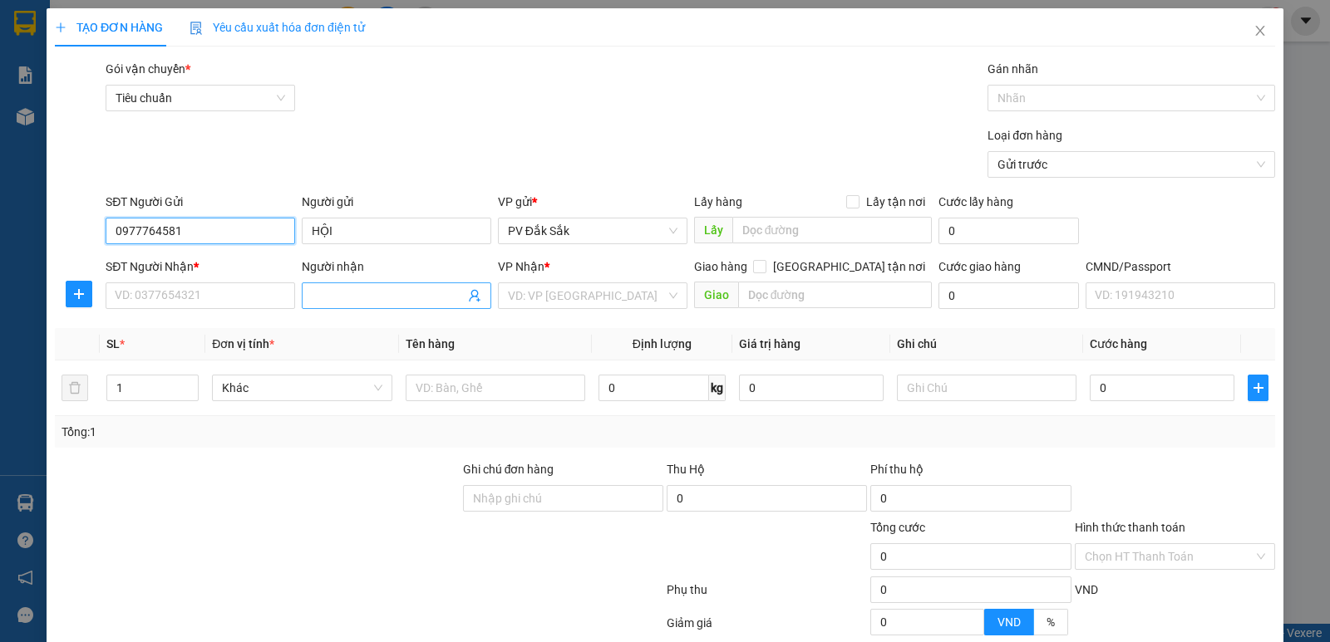
type input "0977764581"
click at [320, 296] on input "Người nhận" at bounding box center [388, 296] width 153 height 18
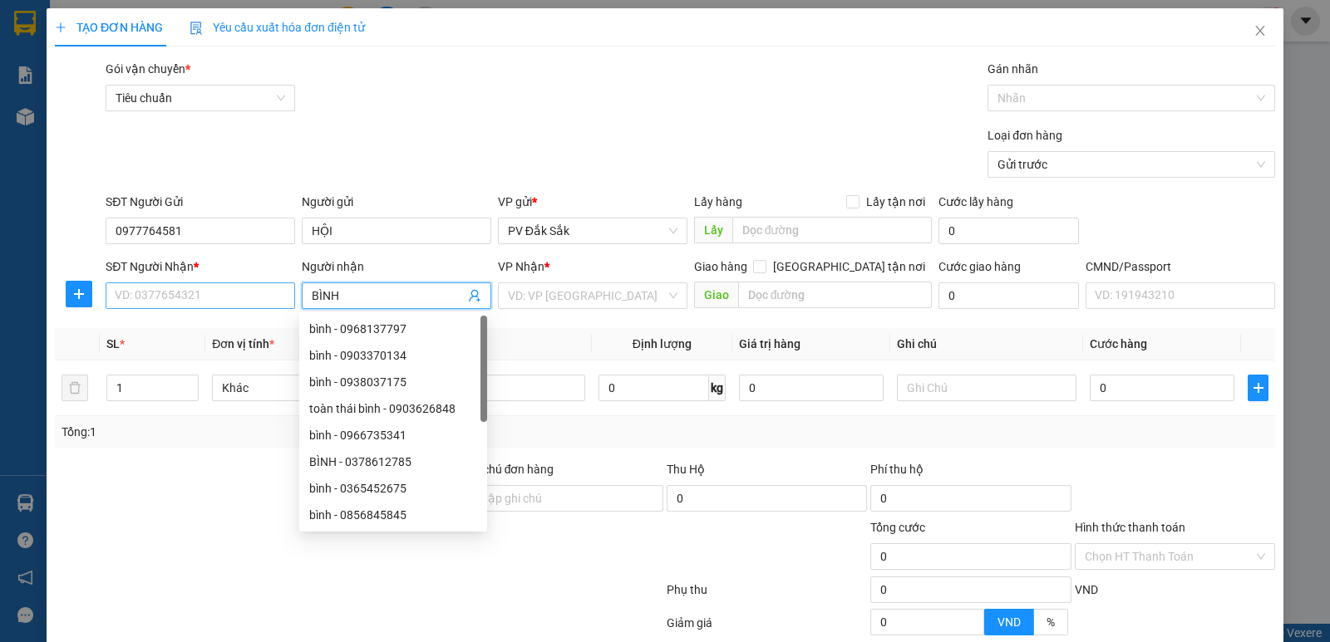
type input "BÌNH"
click at [145, 295] on input "SĐT Người Nhận *" at bounding box center [200, 296] width 189 height 27
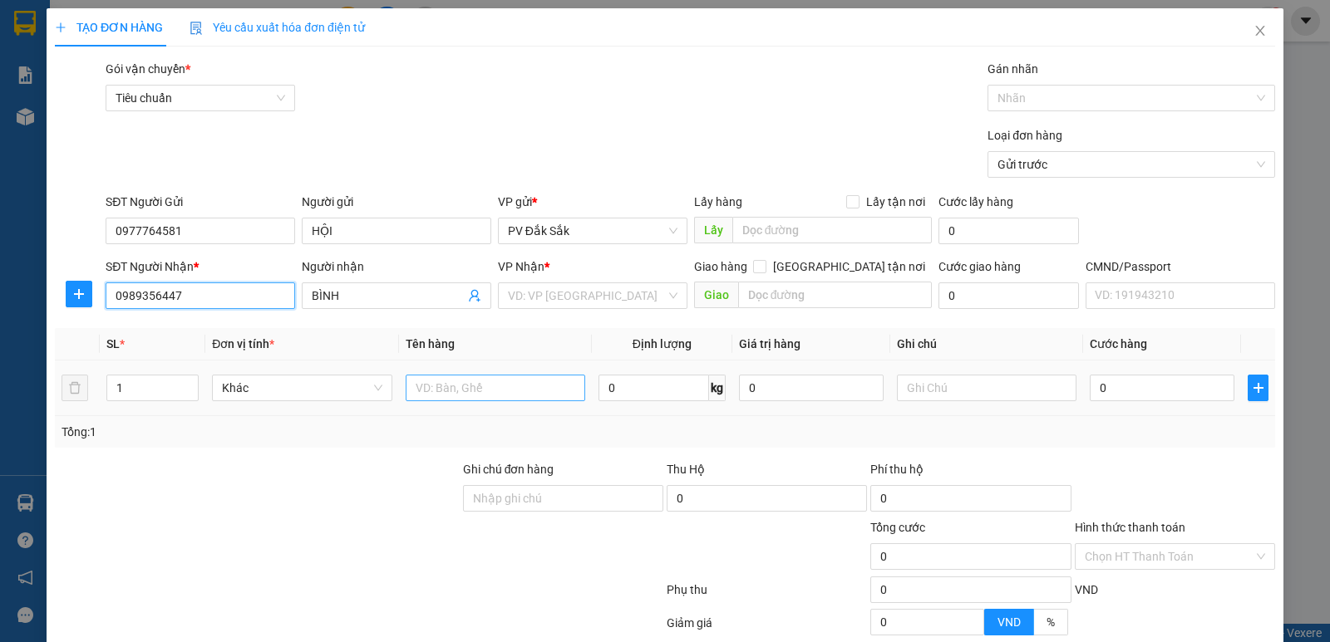
type input "0989356447"
click at [432, 388] on input "text" at bounding box center [496, 388] width 180 height 27
type input "CHIN"
click at [905, 384] on input "text" at bounding box center [987, 388] width 180 height 27
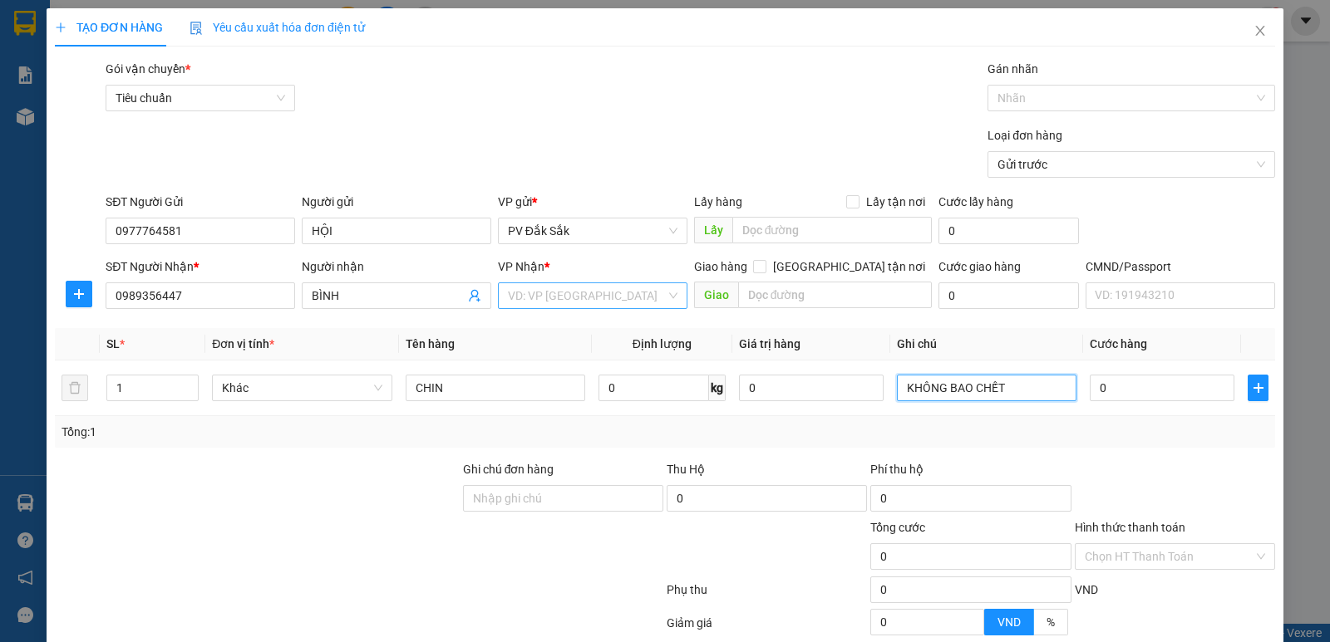
type input "KHÔNG BAO CHẾT"
click at [517, 298] on input "search" at bounding box center [587, 295] width 158 height 25
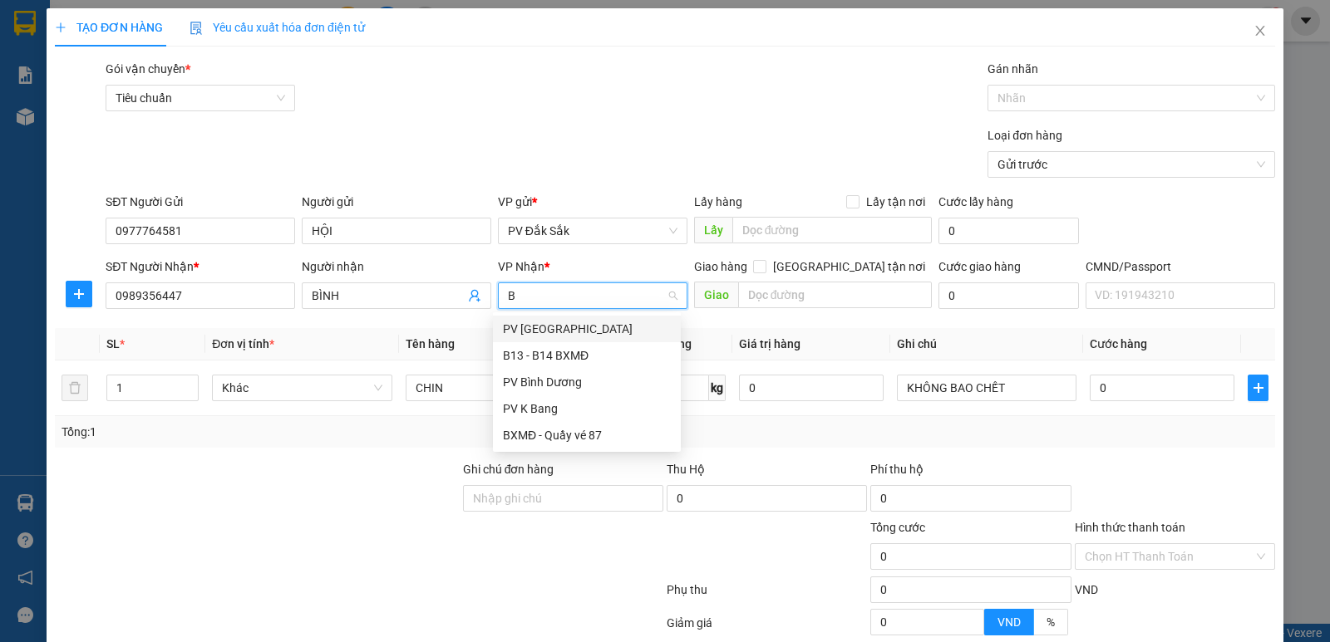
type input "BD"
click at [554, 332] on div "PV Bình Dương" at bounding box center [587, 329] width 168 height 18
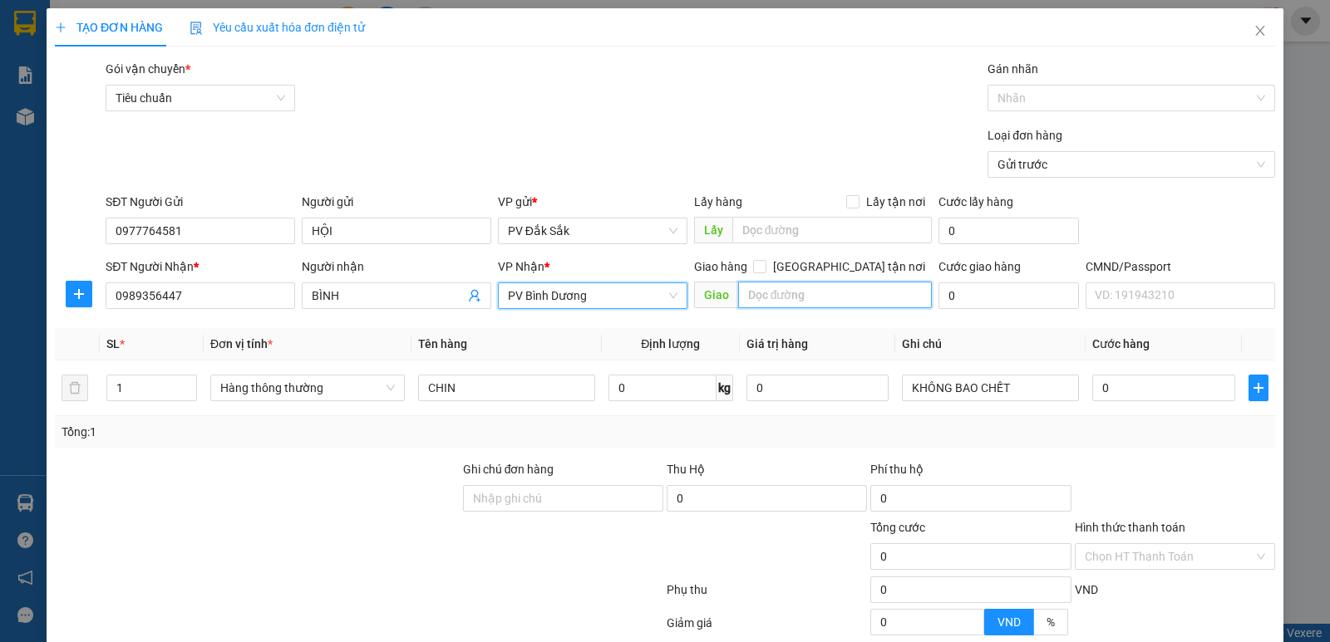
click at [758, 290] on input "text" at bounding box center [835, 295] width 194 height 27
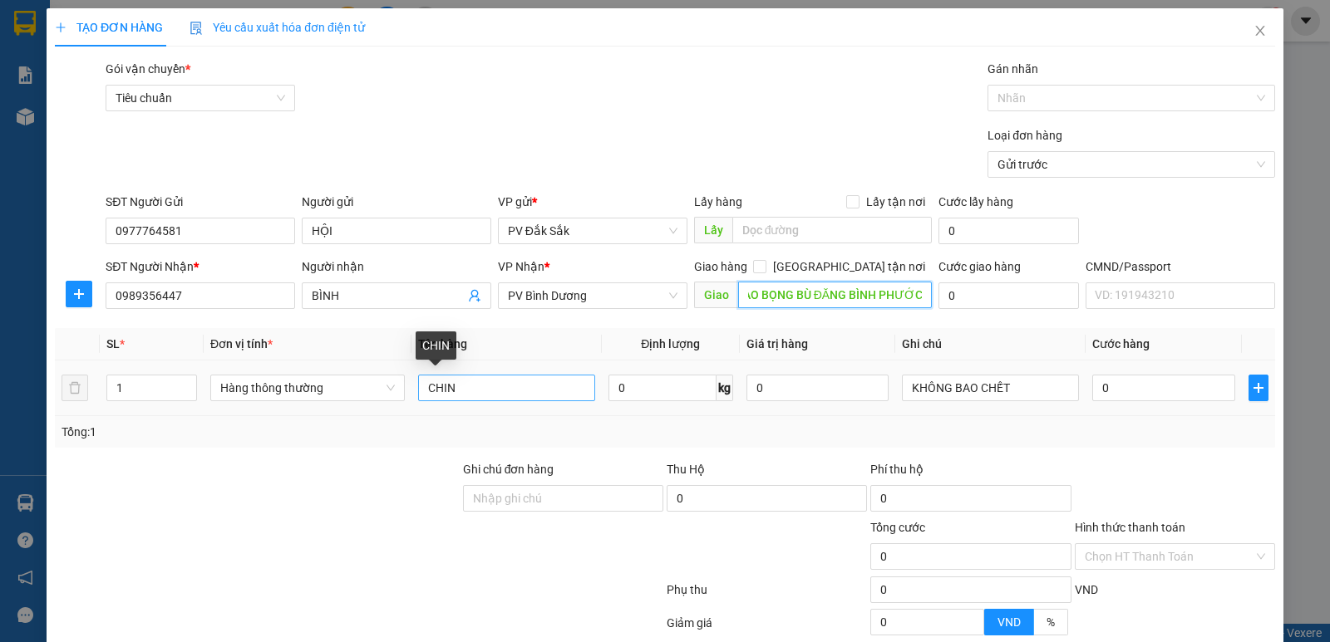
type input "SẠO BỌNG BÙ ĐĂNG BÌNH PHƯỚC"
click at [453, 386] on input "CHIN" at bounding box center [506, 388] width 177 height 27
type input "CHIM 1"
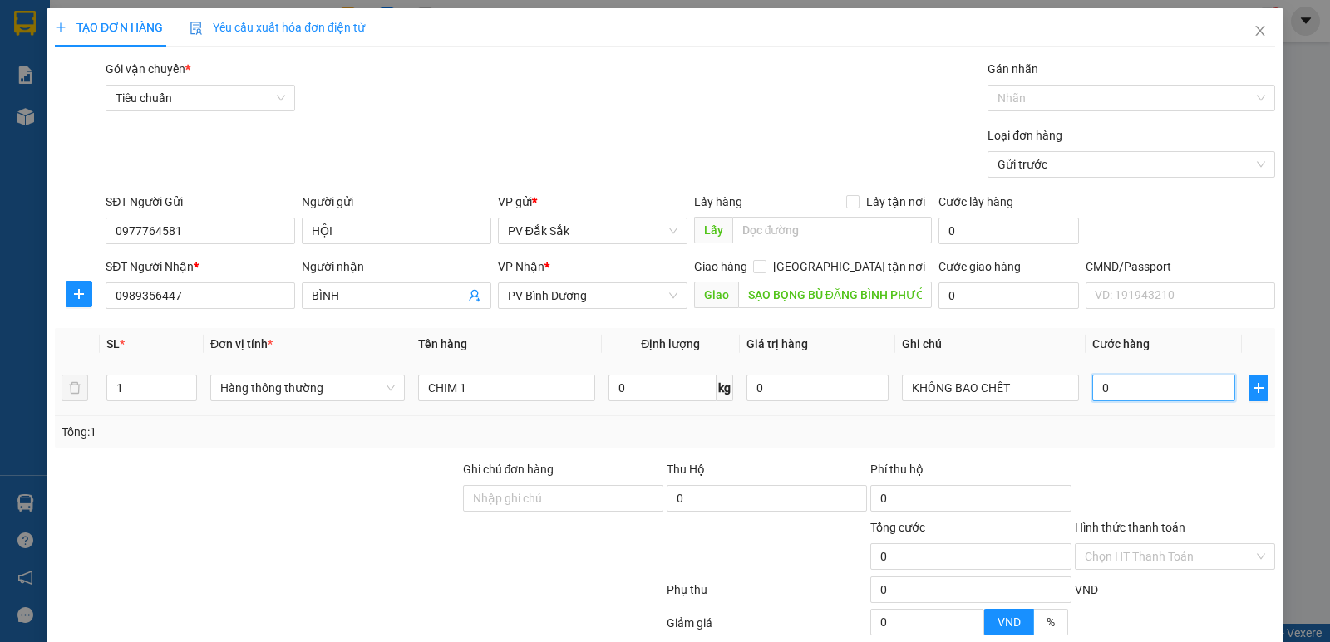
click at [1092, 391] on input "0" at bounding box center [1163, 388] width 142 height 27
type input "5"
type input "50"
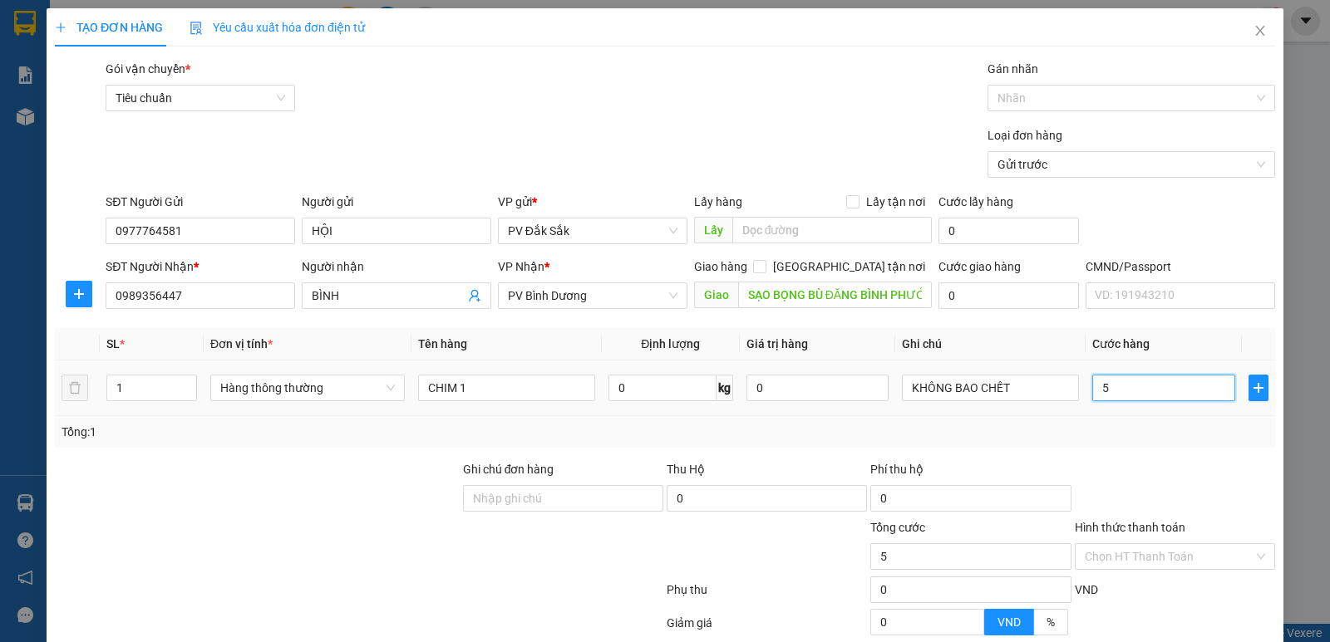
type input "50"
type input "500"
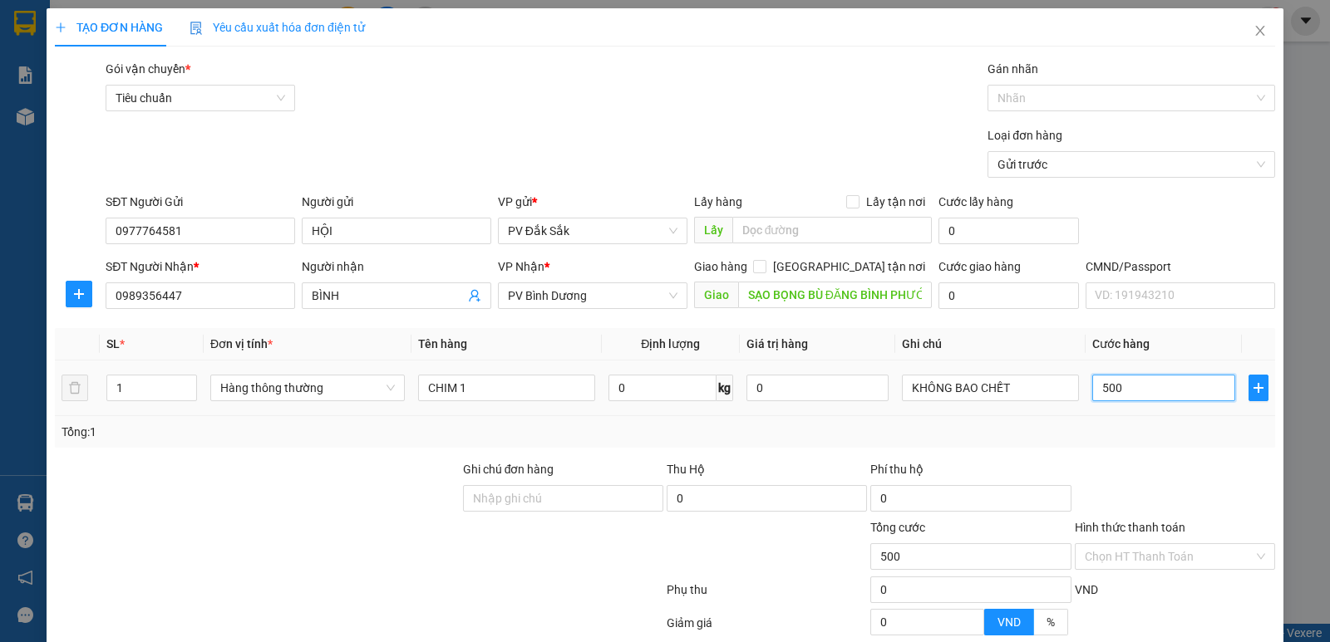
type input "5.000"
type input "50.000"
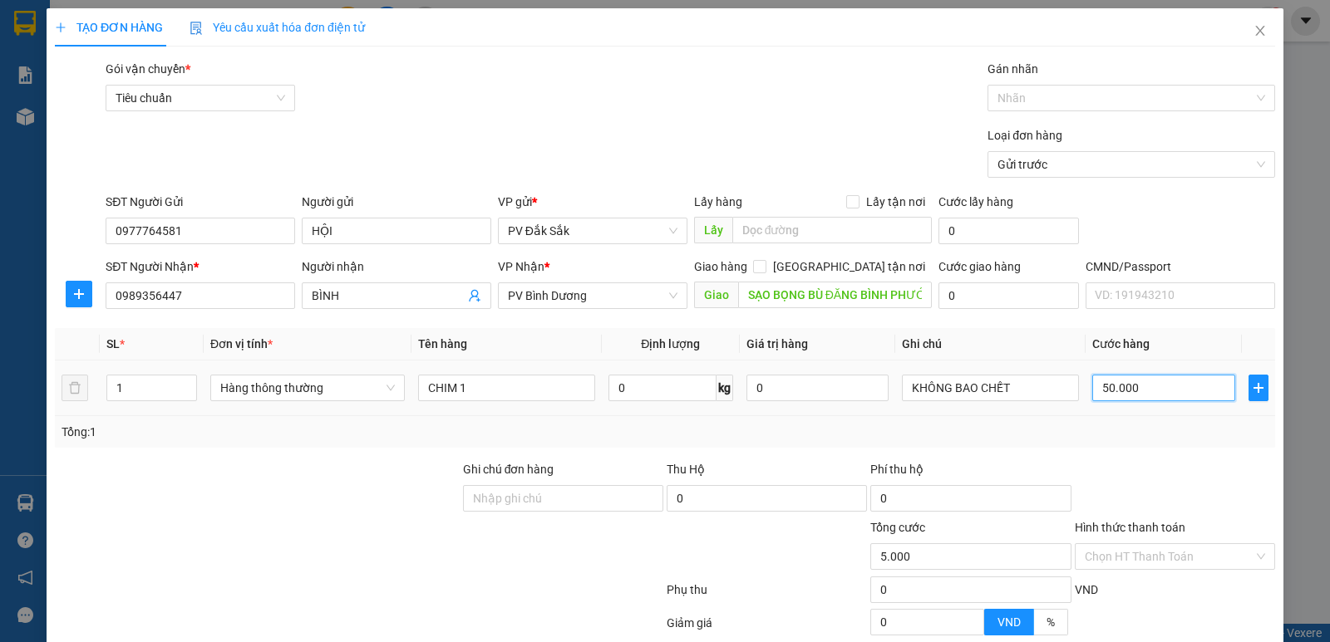
type input "50.000"
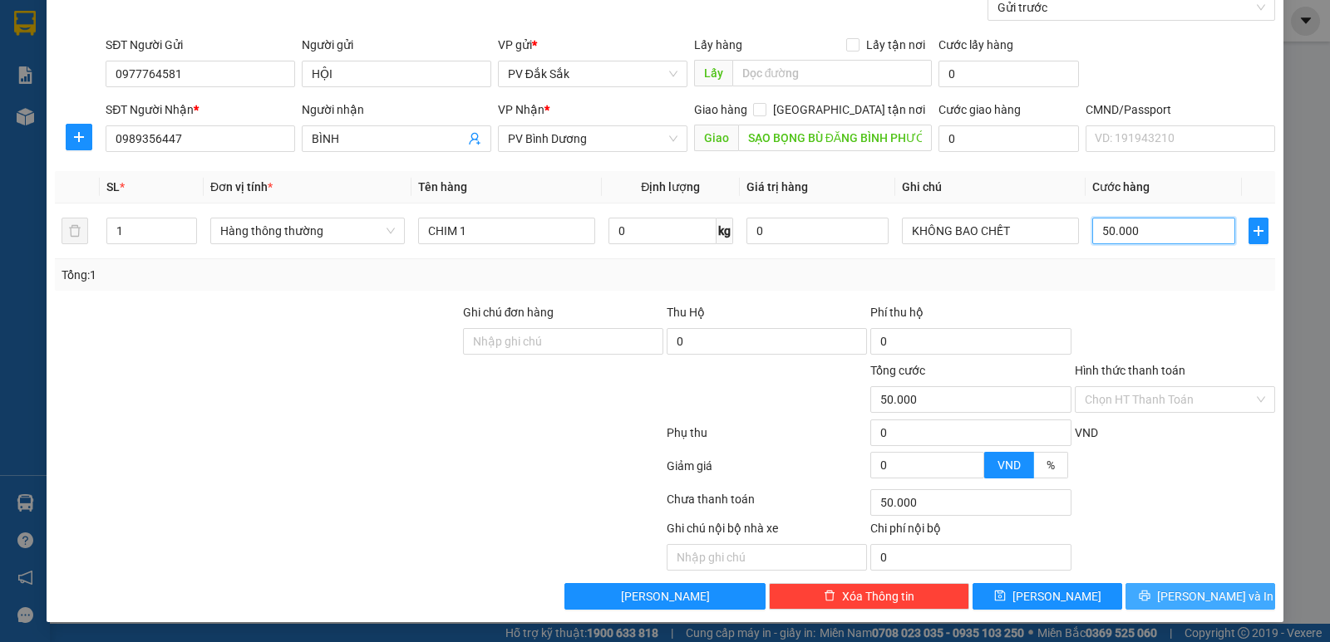
type input "50.000"
click at [1214, 600] on span "Lưu và In" at bounding box center [1215, 597] width 116 height 18
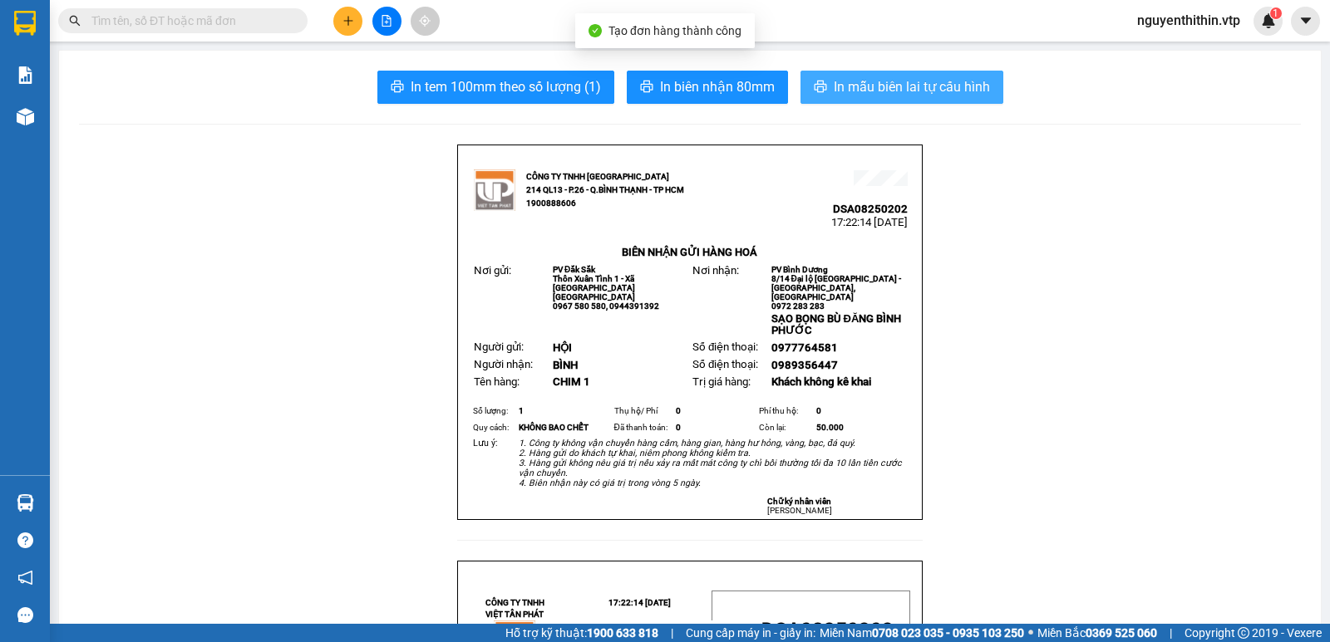
click at [909, 96] on span "In mẫu biên lai tự cấu hình" at bounding box center [912, 86] width 156 height 21
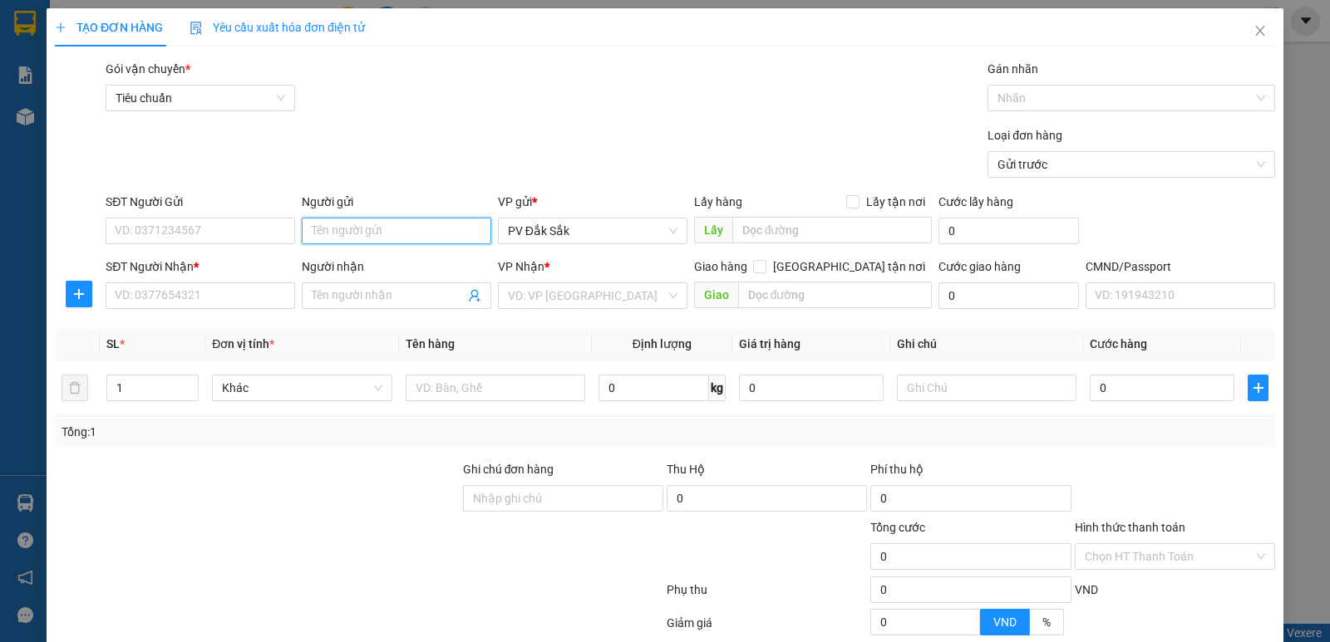
click at [331, 229] on input "Người gửi" at bounding box center [396, 231] width 189 height 27
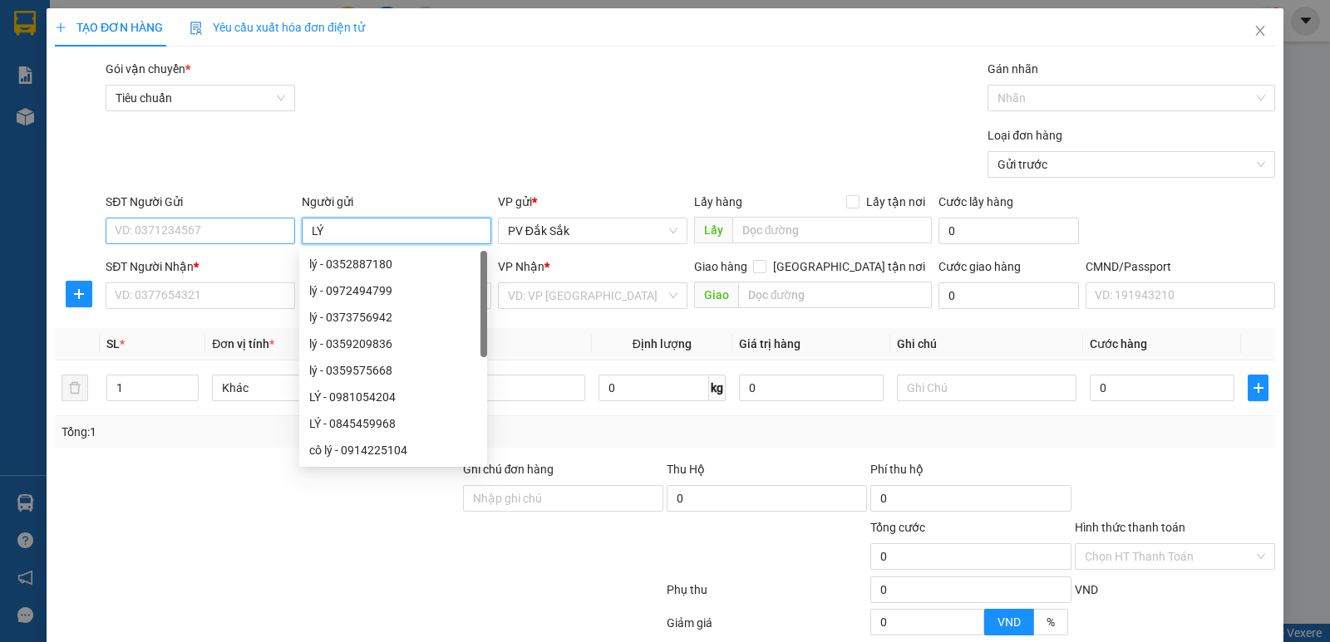
type input "LÝ"
click at [171, 226] on input "SĐT Người Gửi" at bounding box center [200, 231] width 189 height 27
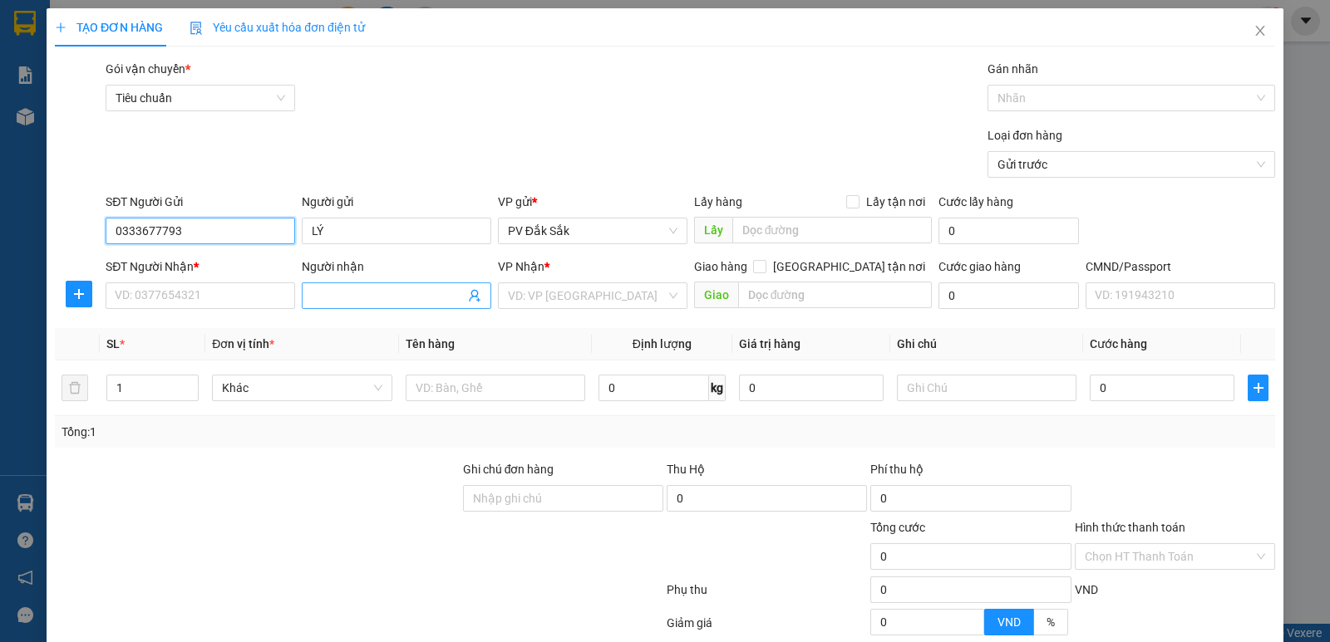
type input "0333677793"
click at [308, 298] on span at bounding box center [396, 296] width 189 height 27
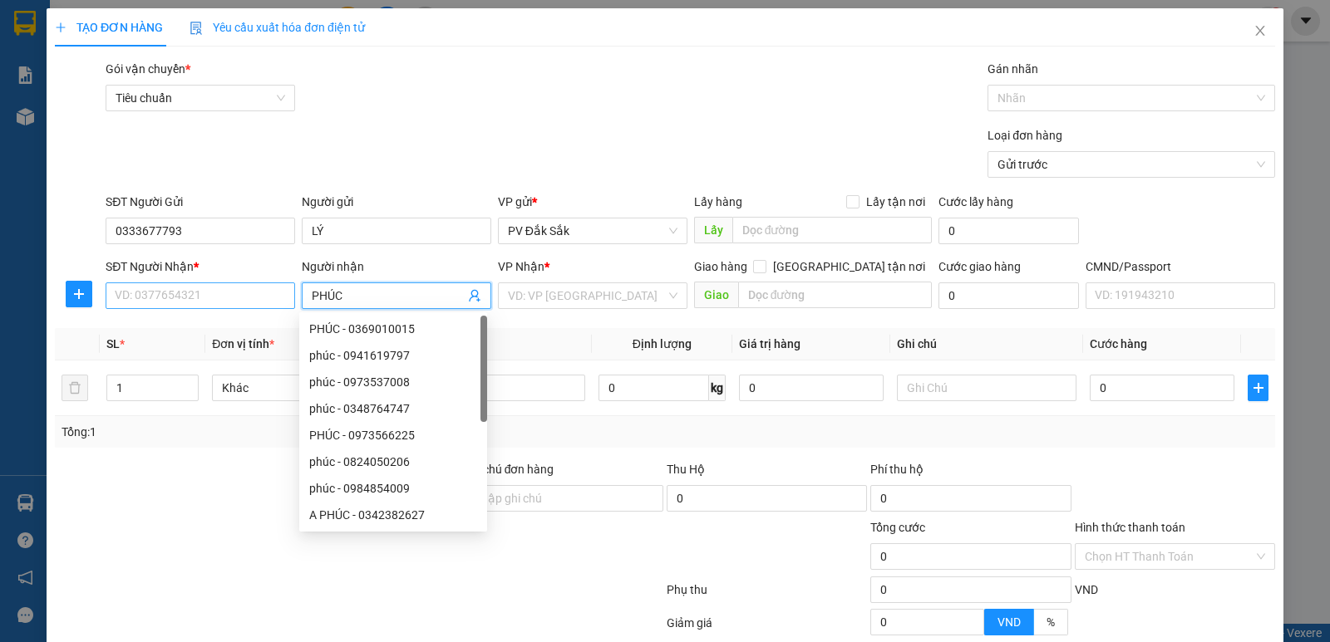
type input "PHÚC"
click at [156, 299] on input "SĐT Người Nhận *" at bounding box center [200, 296] width 189 height 27
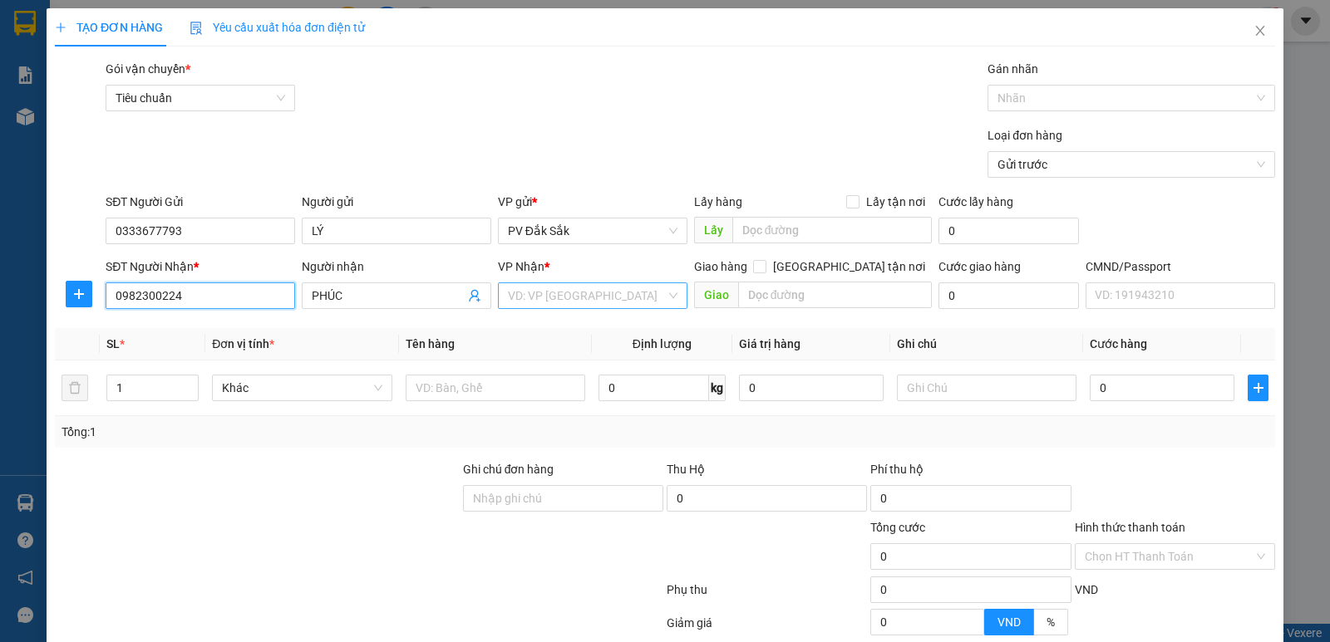
type input "0982300224"
click at [537, 295] on input "search" at bounding box center [587, 295] width 158 height 25
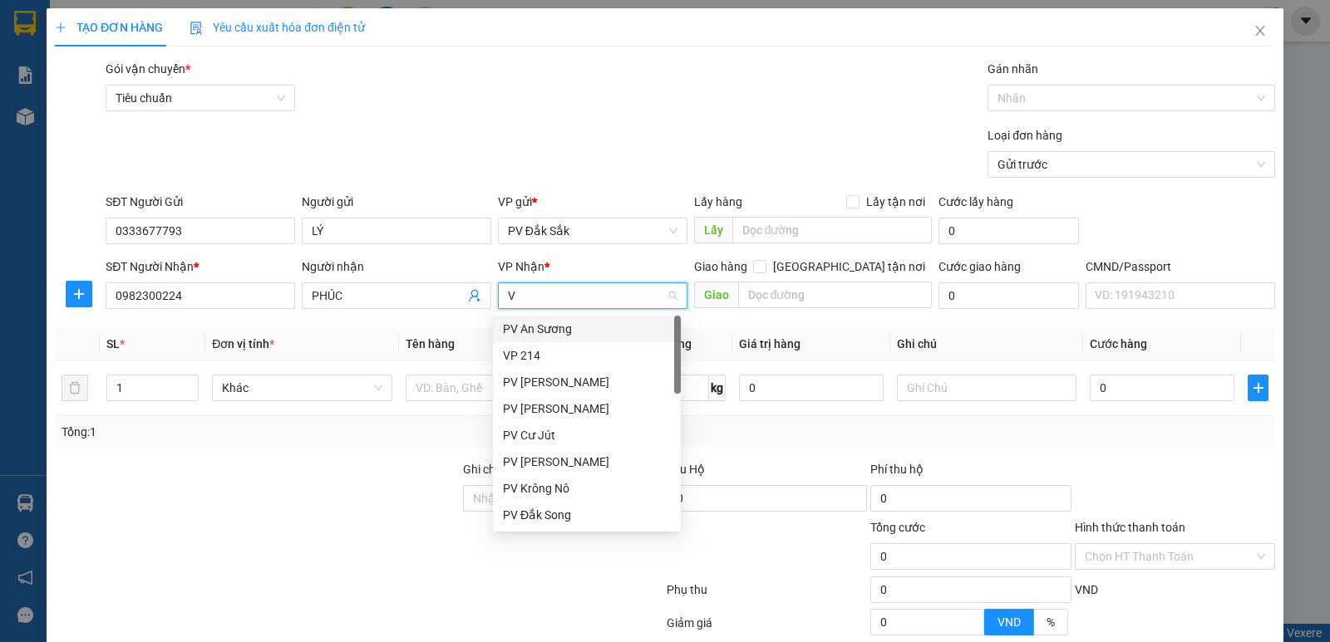
type input "VP"
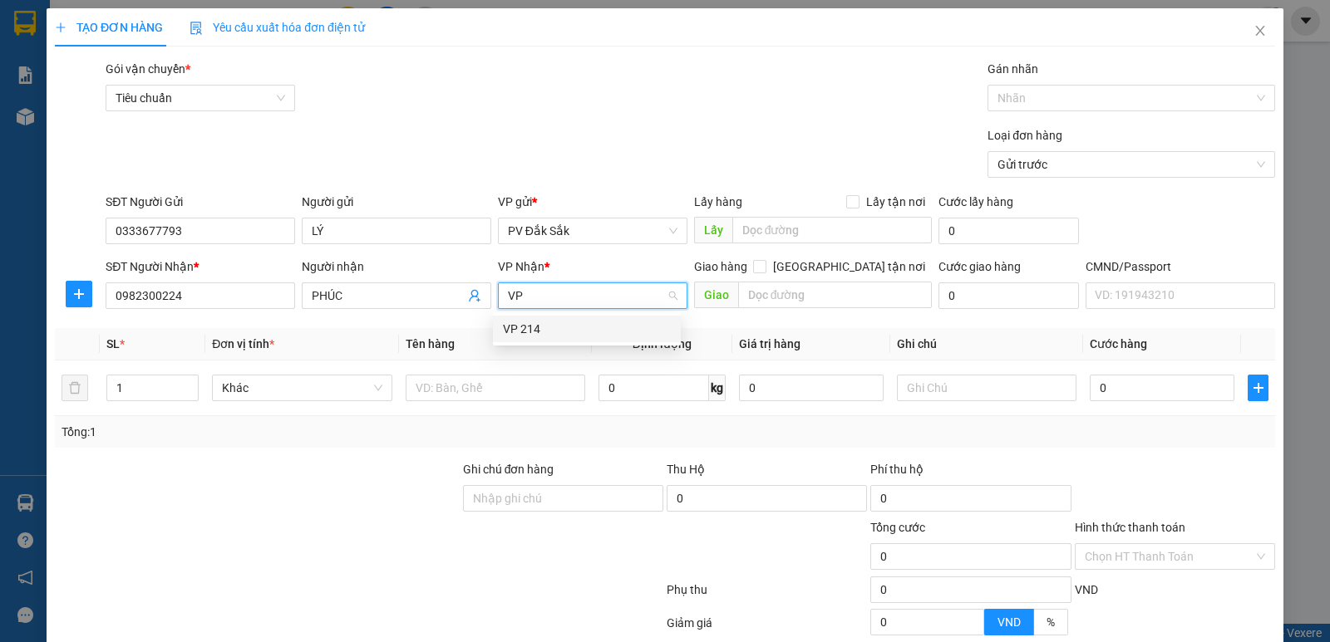
click at [521, 322] on div "VP 214" at bounding box center [587, 329] width 168 height 18
click at [127, 394] on input "1" at bounding box center [151, 388] width 89 height 25
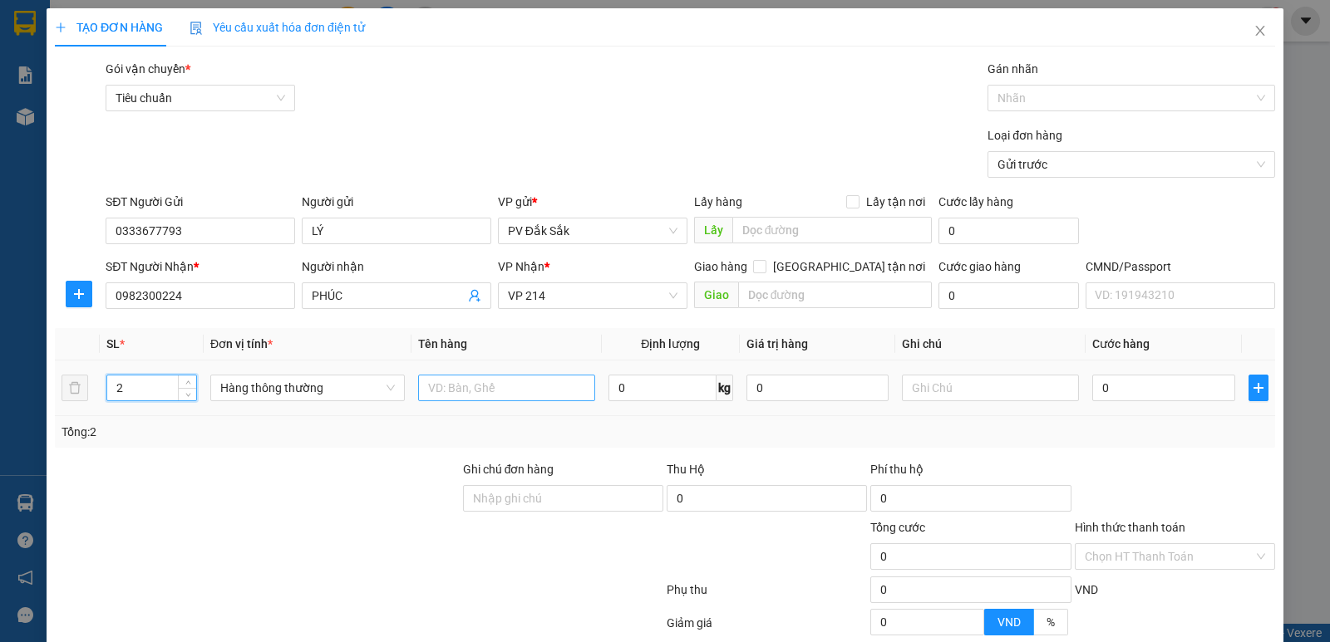
type input "2"
click at [423, 390] on input "text" at bounding box center [506, 388] width 177 height 27
type input "GẠO -GÀ"
click at [913, 382] on input "text" at bounding box center [990, 388] width 177 height 27
click at [1255, 34] on icon "close" at bounding box center [1259, 31] width 9 height 10
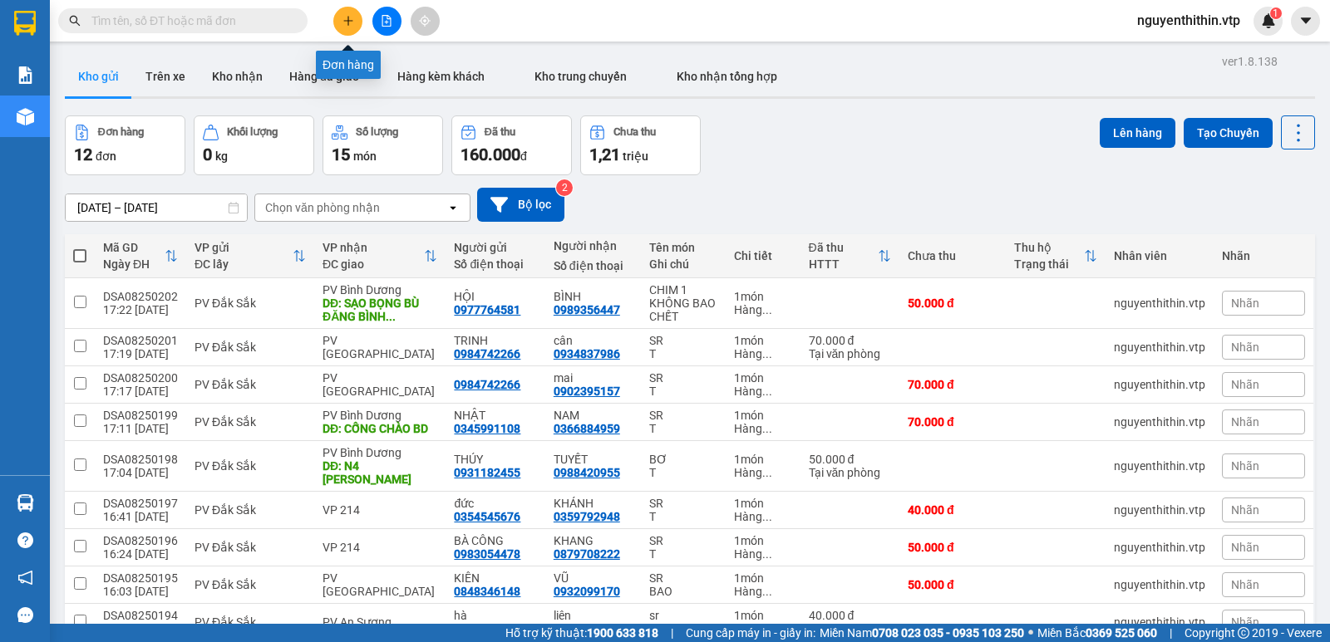
click at [345, 24] on icon "plus" at bounding box center [348, 21] width 12 height 12
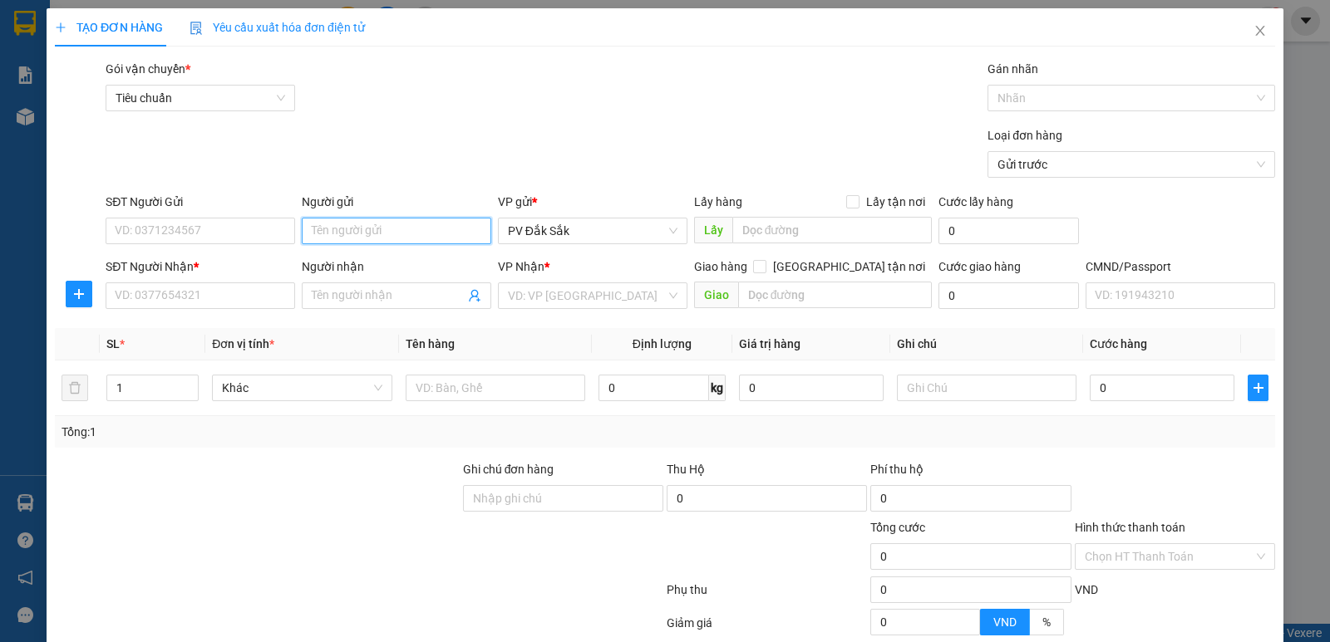
click at [332, 237] on input "Người gửi" at bounding box center [396, 231] width 189 height 27
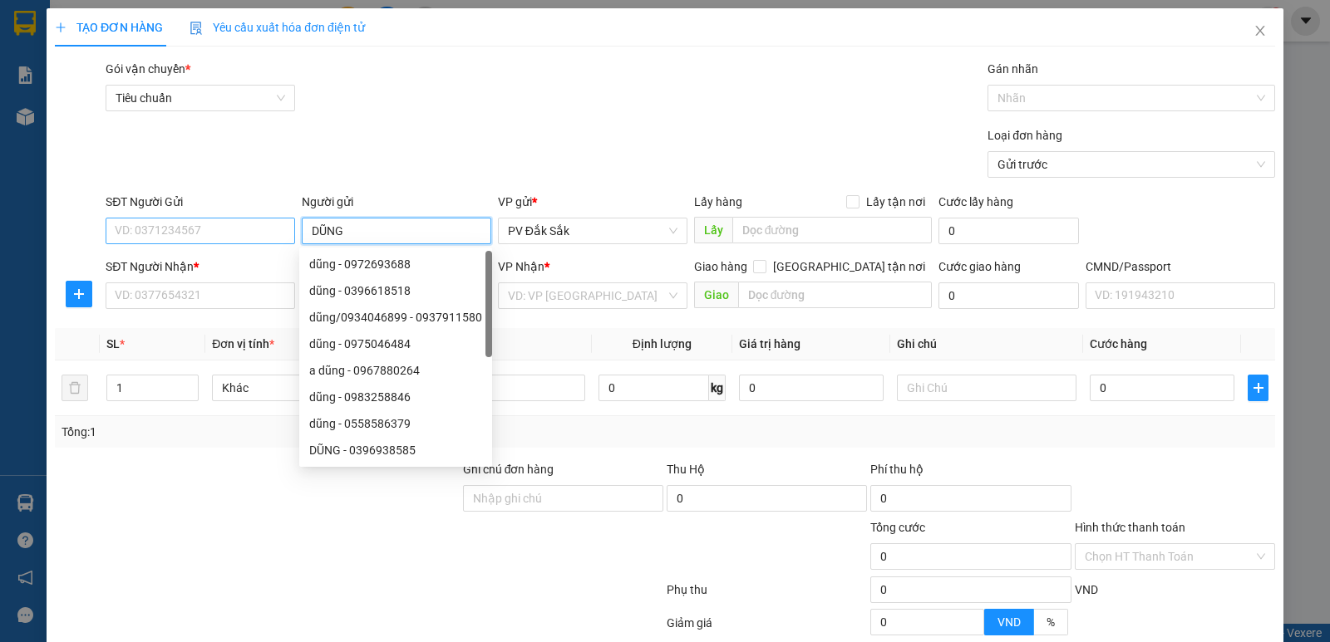
type input "DŨNG"
click at [140, 230] on input "SĐT Người Gửi" at bounding box center [200, 231] width 189 height 27
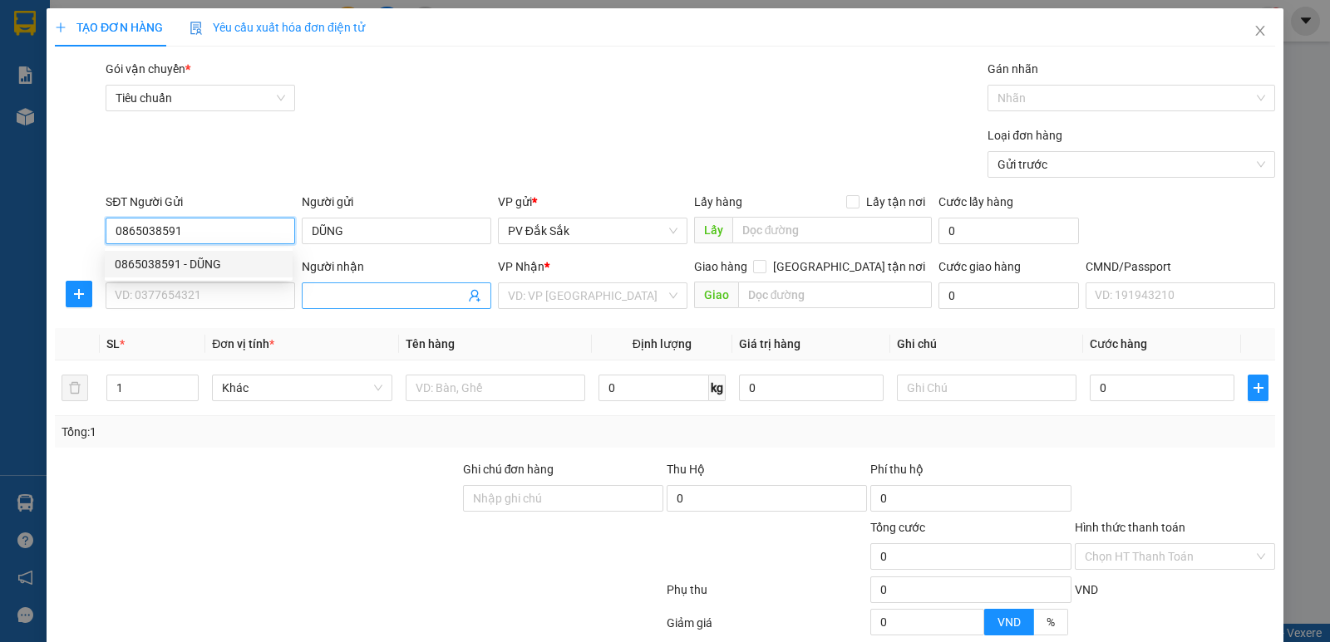
type input "0865038591"
click at [328, 295] on input "Người nhận" at bounding box center [388, 296] width 153 height 18
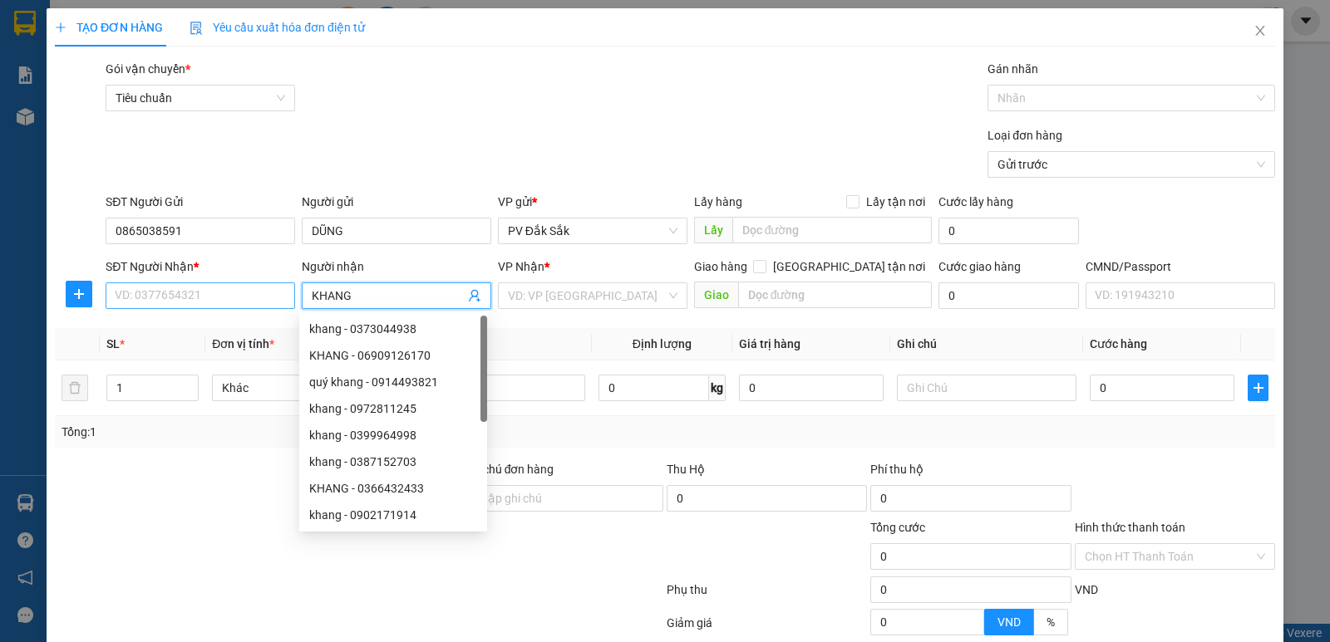
type input "KHANG"
click at [130, 285] on input "SĐT Người Nhận *" at bounding box center [200, 296] width 189 height 27
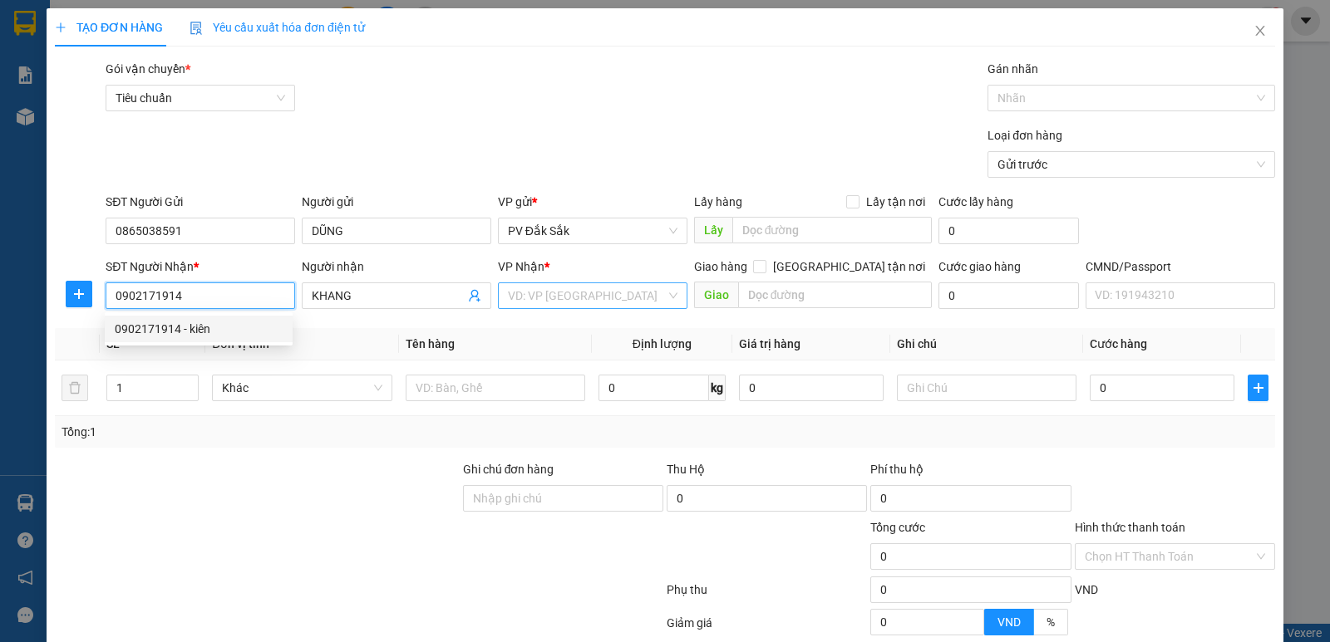
type input "0902171914"
click at [536, 299] on input "search" at bounding box center [587, 295] width 158 height 25
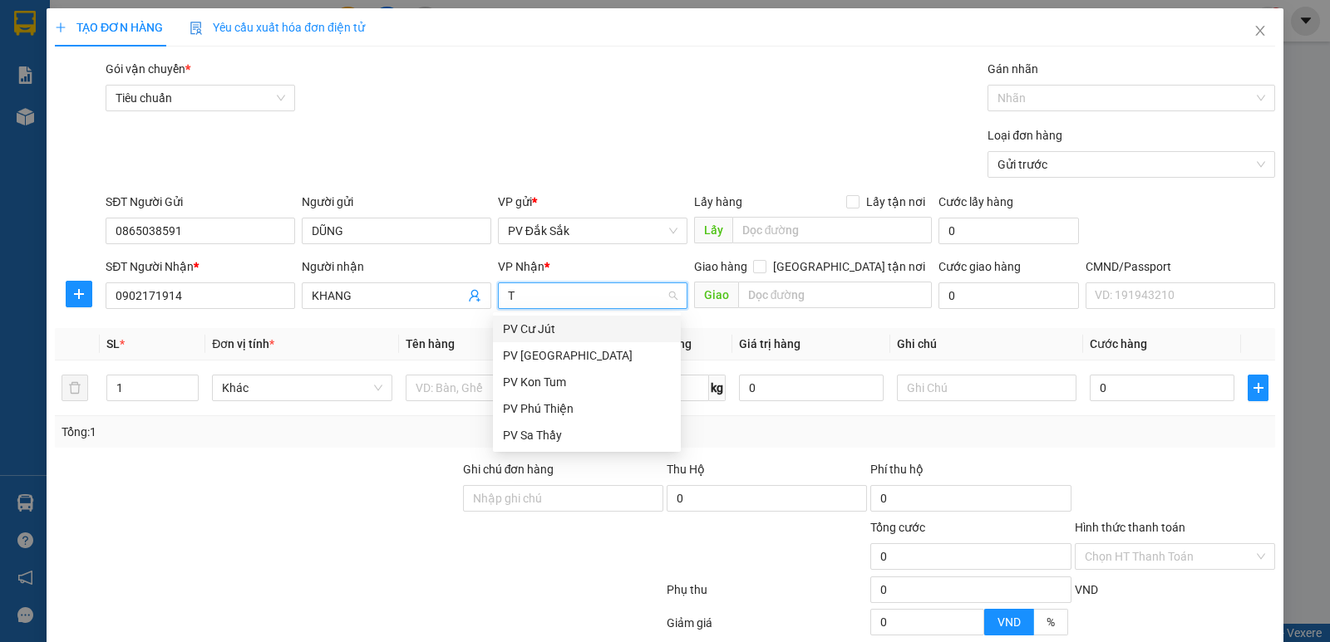
type input "TB"
click at [545, 333] on div "PV Tân Bình" at bounding box center [587, 329] width 168 height 18
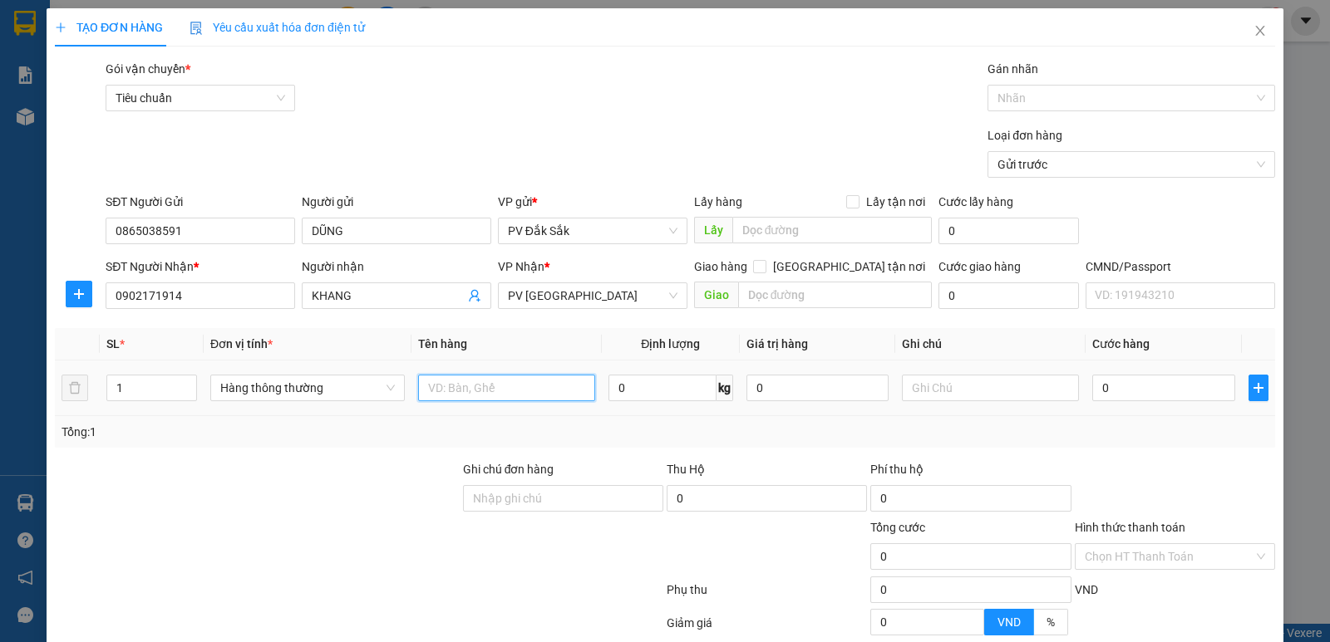
click at [448, 386] on input "text" at bounding box center [506, 388] width 177 height 27
type input "SR"
click at [902, 386] on input "text" at bounding box center [990, 388] width 177 height 27
type input "BAO"
click at [1100, 388] on input "0" at bounding box center [1163, 388] width 142 height 27
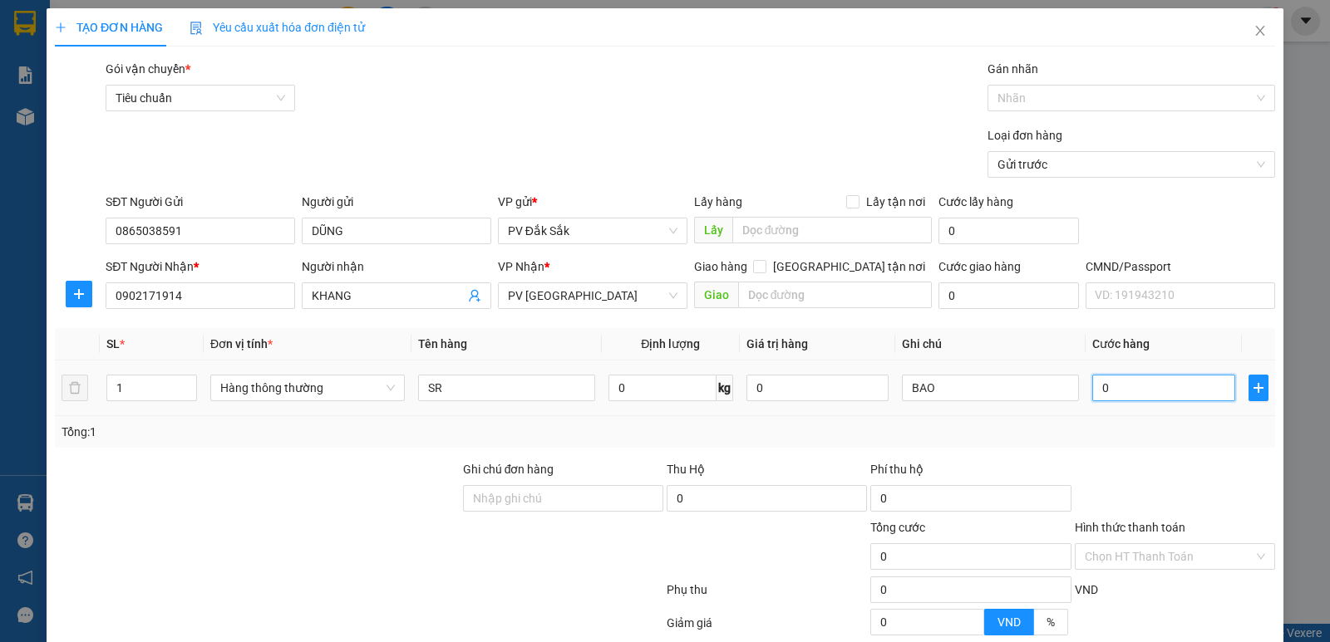
type input "1"
type input "10"
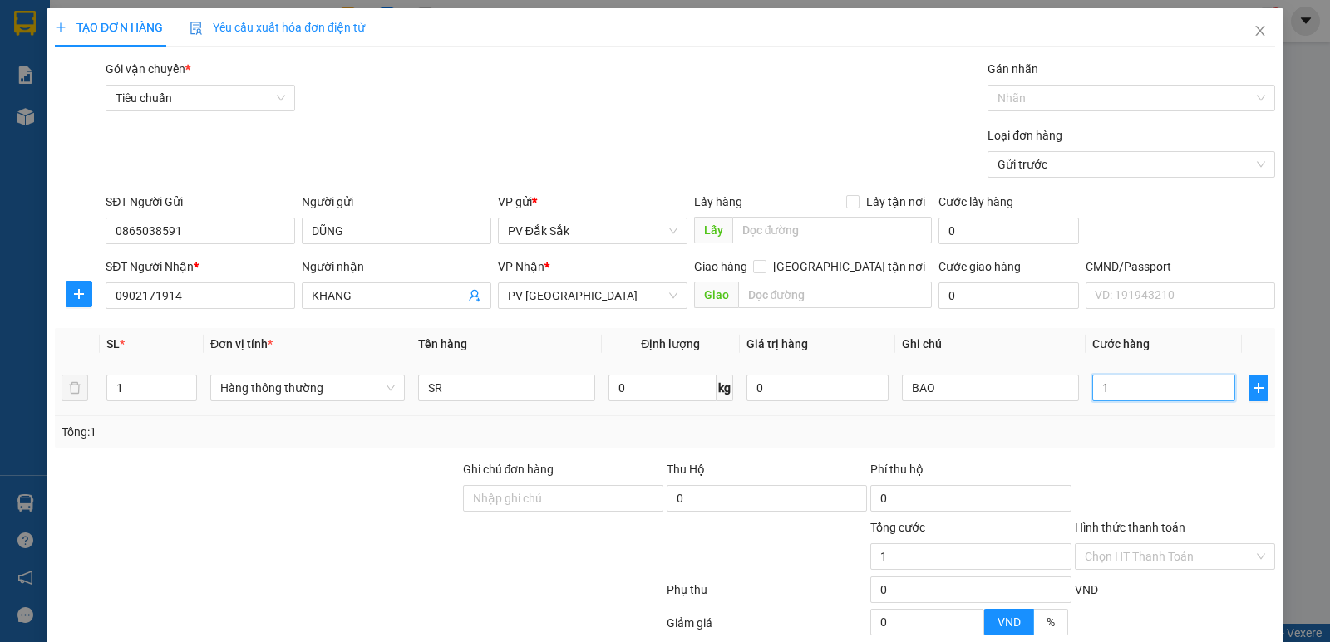
type input "10"
type input "100"
type input "1.000"
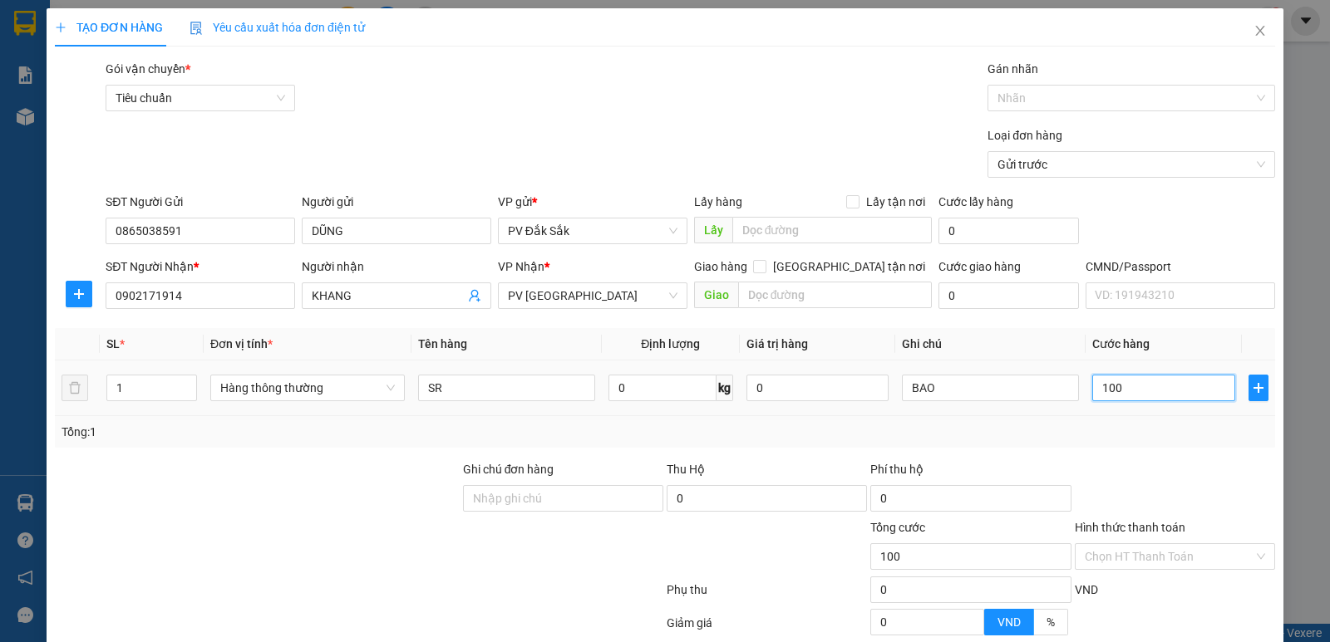
type input "1.000"
type input "10.000"
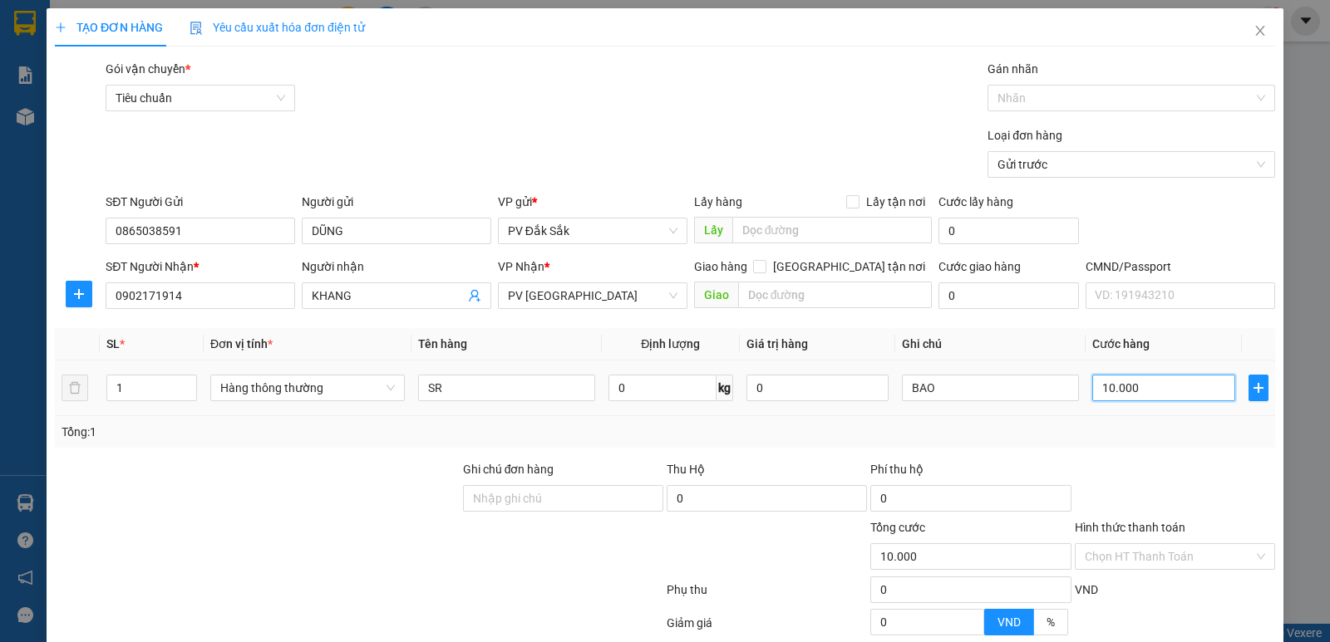
type input "100.000"
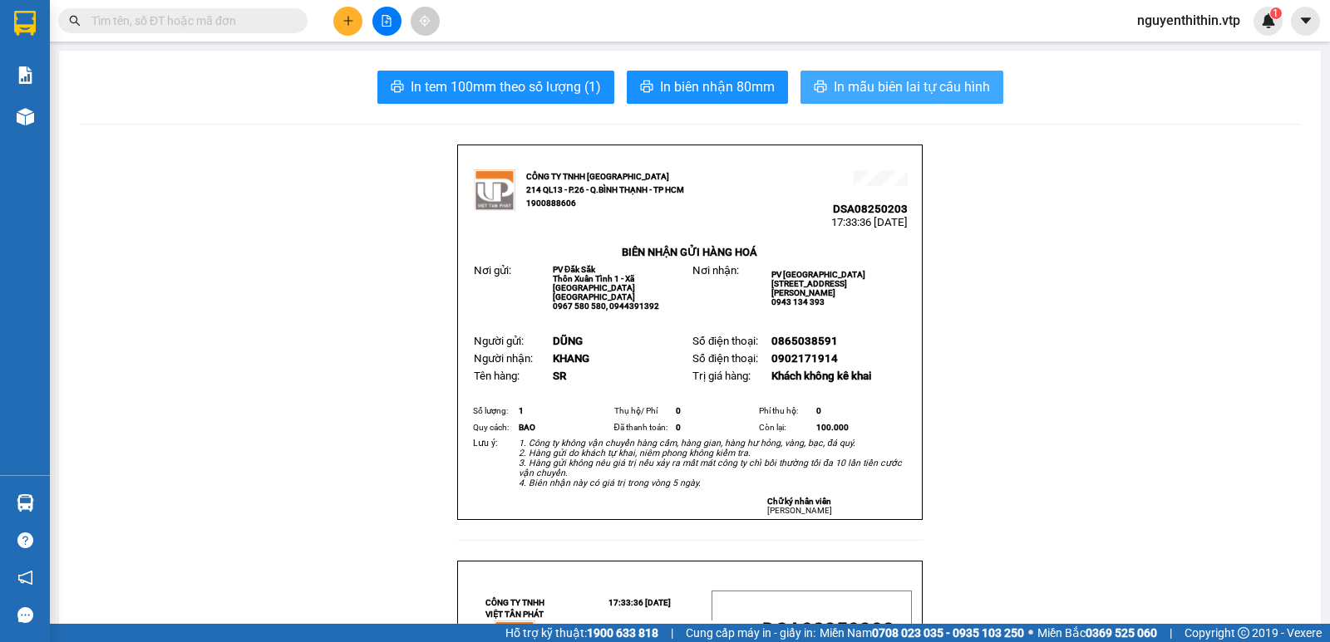
click at [915, 91] on span "In mẫu biên lai tự cấu hình" at bounding box center [912, 86] width 156 height 21
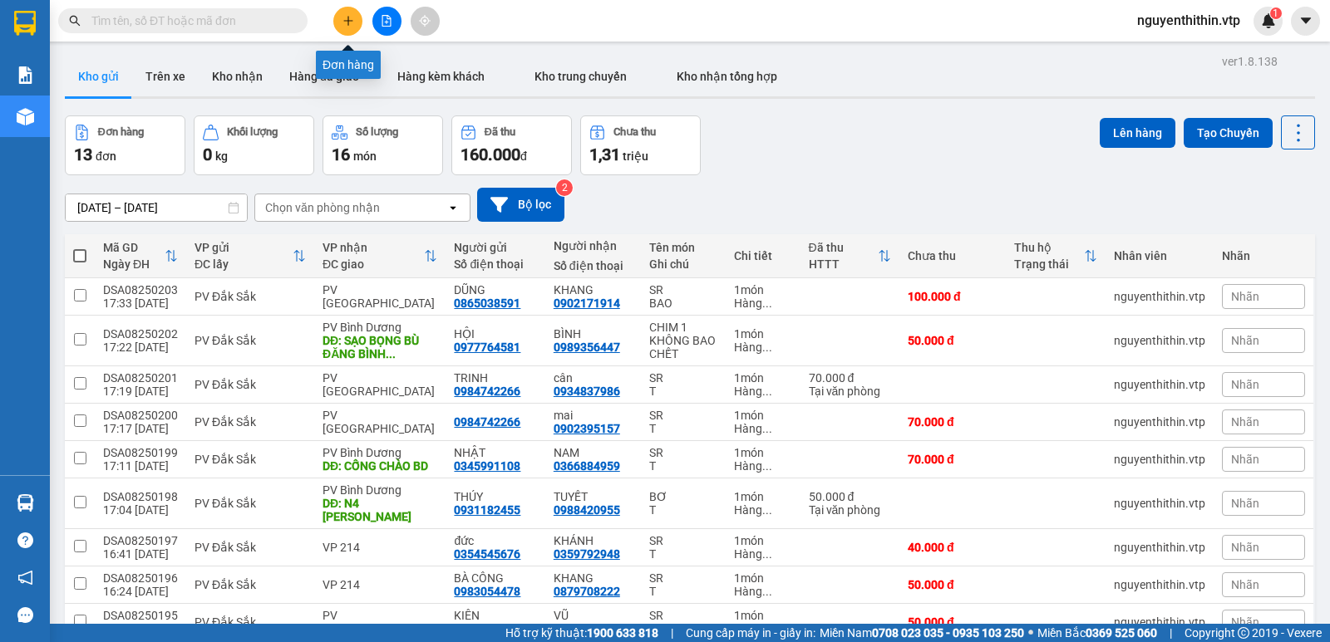
click at [356, 23] on button at bounding box center [347, 21] width 29 height 29
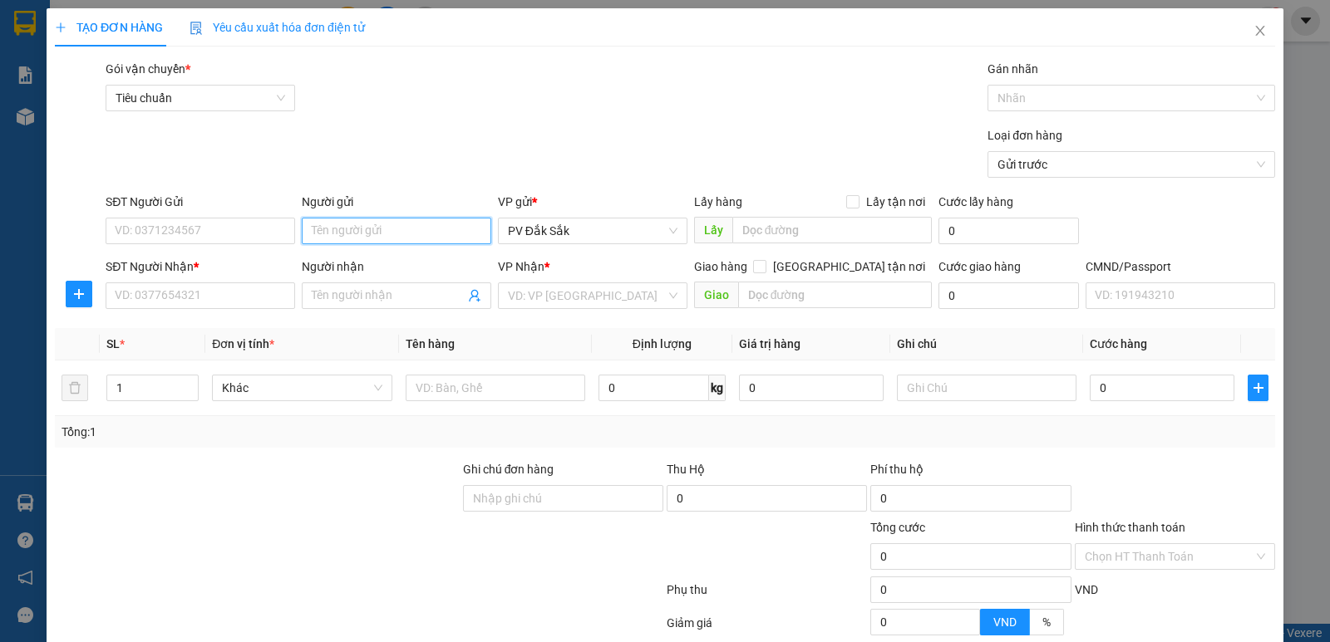
click at [344, 224] on input "Người gửi" at bounding box center [396, 231] width 189 height 27
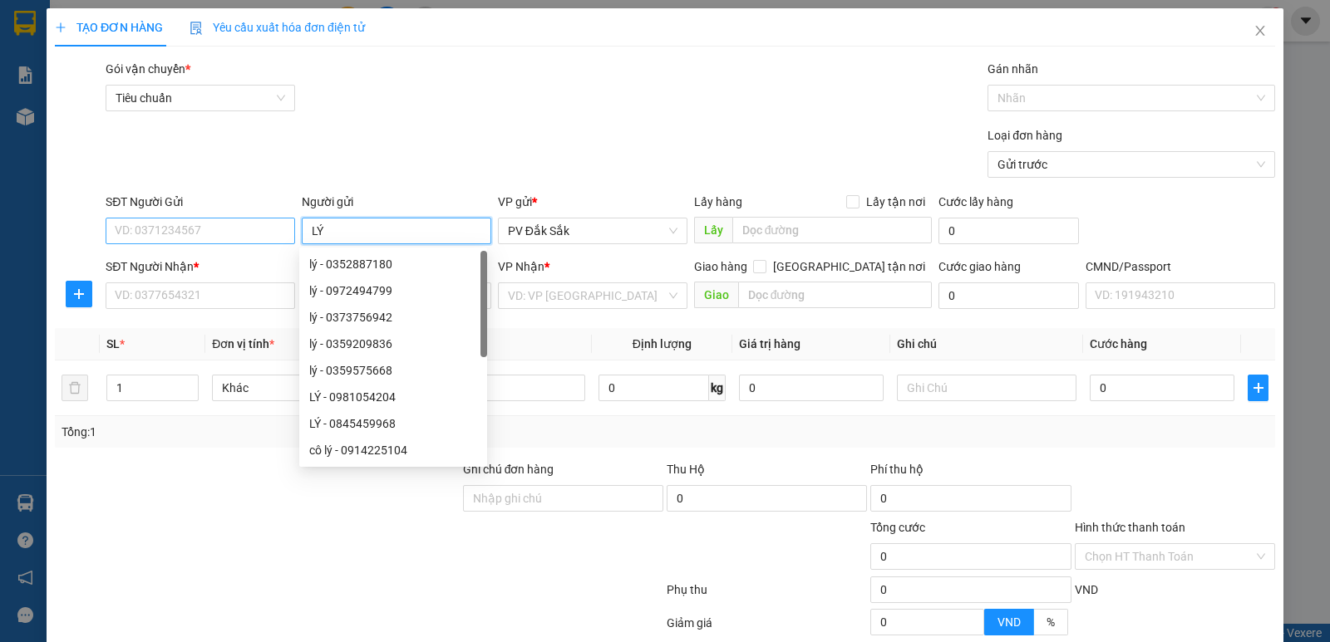
type input "LÝ"
click at [167, 239] on input "SĐT Người Gửi" at bounding box center [200, 231] width 189 height 27
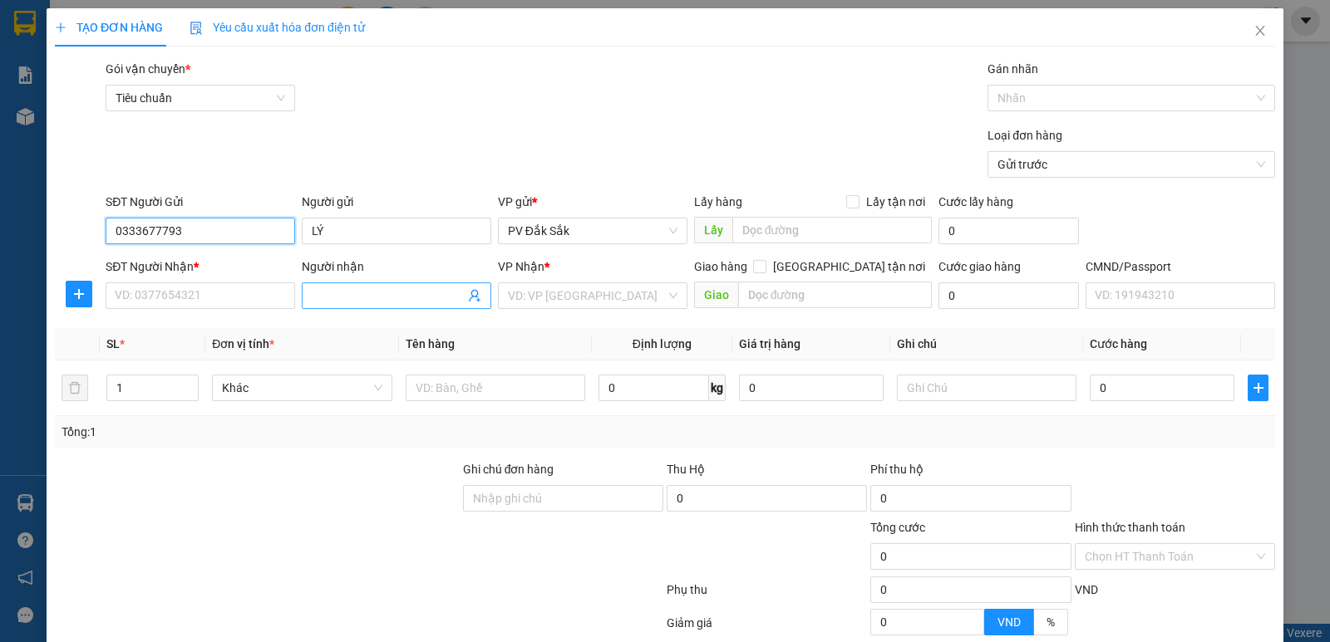
type input "0333677793"
click at [327, 283] on span at bounding box center [396, 296] width 189 height 27
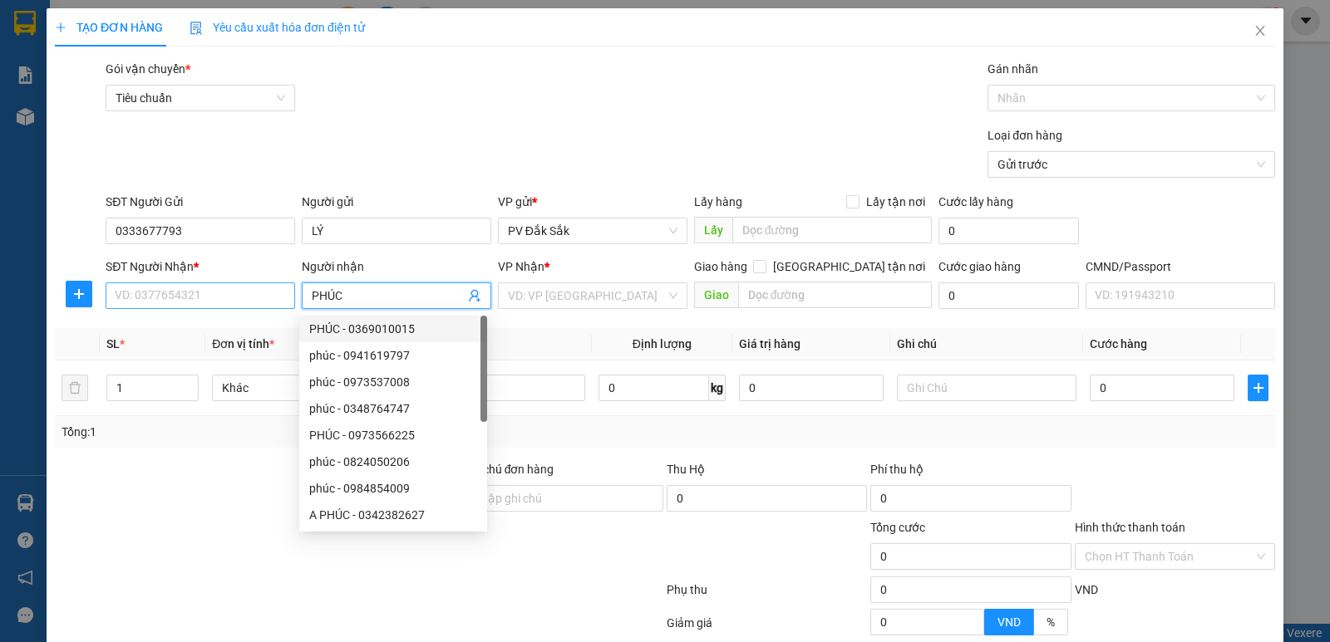
type input "PHÚC"
click at [128, 300] on input "SĐT Người Nhận *" at bounding box center [200, 296] width 189 height 27
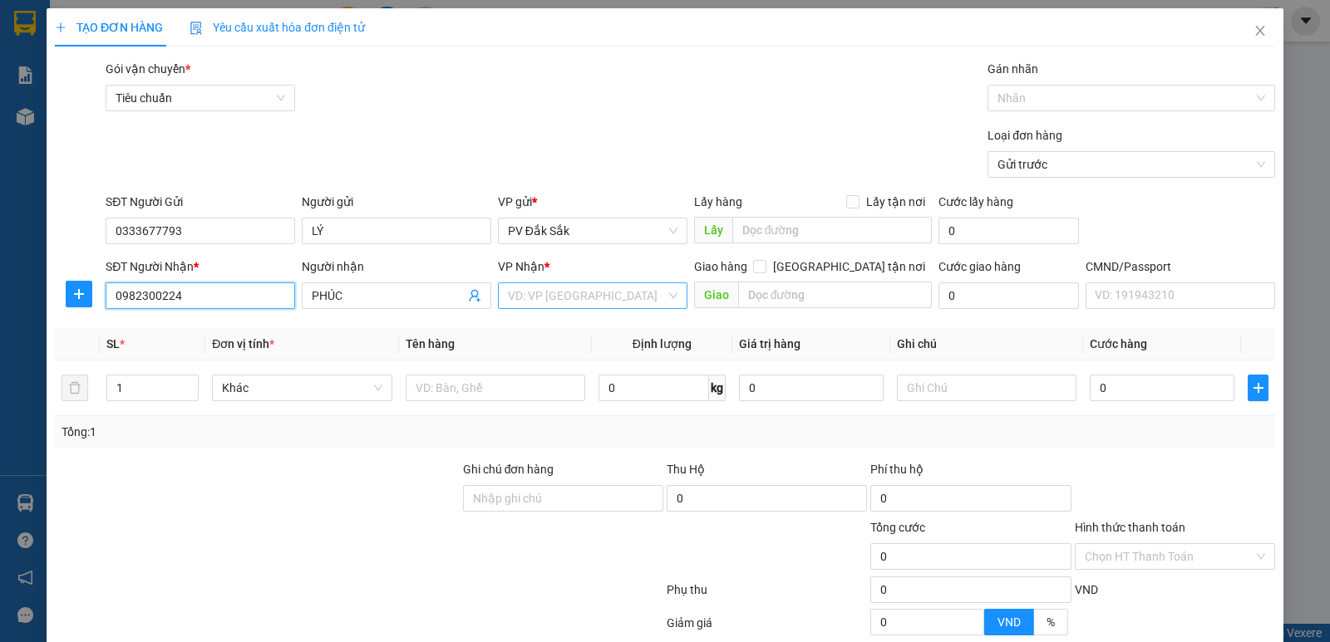
type input "0982300224"
click at [517, 307] on input "search" at bounding box center [587, 295] width 158 height 25
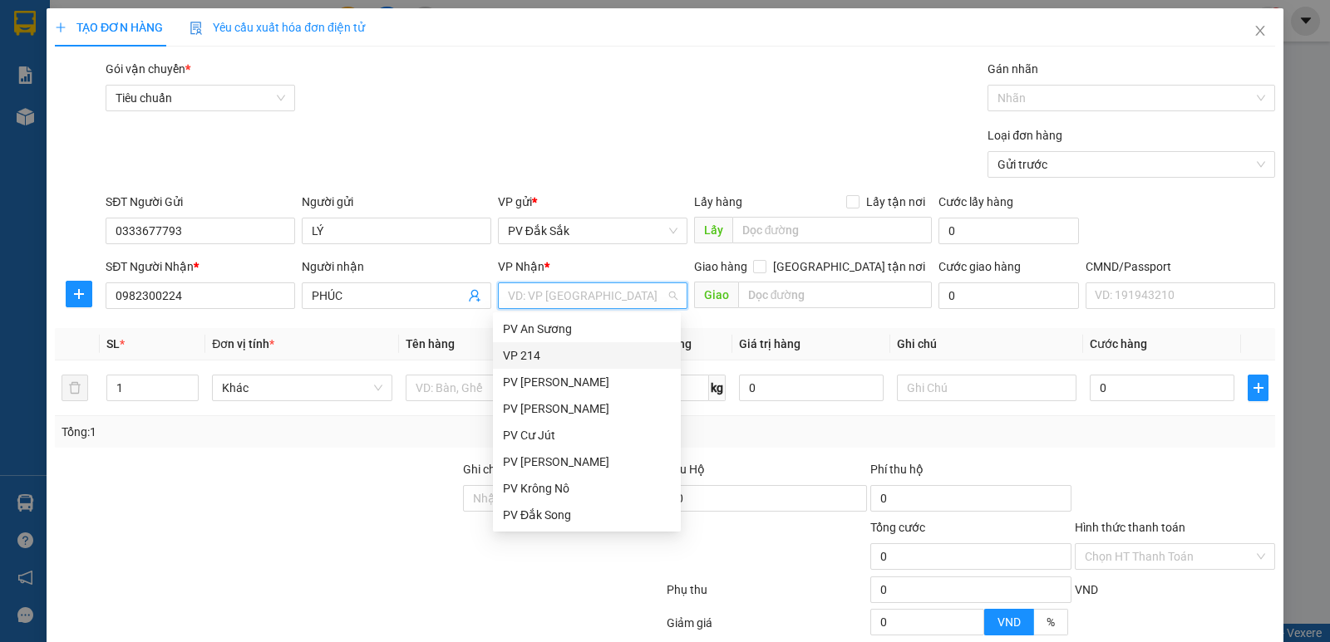
click at [528, 357] on div "VP 214" at bounding box center [587, 356] width 168 height 18
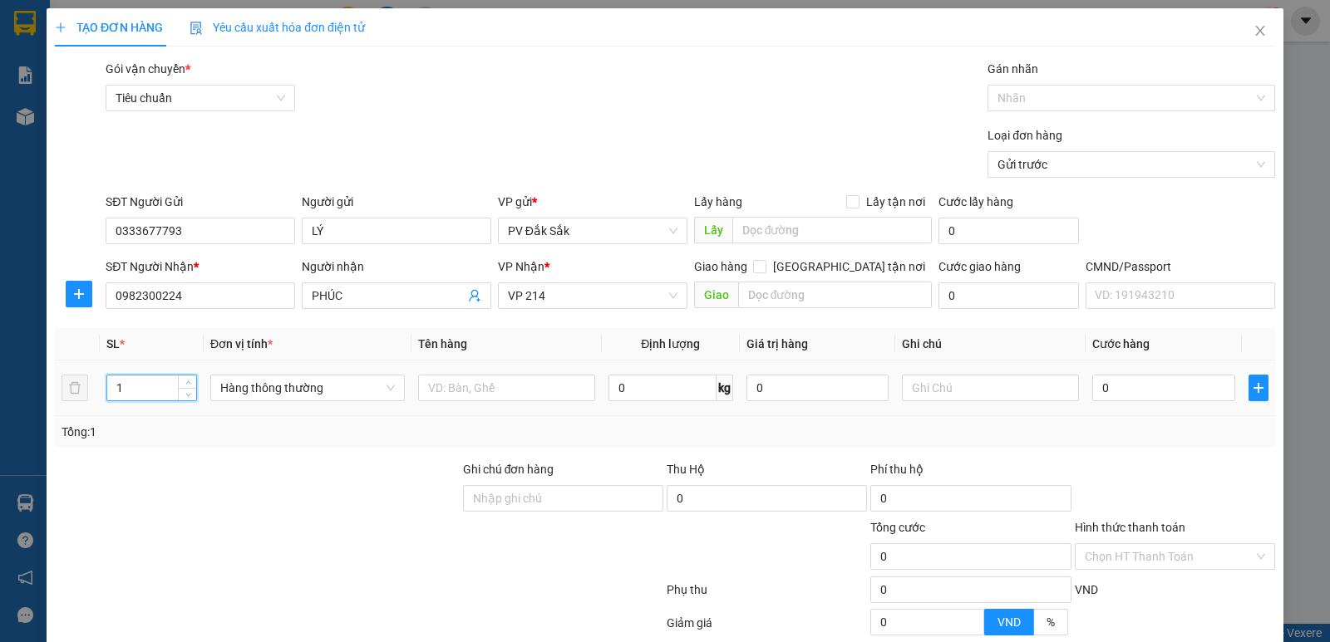
click at [124, 393] on input "1" at bounding box center [151, 388] width 89 height 25
type input "2"
click at [440, 394] on input "text" at bounding box center [506, 388] width 177 height 27
type input "GẠO -GÀ"
click at [917, 381] on input "text" at bounding box center [990, 388] width 177 height 27
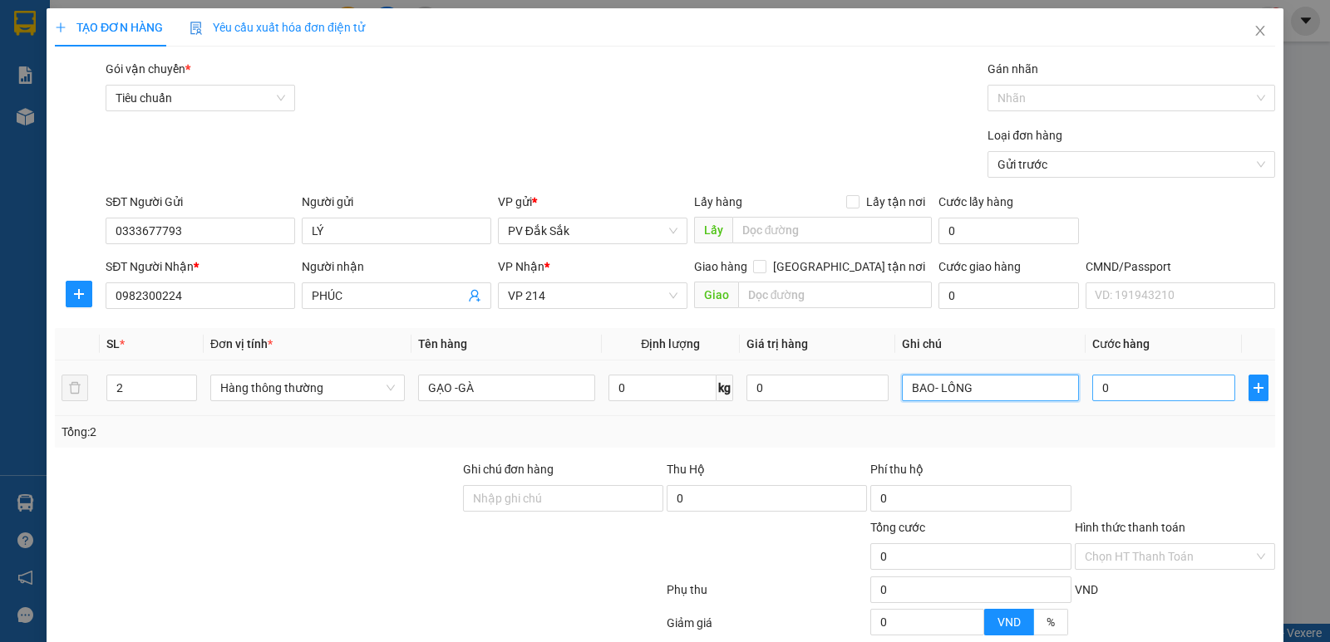
type input "BAO- LỒNG"
click at [1094, 386] on input "0" at bounding box center [1163, 388] width 142 height 27
type input "1"
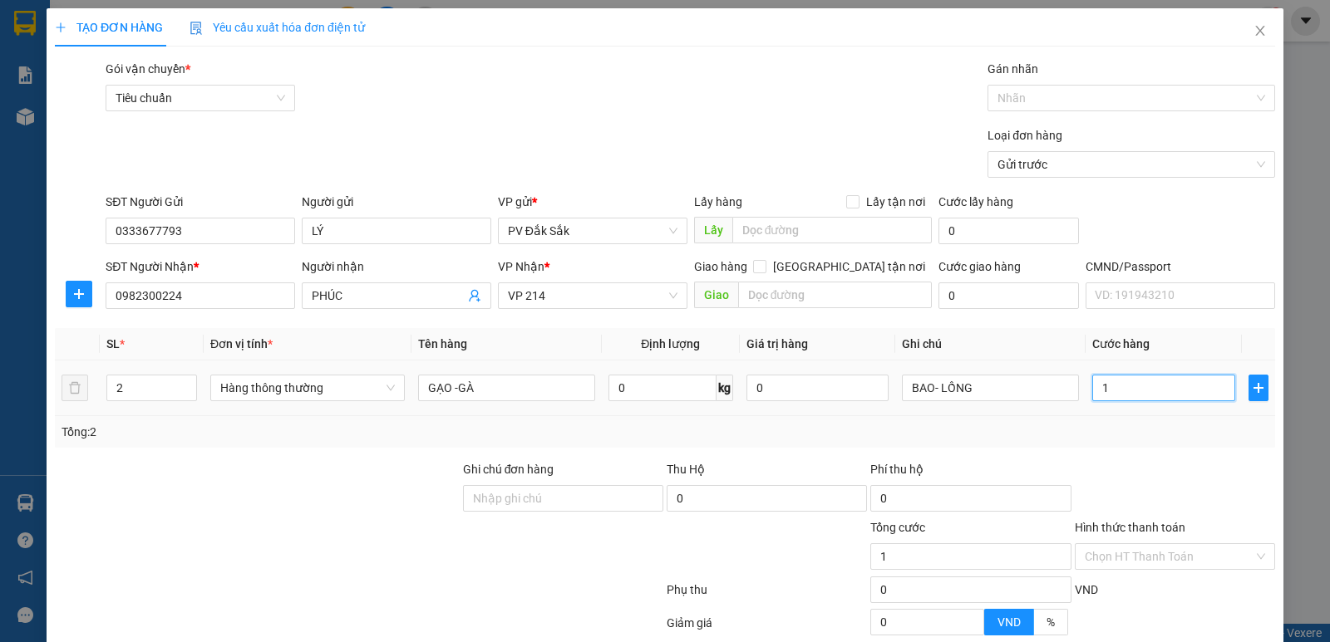
type input "19"
type input "190"
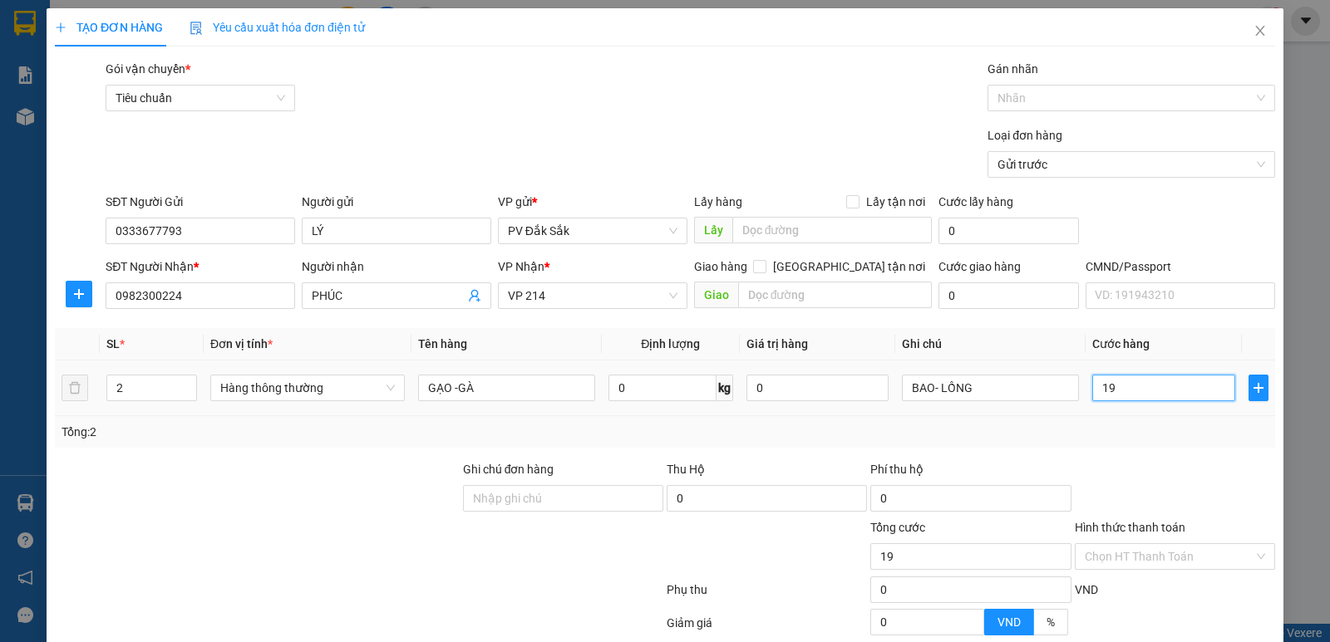
type input "190"
type input "1.900"
type input "19.000"
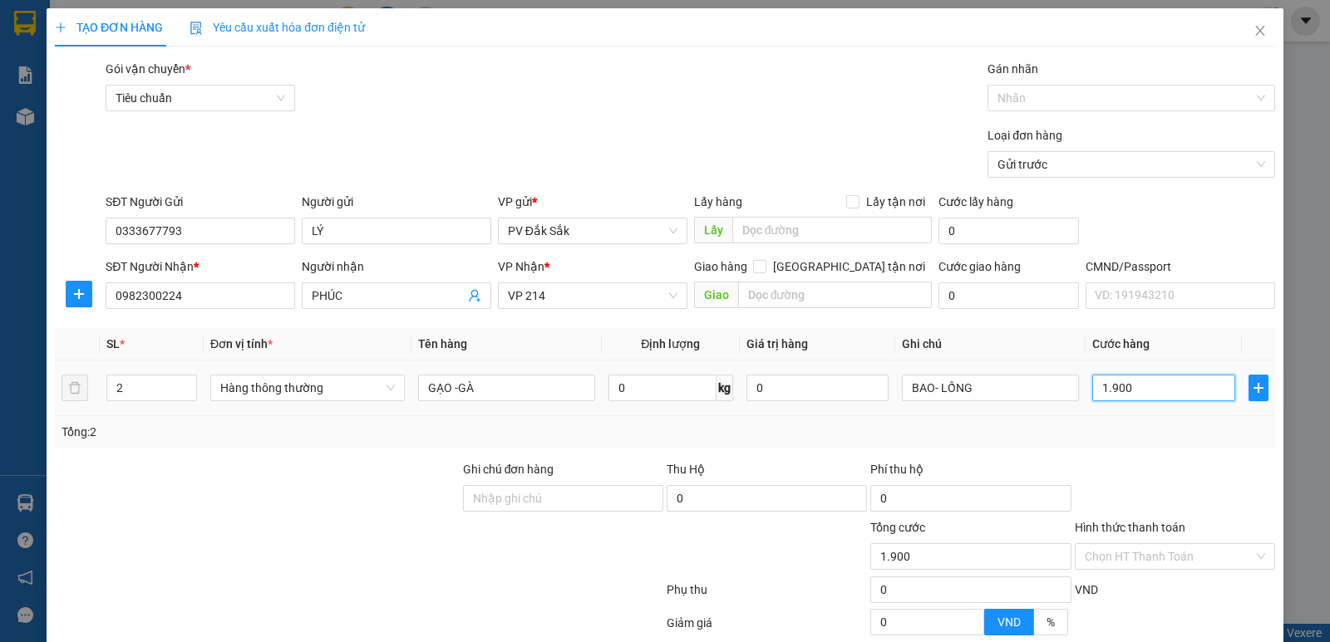
type input "19.000"
type input "190.000"
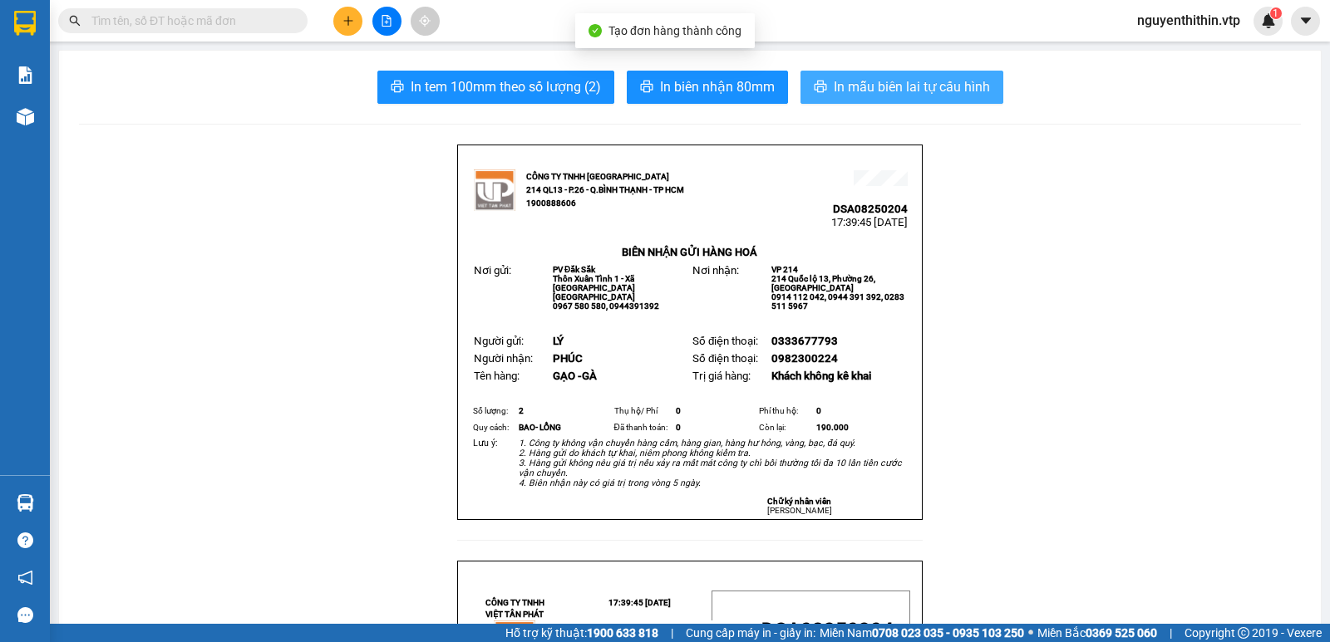
click at [892, 89] on span "In mẫu biên lai tự cấu hình" at bounding box center [912, 86] width 156 height 21
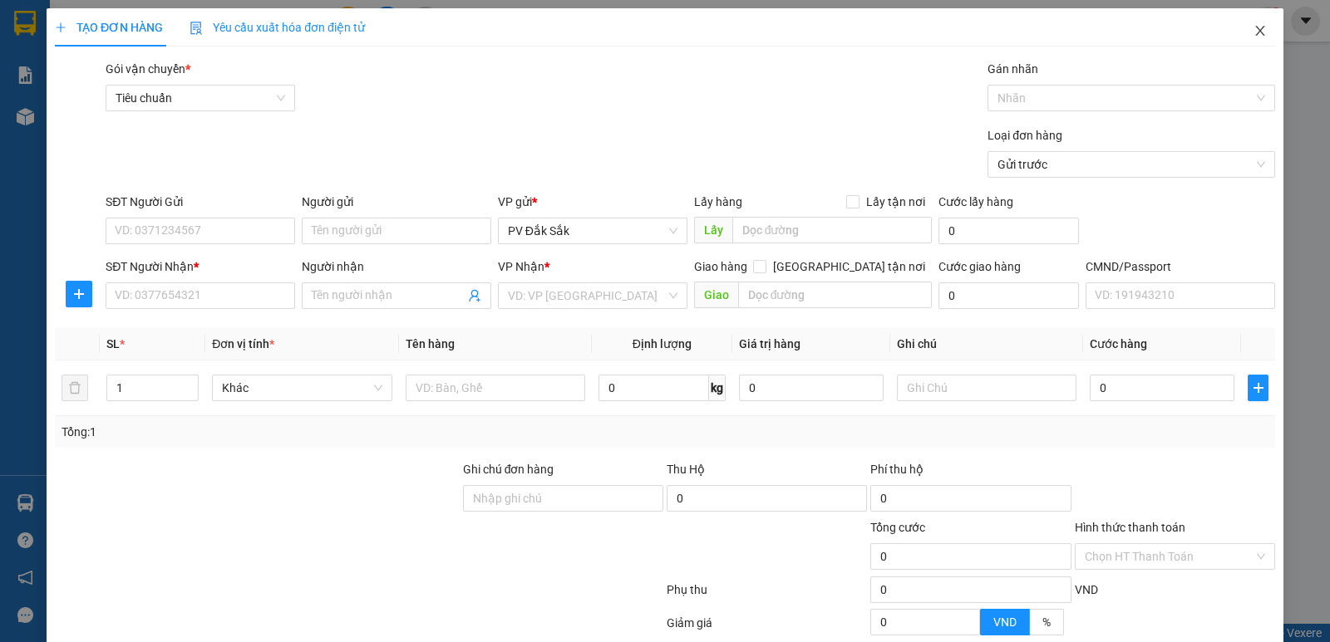
click at [1255, 32] on icon "close" at bounding box center [1259, 31] width 9 height 10
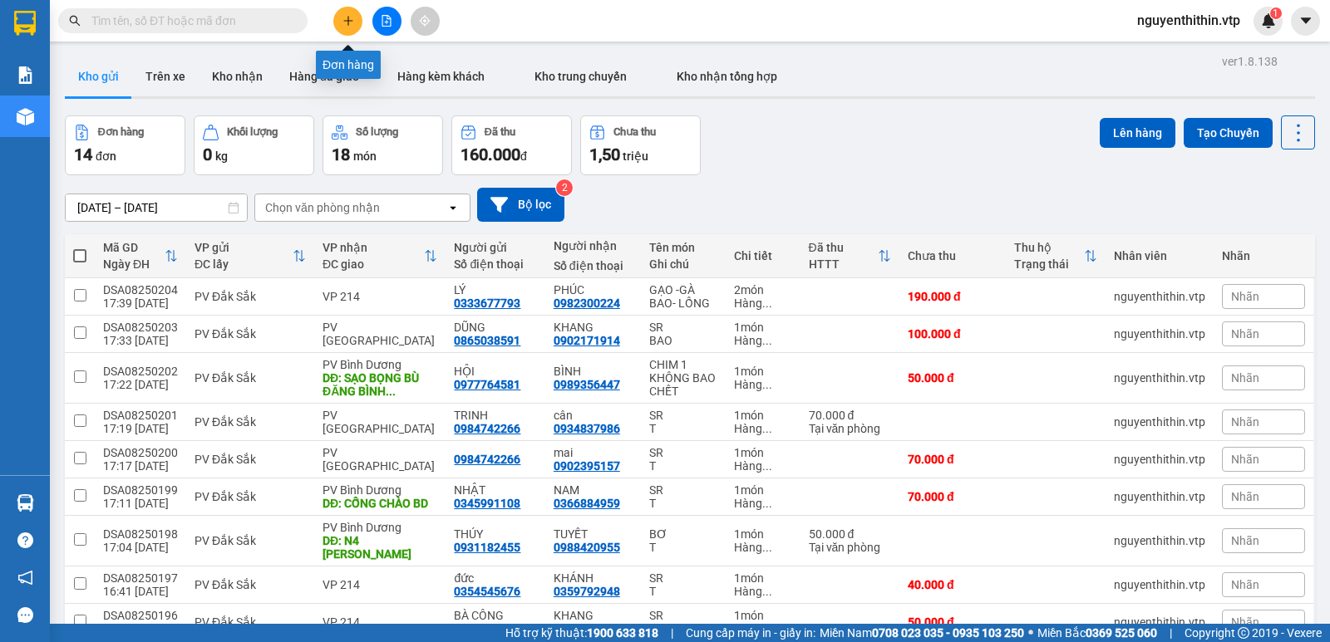
click at [345, 27] on button at bounding box center [347, 21] width 29 height 29
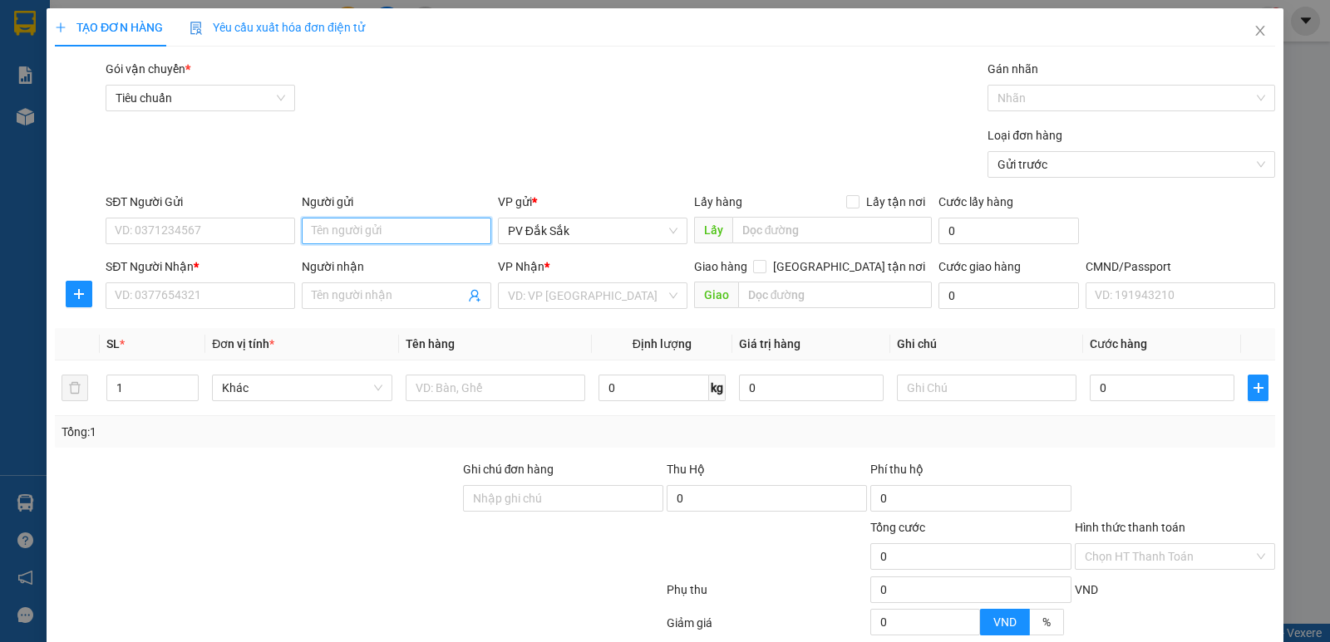
click at [315, 226] on input "Người gửi" at bounding box center [396, 231] width 189 height 27
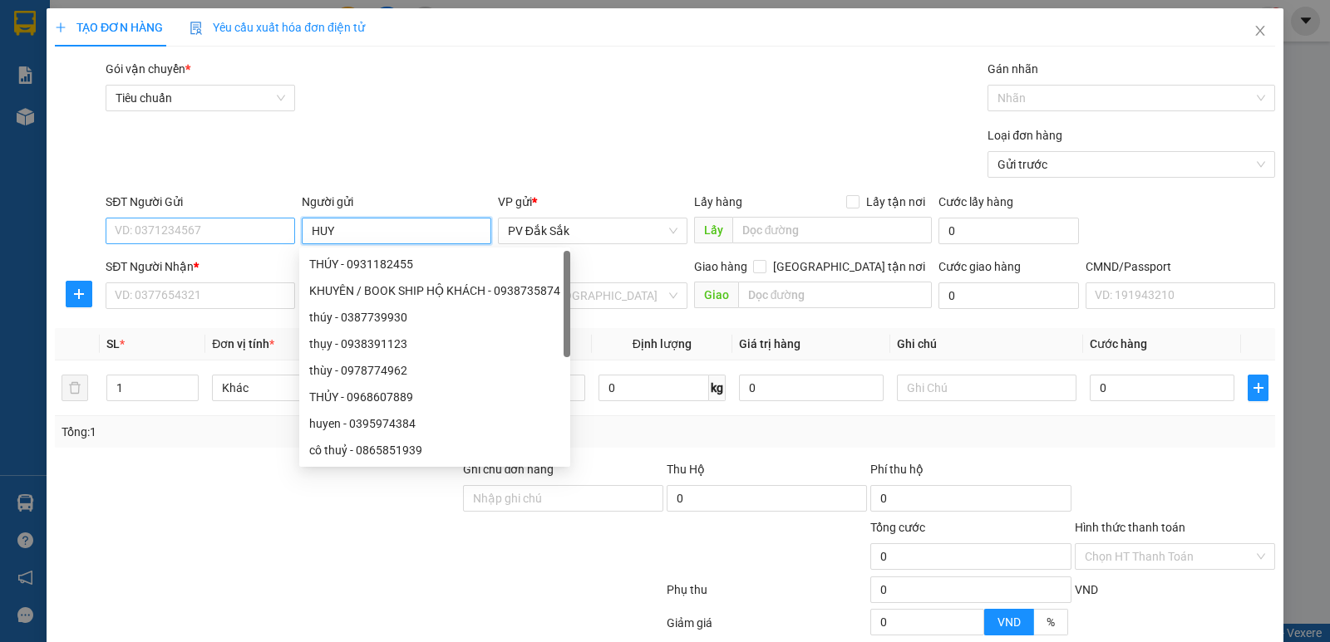
type input "HUY"
click at [157, 239] on input "SĐT Người Gửi" at bounding box center [200, 231] width 189 height 27
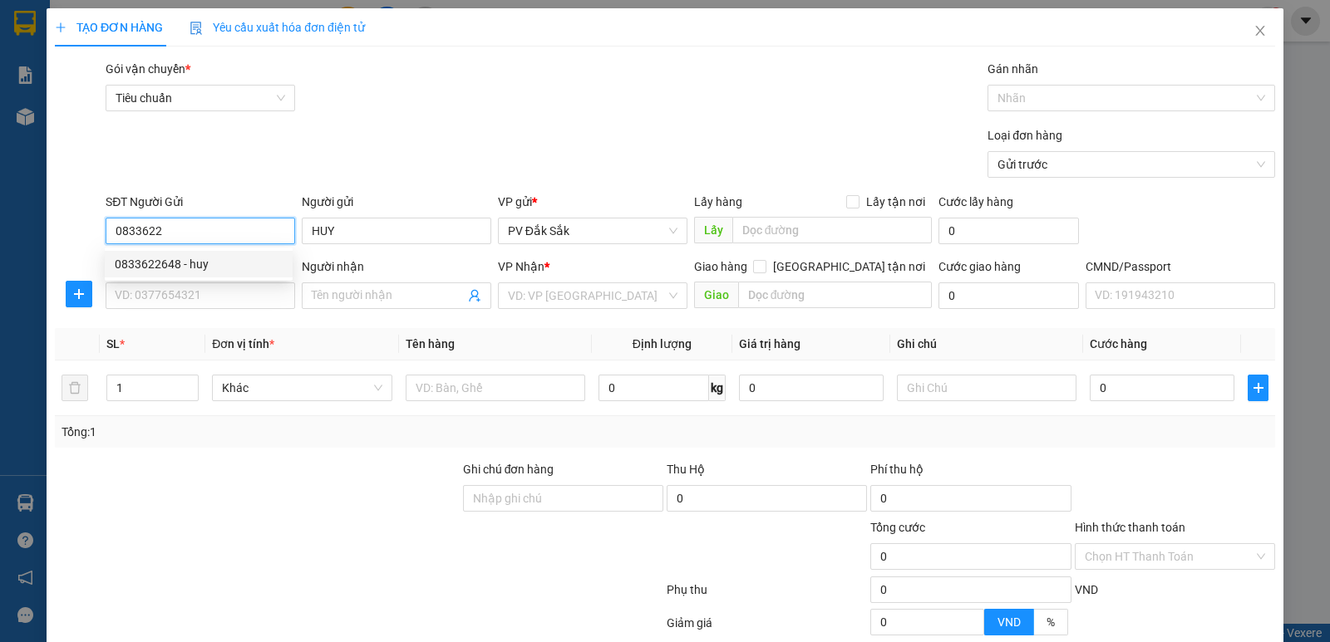
click at [148, 263] on div "0833622648 - huy" at bounding box center [199, 264] width 168 height 18
type input "0833622648"
type input "huy"
type input "0983136148"
type input "lan anh /GỌI TRƯỚC 30P'"
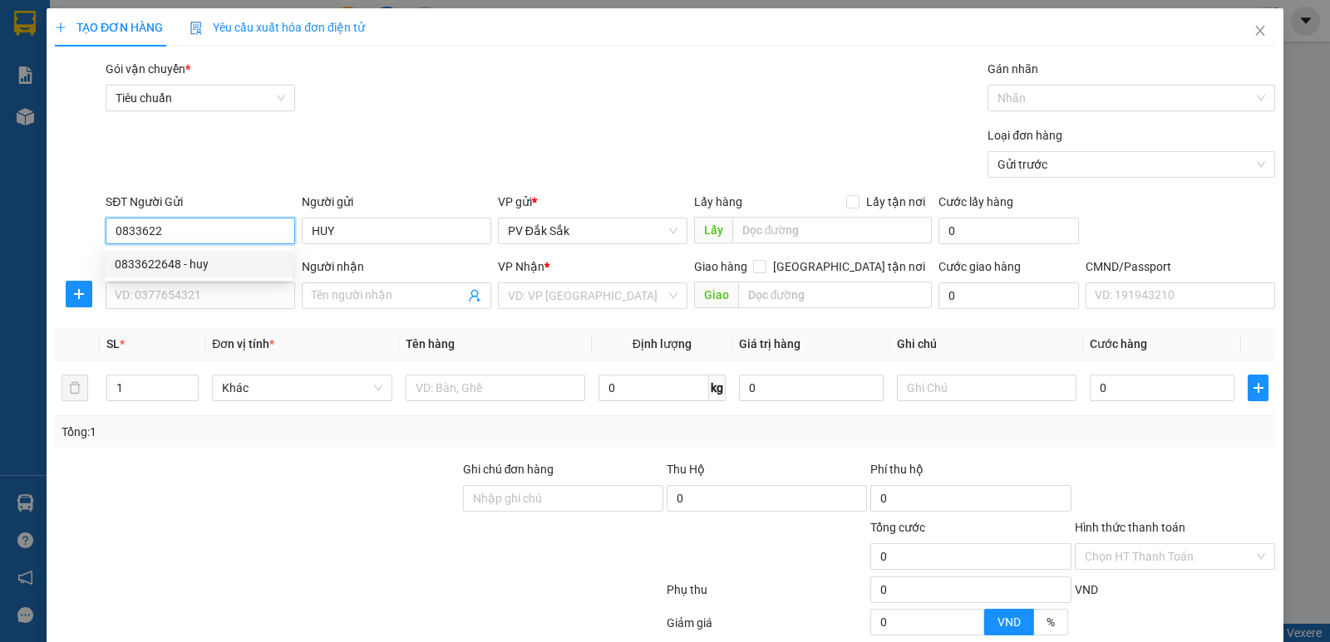
type input "CỐNG CHÀO BD"
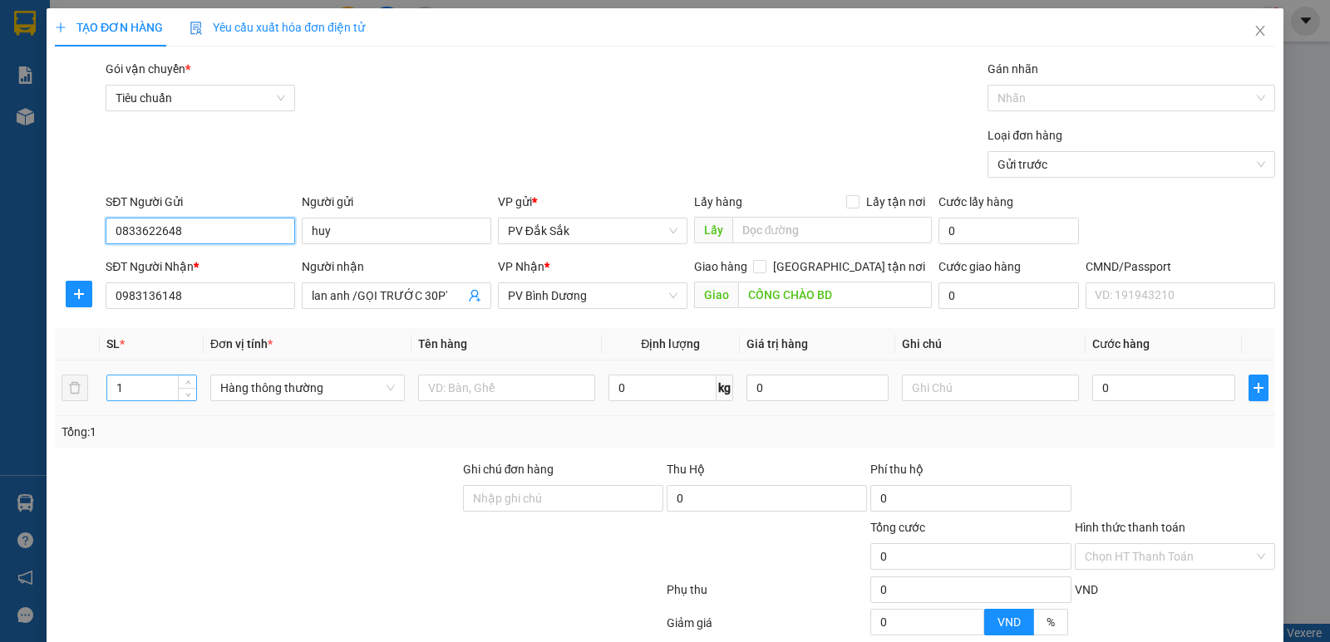
type input "0833622648"
click at [122, 388] on input "1" at bounding box center [151, 388] width 89 height 25
type input "4"
click at [428, 394] on input "text" at bounding box center [506, 388] width 177 height 27
type input "SR"
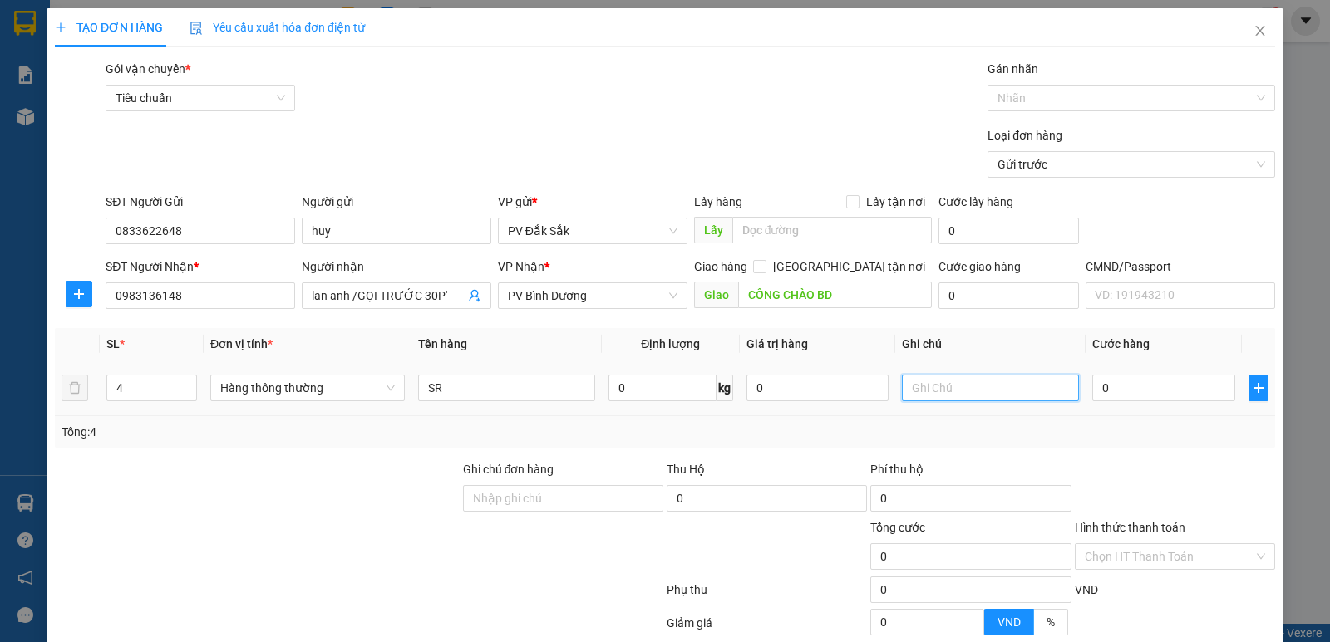
click at [924, 381] on input "text" at bounding box center [990, 388] width 177 height 27
type input "T"
click at [1095, 384] on input "0" at bounding box center [1163, 388] width 142 height 27
type input "3"
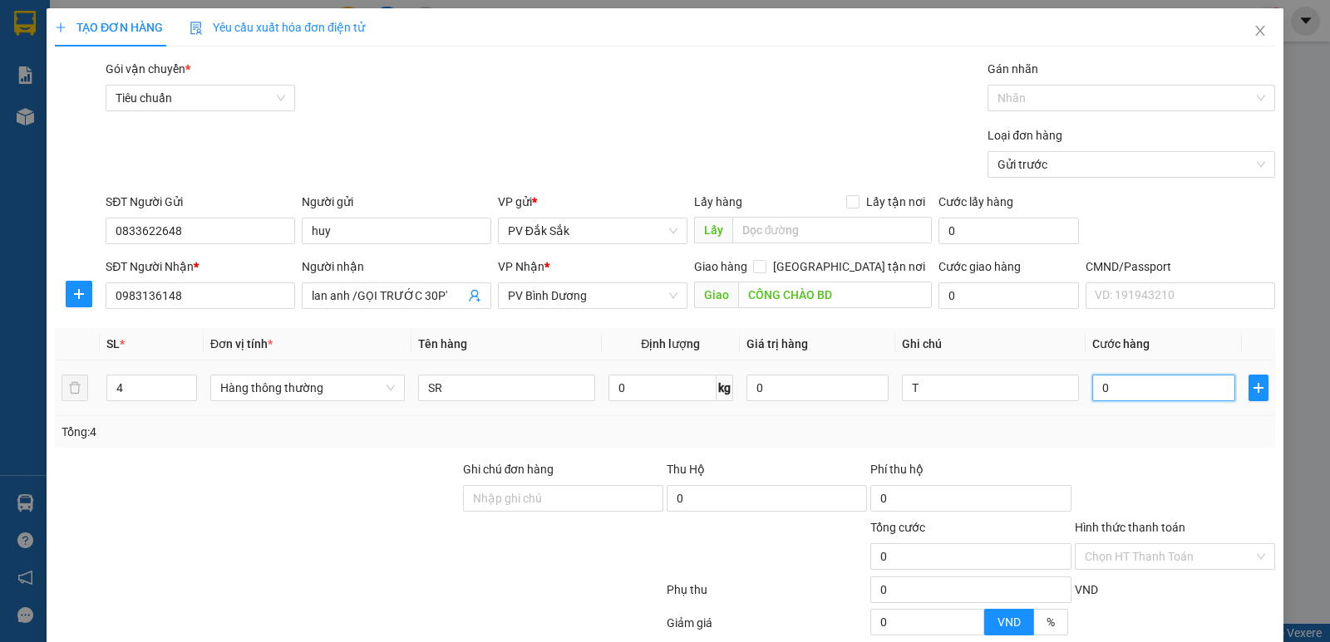
type input "3"
type input "32"
type input "320"
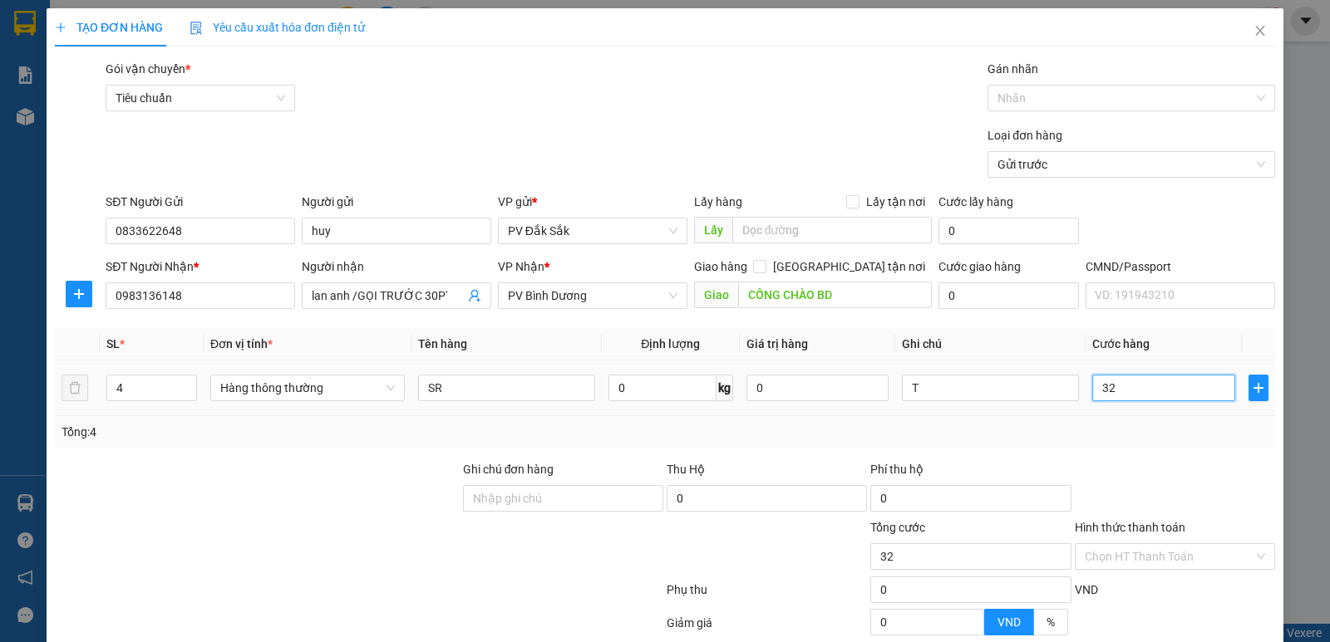
type input "320"
type input "3.200"
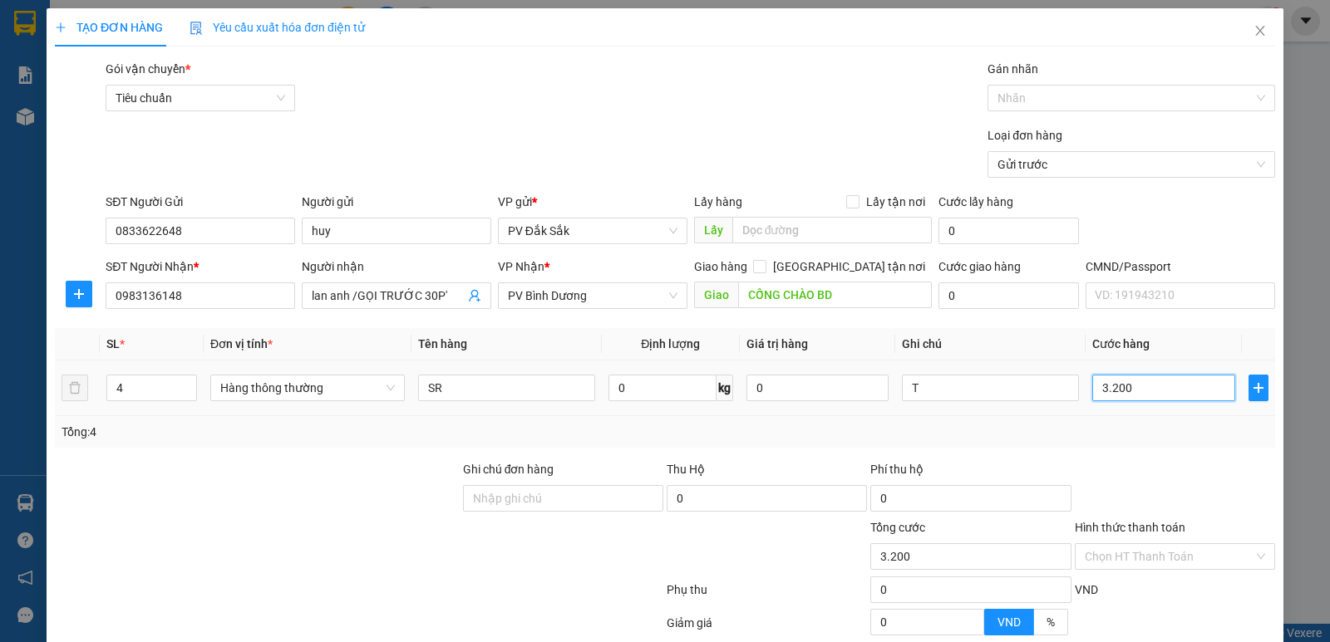
type input "32.000"
type input "320.000"
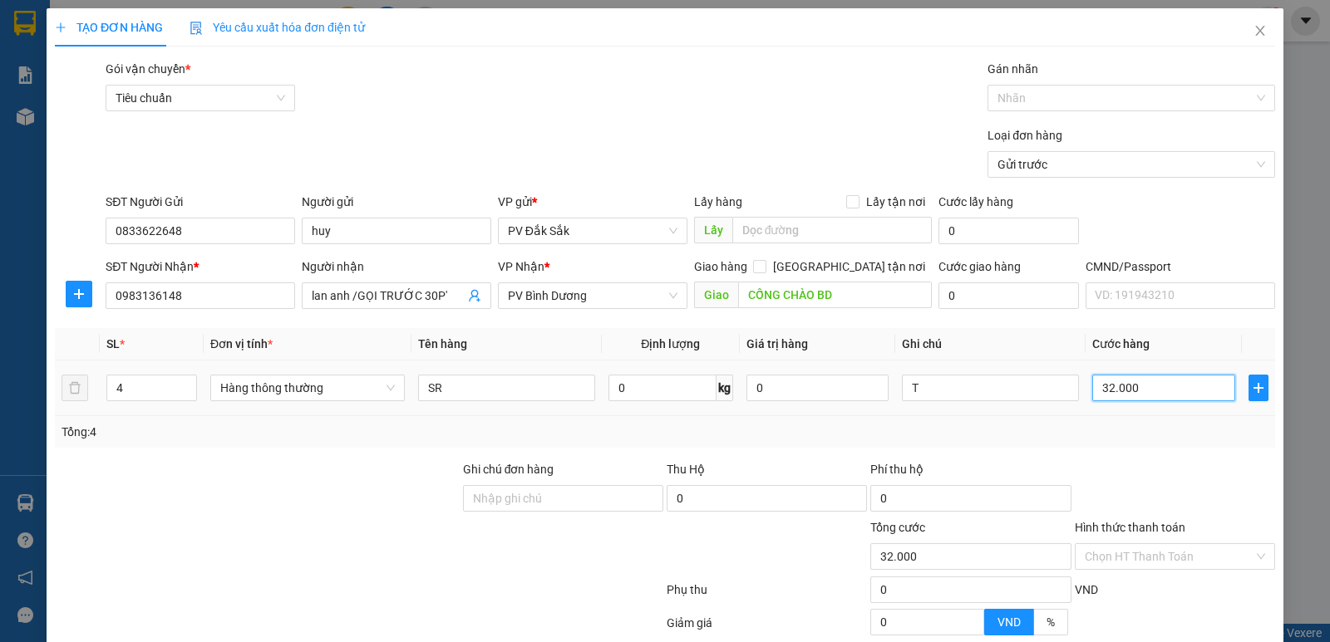
type input "320.000"
click at [1106, 375] on input "320.000" at bounding box center [1163, 388] width 142 height 27
type input "30.000"
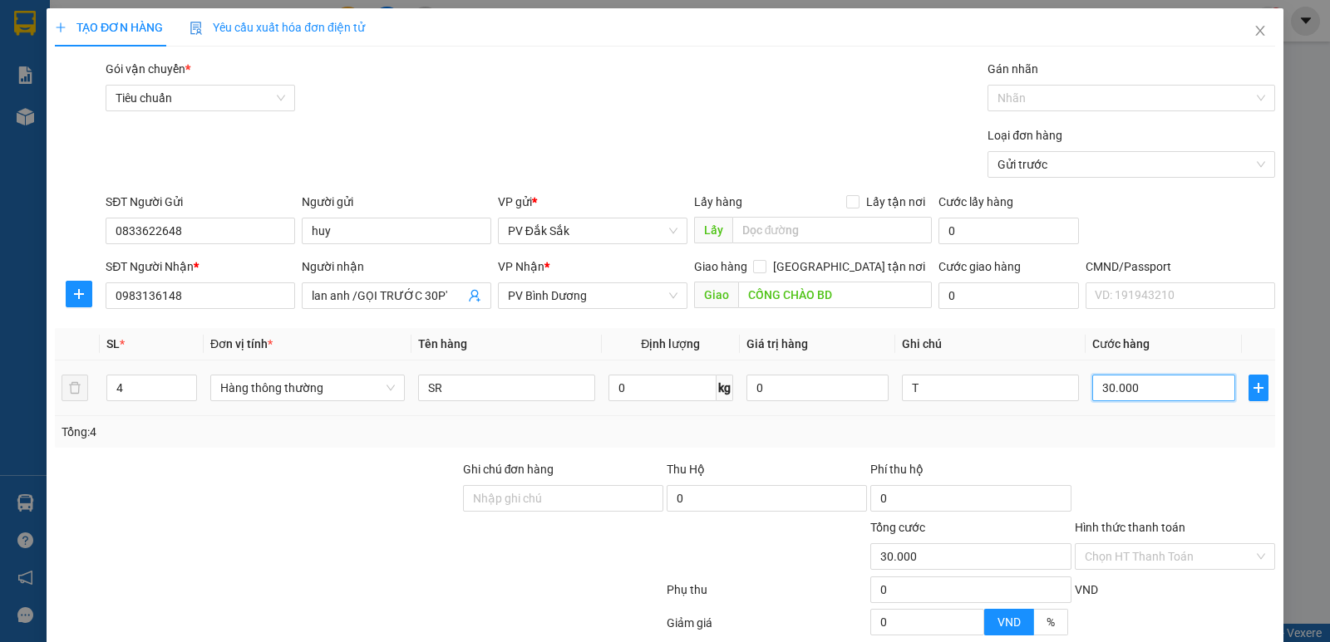
type input "310.000"
click at [465, 485] on input "Ghi chú đơn hàng" at bounding box center [563, 498] width 200 height 27
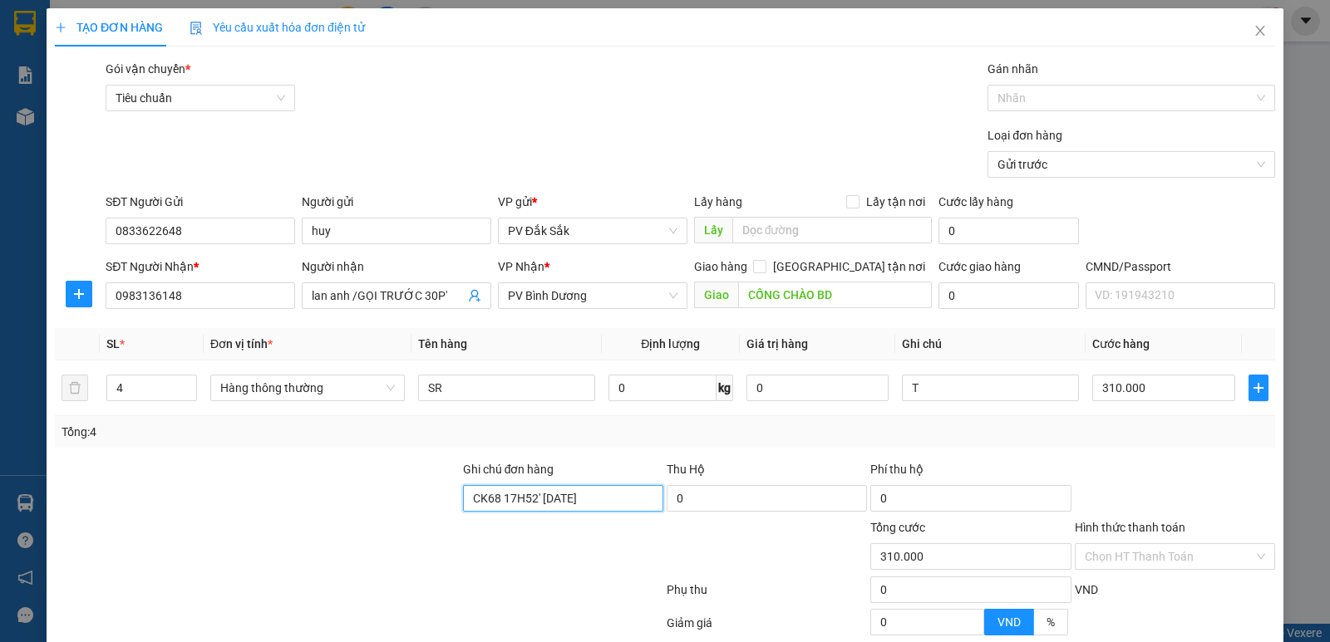
type input "CK68 17H52' 13/8/2025"
click at [1123, 521] on label "Hình thức thanh toán" at bounding box center [1130, 527] width 111 height 13
click at [1123, 544] on input "Hình thức thanh toán" at bounding box center [1169, 556] width 169 height 25
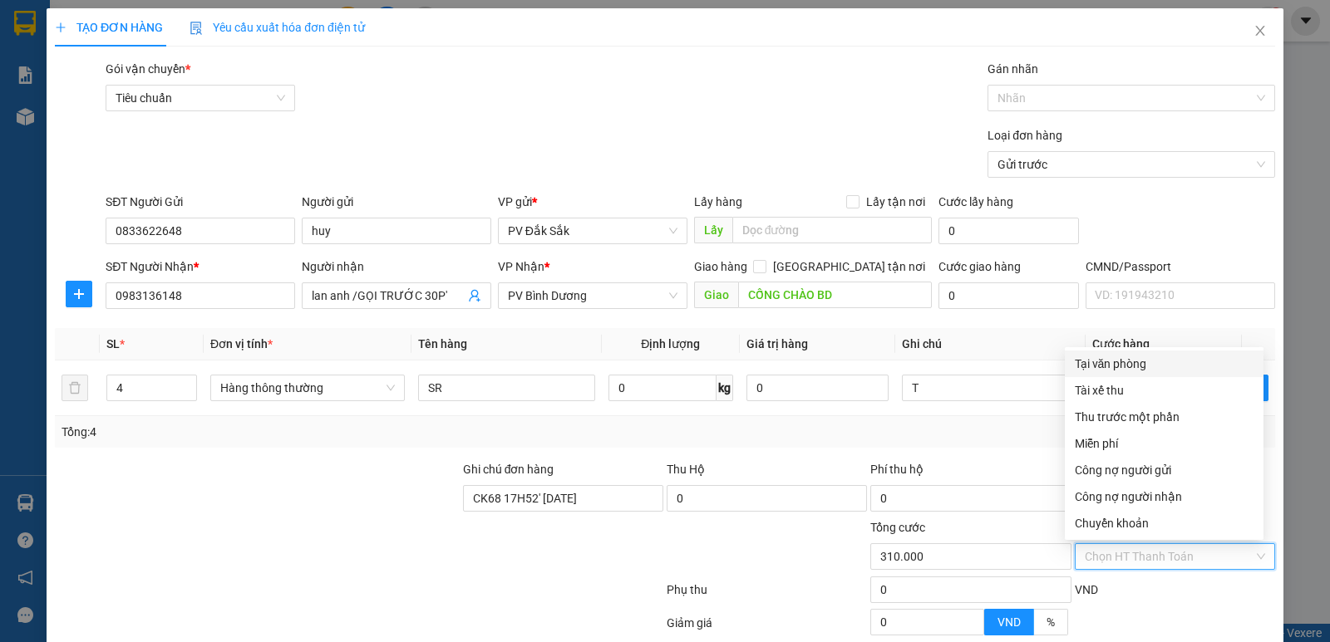
click at [1123, 514] on div "Chuyển khoản" at bounding box center [1164, 523] width 179 height 18
type input "0"
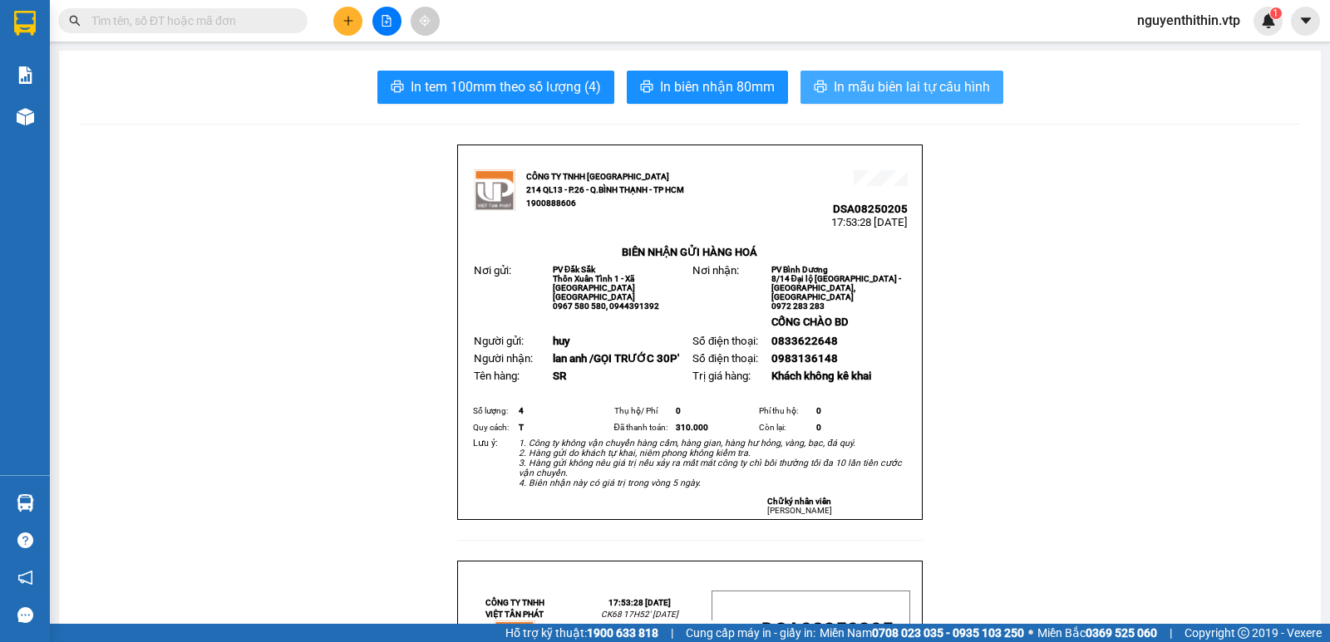
click at [902, 91] on span "In mẫu biên lai tự cấu hình" at bounding box center [912, 86] width 156 height 21
click at [869, 77] on span "In mẫu biên lai tự cấu hình" at bounding box center [912, 86] width 156 height 21
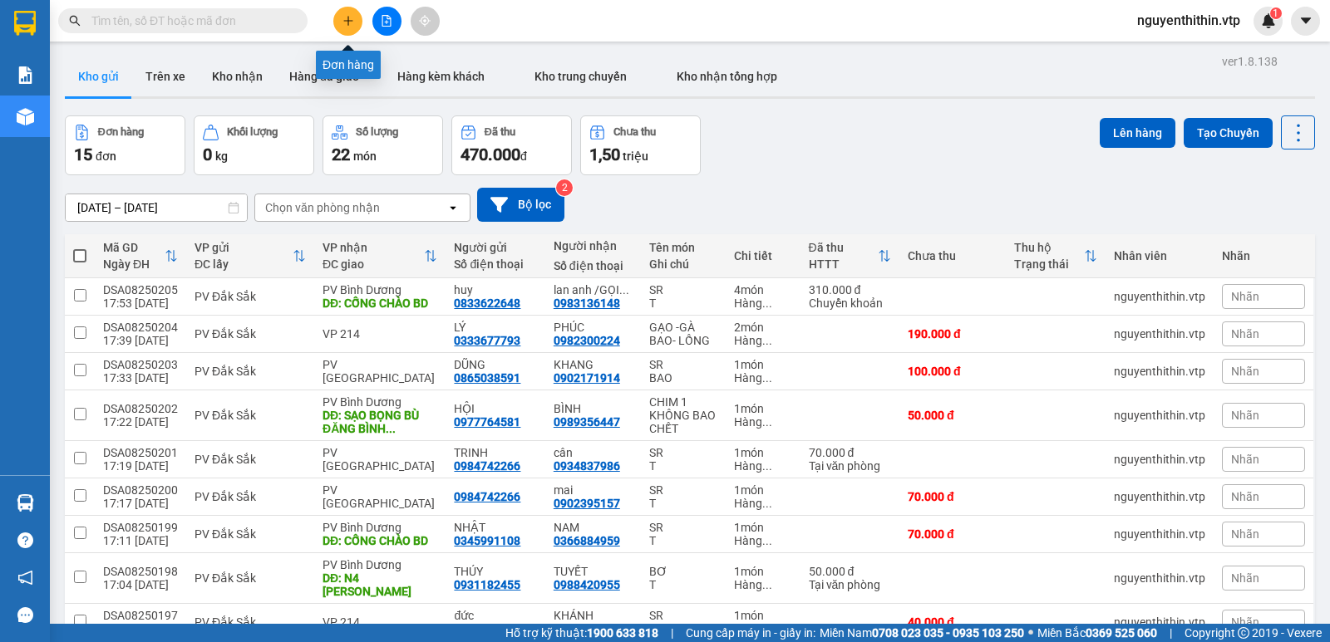
click at [351, 24] on icon "plus" at bounding box center [348, 21] width 12 height 12
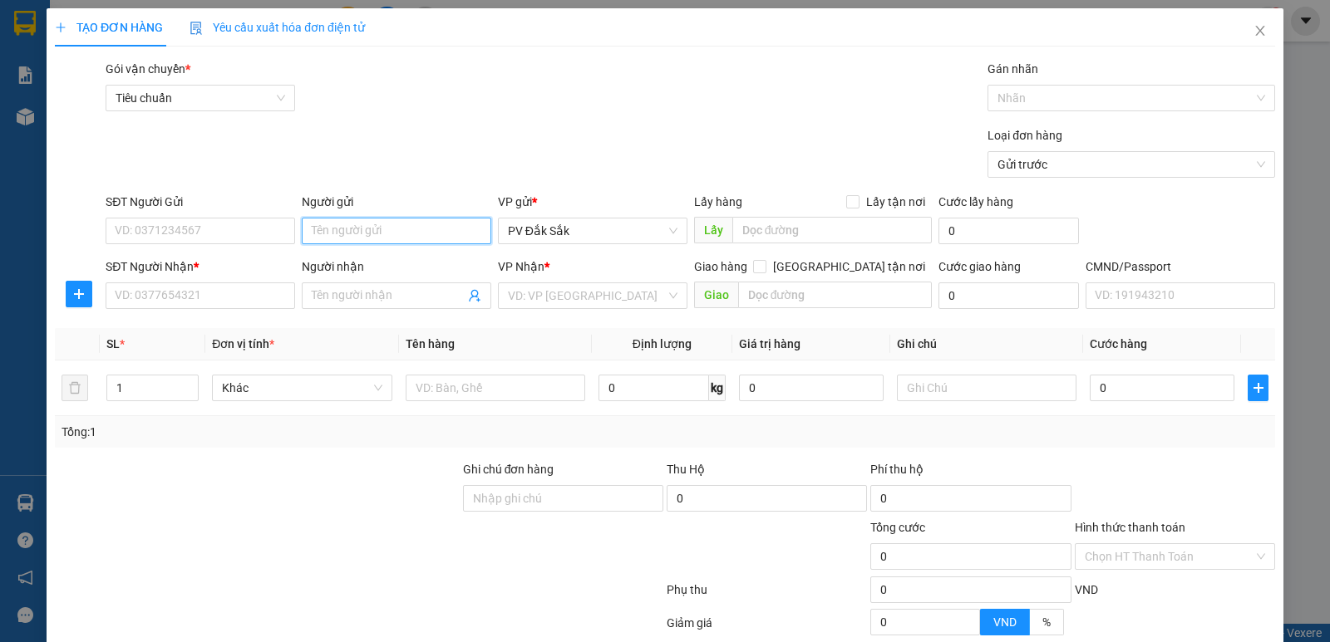
click at [324, 227] on input "Người gửi" at bounding box center [396, 231] width 189 height 27
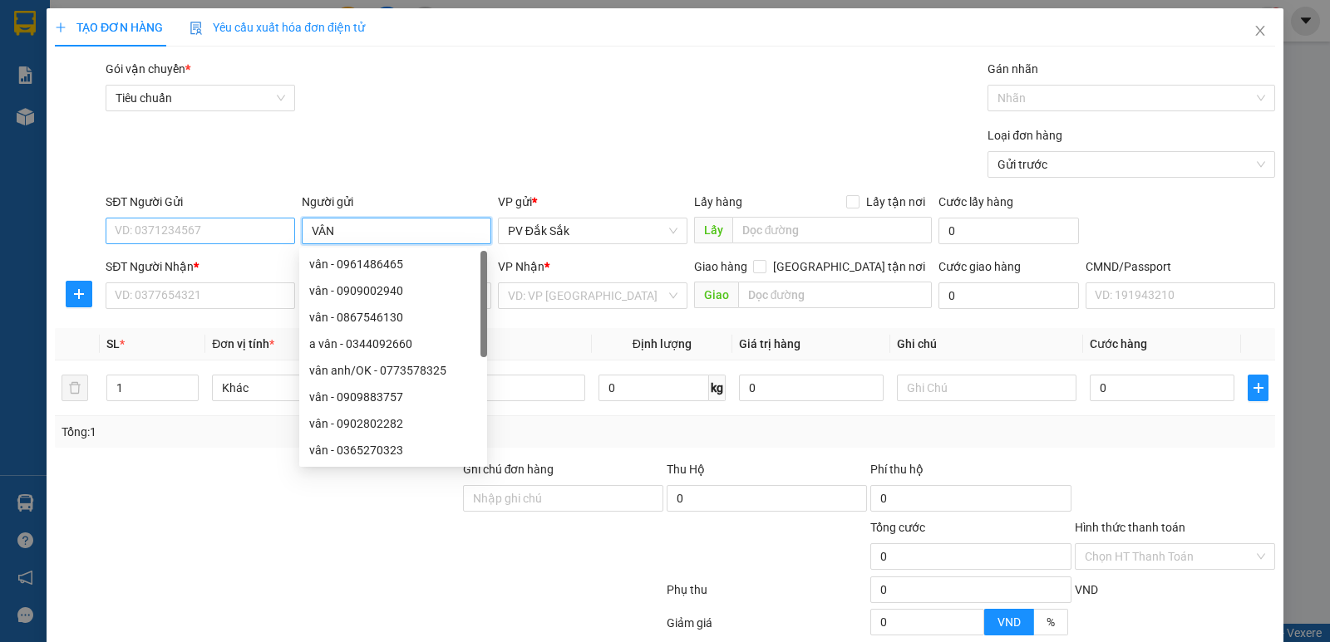
type input "VÂN"
click at [140, 223] on input "SĐT Người Gửi" at bounding box center [200, 231] width 189 height 27
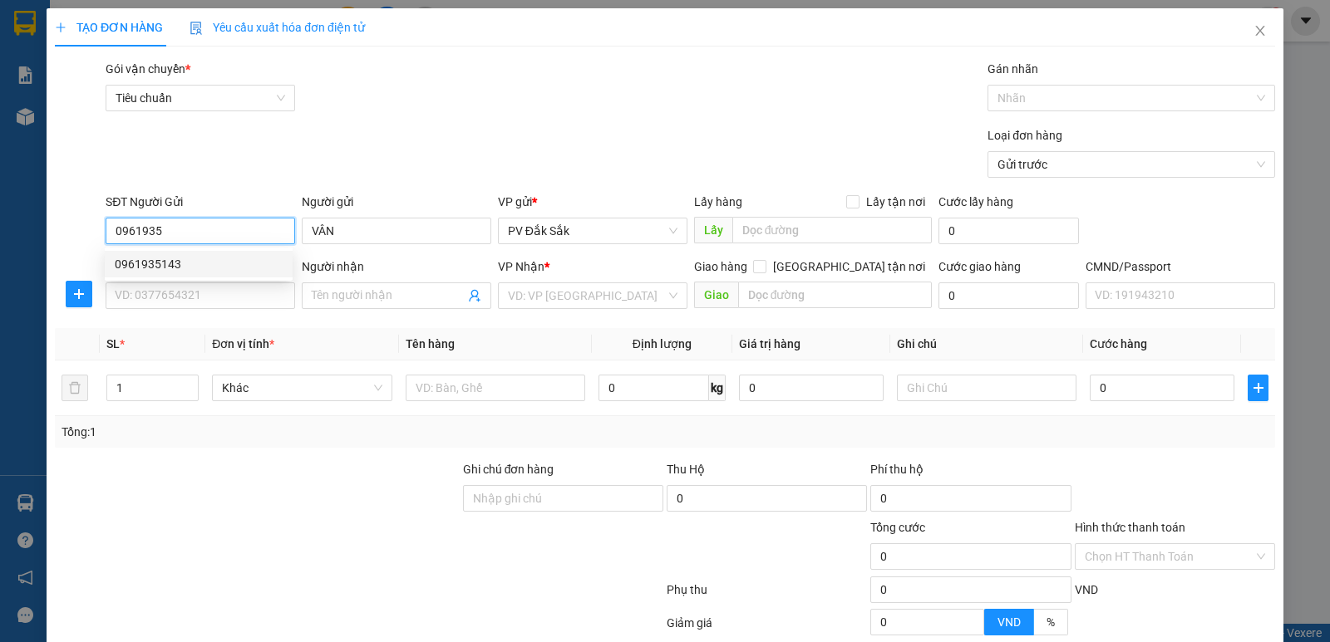
click at [148, 263] on div "0961935143" at bounding box center [199, 264] width 168 height 18
type input "0961935143"
type input "0369009927"
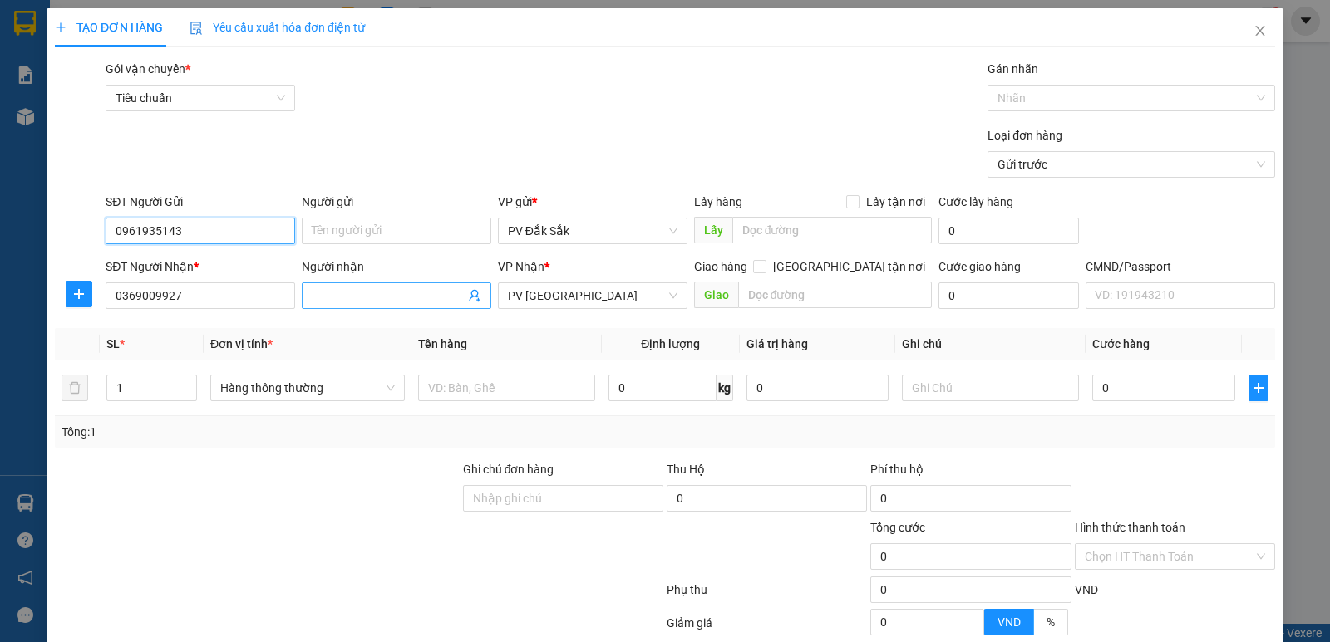
type input "0961935143"
click at [313, 295] on input "Người nhận" at bounding box center [388, 296] width 153 height 18
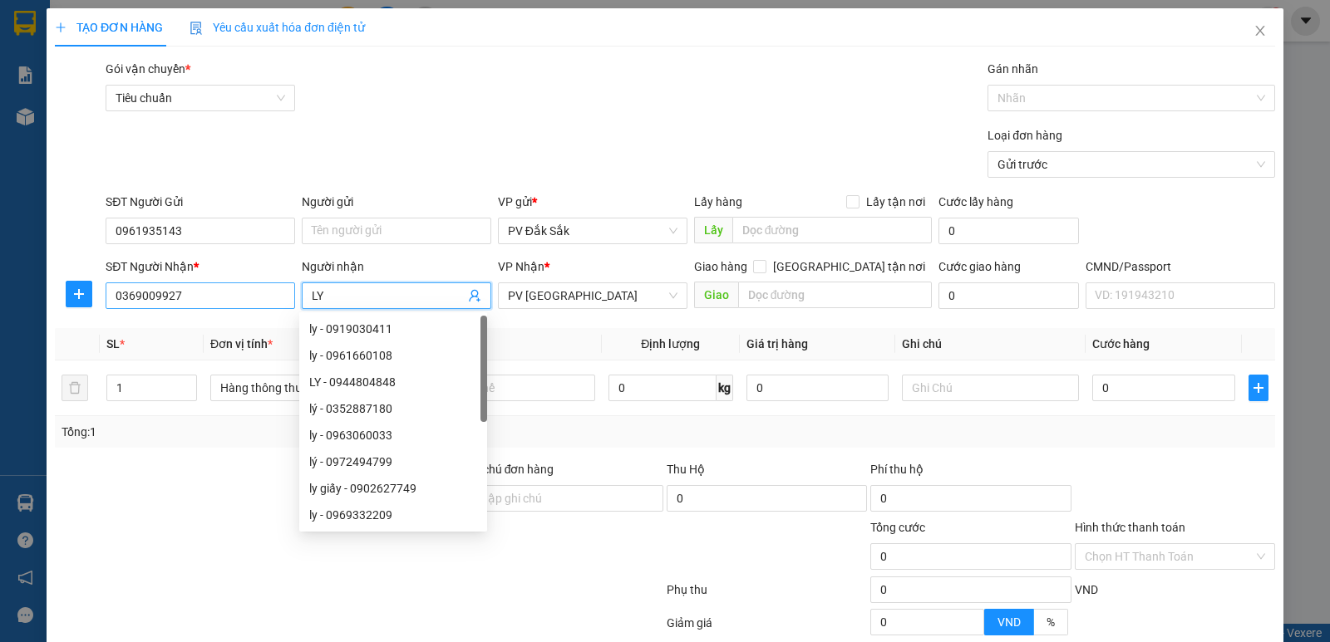
type input "LY"
click at [204, 299] on input "0369009927" at bounding box center [200, 296] width 189 height 27
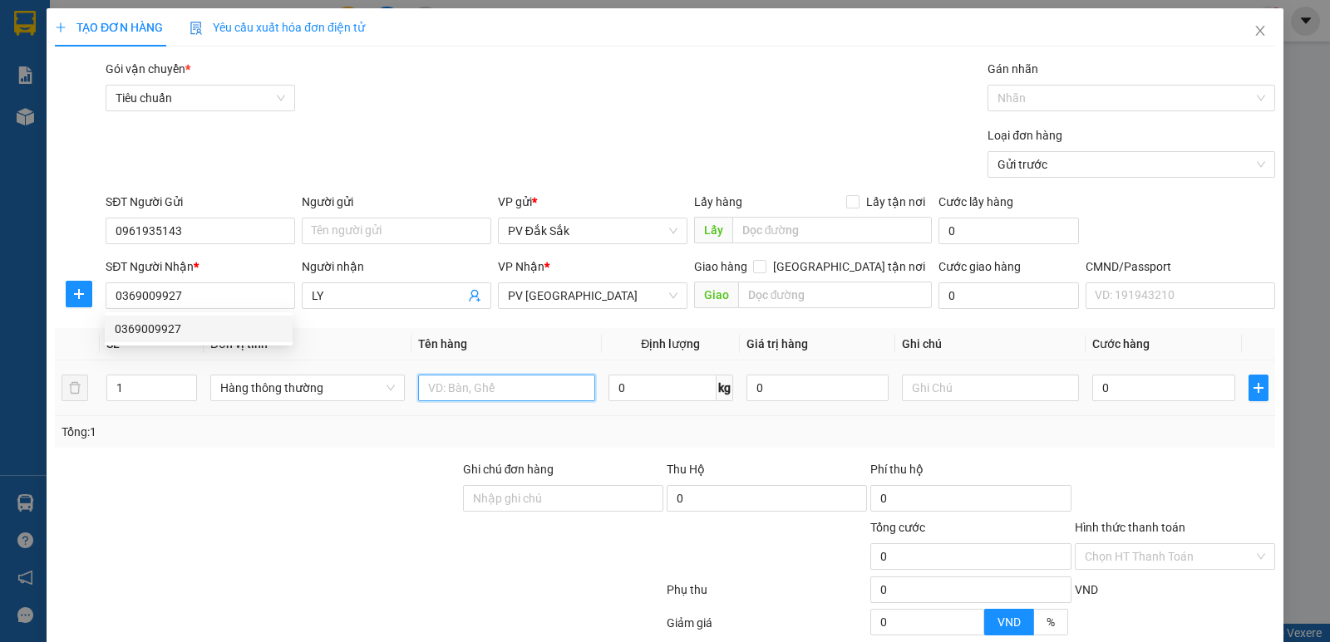
click at [430, 393] on input "text" at bounding box center [506, 388] width 177 height 27
type input "SR"
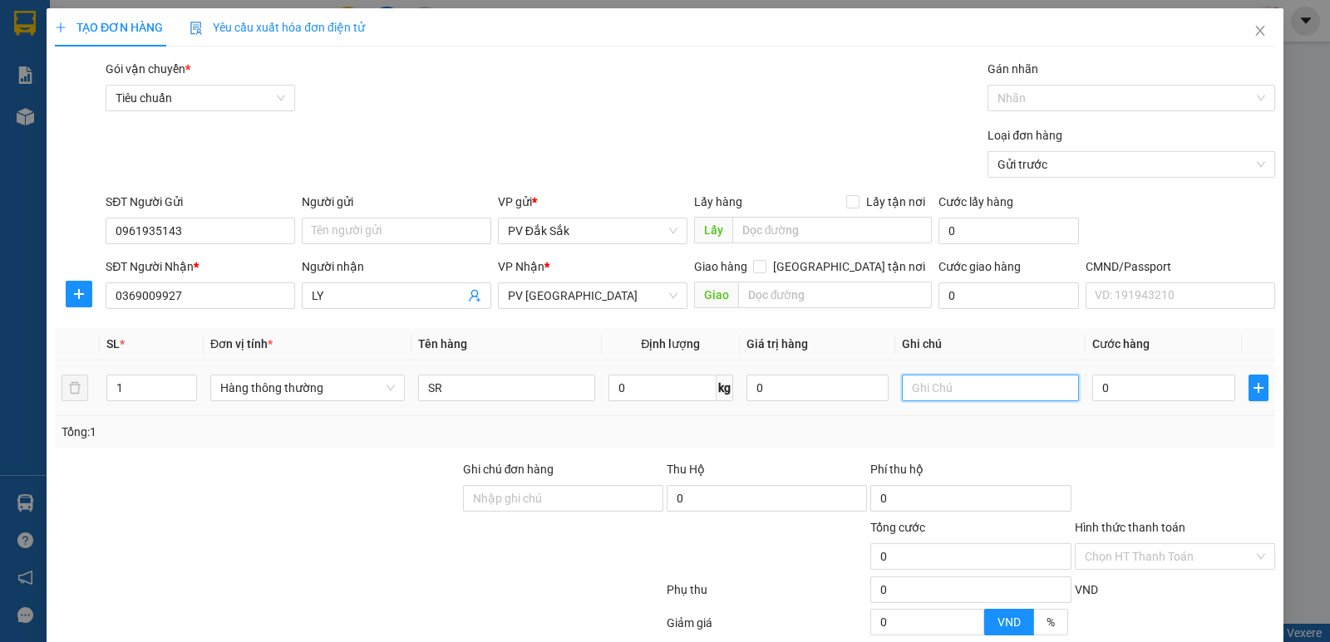
click at [902, 382] on input "text" at bounding box center [990, 388] width 177 height 27
type input "T"
click at [1095, 393] on input "0" at bounding box center [1163, 388] width 142 height 27
type input "4"
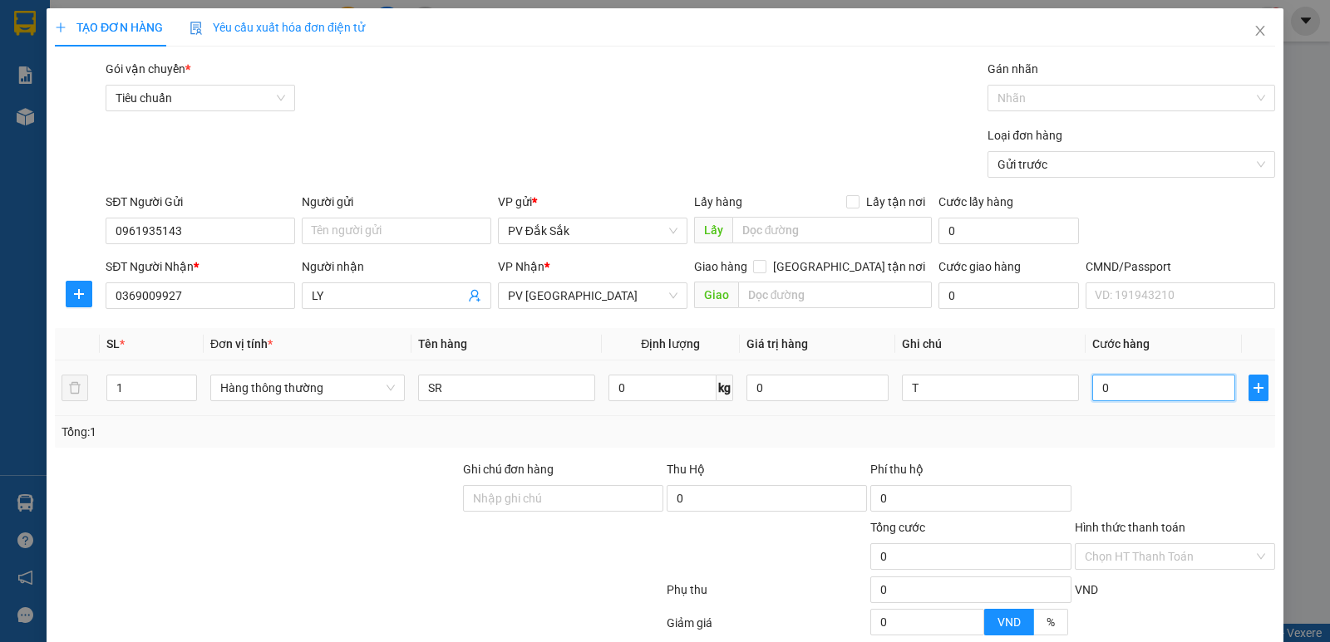
type input "4"
type input "40"
type input "400"
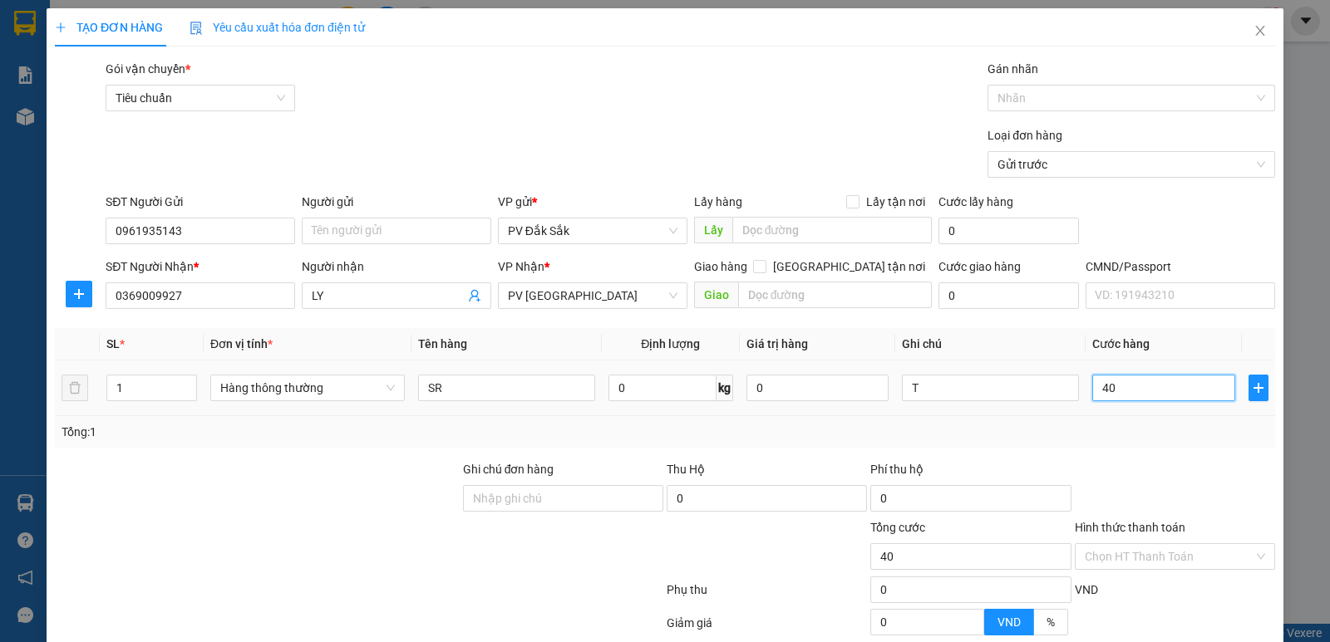
type input "400"
type input "4.000"
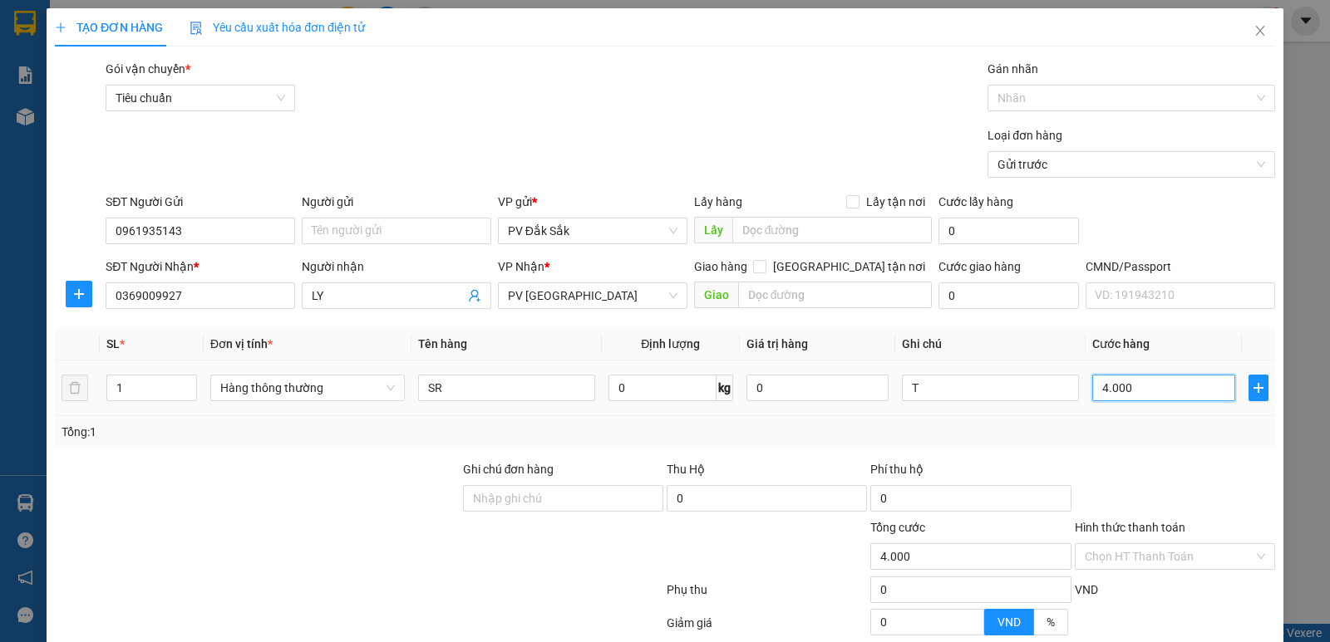
type input "40.000"
click at [1147, 521] on label "Hình thức thanh toán" at bounding box center [1130, 527] width 111 height 13
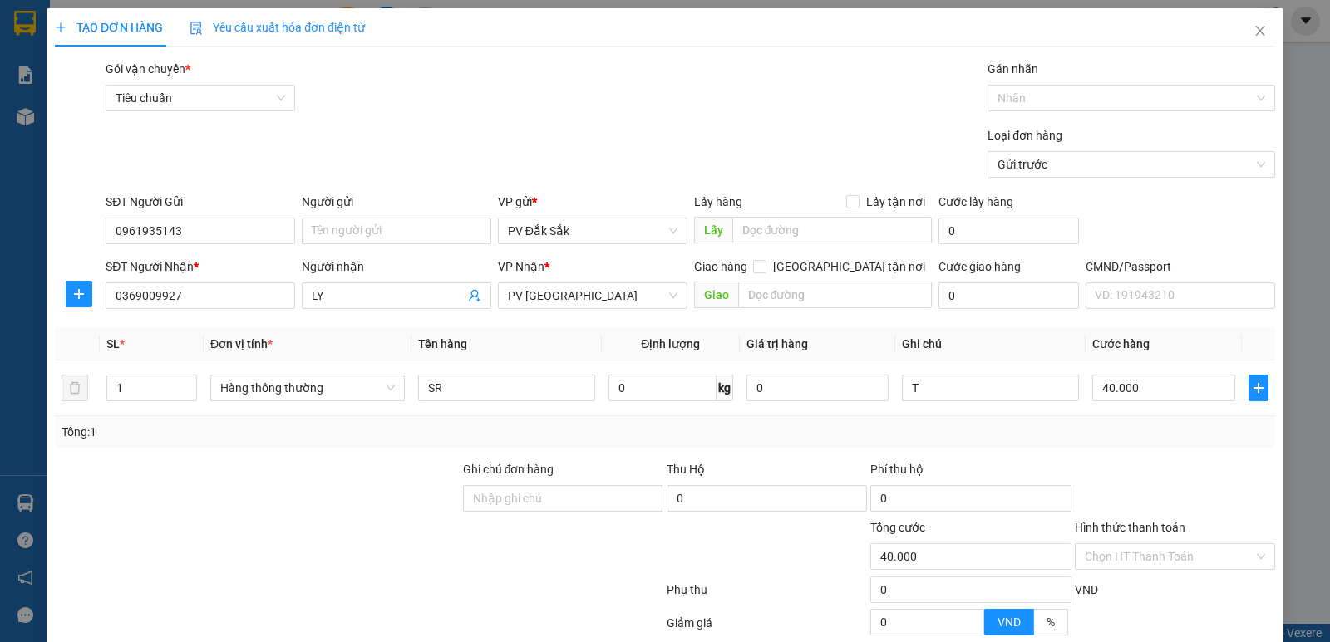
click at [1147, 544] on input "Hình thức thanh toán" at bounding box center [1169, 556] width 169 height 25
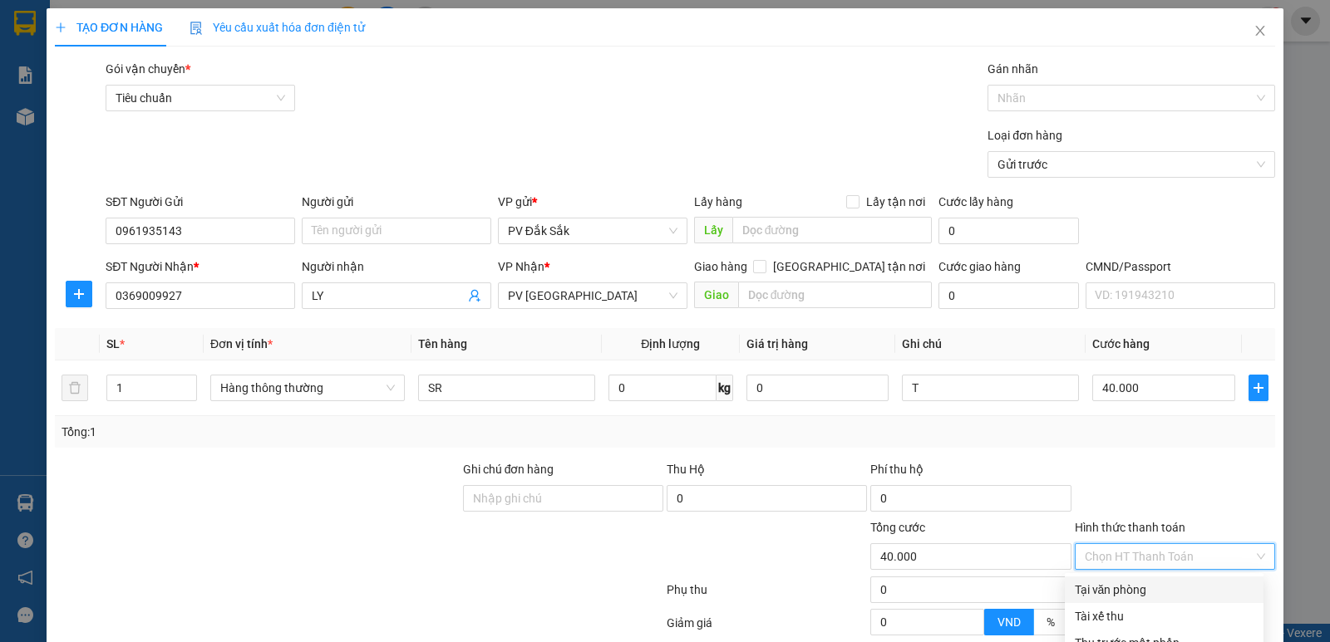
click at [1128, 581] on div "Tại văn phòng" at bounding box center [1164, 590] width 179 height 18
type input "0"
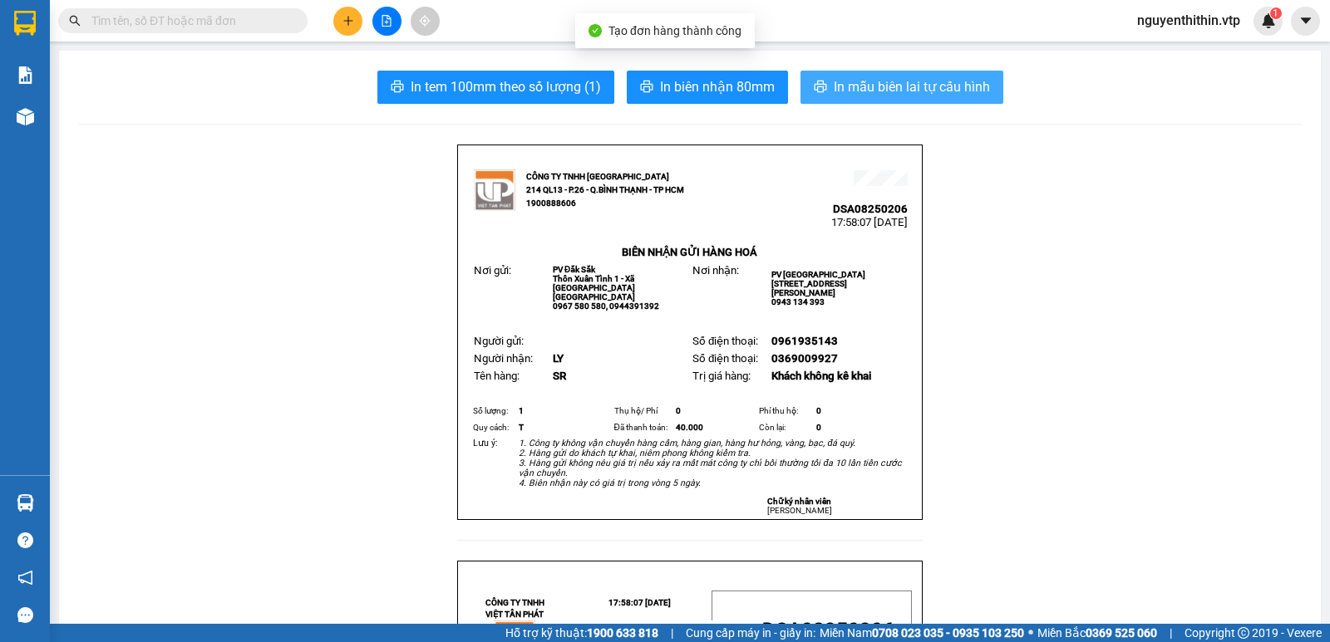
click at [946, 94] on span "In mẫu biên lai tự cấu hình" at bounding box center [912, 86] width 156 height 21
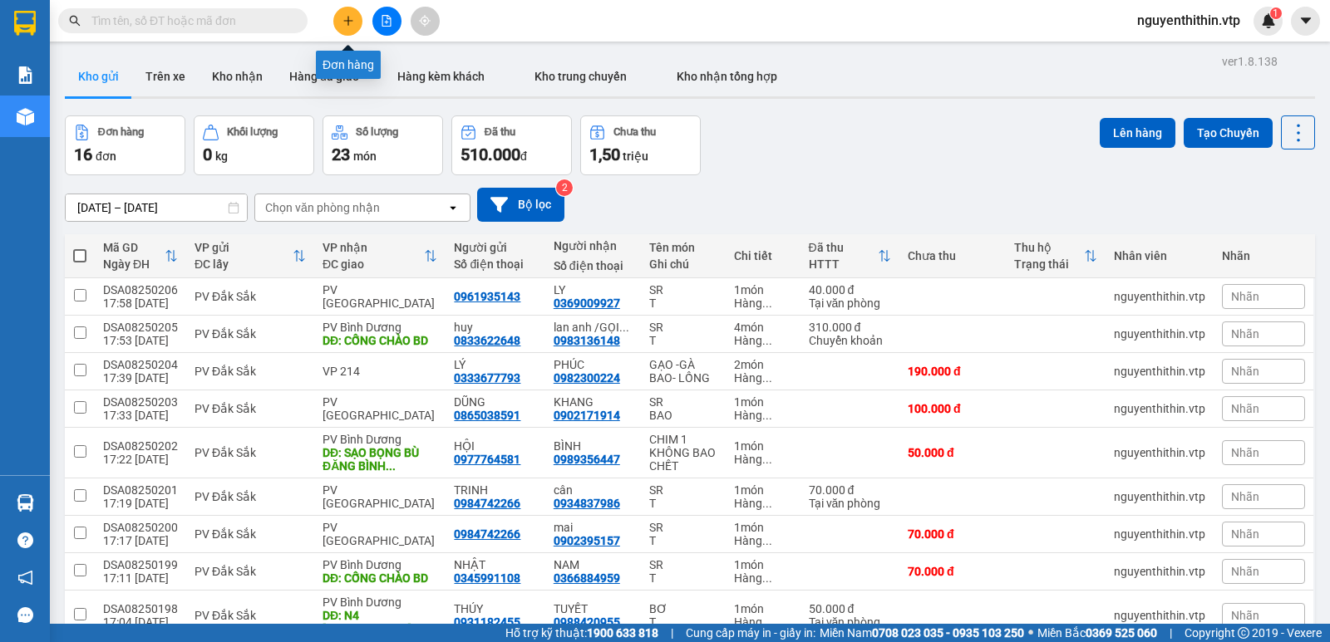
click at [351, 22] on icon "plus" at bounding box center [348, 21] width 12 height 12
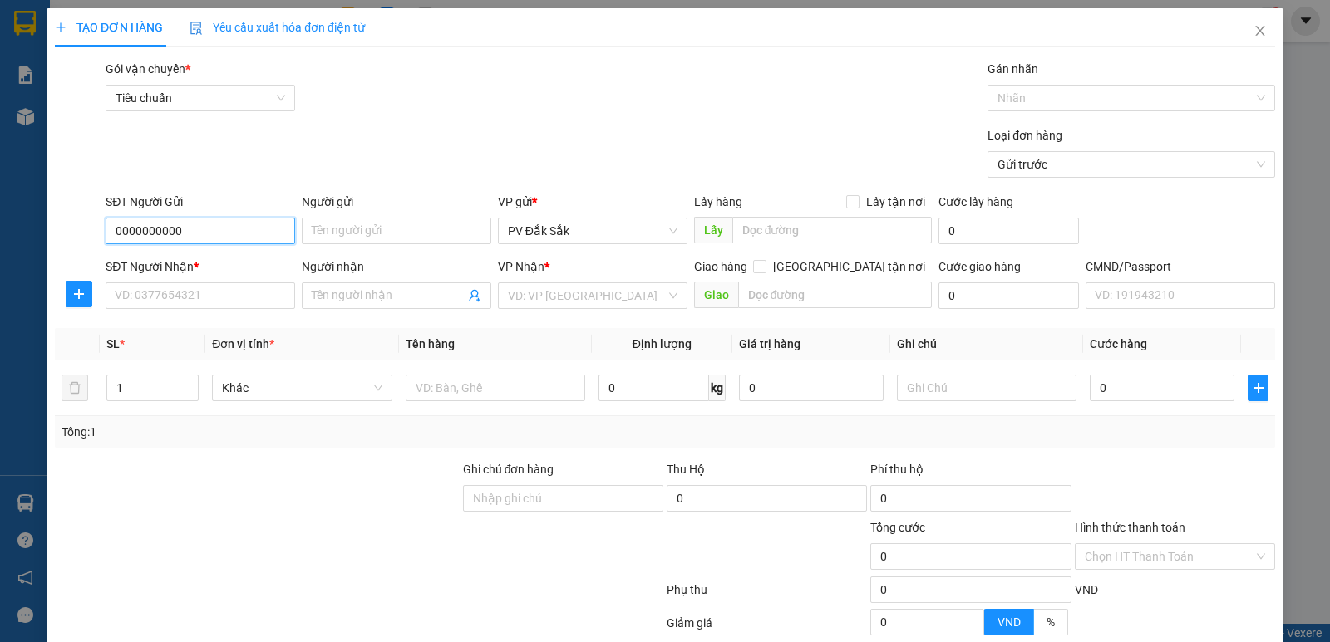
type input "0000000000"
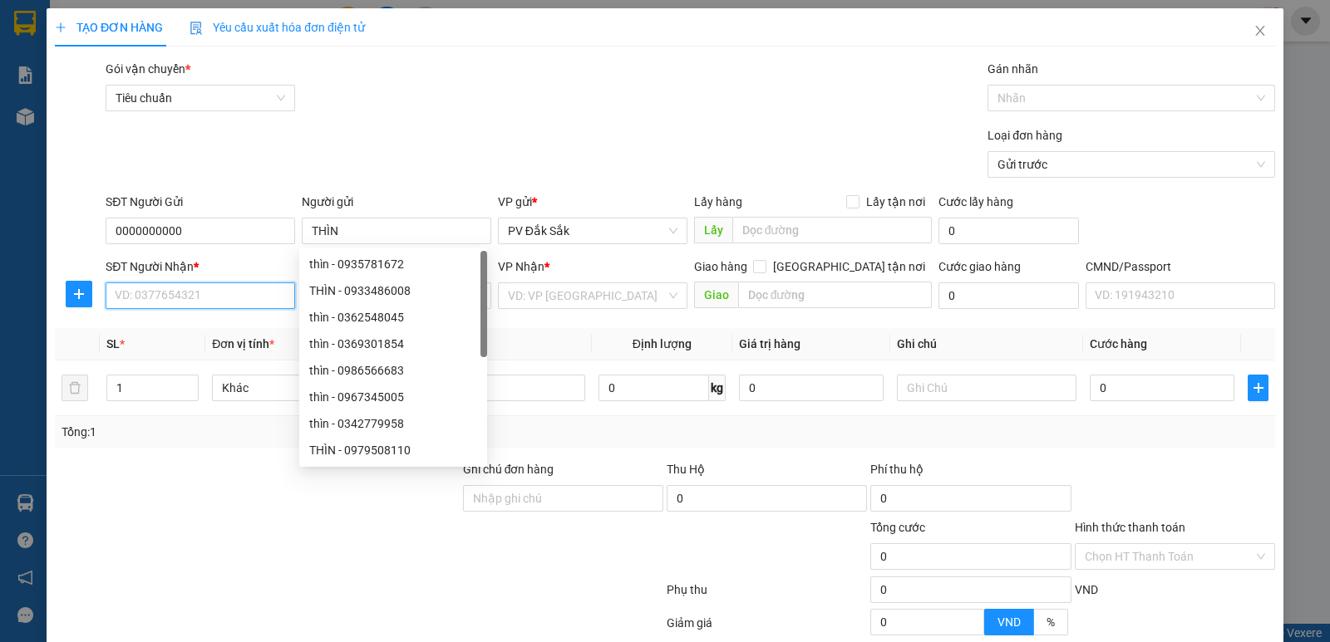
click at [143, 298] on input "SĐT Người Nhận *" at bounding box center [200, 296] width 189 height 27
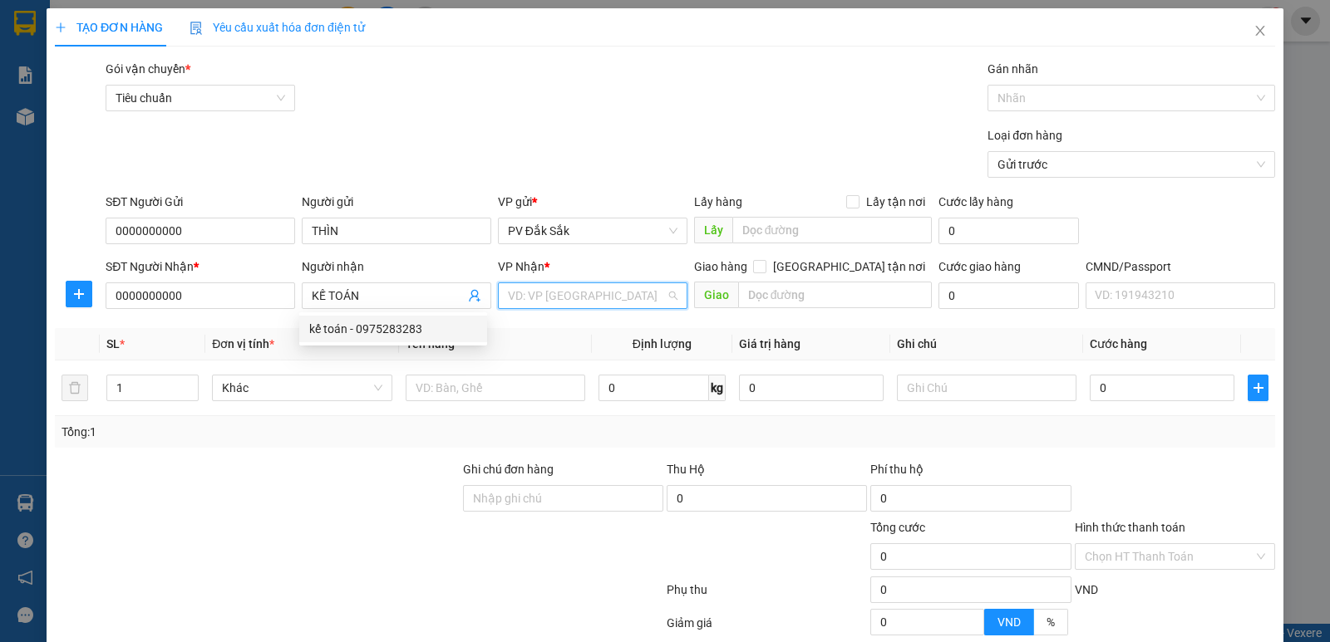
click at [525, 291] on input "search" at bounding box center [587, 295] width 158 height 25
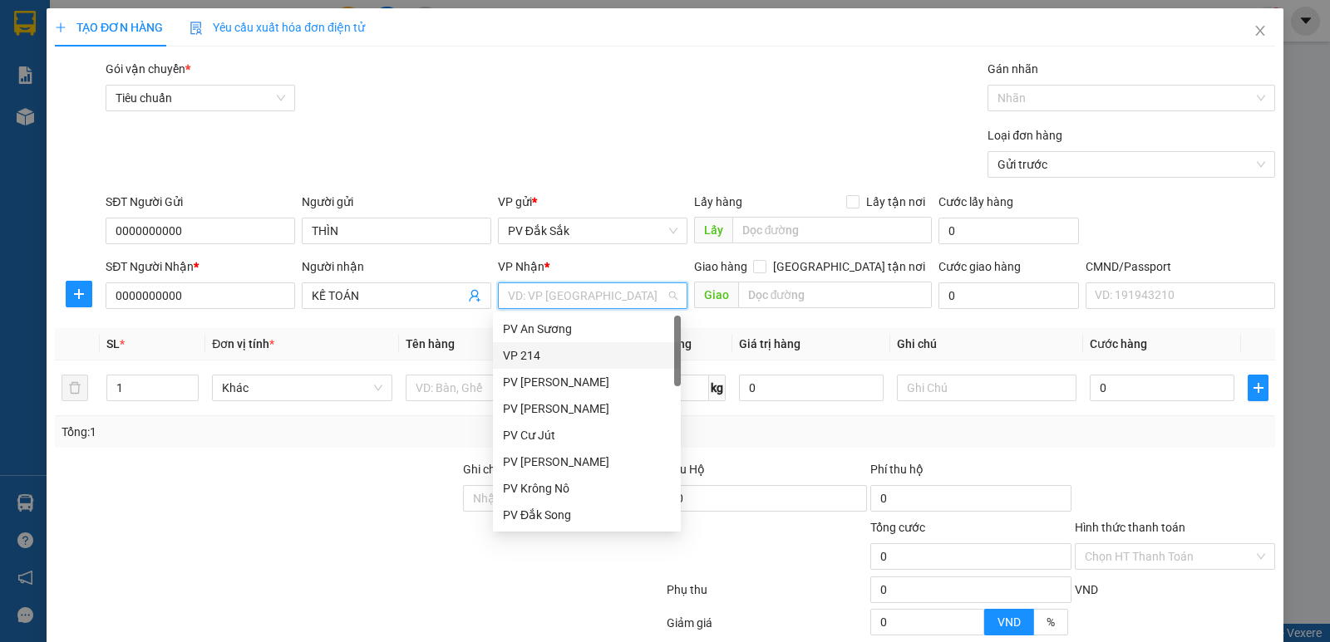
click at [524, 354] on div "VP 214" at bounding box center [587, 356] width 168 height 18
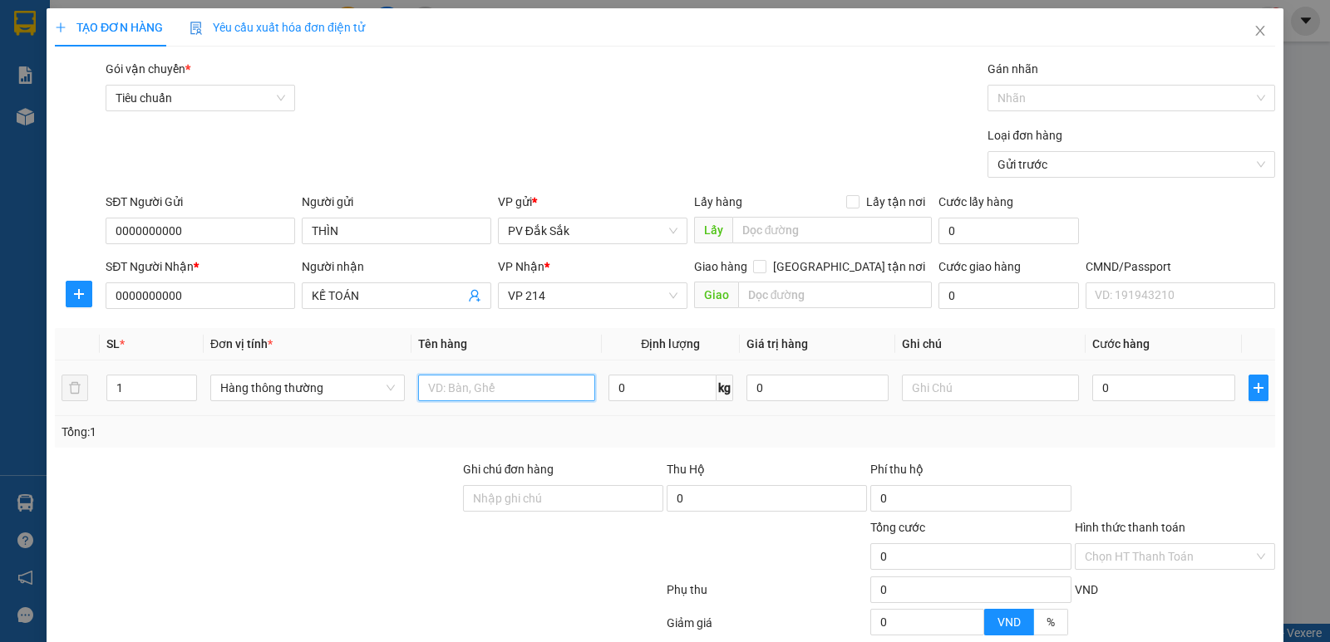
click at [456, 391] on input "text" at bounding box center [506, 388] width 177 height 27
click at [908, 381] on input "text" at bounding box center [990, 388] width 177 height 27
click at [1134, 521] on label "Hình thức thanh toán" at bounding box center [1130, 527] width 111 height 13
click at [1134, 544] on input "Hình thức thanh toán" at bounding box center [1169, 556] width 169 height 25
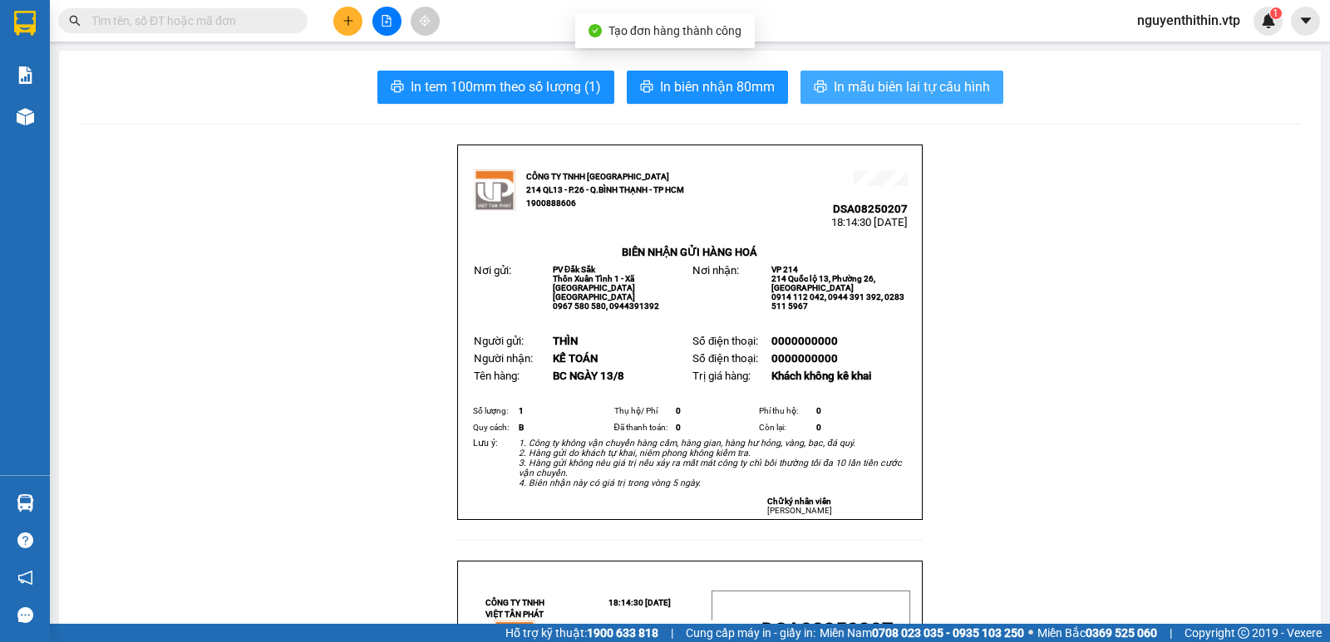
click at [916, 90] on span "In mẫu biên lai tự cấu hình" at bounding box center [912, 86] width 156 height 21
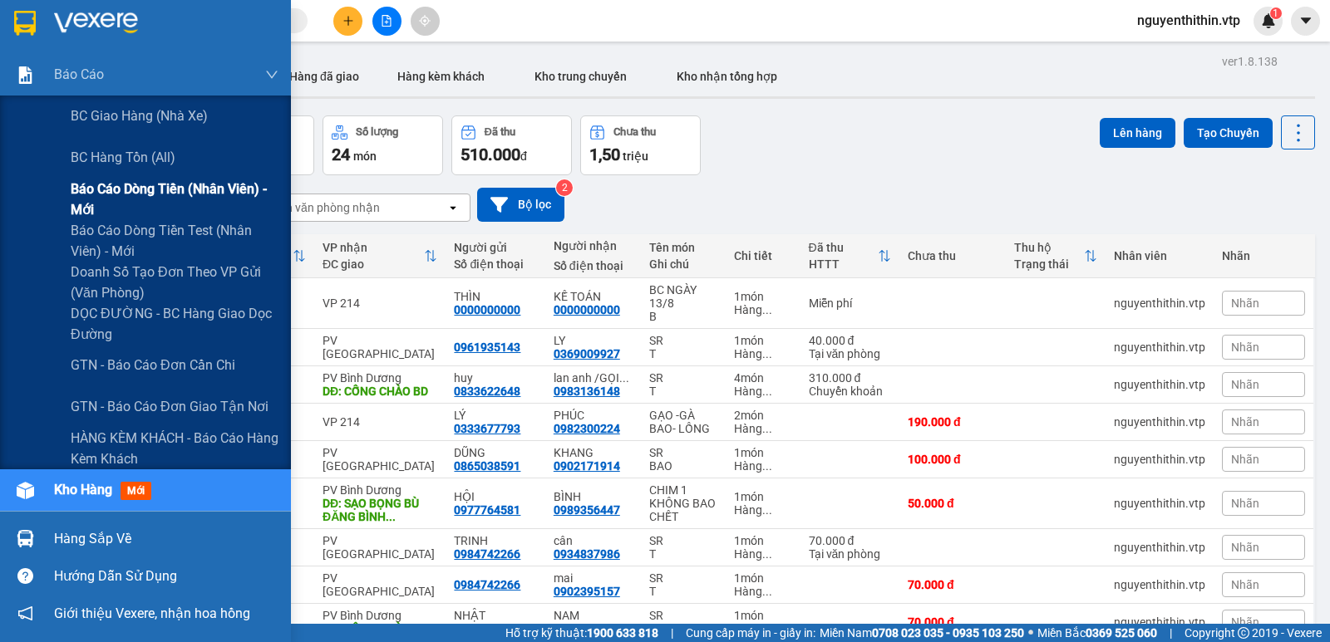
click at [121, 185] on span "Báo cáo dòng tiền (nhân viên) - mới" at bounding box center [175, 200] width 208 height 42
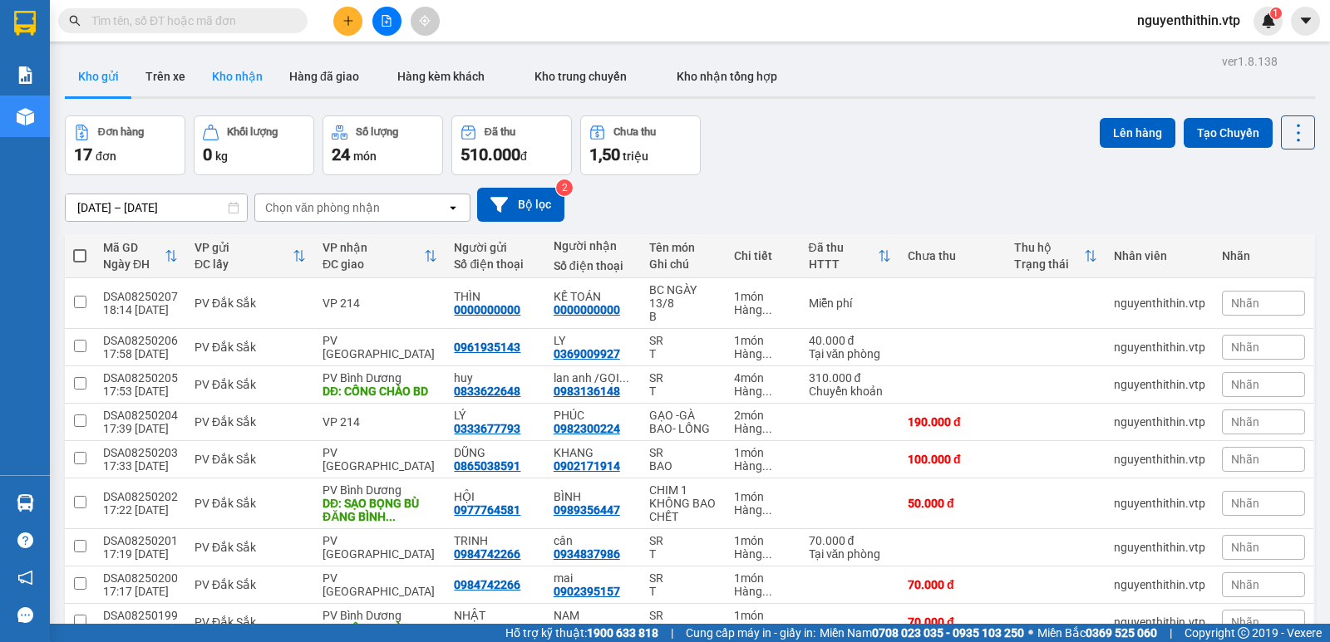
click at [240, 74] on button "Kho nhận" at bounding box center [237, 77] width 77 height 40
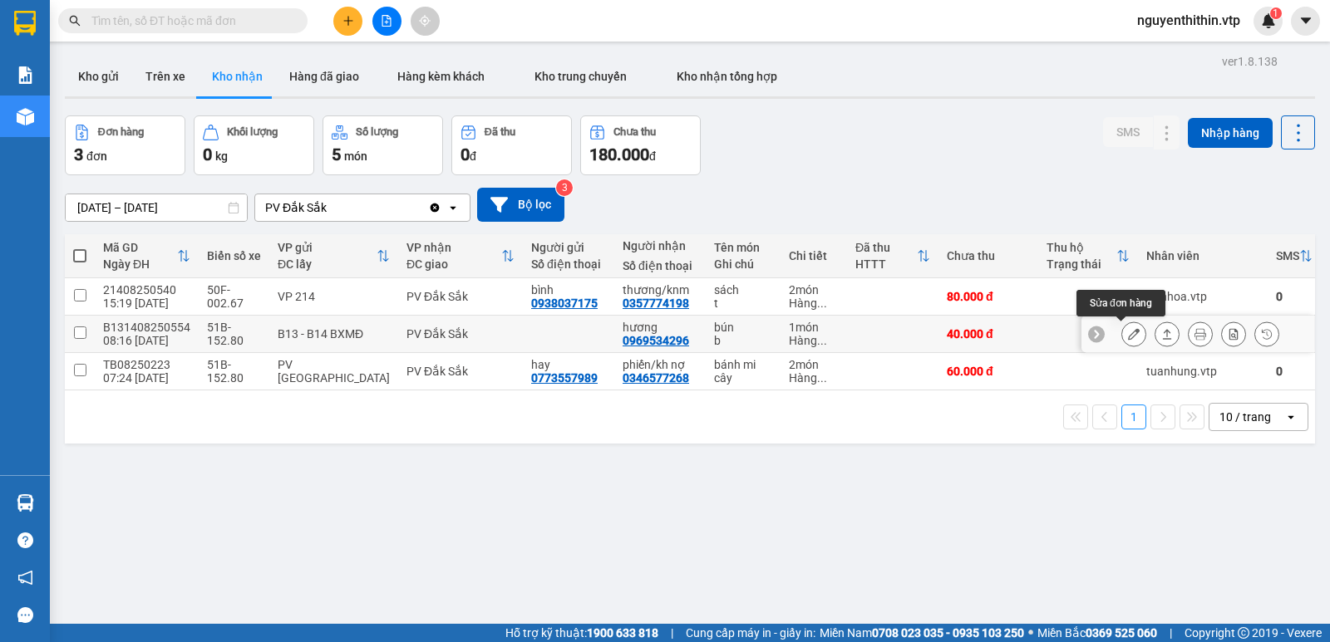
click at [1128, 333] on icon at bounding box center [1134, 334] width 12 height 12
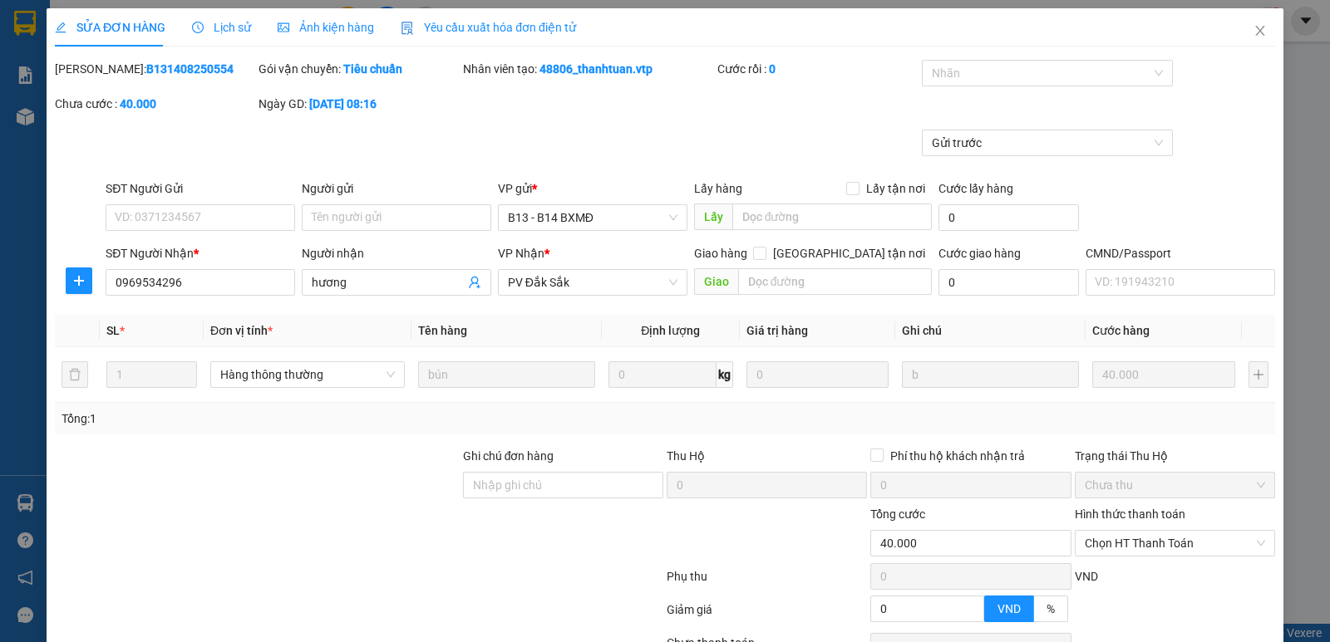
click at [1097, 511] on label "Hình thức thanh toán" at bounding box center [1130, 514] width 111 height 13
click at [1097, 531] on input "Hình thức thanh toán" at bounding box center [1169, 543] width 169 height 25
click at [1100, 403] on div "Tại văn phòng" at bounding box center [1164, 404] width 179 height 18
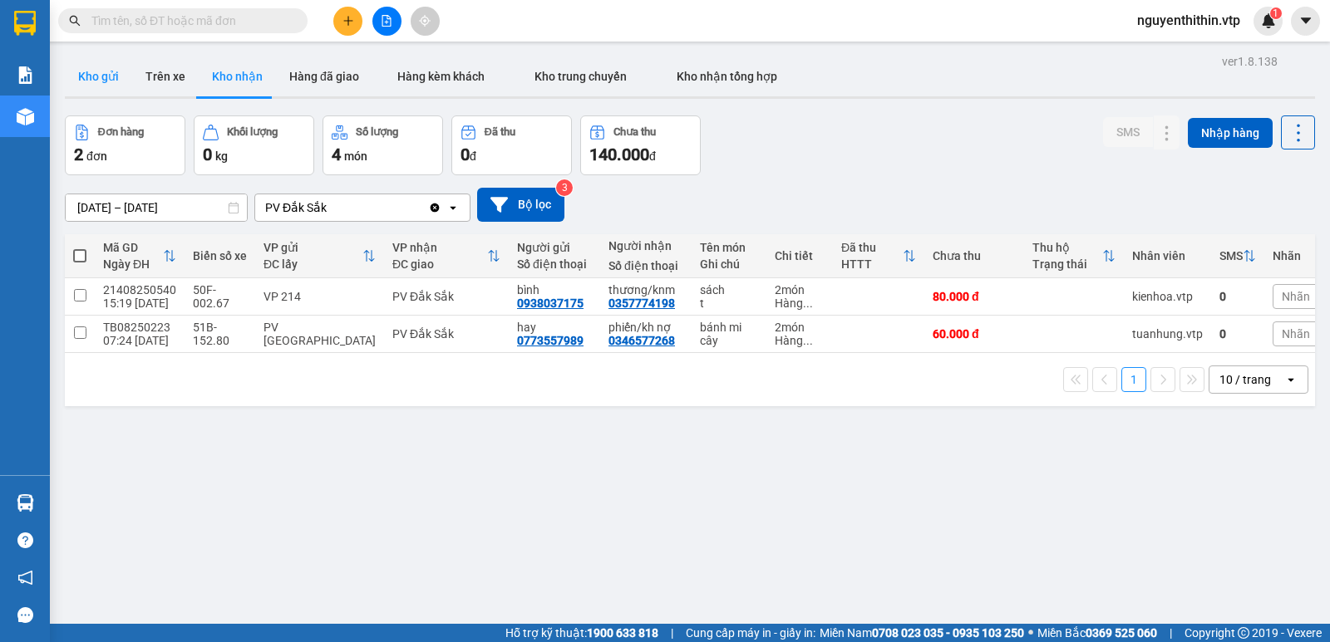
click at [95, 81] on button "Kho gửi" at bounding box center [98, 77] width 67 height 40
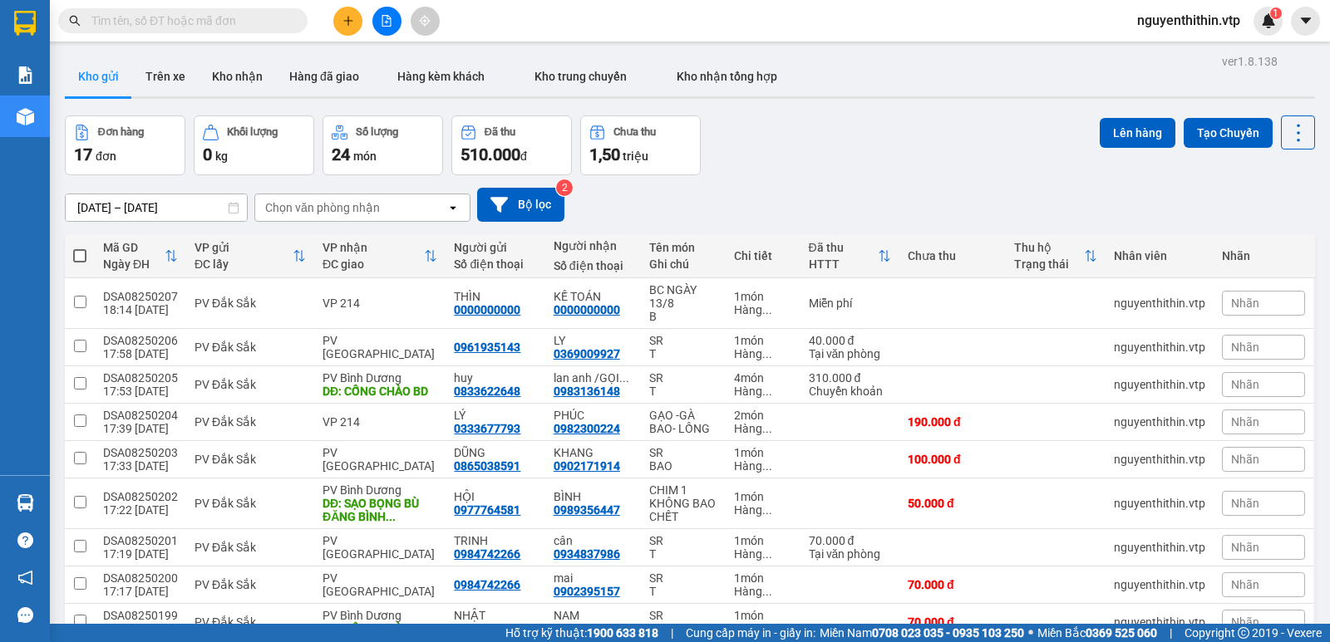
click at [84, 613] on input "checkbox" at bounding box center [80, 621] width 12 height 12
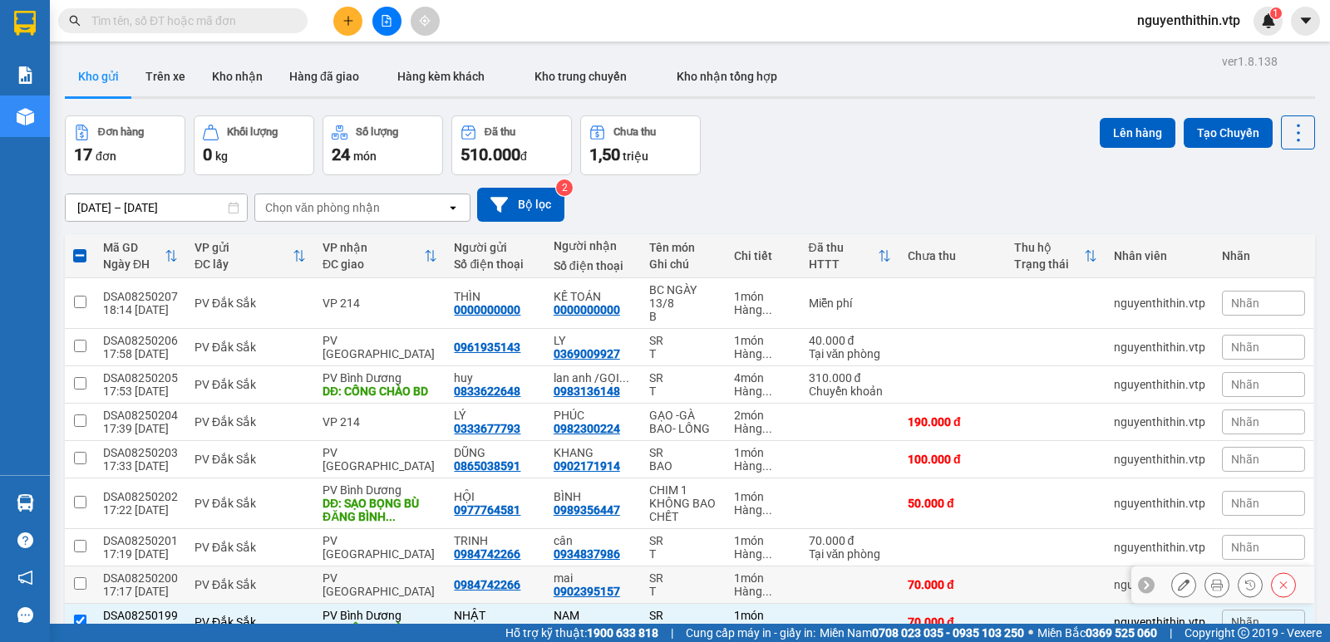
click at [80, 578] on input "checkbox" at bounding box center [80, 584] width 12 height 12
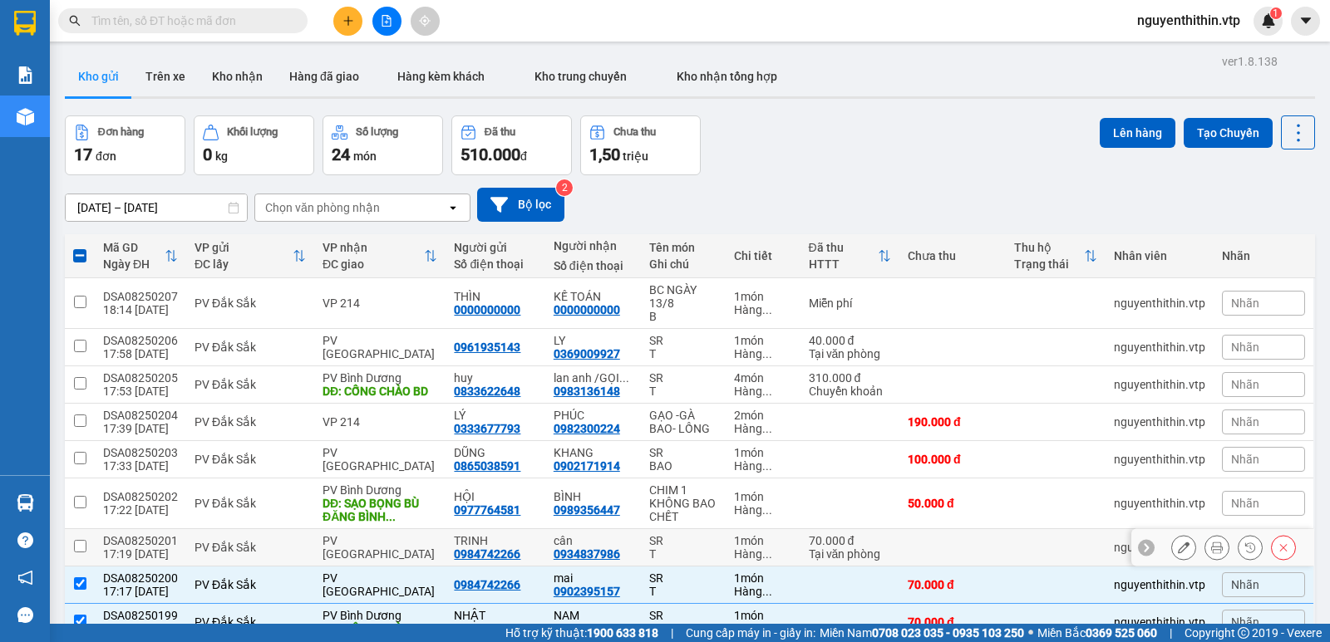
drag, startPoint x: 79, startPoint y: 412, endPoint x: 85, endPoint y: 388, distance: 24.8
click at [80, 540] on input "checkbox" at bounding box center [80, 546] width 12 height 12
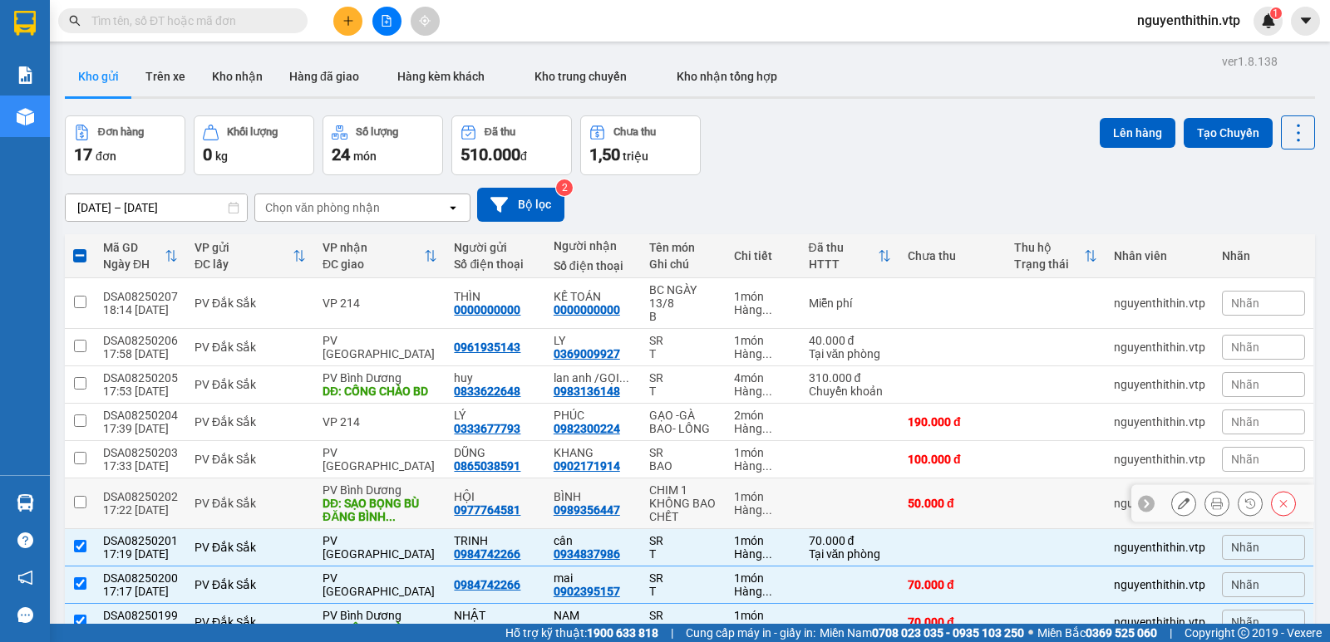
click at [83, 496] on input "checkbox" at bounding box center [80, 502] width 12 height 12
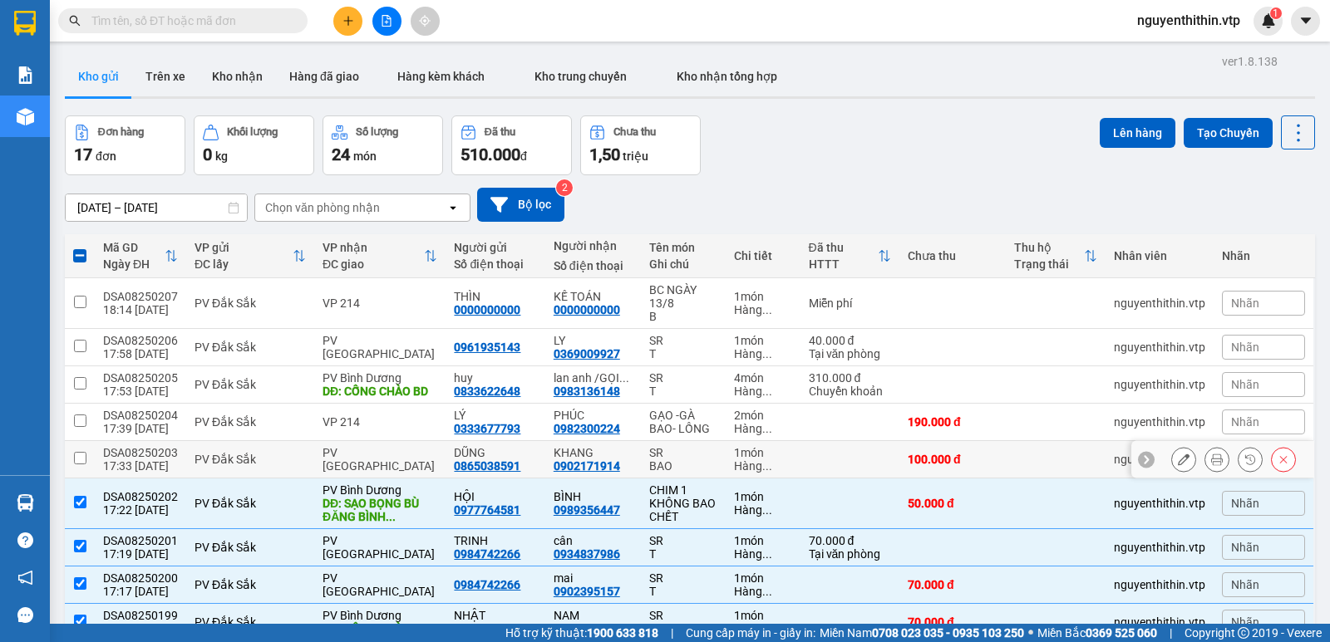
click at [78, 452] on input "checkbox" at bounding box center [80, 458] width 12 height 12
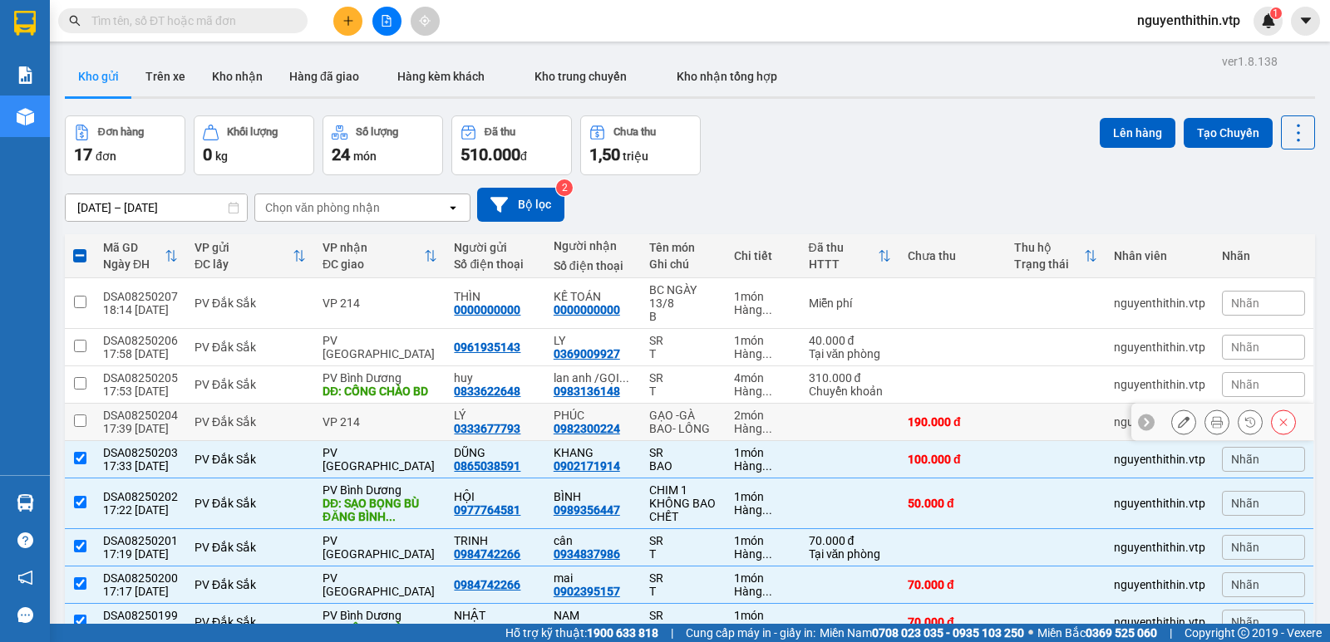
click at [81, 415] on input "checkbox" at bounding box center [80, 421] width 12 height 12
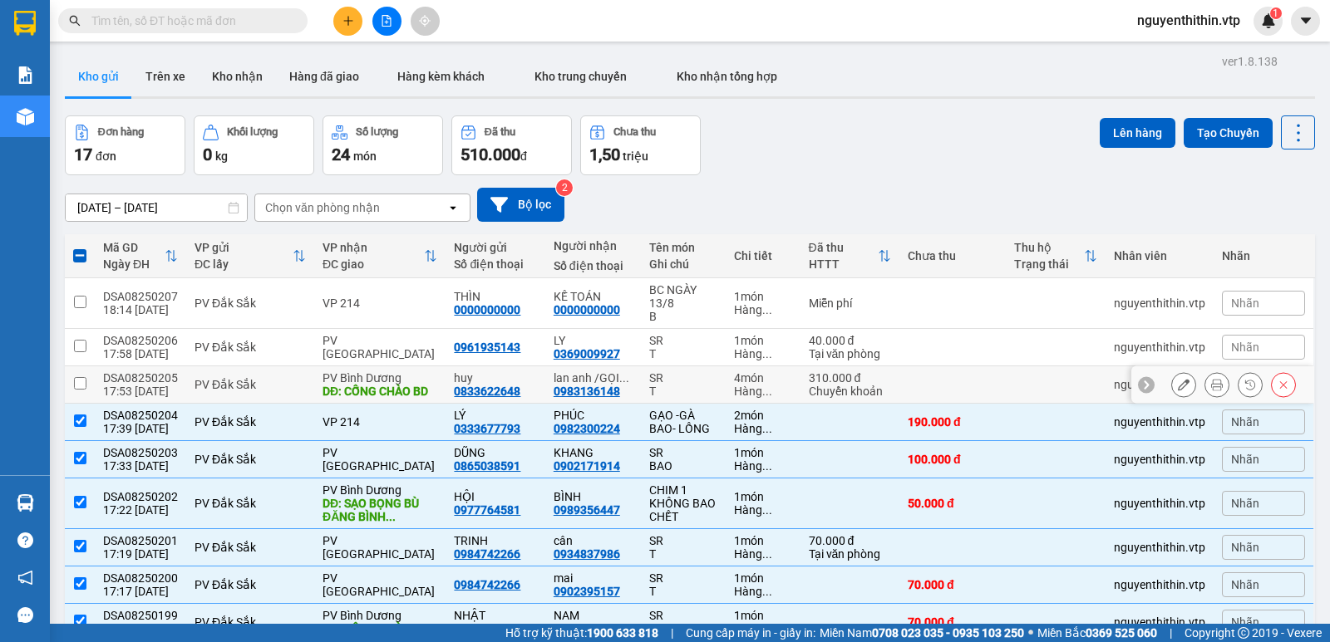
click at [80, 377] on input "checkbox" at bounding box center [80, 383] width 12 height 12
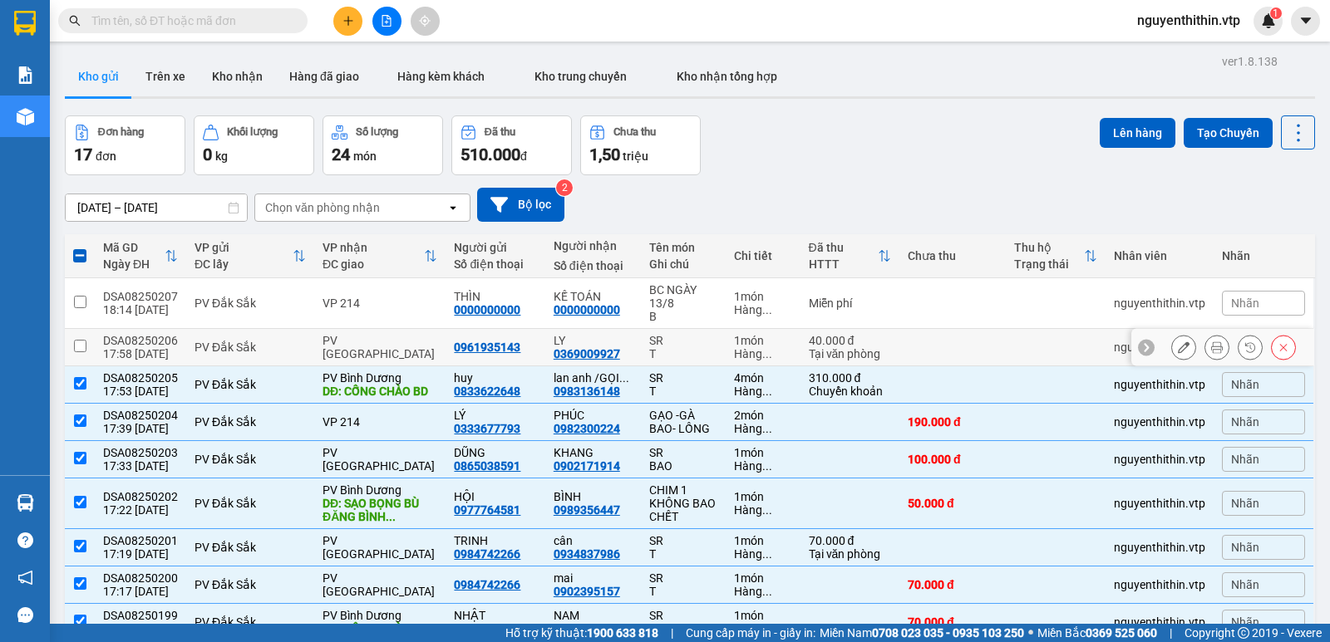
click at [81, 340] on input "checkbox" at bounding box center [80, 346] width 12 height 12
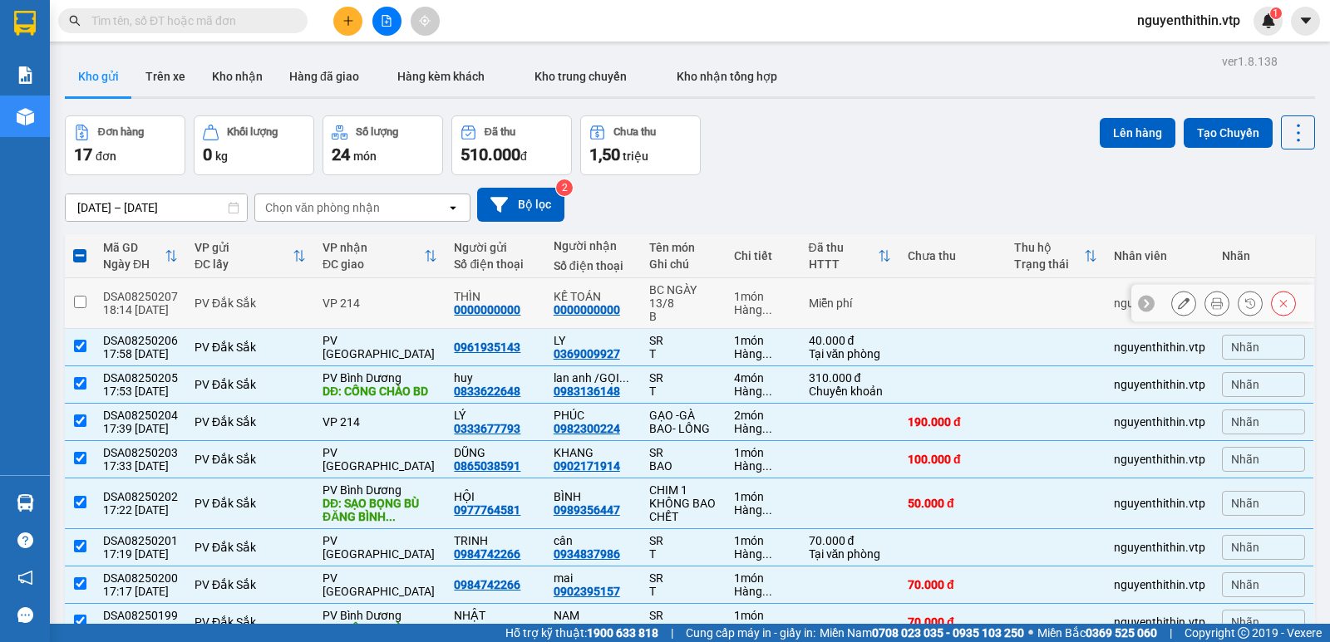
click at [81, 296] on input "checkbox" at bounding box center [80, 302] width 12 height 12
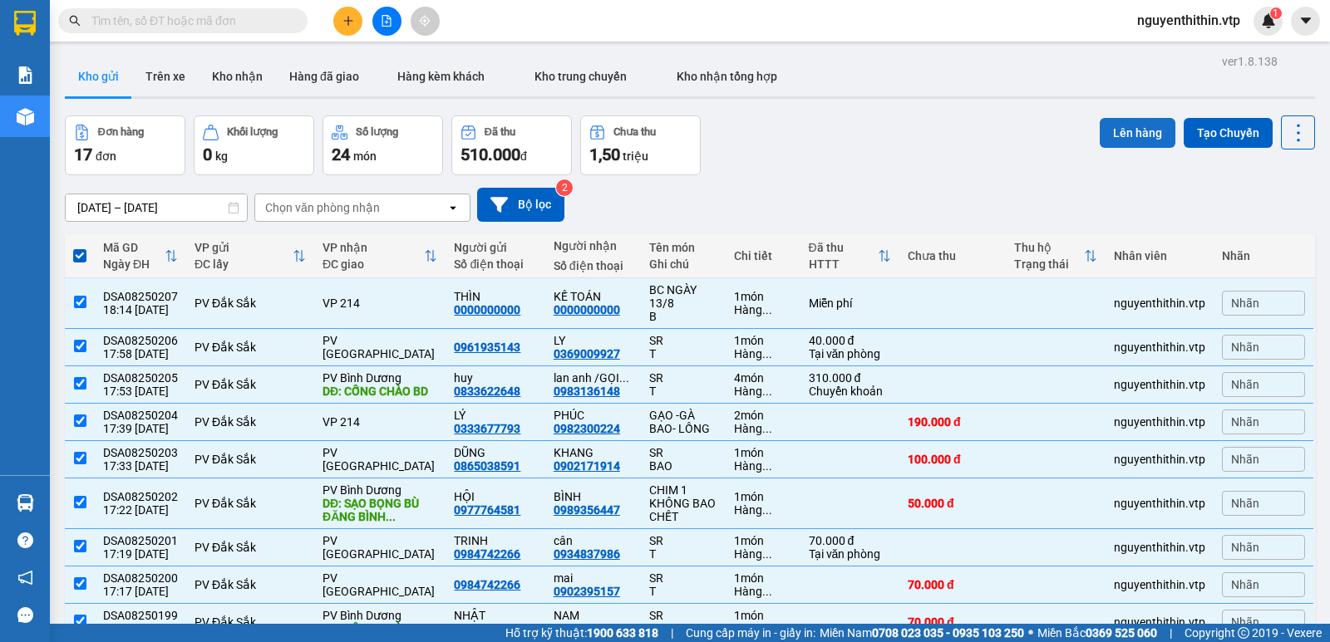
click at [1126, 139] on button "Lên hàng" at bounding box center [1138, 133] width 76 height 30
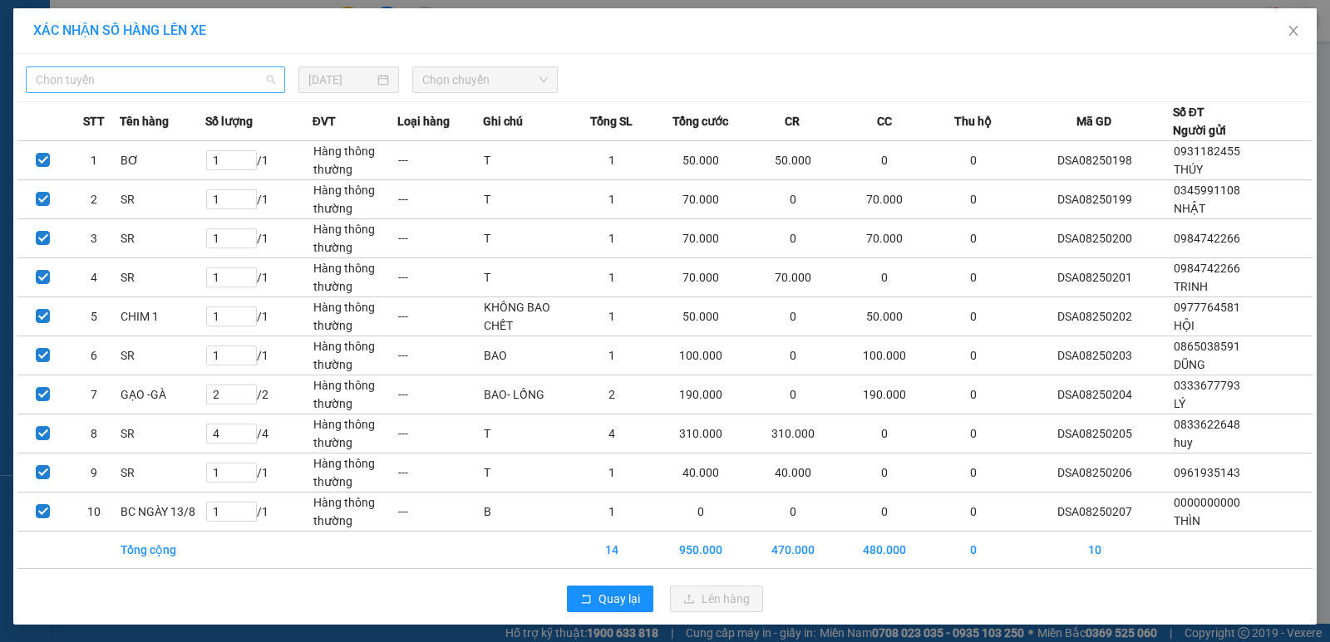
click at [59, 82] on span "Chọn tuyến" at bounding box center [155, 79] width 239 height 25
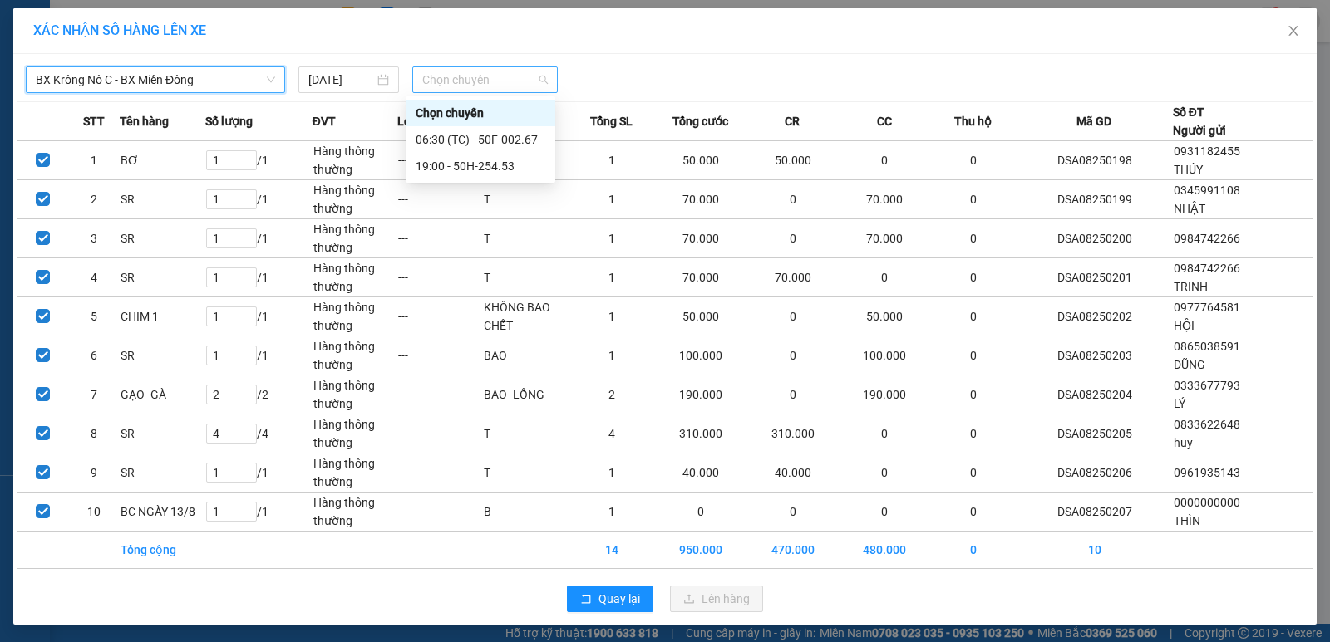
click at [429, 76] on span "Chọn chuyến" at bounding box center [484, 79] width 125 height 25
click at [485, 165] on div "19:00 - 50H-254.53" at bounding box center [481, 166] width 130 height 18
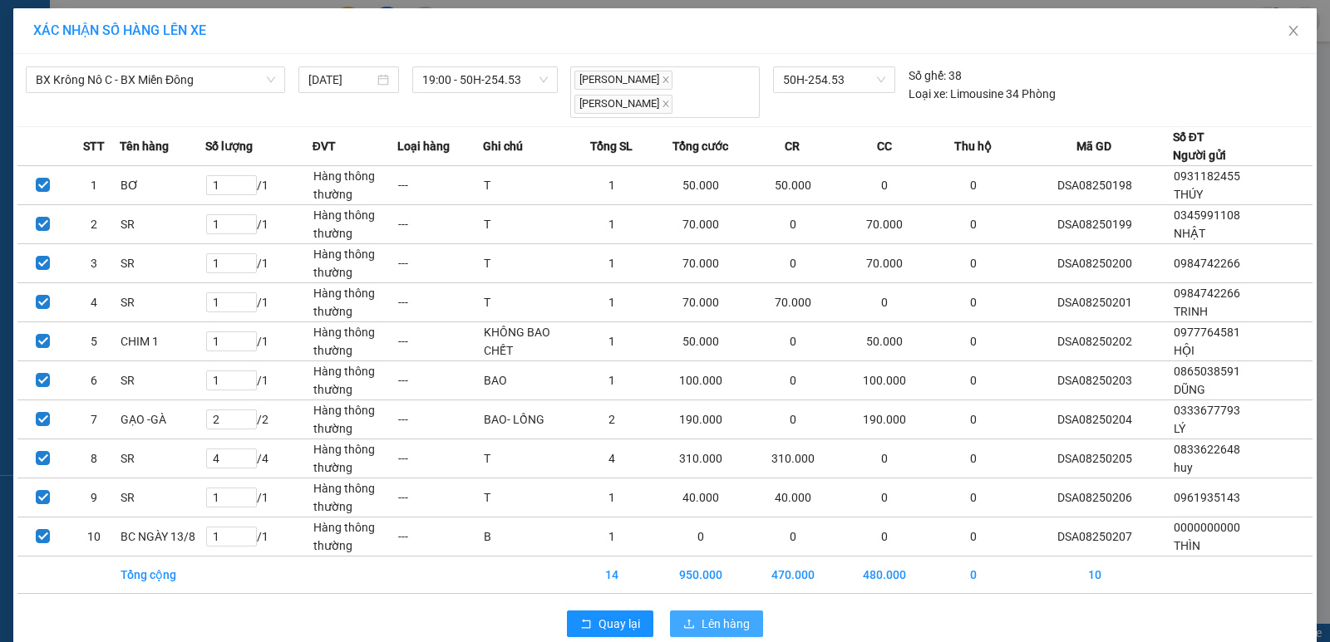
click at [726, 613] on span "Lên hàng" at bounding box center [725, 624] width 48 height 18
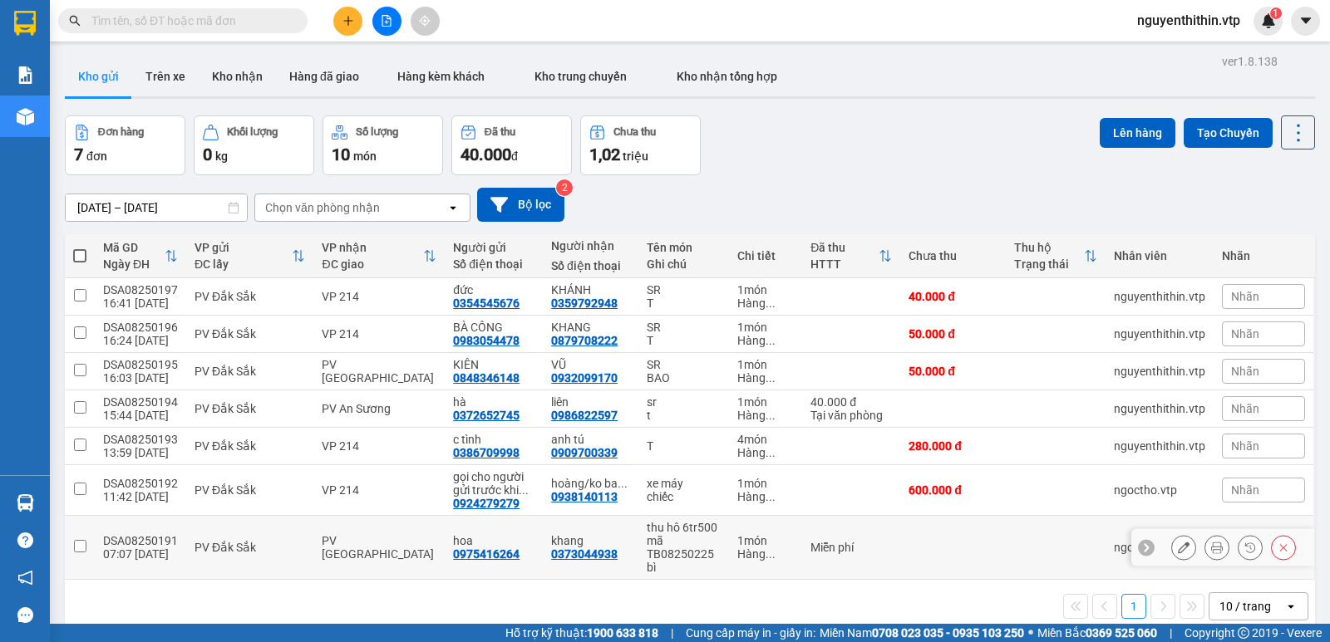
click at [86, 516] on td at bounding box center [80, 548] width 30 height 64
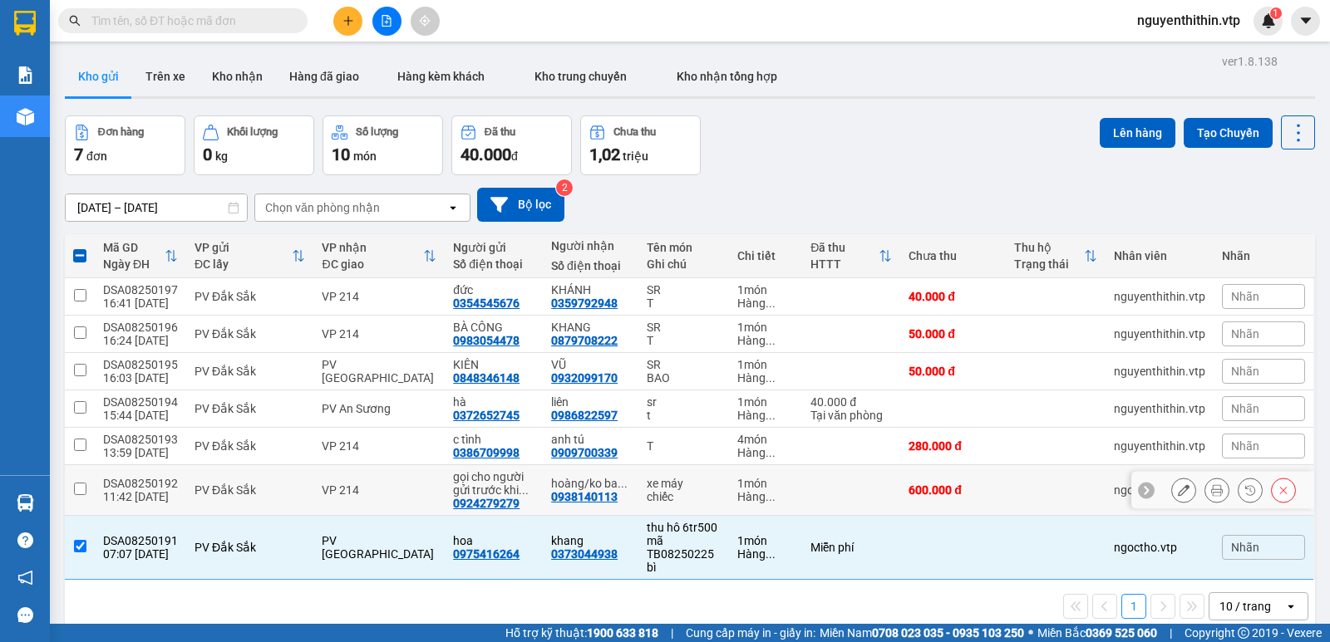
click at [79, 483] on input "checkbox" at bounding box center [80, 489] width 12 height 12
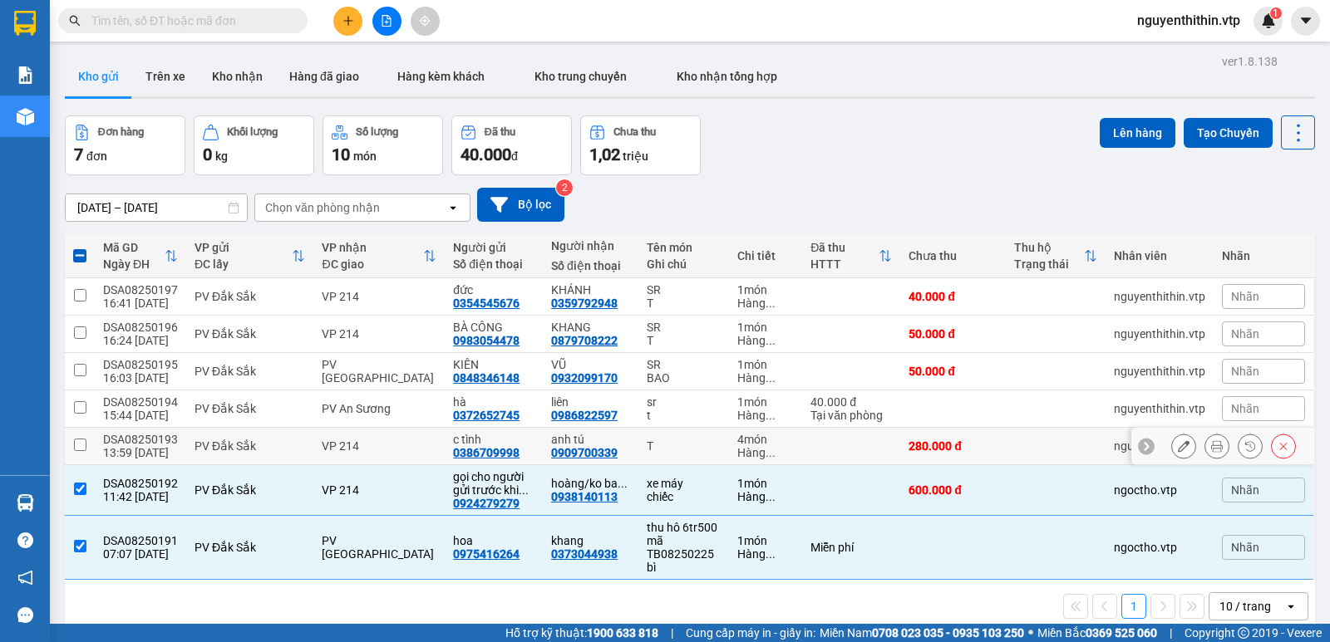
click at [80, 439] on input "checkbox" at bounding box center [80, 445] width 12 height 12
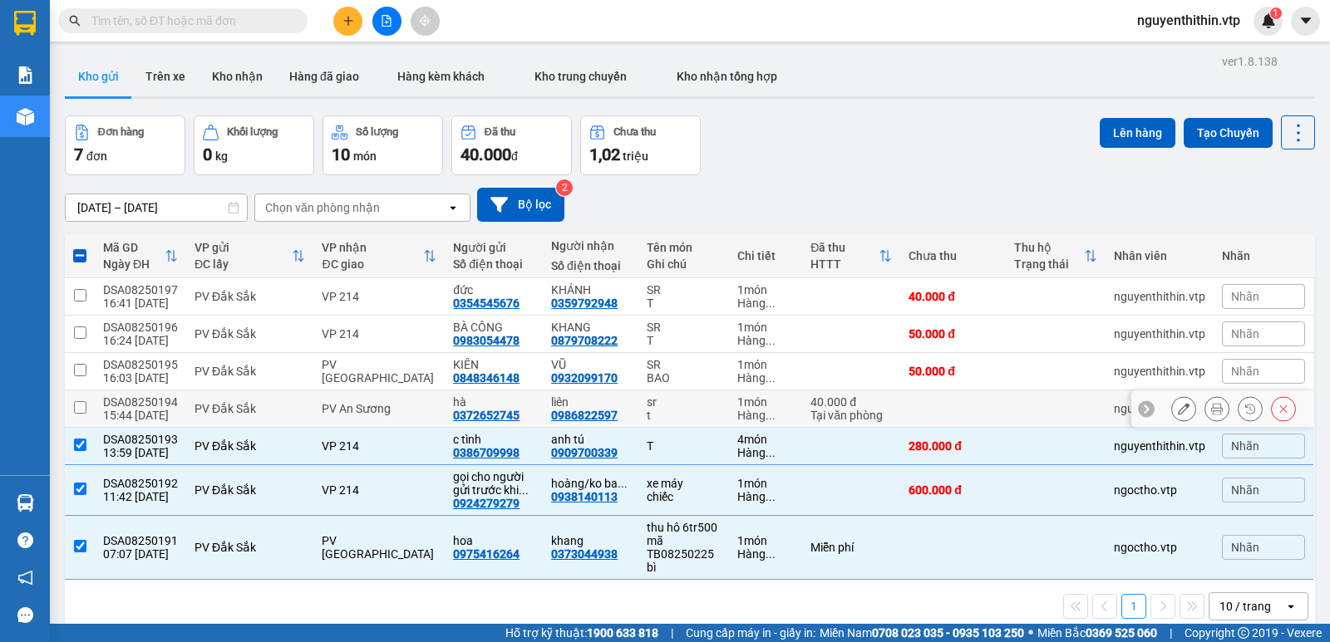
click at [75, 401] on input "checkbox" at bounding box center [80, 407] width 12 height 12
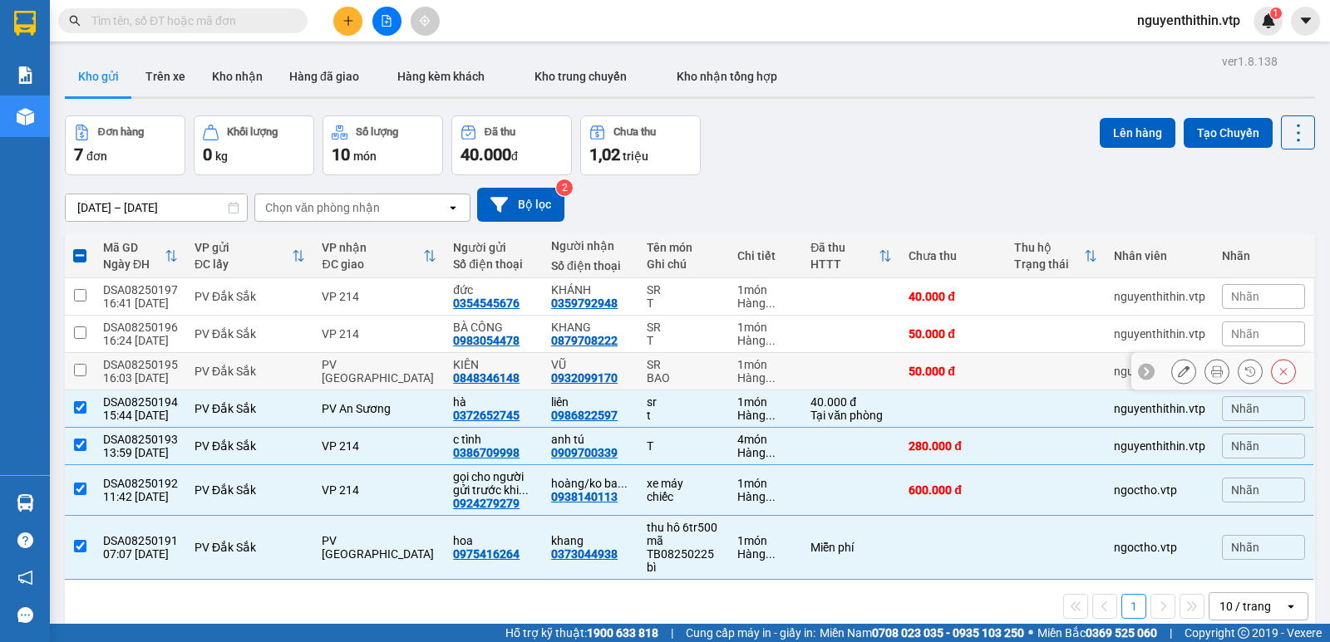
click at [81, 364] on input "checkbox" at bounding box center [80, 370] width 12 height 12
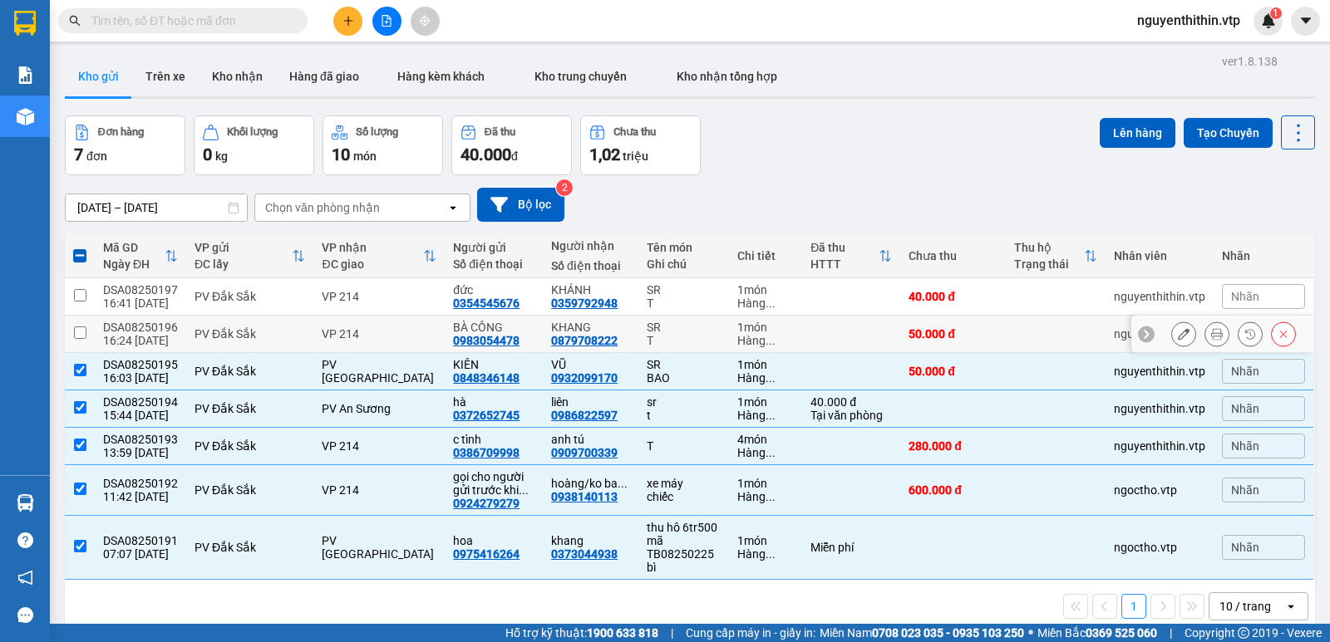
click at [79, 327] on input "checkbox" at bounding box center [80, 333] width 12 height 12
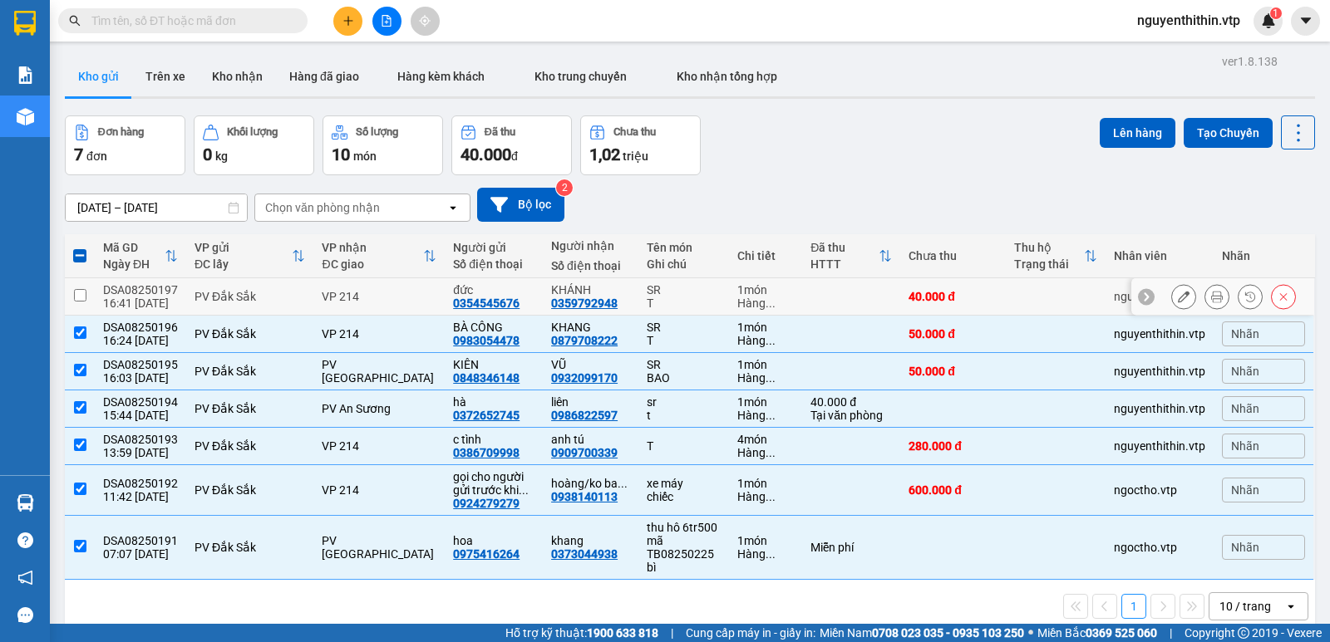
click at [77, 289] on input "checkbox" at bounding box center [80, 295] width 12 height 12
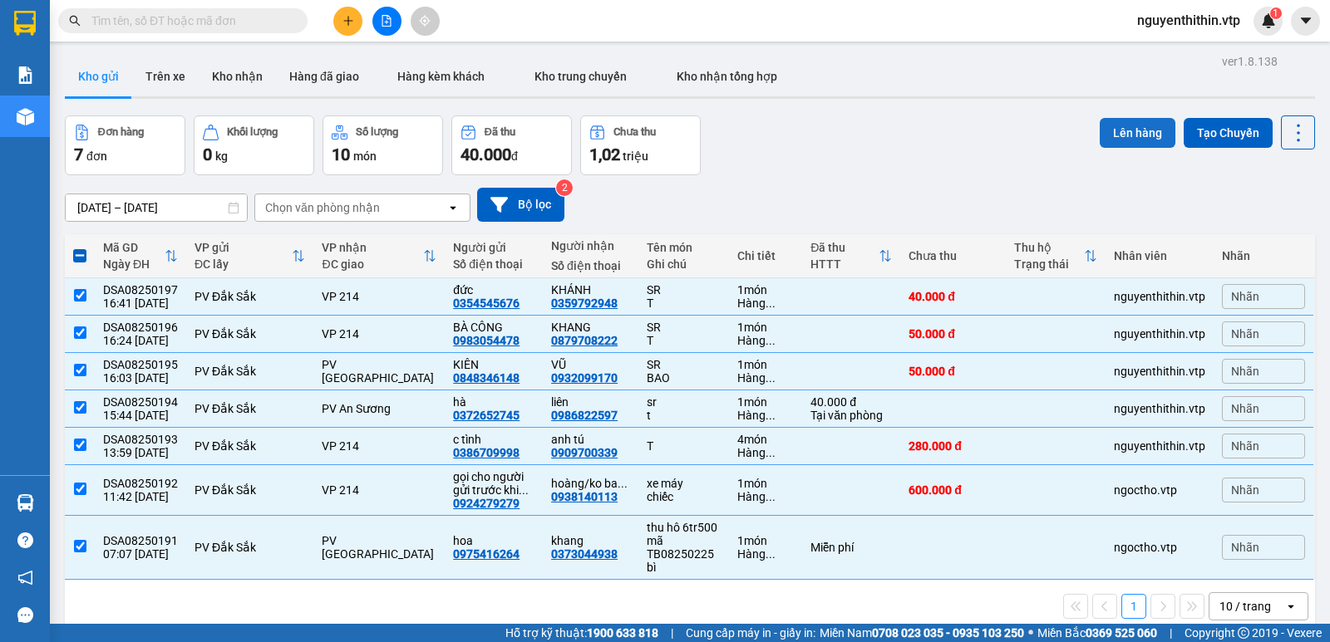
click at [1136, 118] on button "Lên hàng" at bounding box center [1138, 133] width 76 height 30
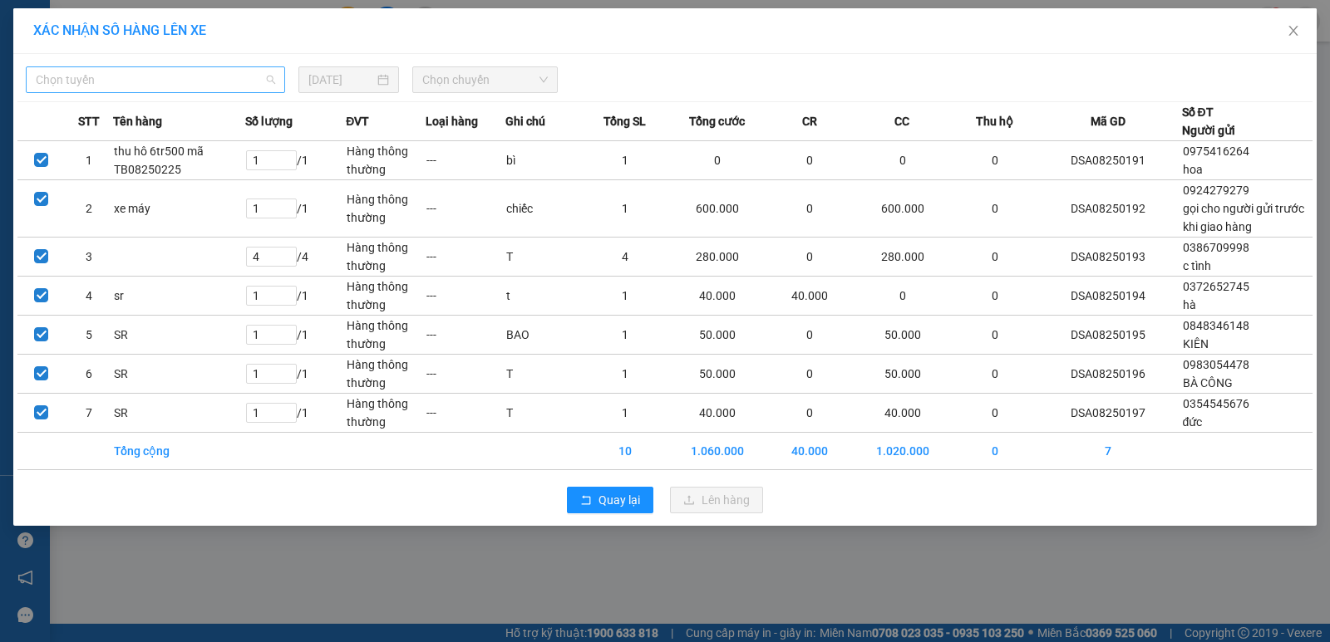
click at [96, 85] on span "Chọn tuyến" at bounding box center [155, 79] width 239 height 25
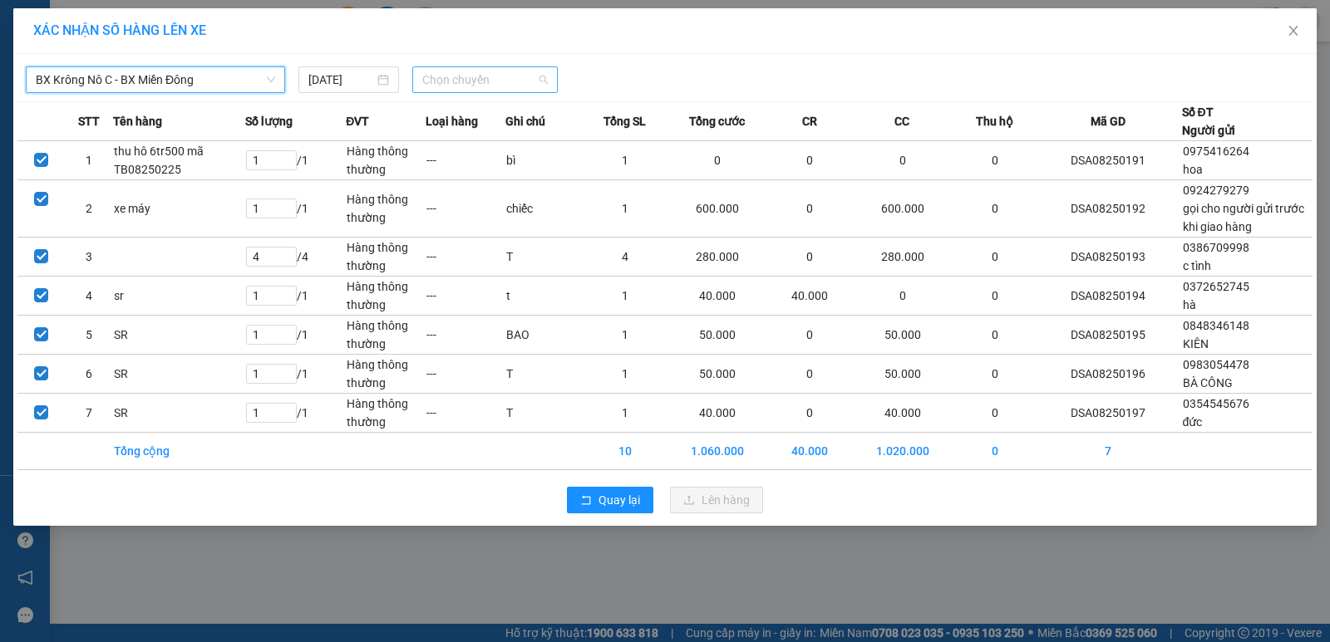
click at [474, 76] on span "Chọn chuyến" at bounding box center [484, 79] width 125 height 25
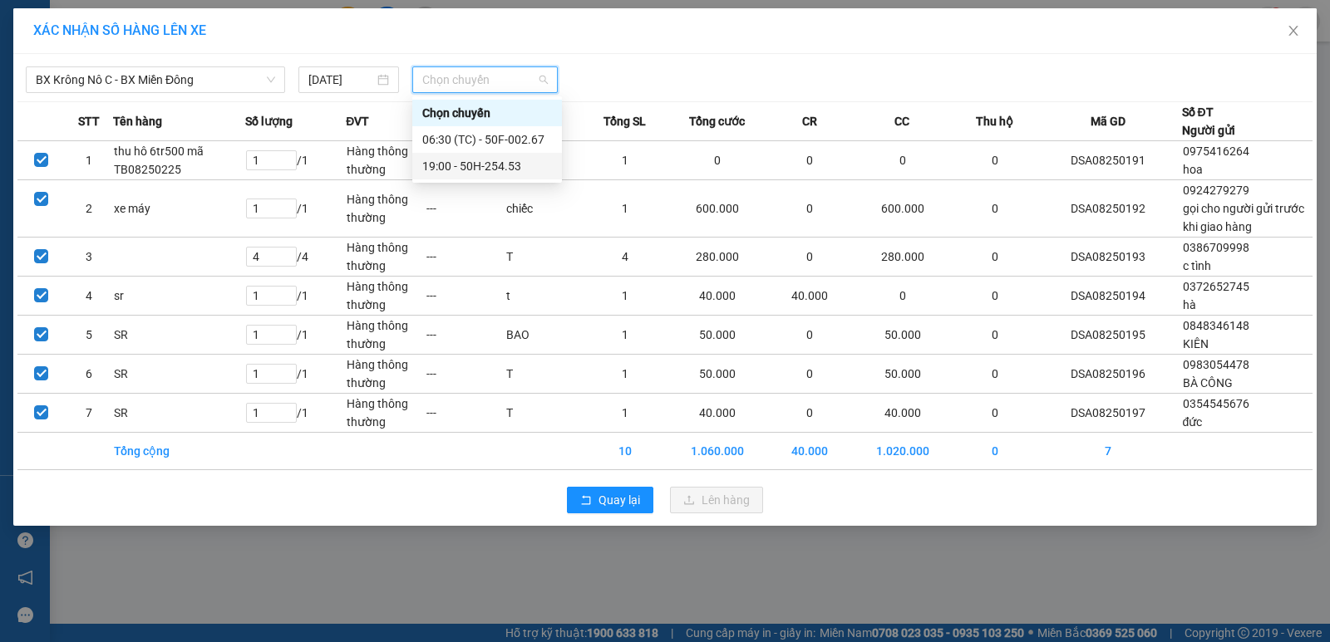
click at [495, 164] on div "19:00 - 50H-254.53" at bounding box center [487, 166] width 130 height 18
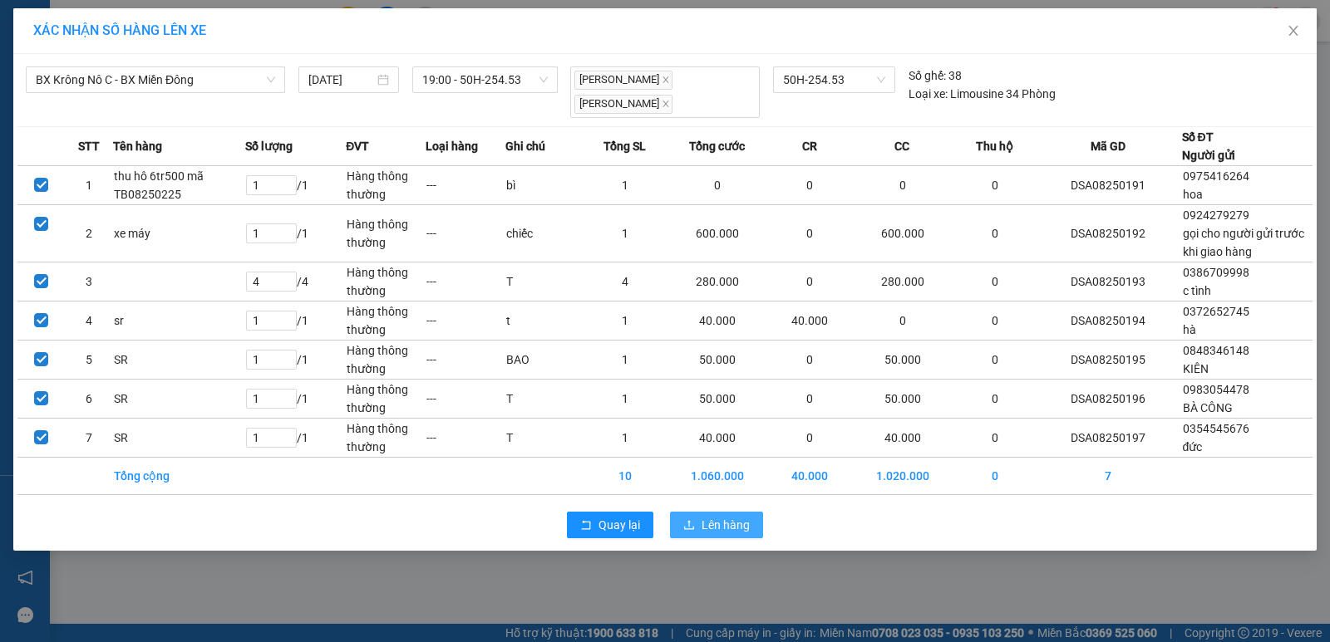
click at [725, 516] on span "Lên hàng" at bounding box center [725, 525] width 48 height 18
